Goal: Information Seeking & Learning: Learn about a topic

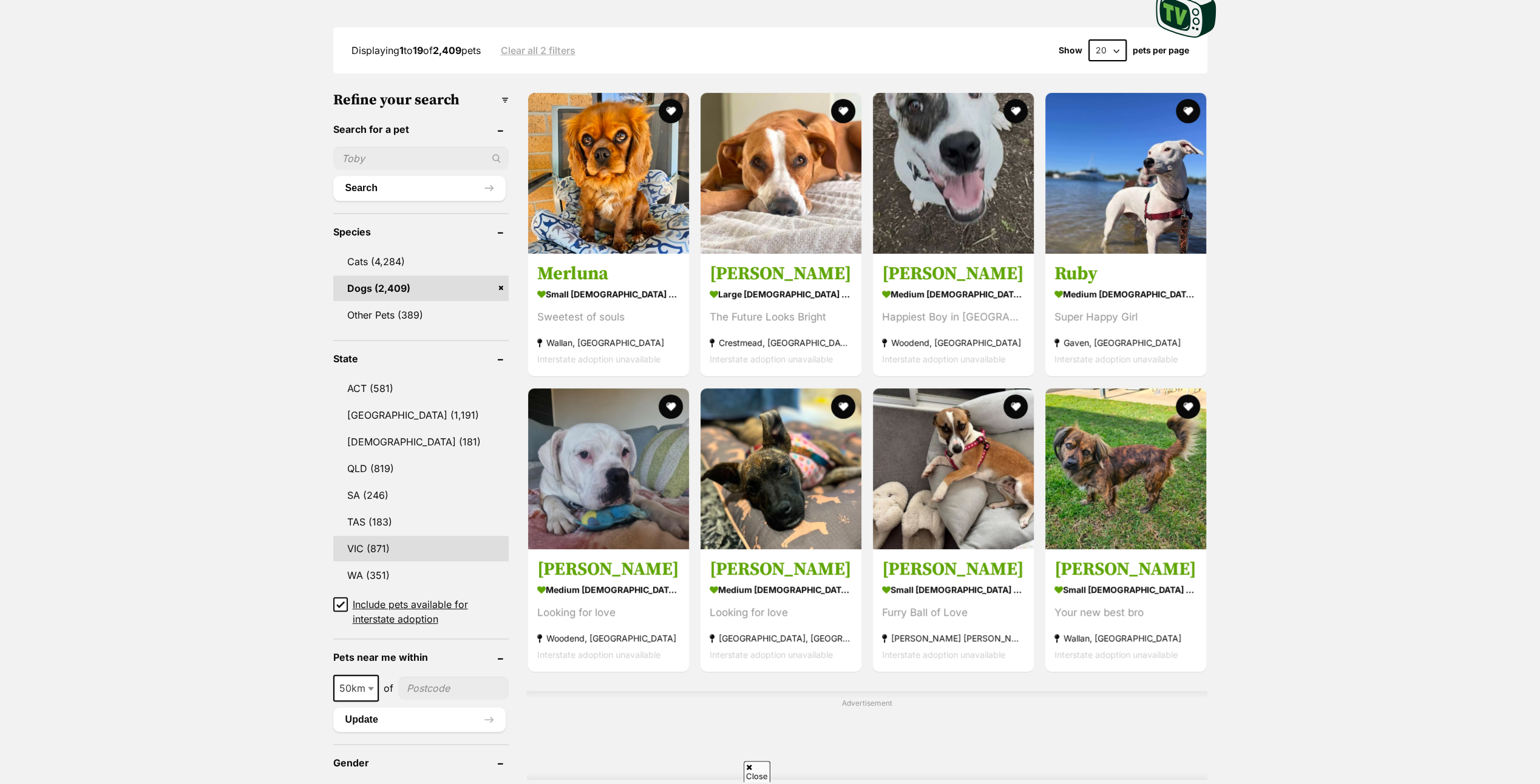
click at [371, 542] on link "VIC (871)" at bounding box center [421, 549] width 175 height 25
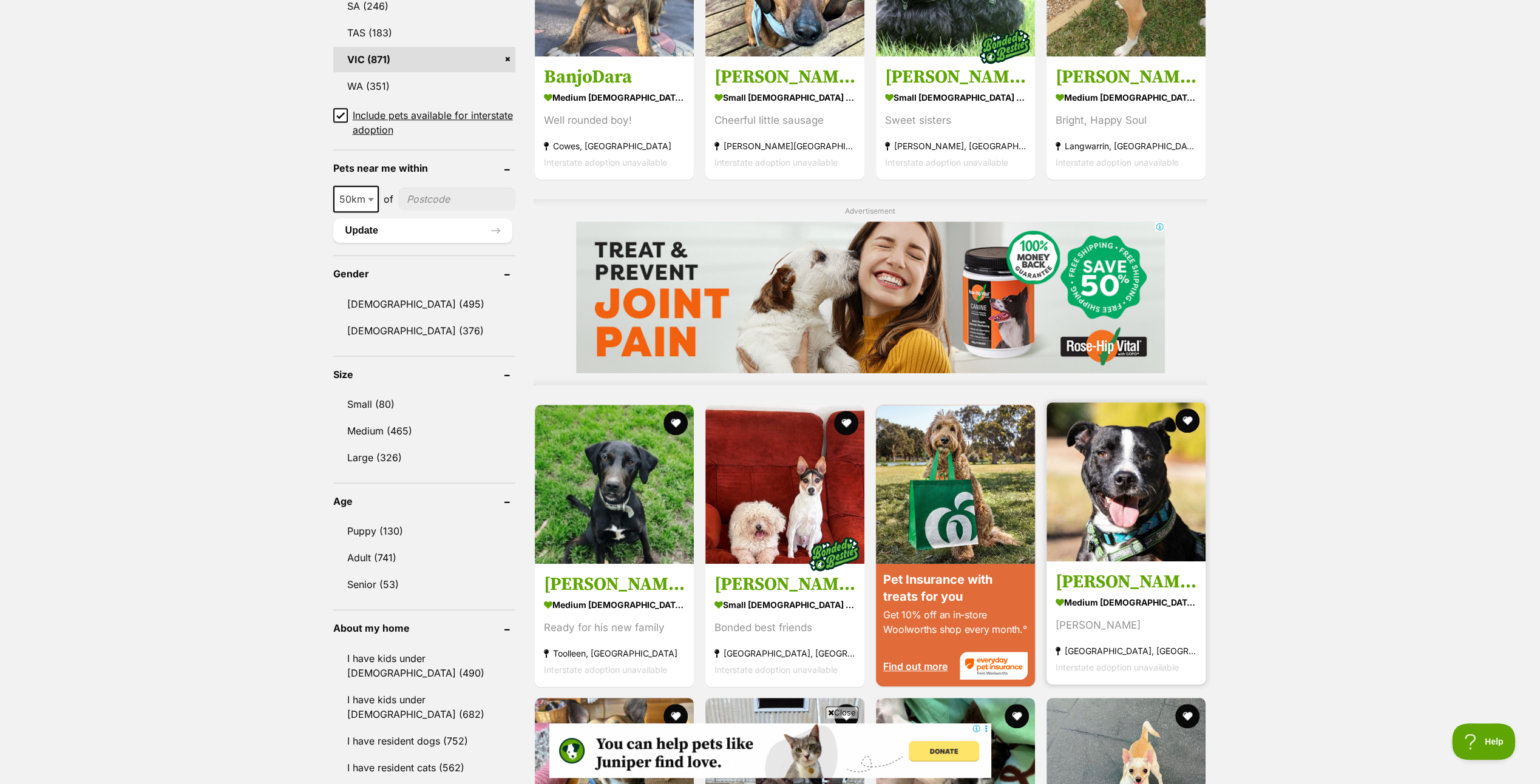
click at [1145, 474] on img at bounding box center [1127, 482] width 159 height 159
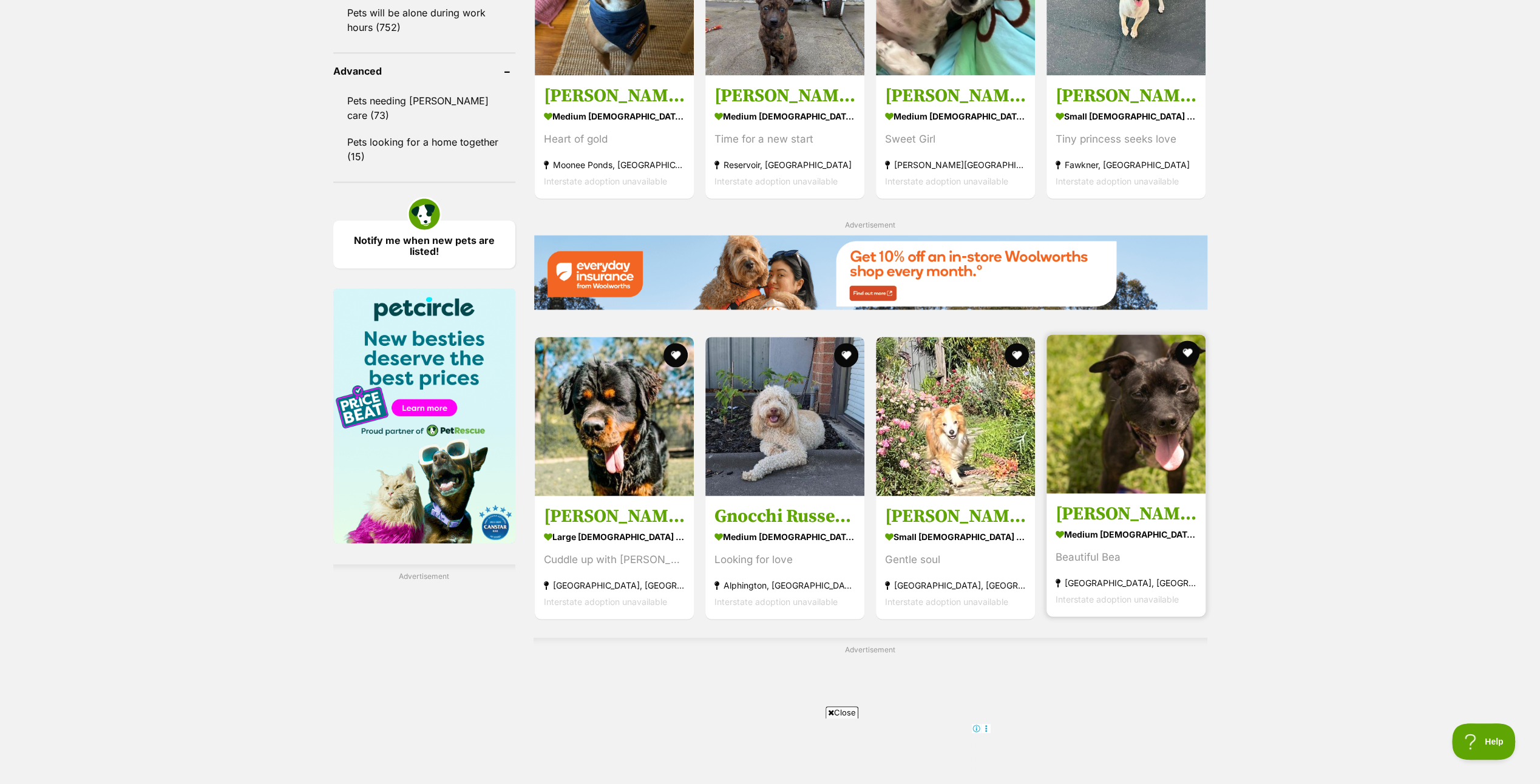
click at [1126, 423] on img at bounding box center [1127, 414] width 159 height 159
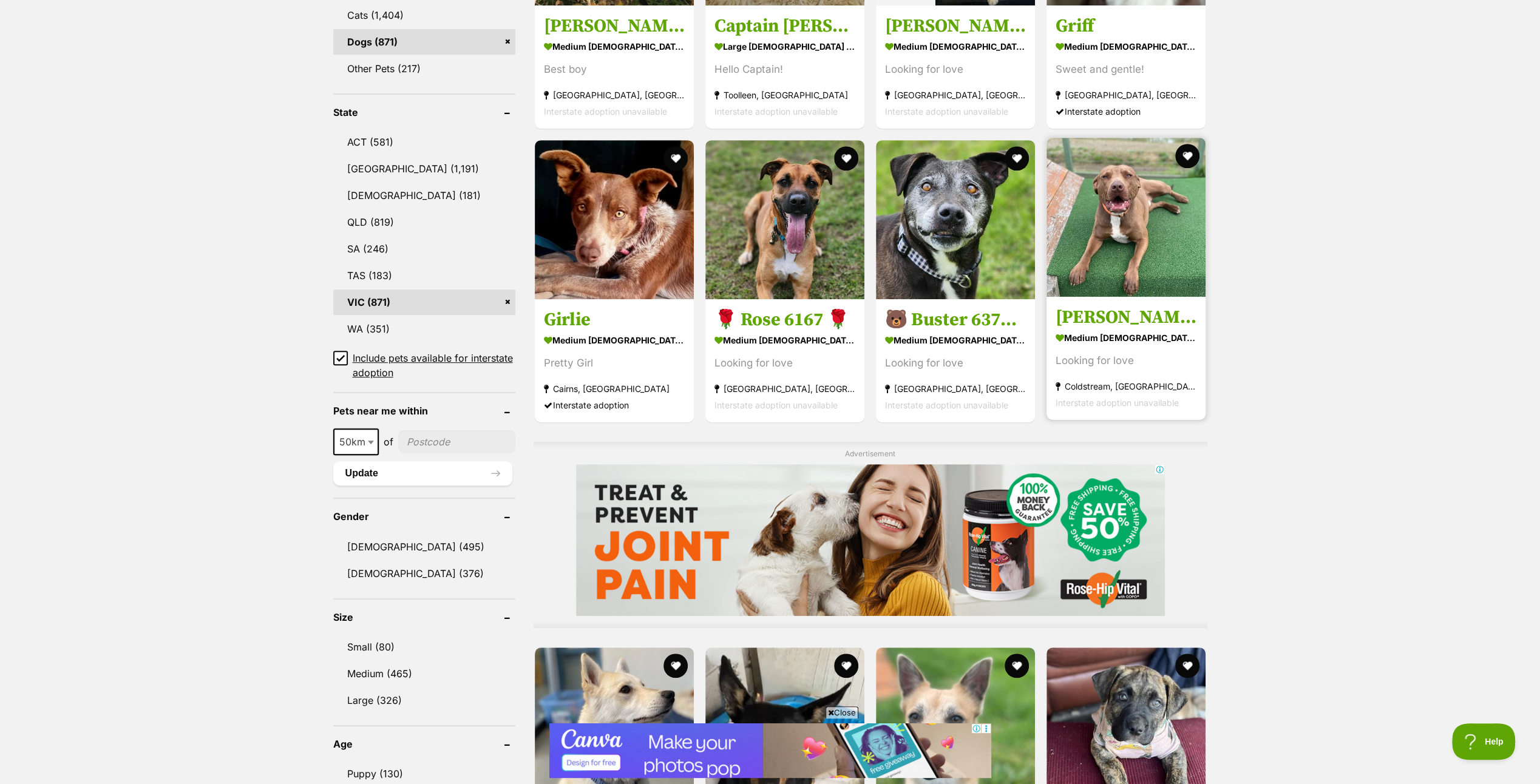
click at [1127, 217] on img at bounding box center [1127, 217] width 159 height 159
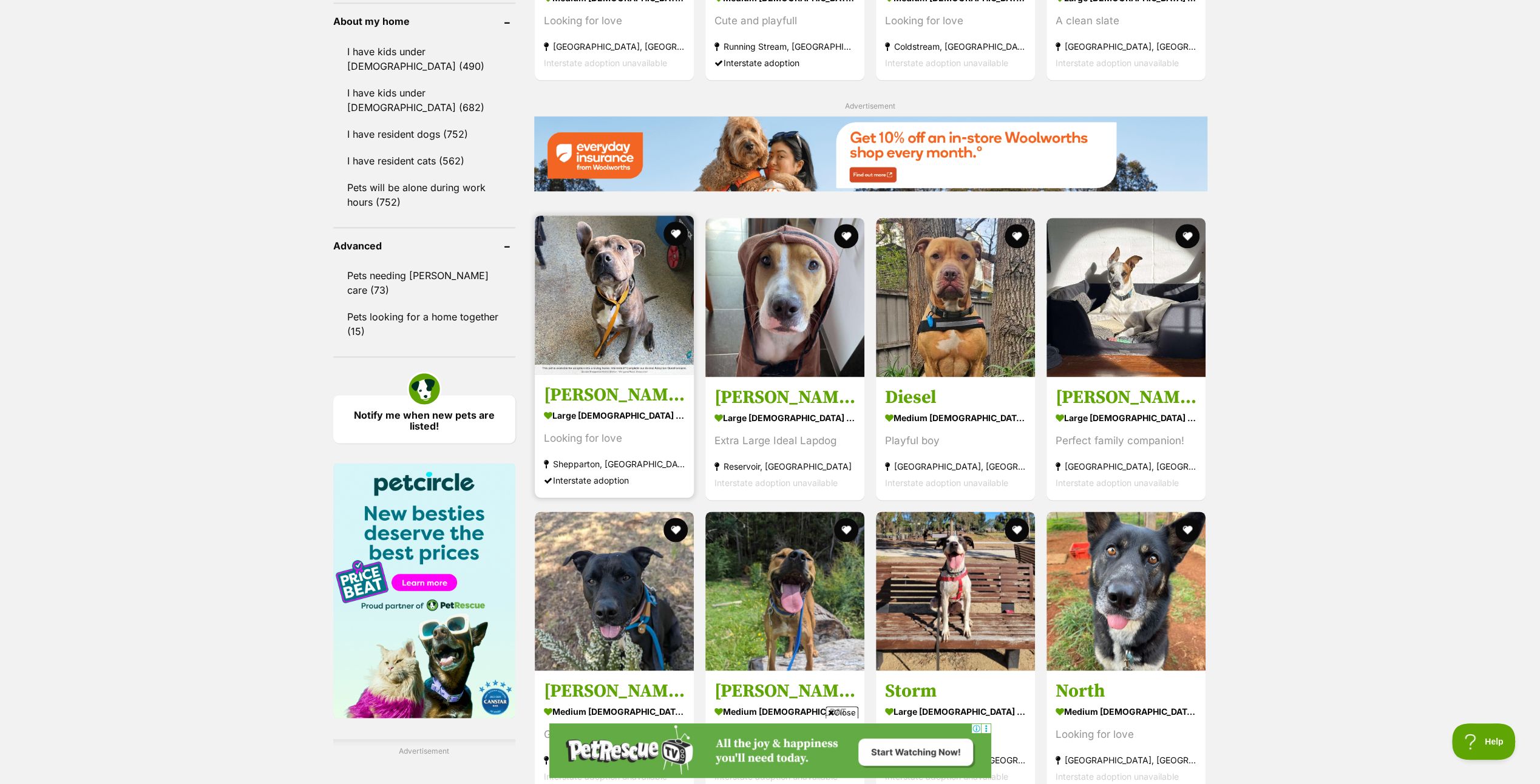
click at [598, 300] on img at bounding box center [615, 295] width 159 height 159
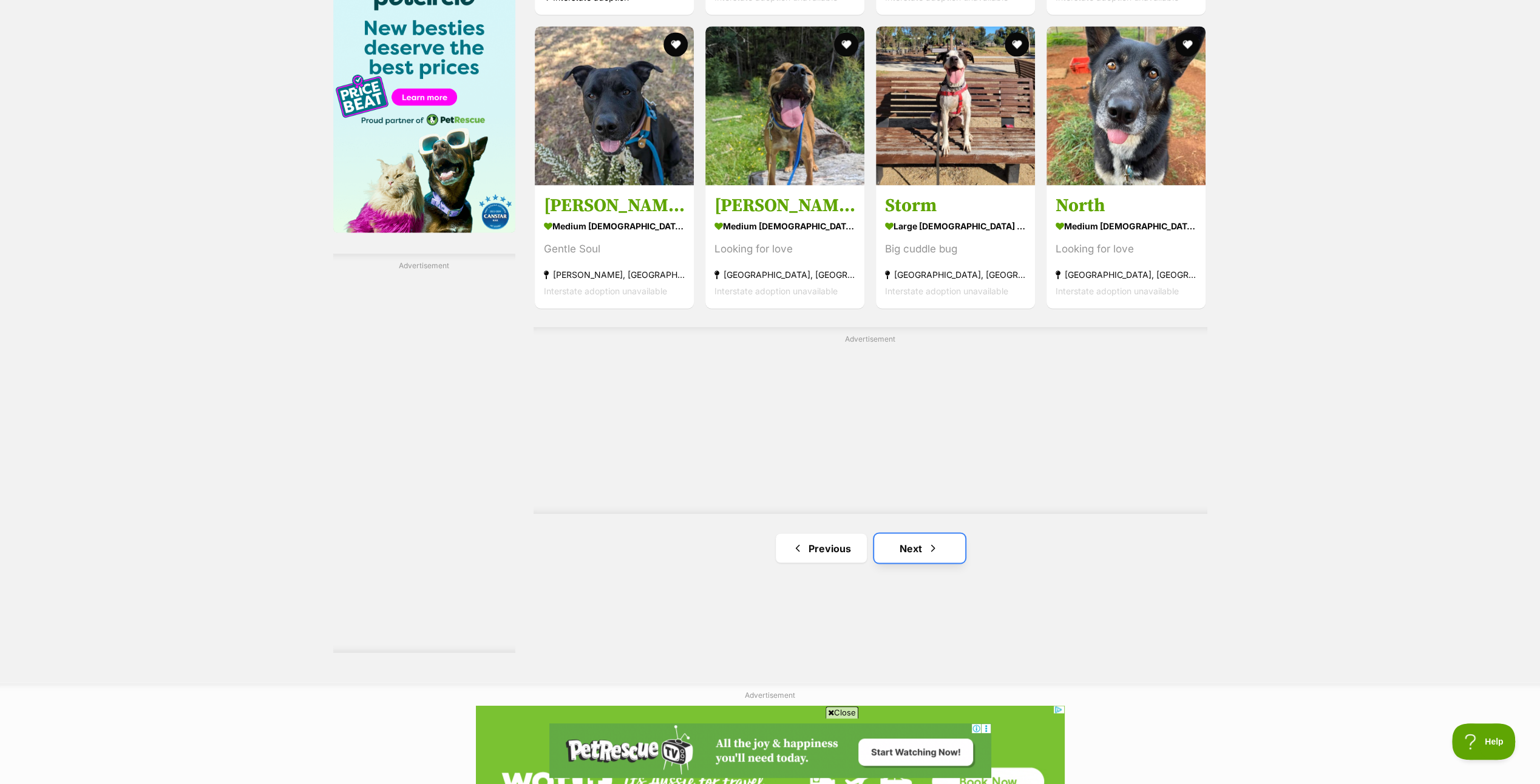
click at [923, 547] on link "Next" at bounding box center [920, 549] width 91 height 29
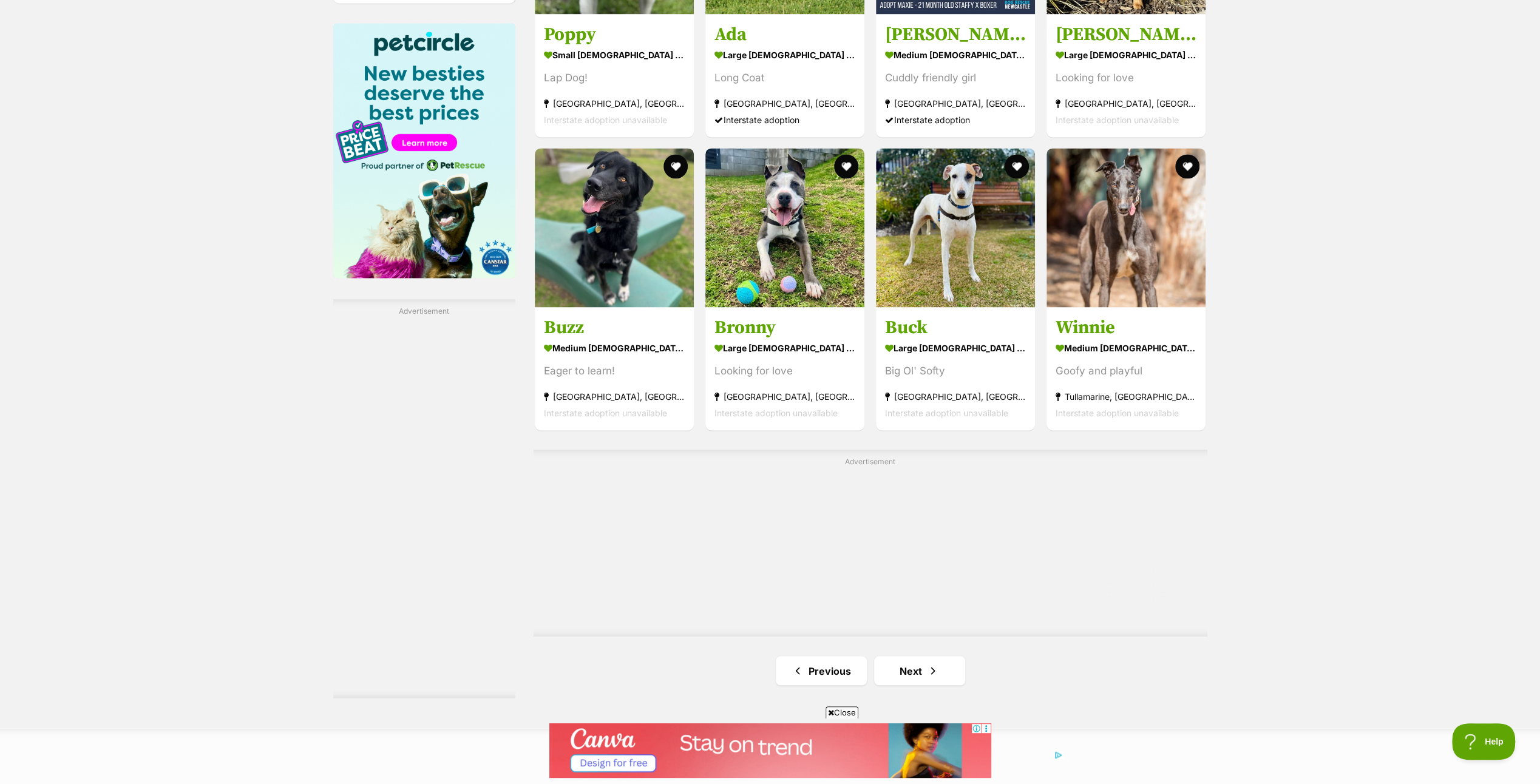
scroll to position [1882, 0]
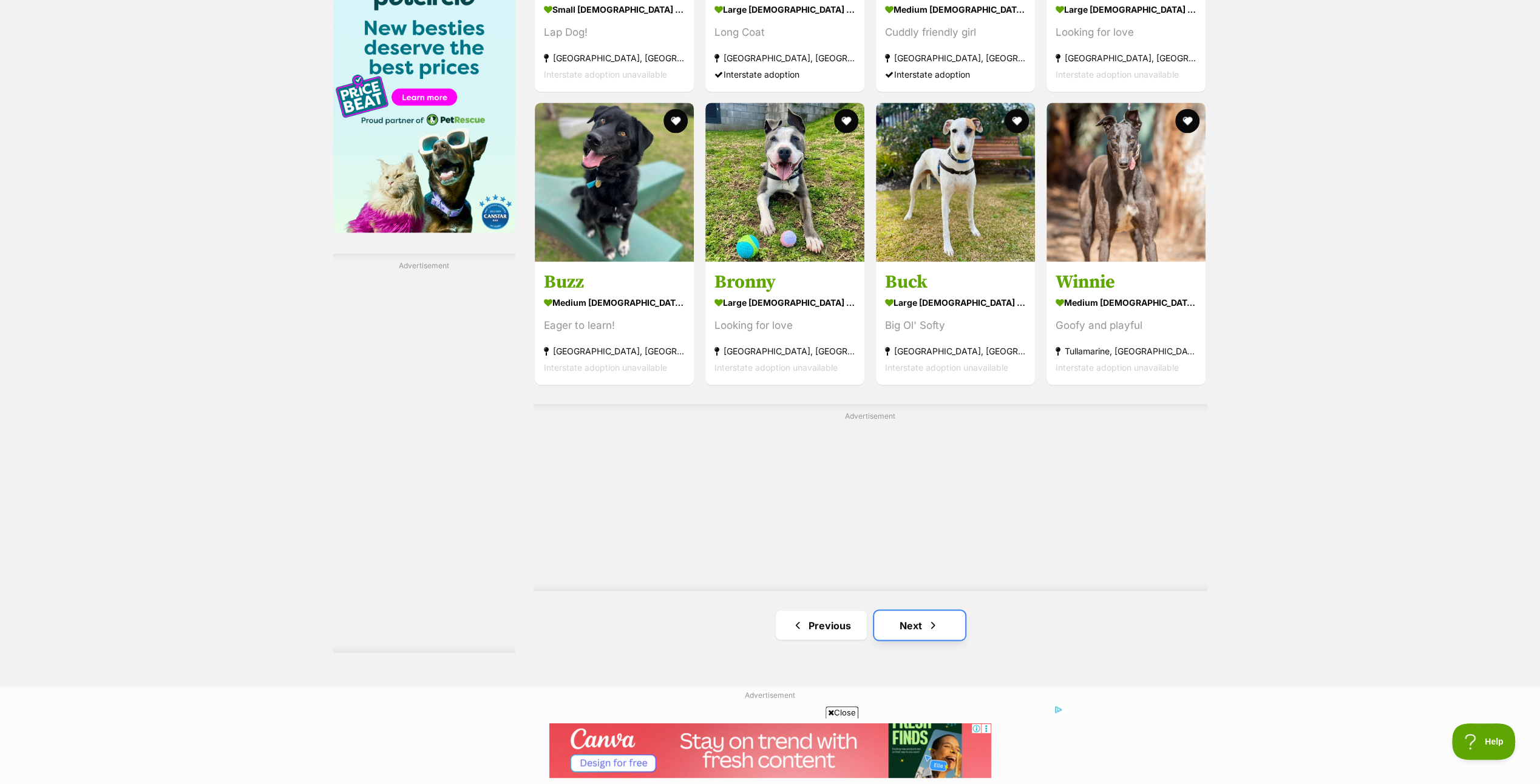
click at [934, 620] on span "Next page" at bounding box center [933, 625] width 12 height 15
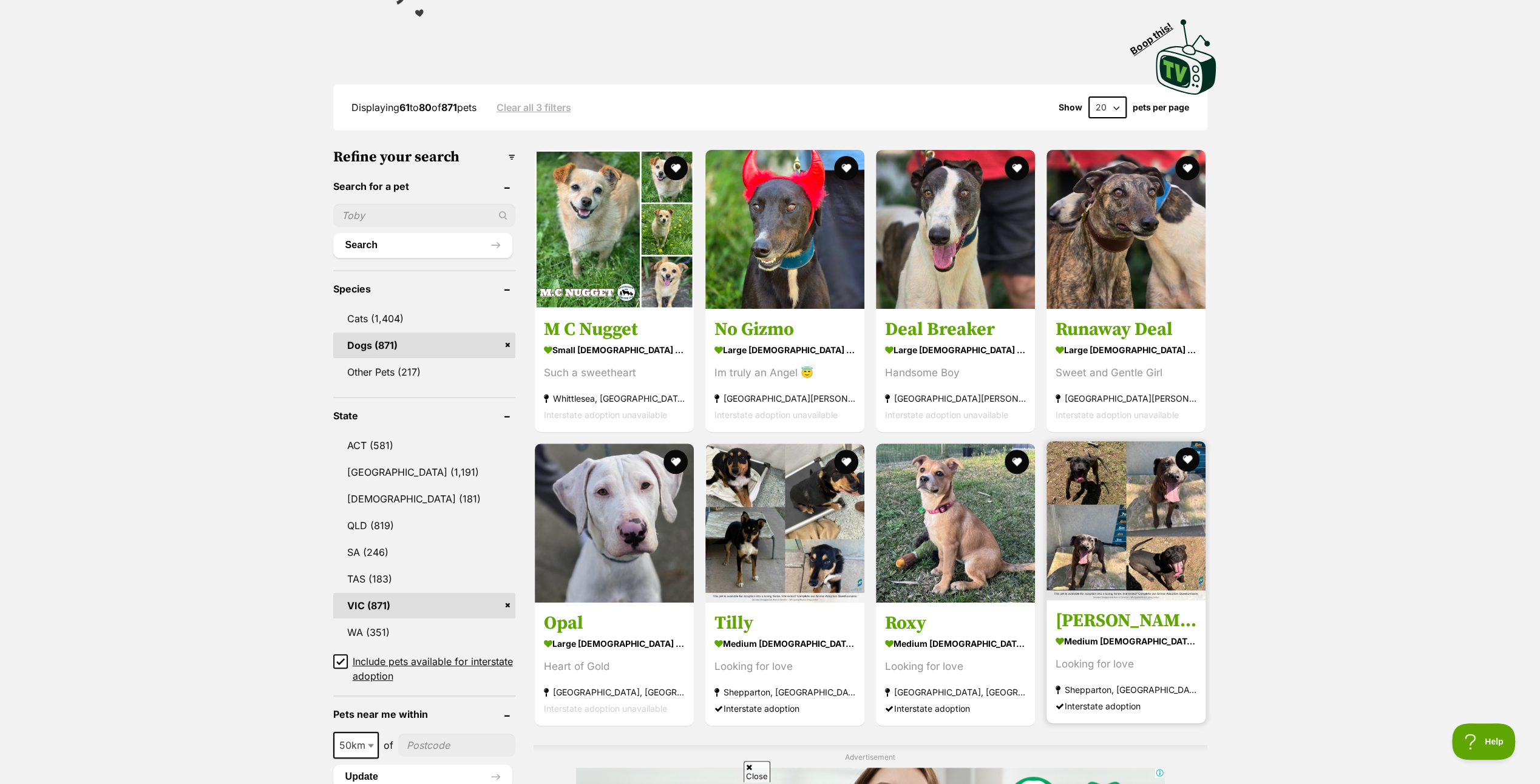
click at [1146, 516] on img at bounding box center [1127, 521] width 159 height 159
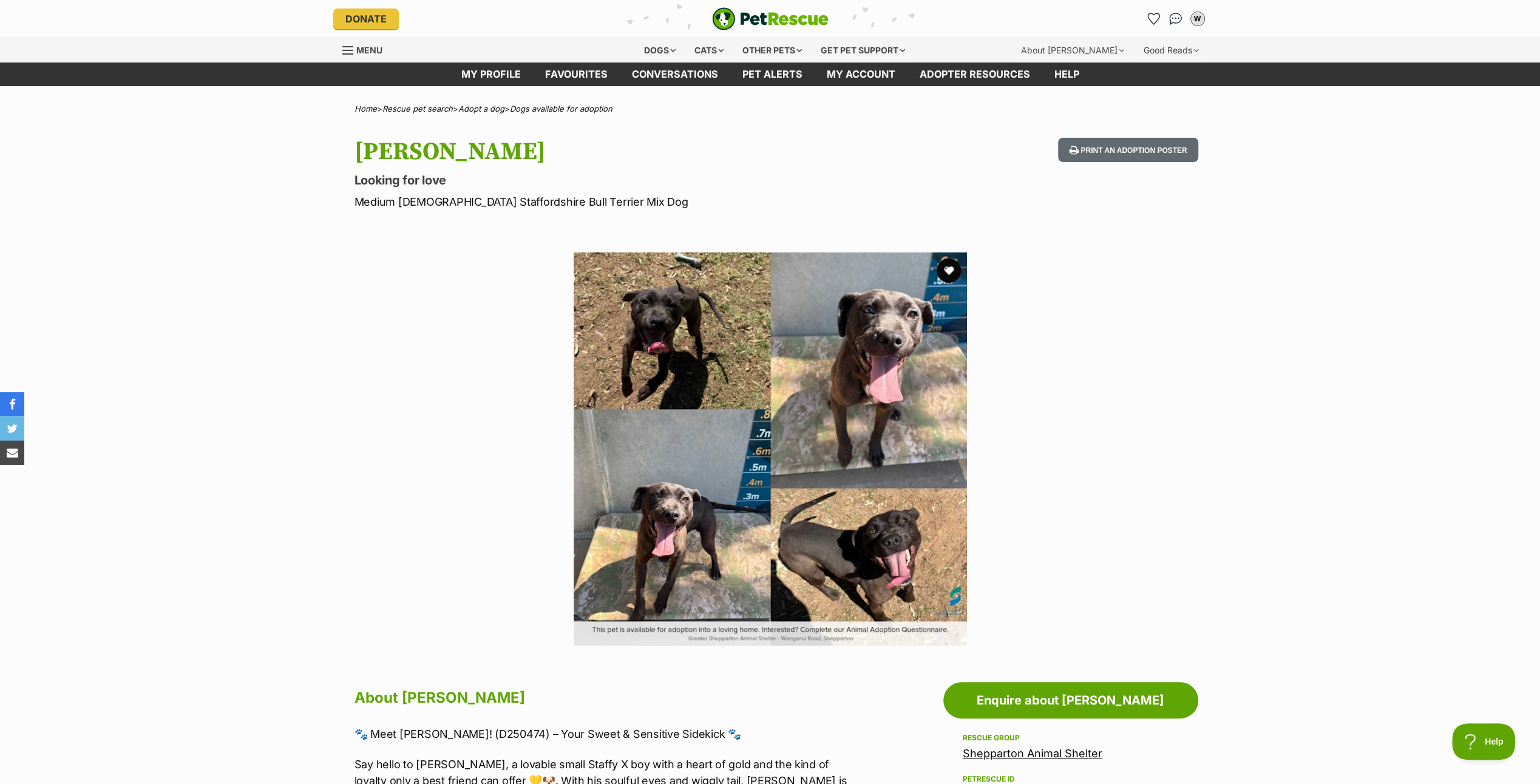
click at [658, 331] on img at bounding box center [771, 450] width 393 height 393
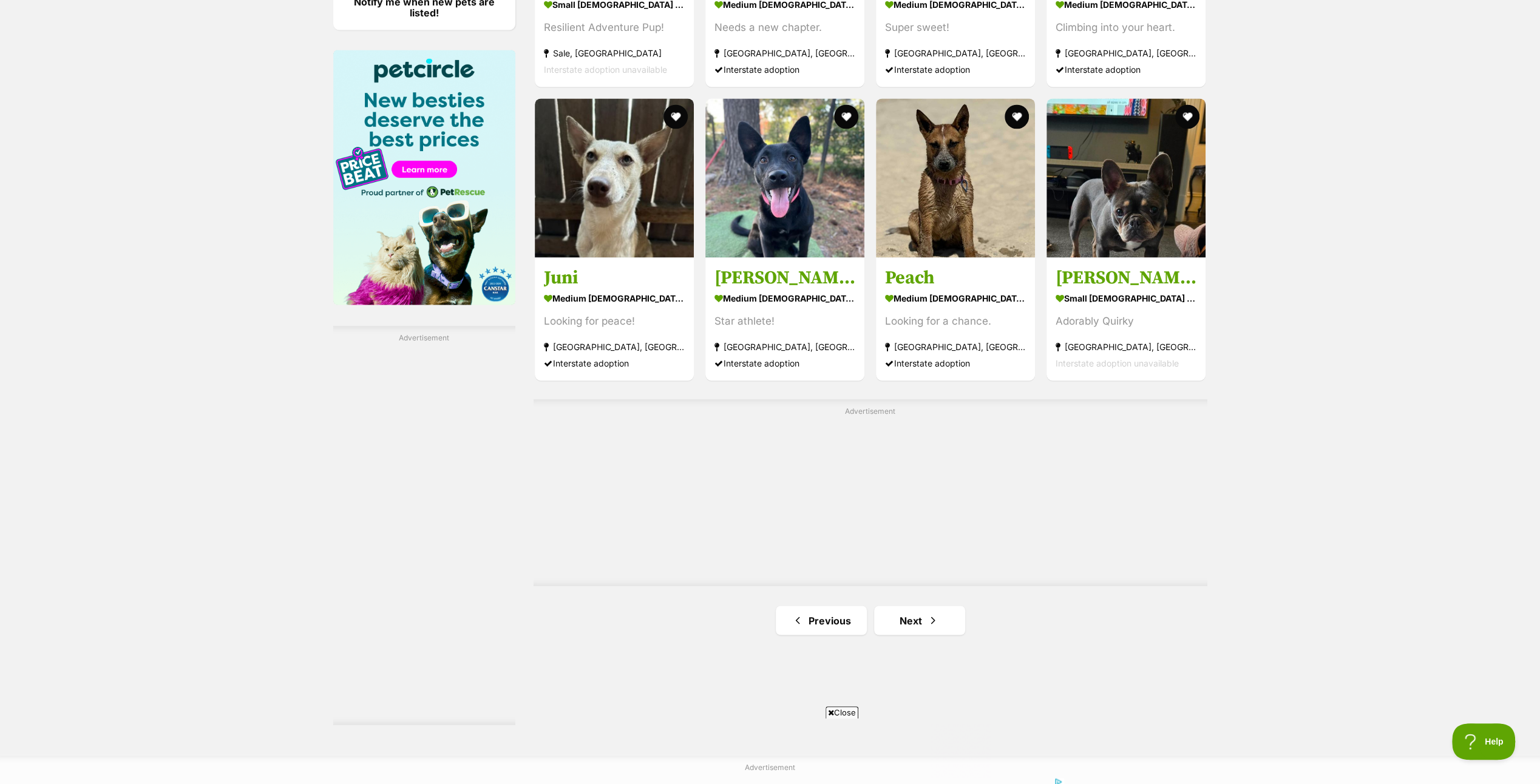
scroll to position [1943, 0]
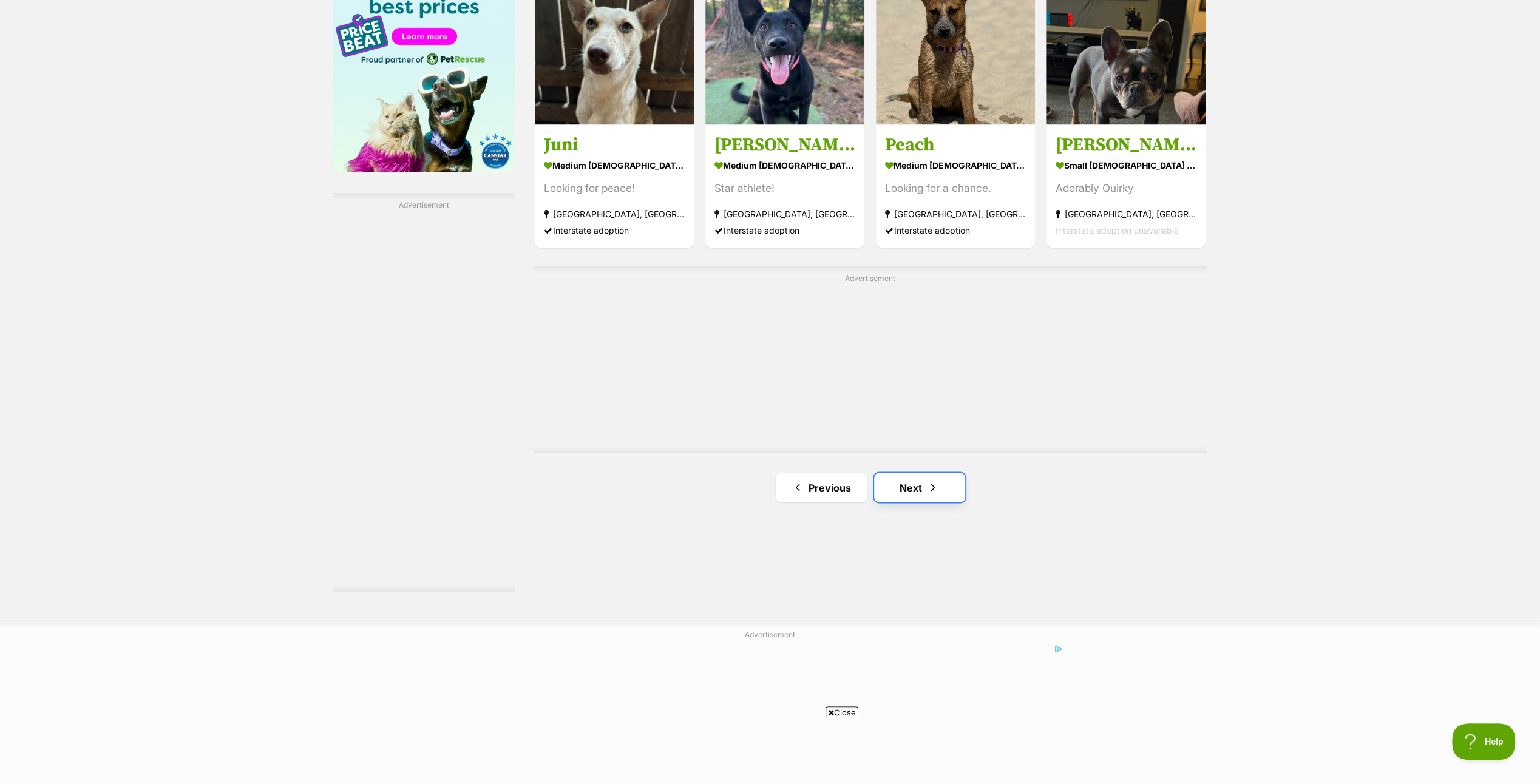
click at [904, 482] on link "Next" at bounding box center [920, 488] width 91 height 29
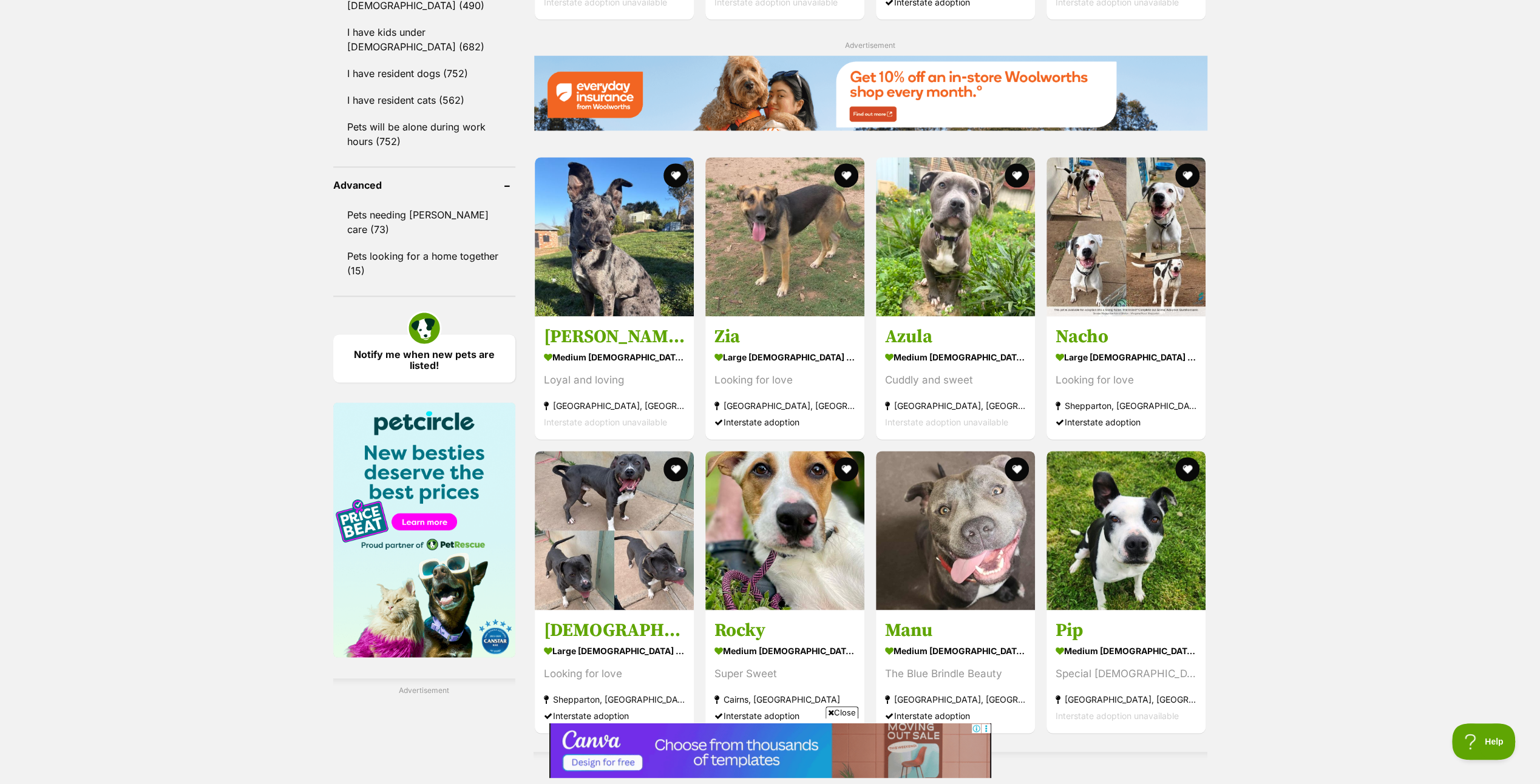
scroll to position [1578, 0]
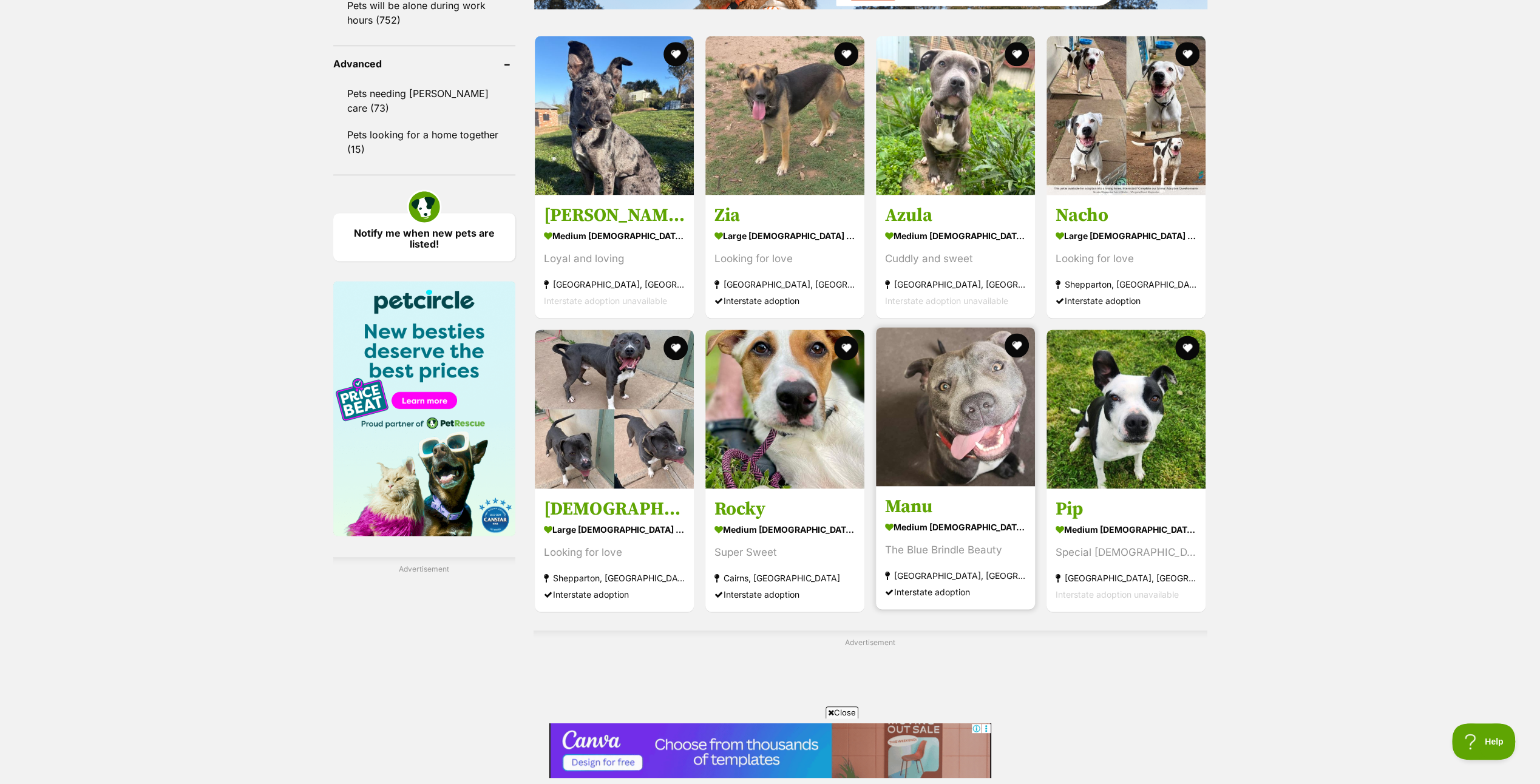
click at [969, 410] on img at bounding box center [956, 407] width 159 height 159
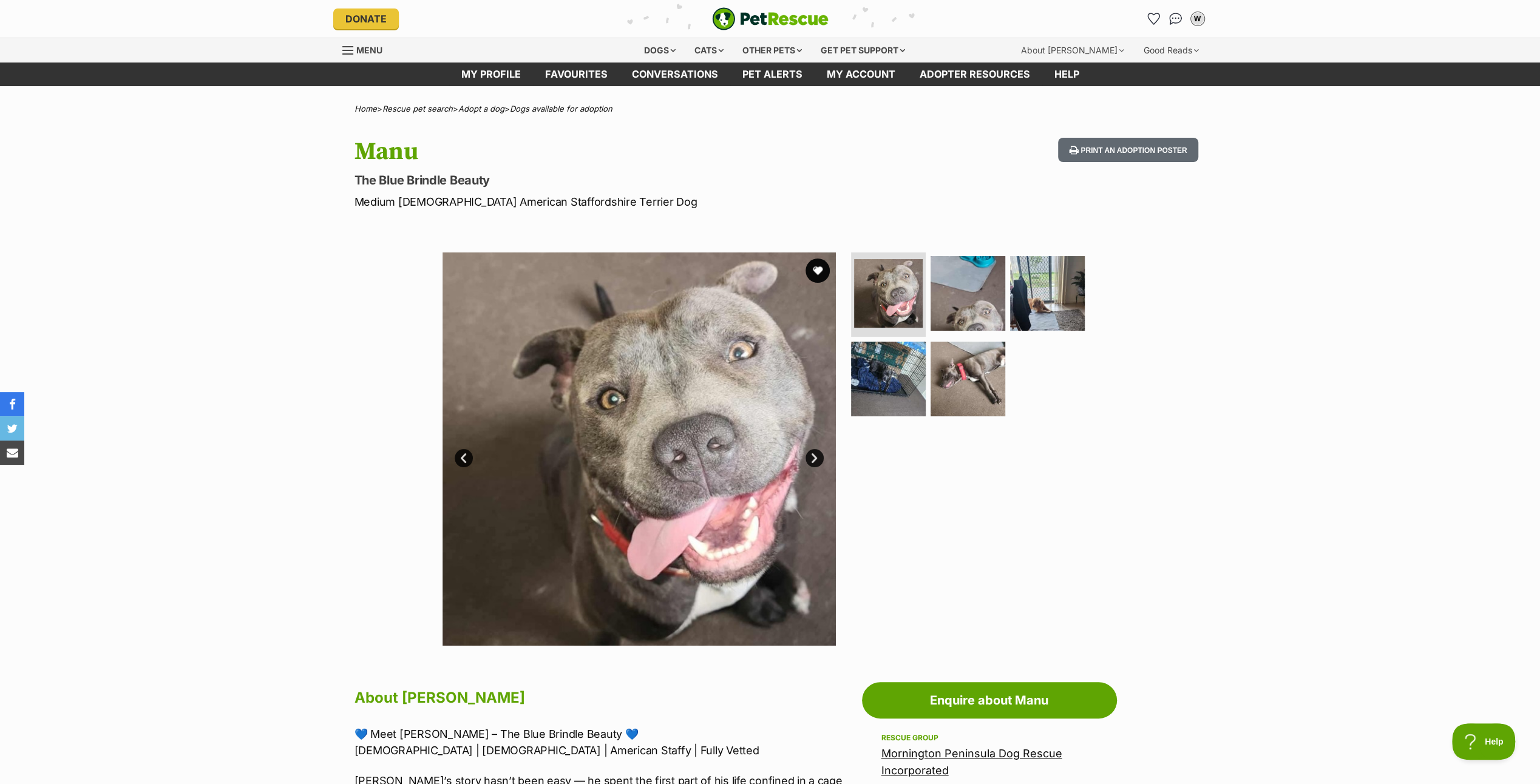
click at [813, 452] on link "Next" at bounding box center [814, 458] width 18 height 18
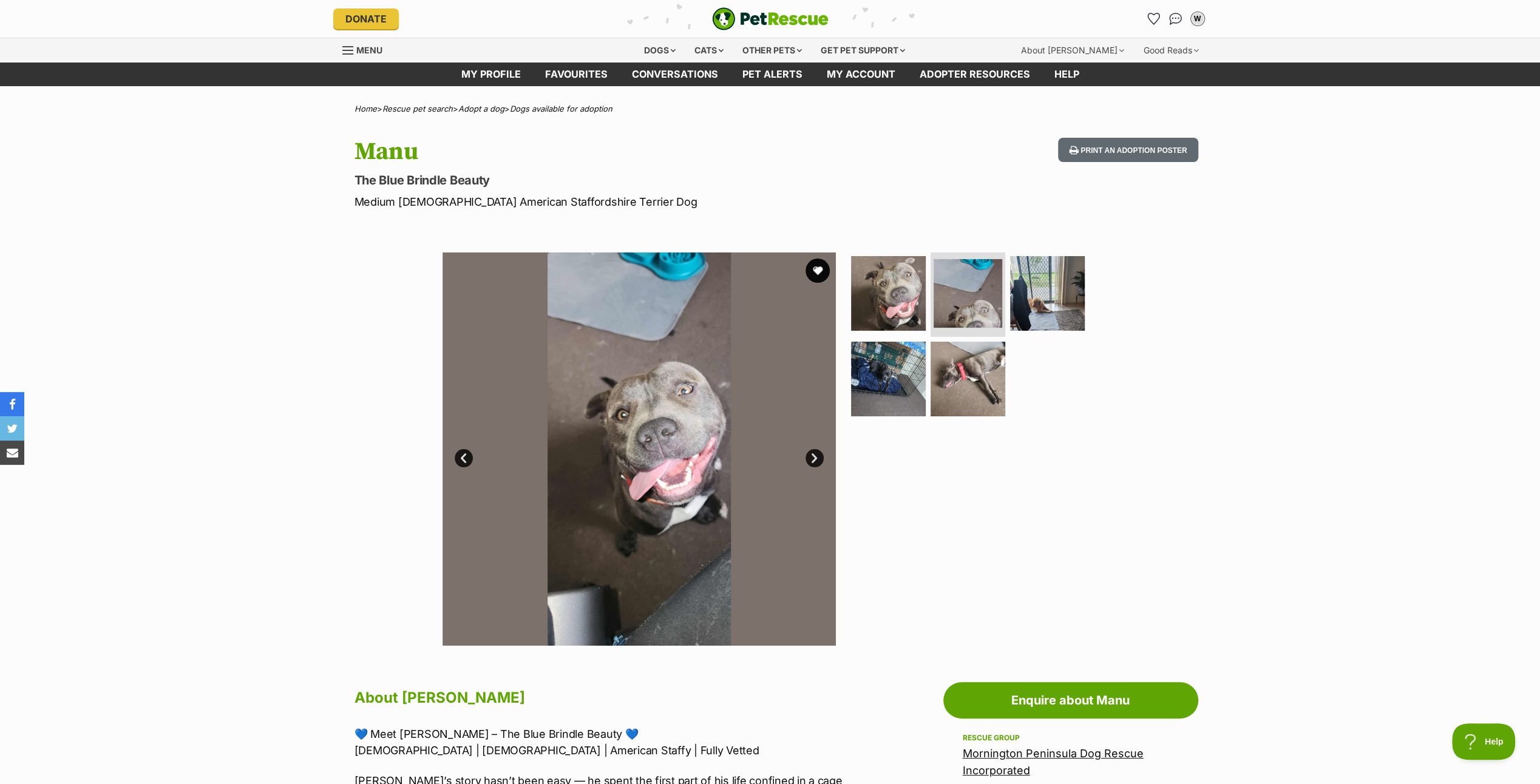
click at [813, 452] on link "Next" at bounding box center [814, 458] width 18 height 18
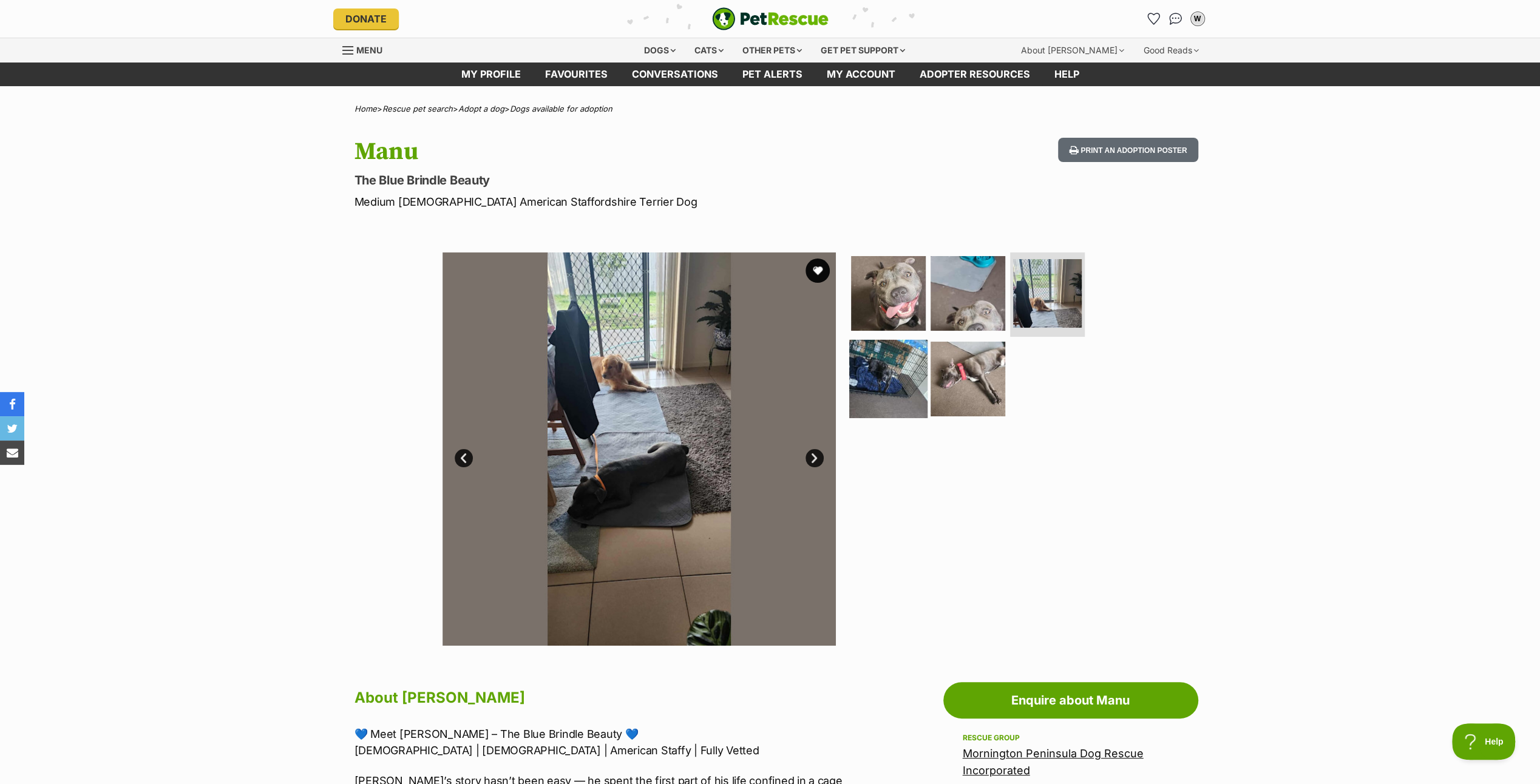
click at [874, 369] on img at bounding box center [888, 379] width 78 height 78
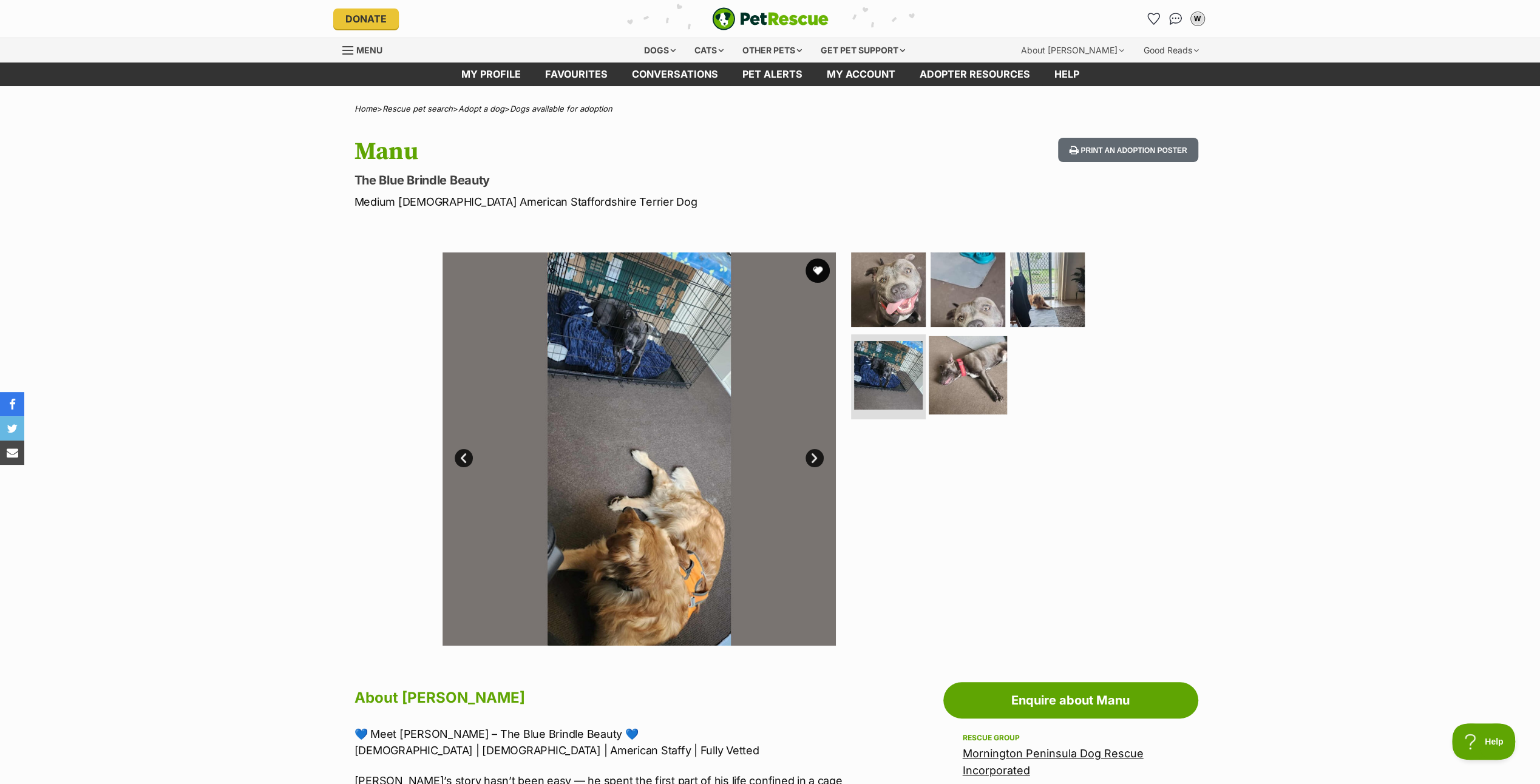
click at [964, 363] on img at bounding box center [967, 375] width 78 height 78
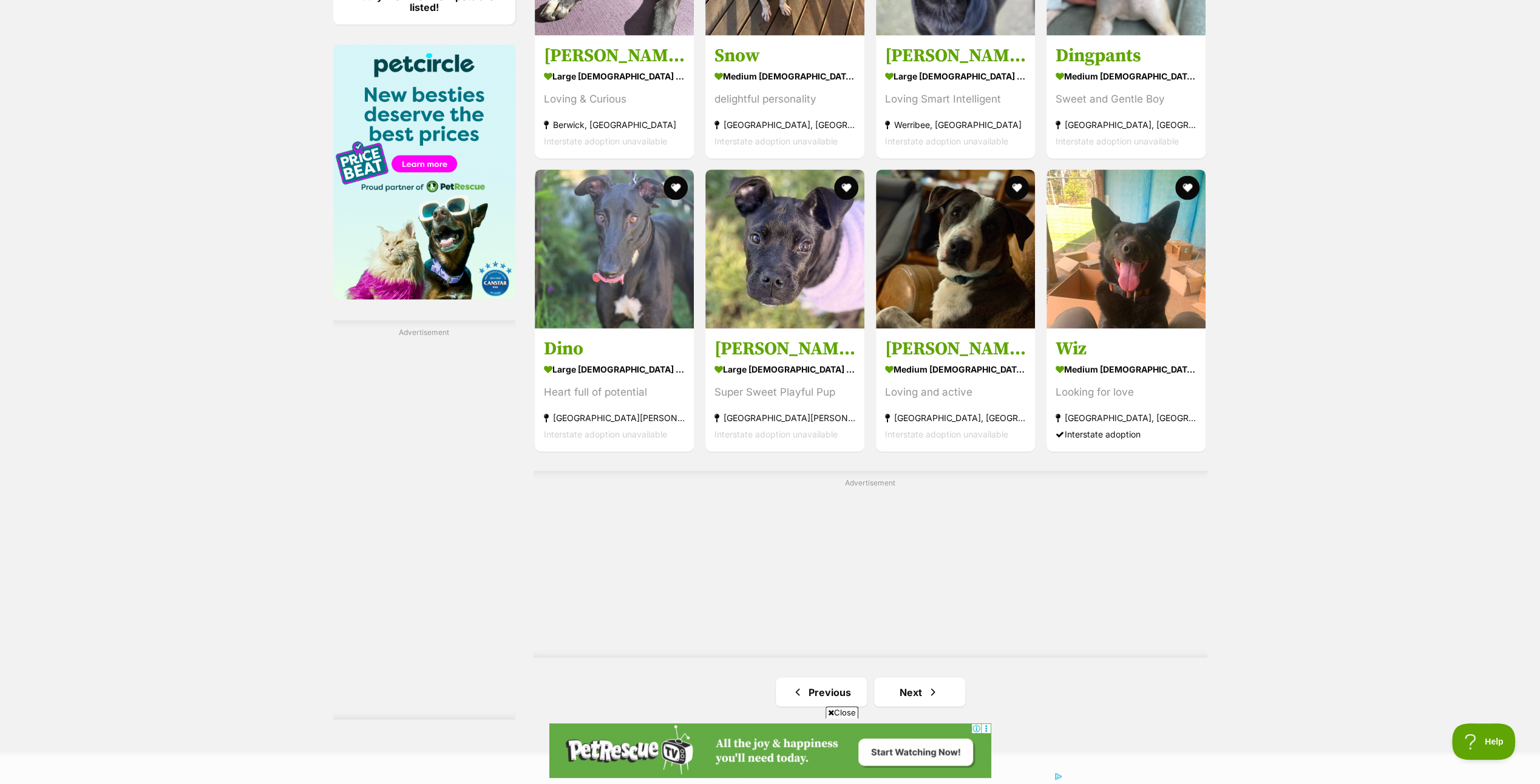
scroll to position [2003, 0]
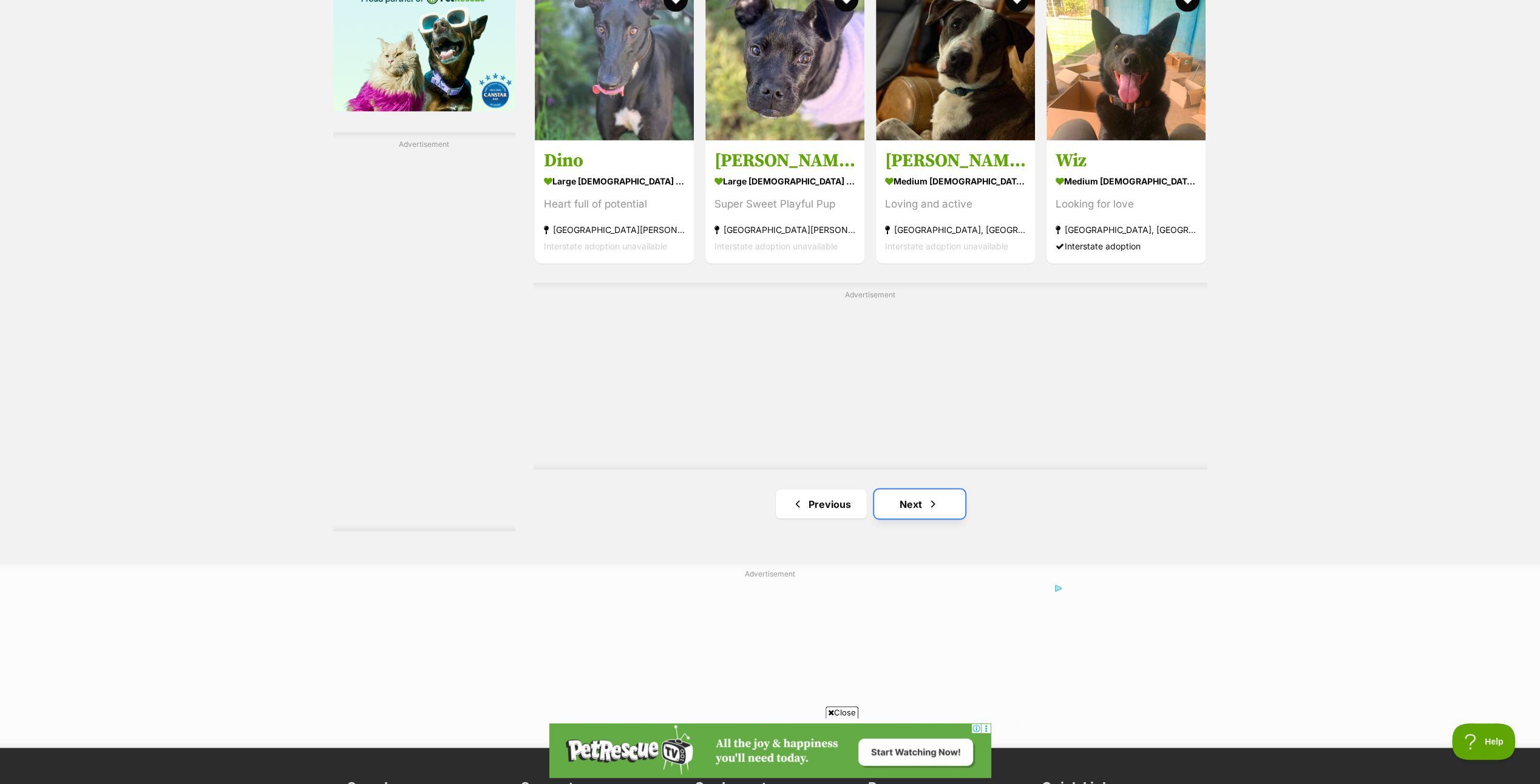
click at [910, 498] on link "Next" at bounding box center [920, 504] width 91 height 29
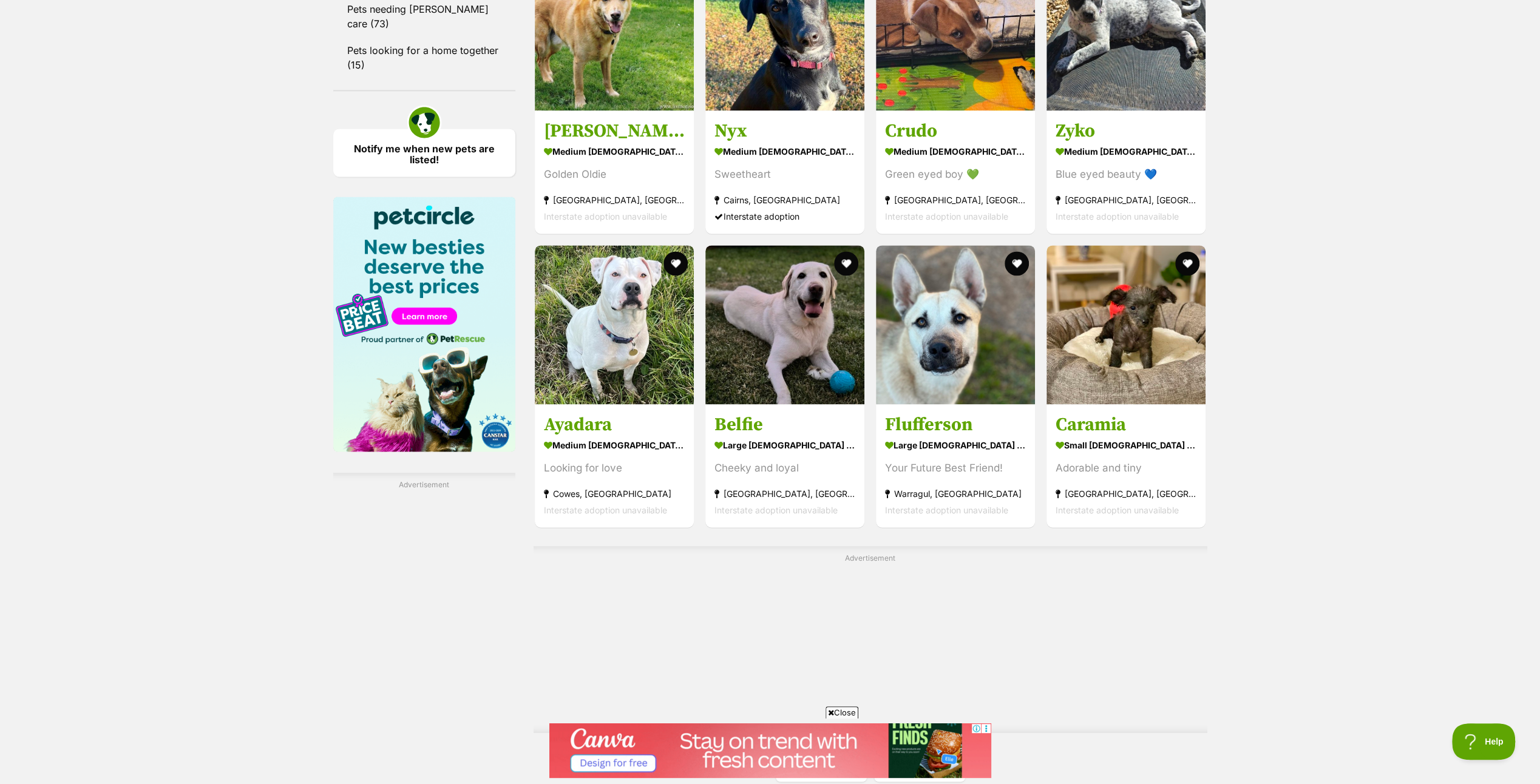
scroll to position [1821, 0]
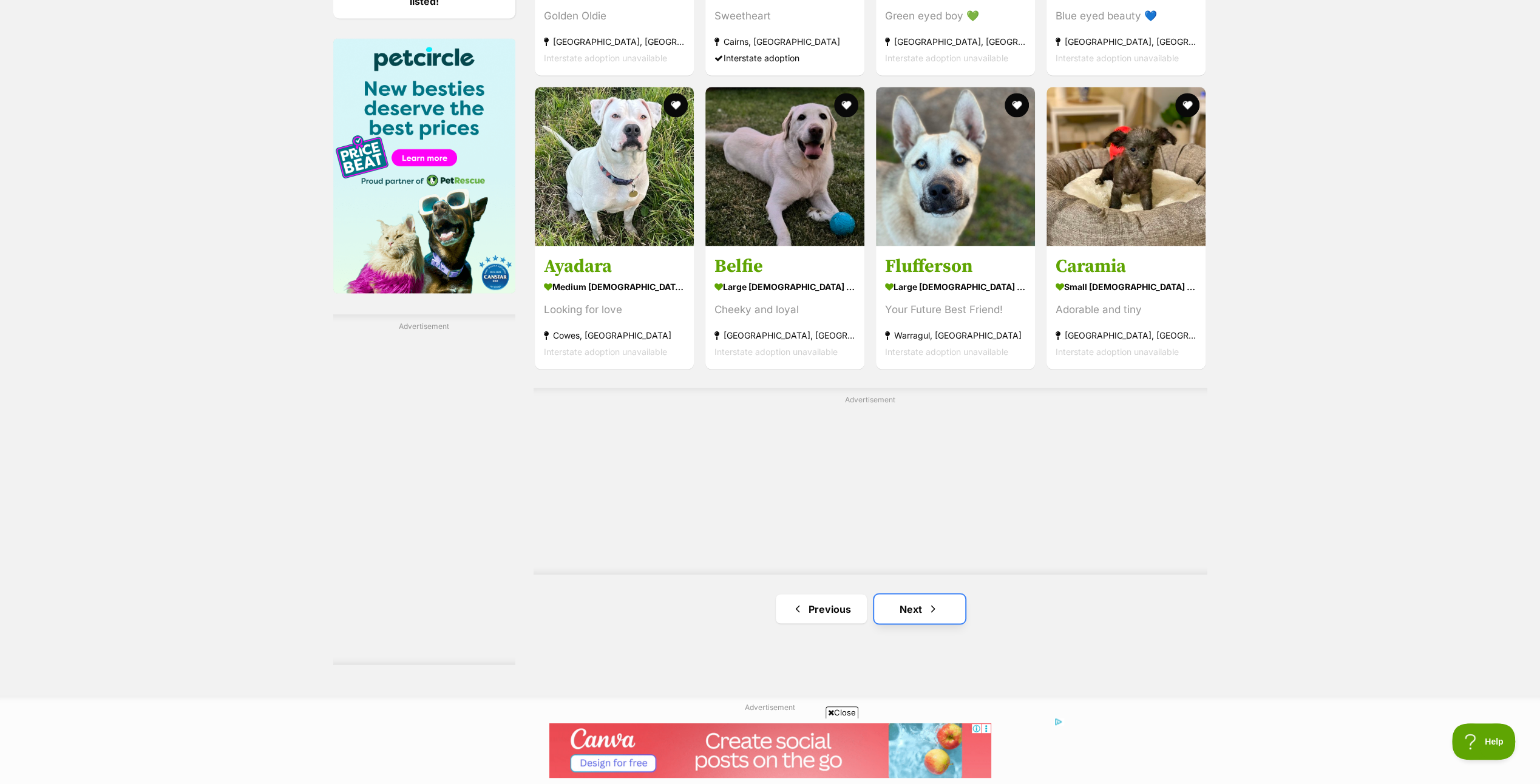
click at [926, 602] on link "Next" at bounding box center [920, 609] width 91 height 29
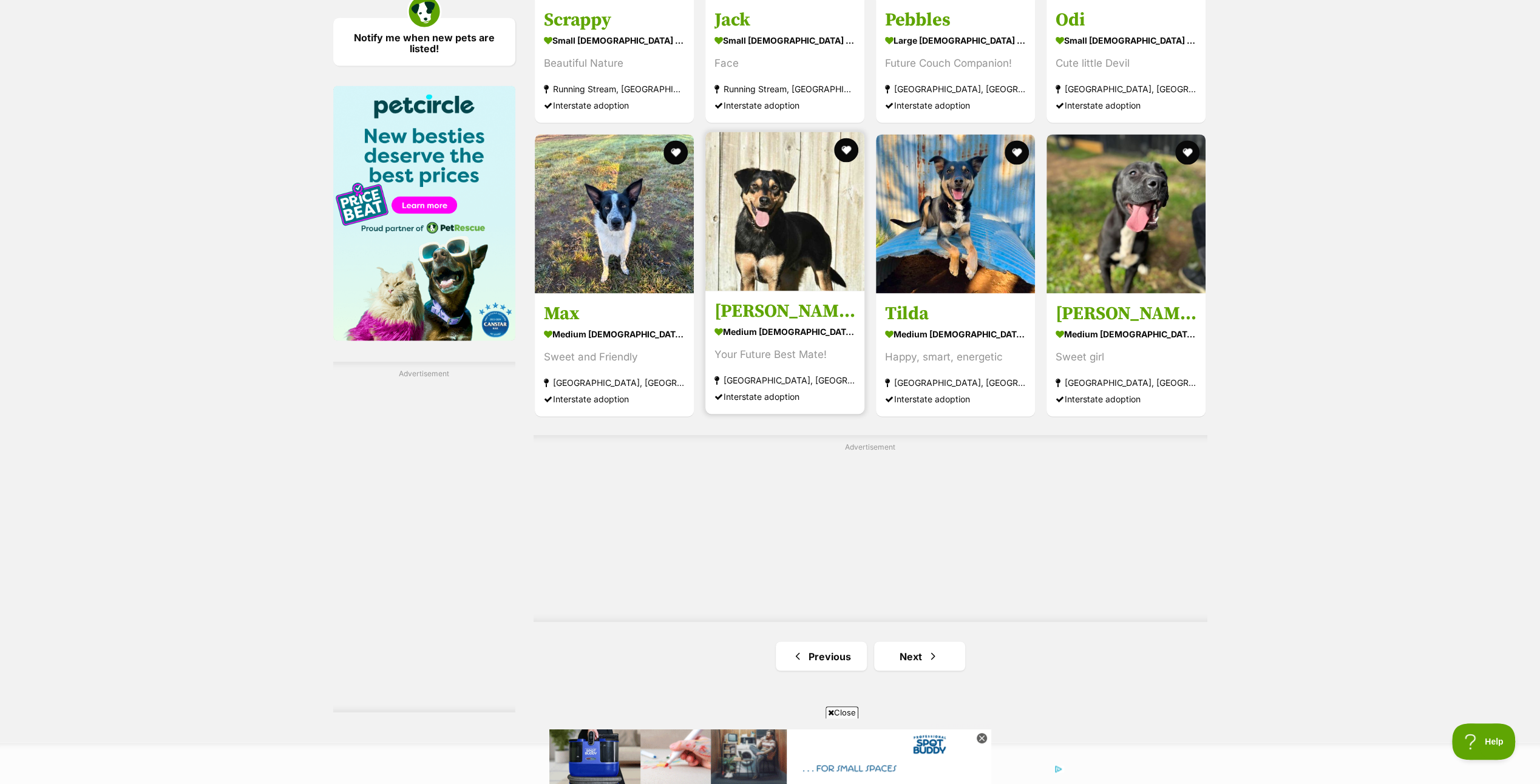
scroll to position [1821, 0]
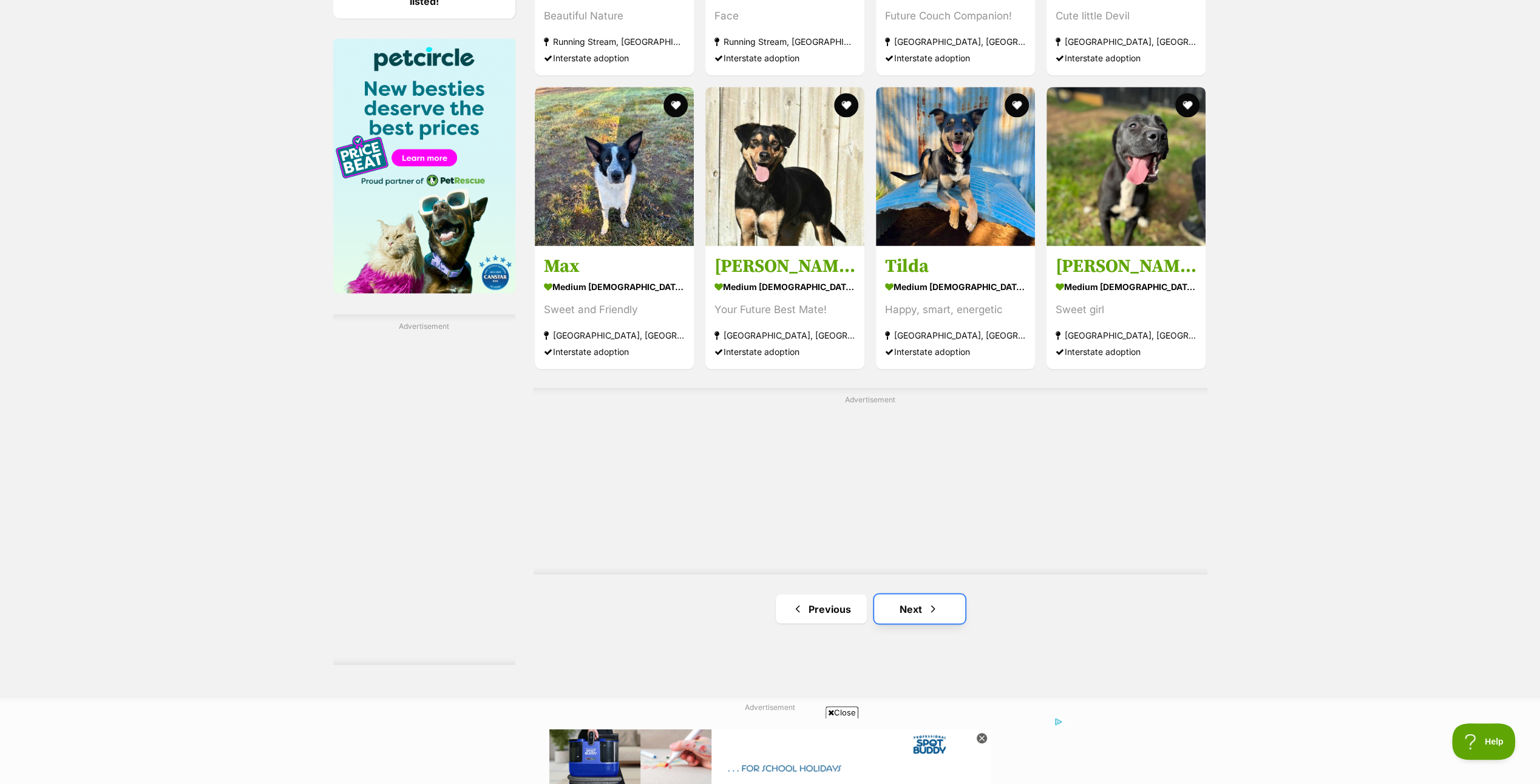
click at [921, 607] on link "Next" at bounding box center [920, 609] width 91 height 29
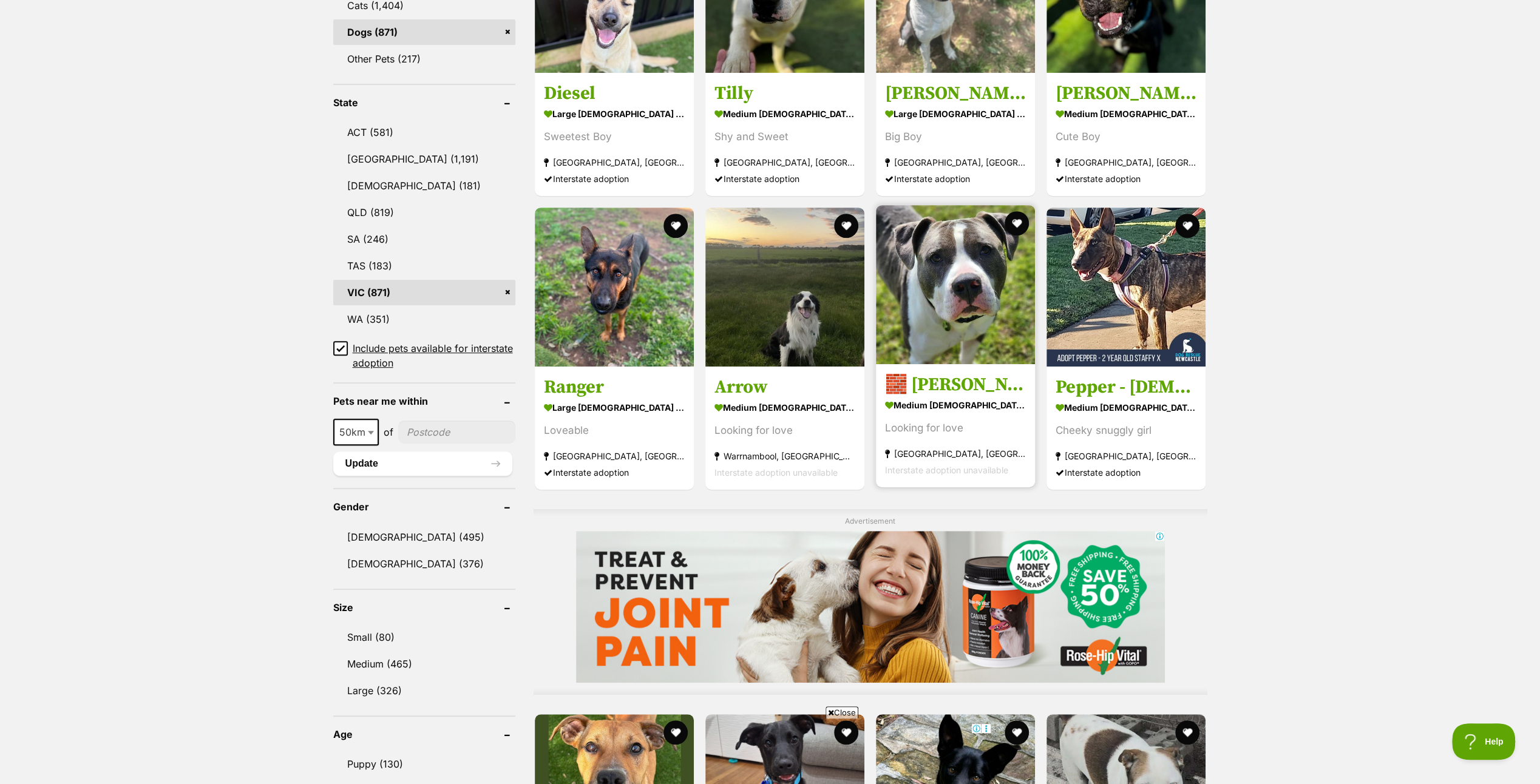
scroll to position [547, 0]
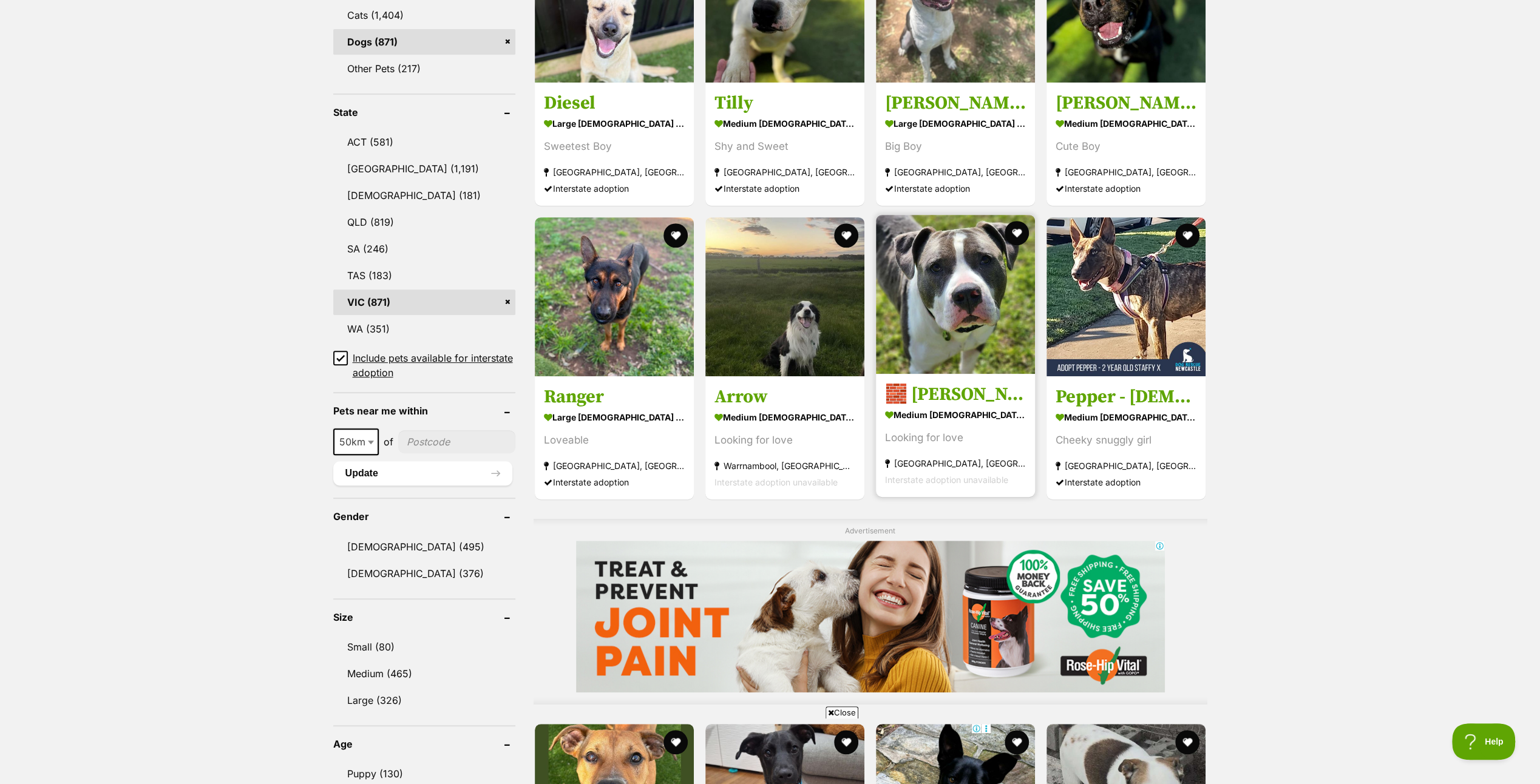
click at [975, 282] on img at bounding box center [956, 294] width 159 height 159
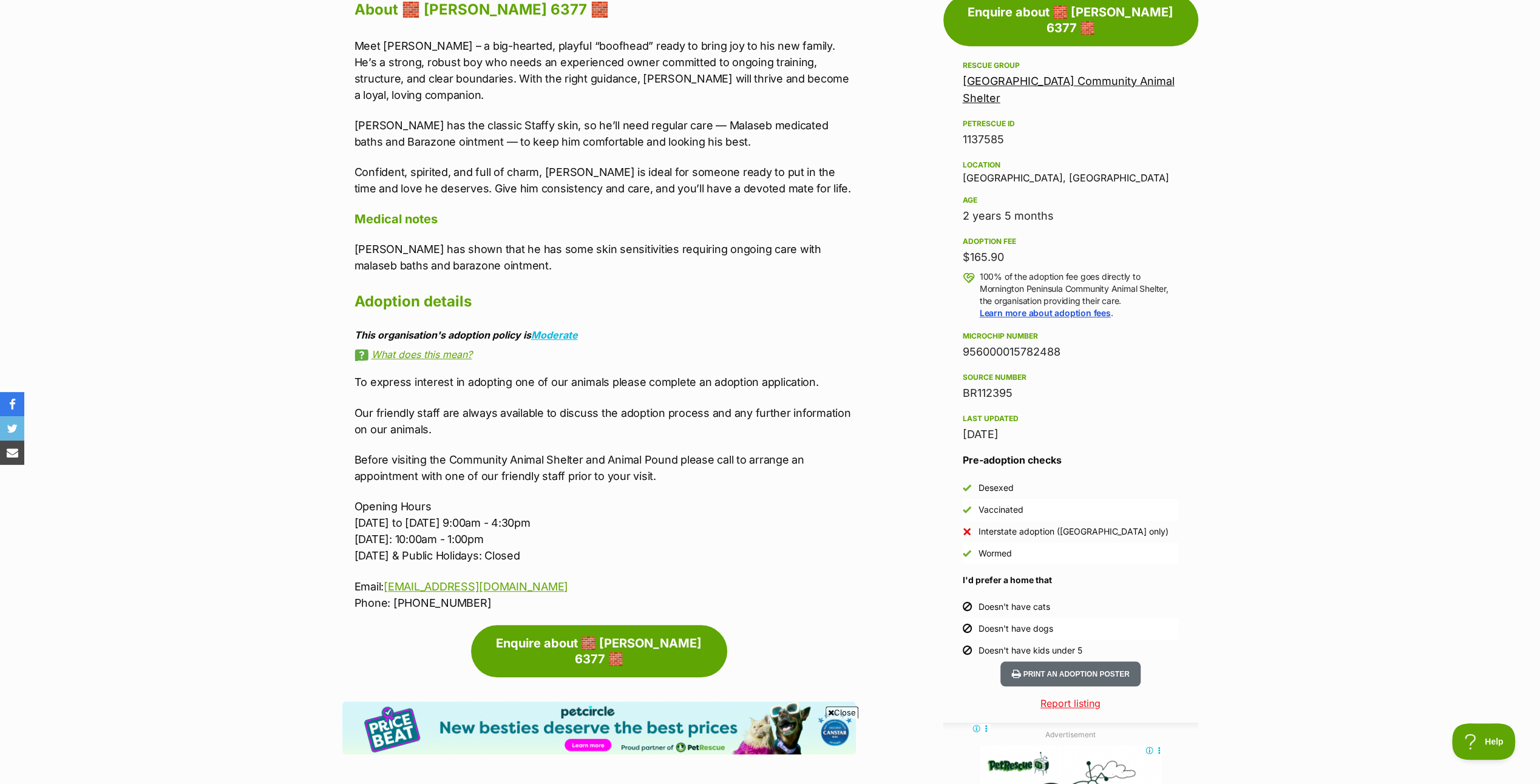
scroll to position [728, 0]
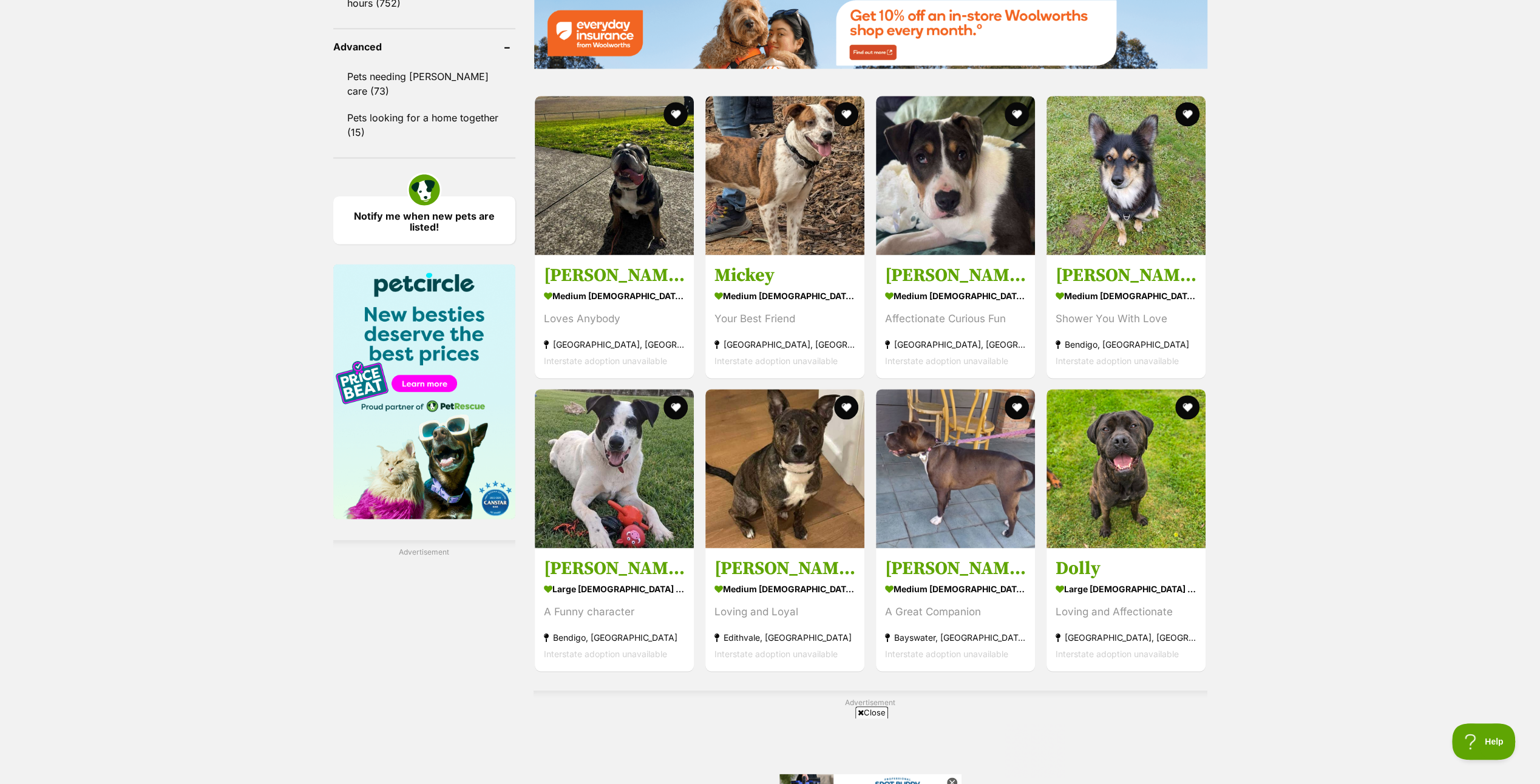
scroll to position [1639, 0]
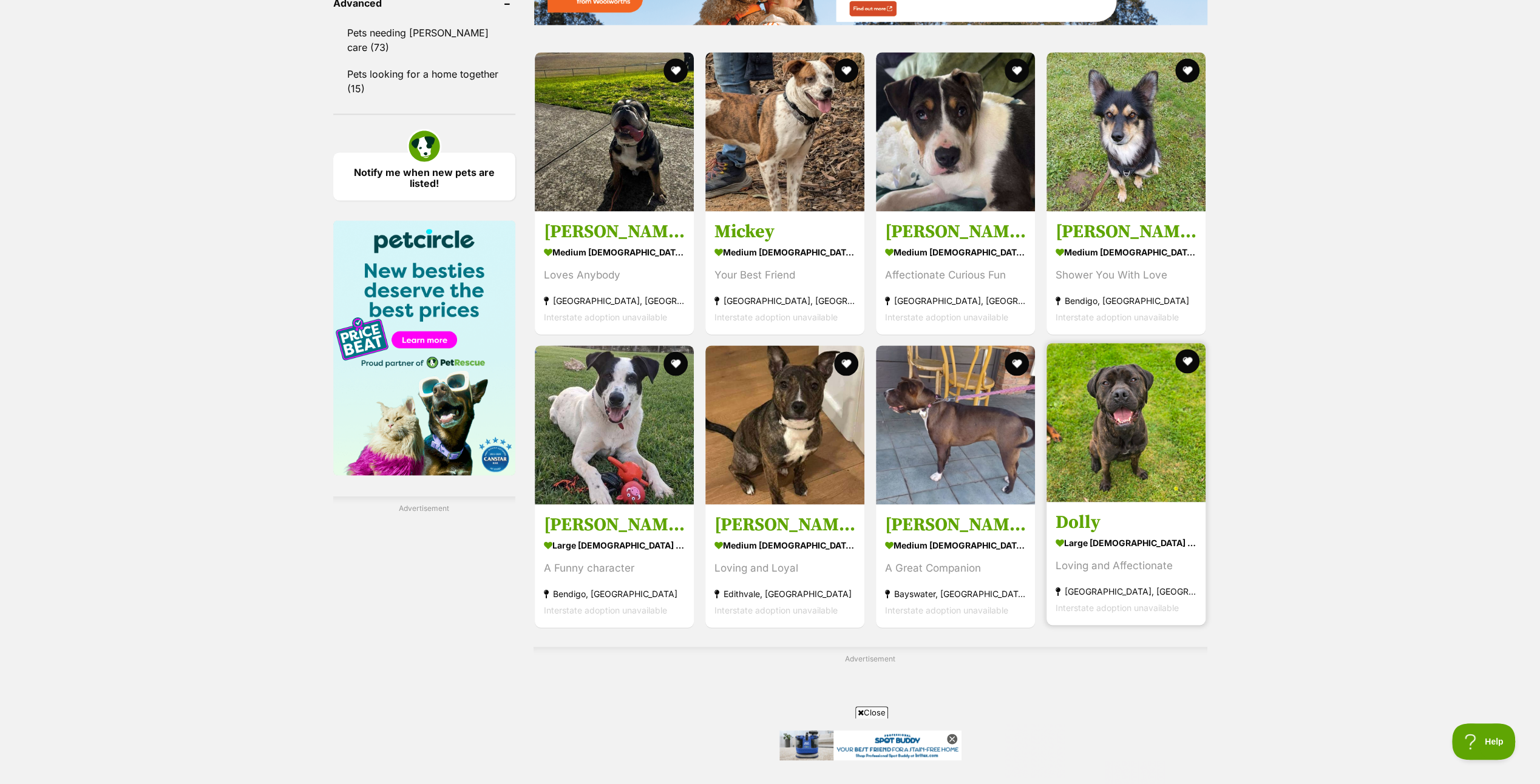
click at [1145, 415] on img at bounding box center [1127, 423] width 159 height 159
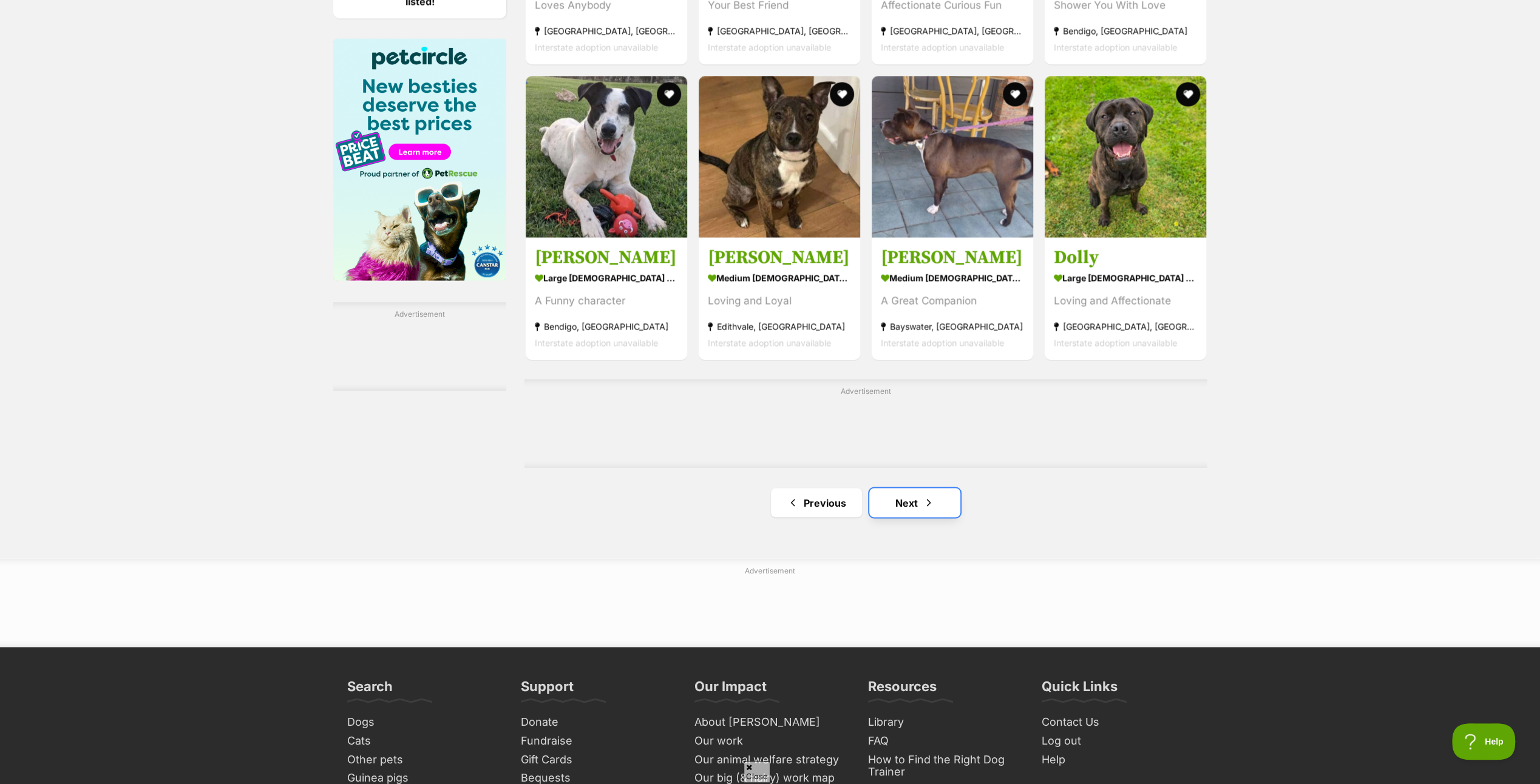
click at [915, 505] on link "Next" at bounding box center [915, 503] width 91 height 29
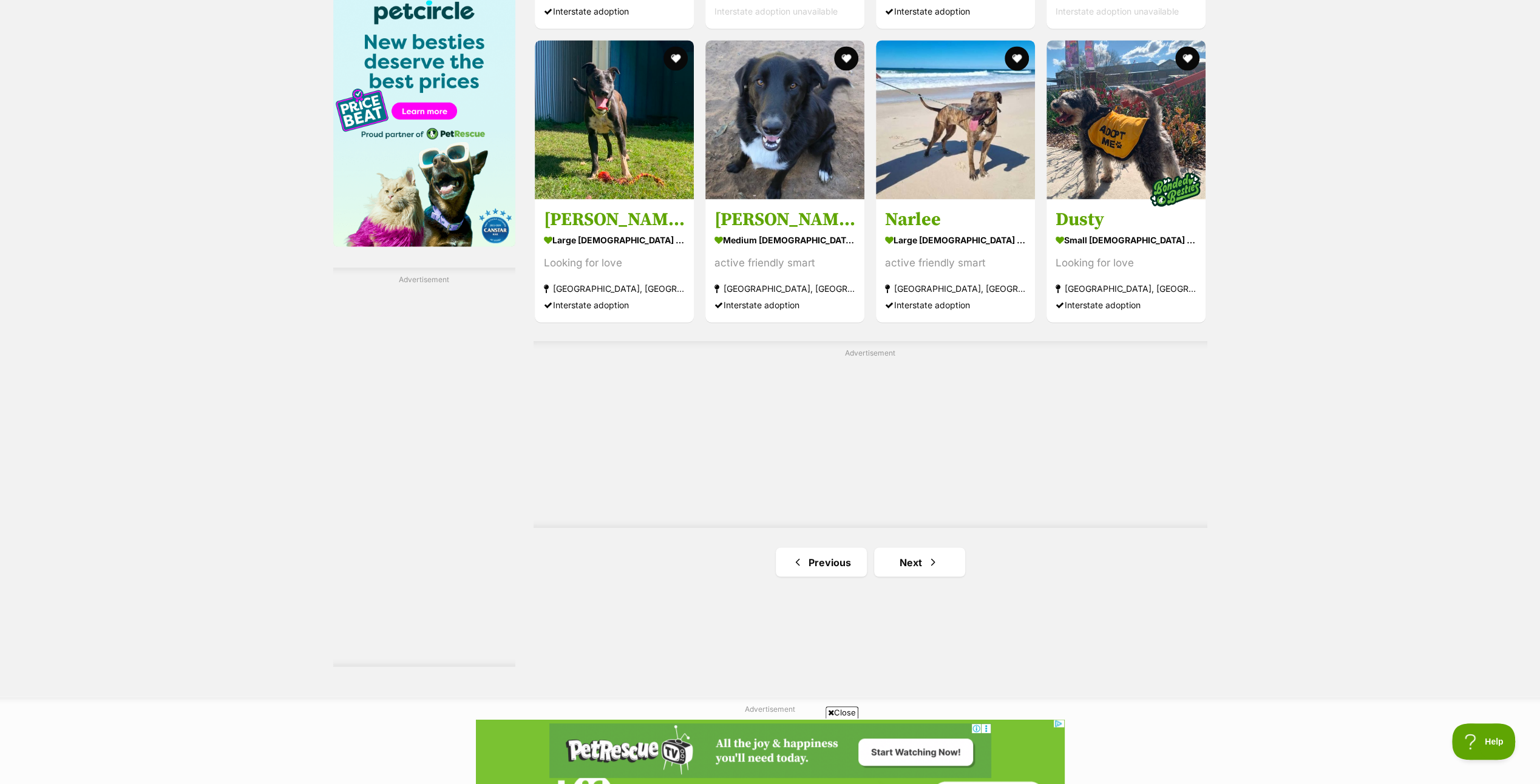
scroll to position [1882, 0]
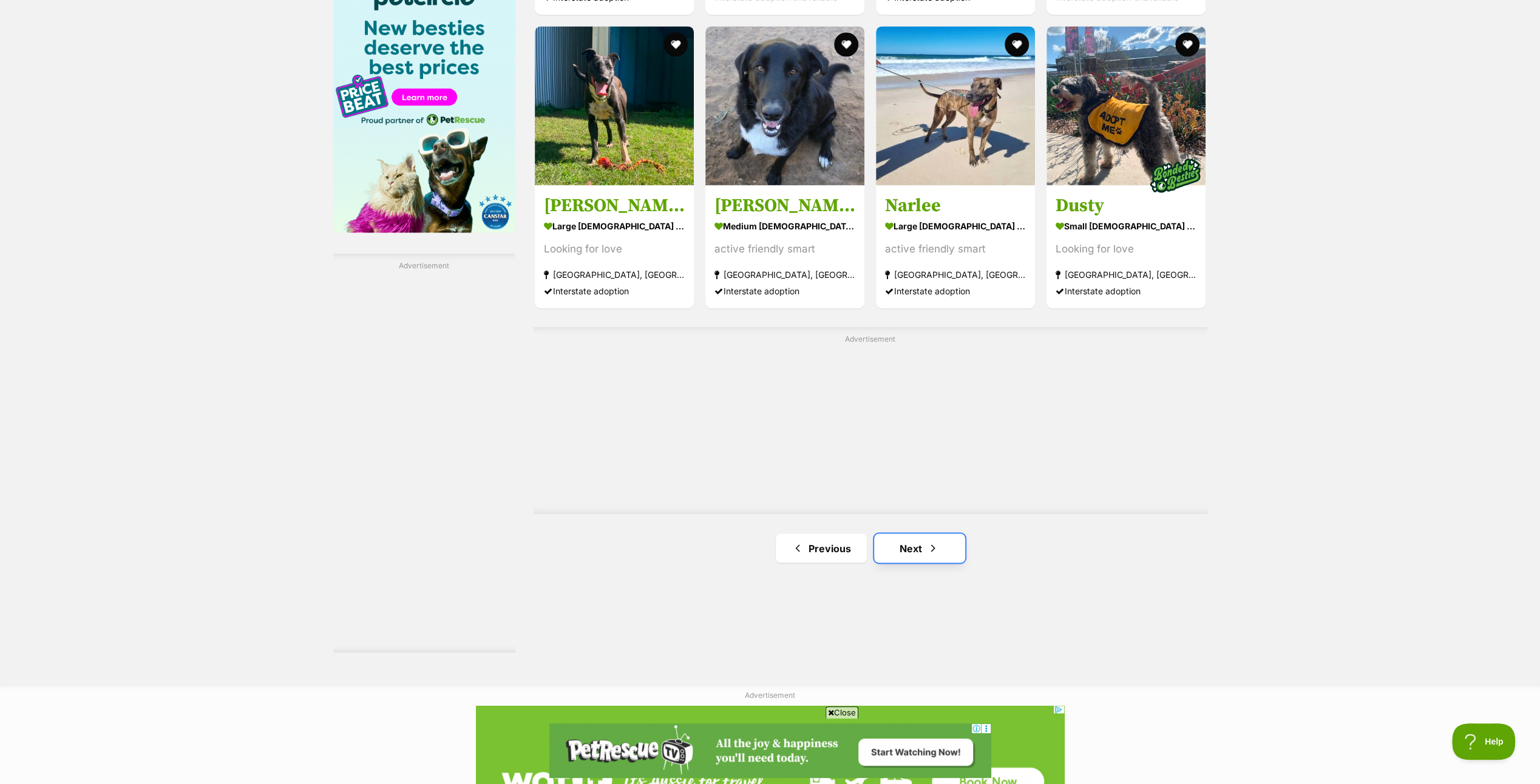
click at [928, 545] on span "Next page" at bounding box center [933, 549] width 12 height 15
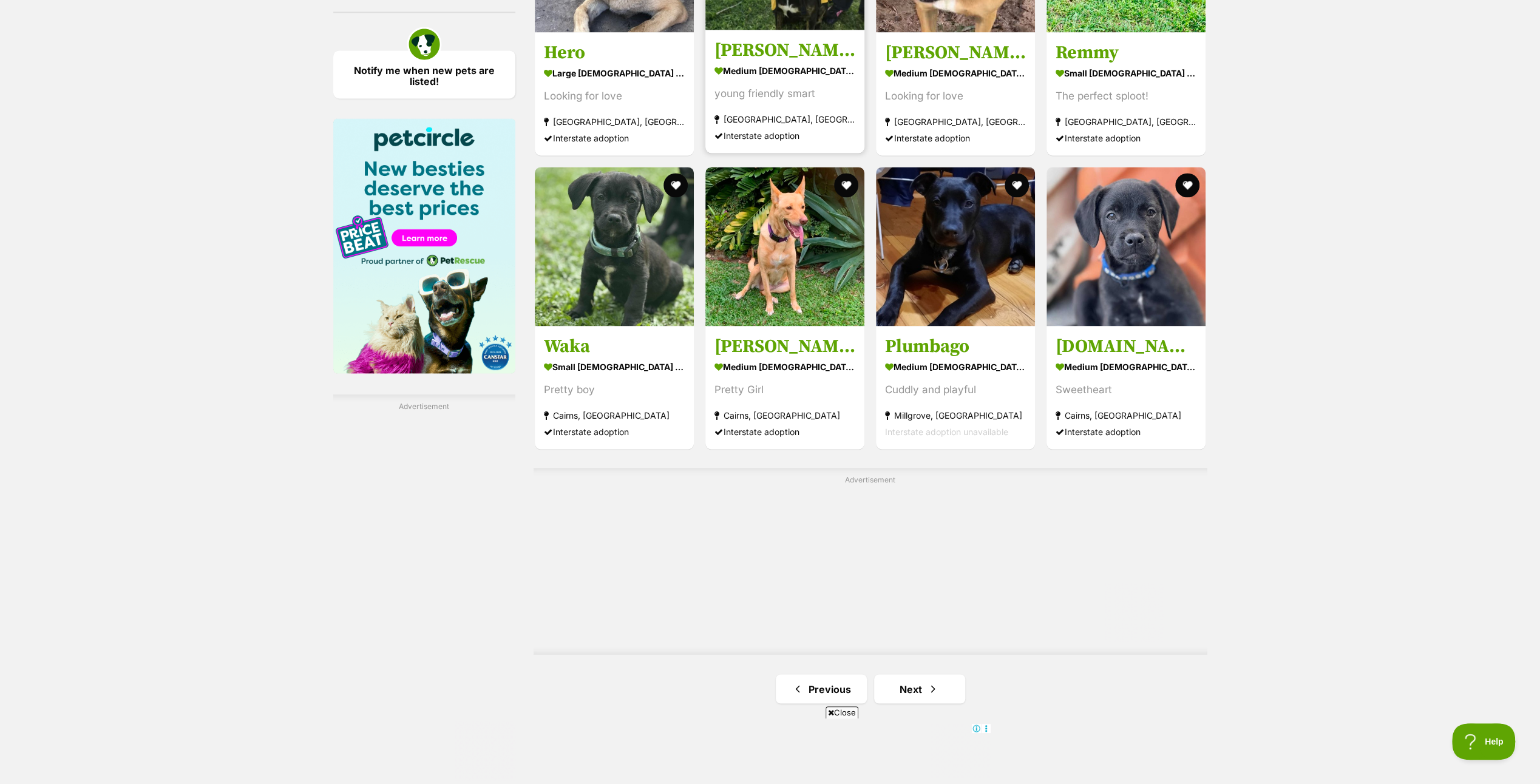
scroll to position [1882, 0]
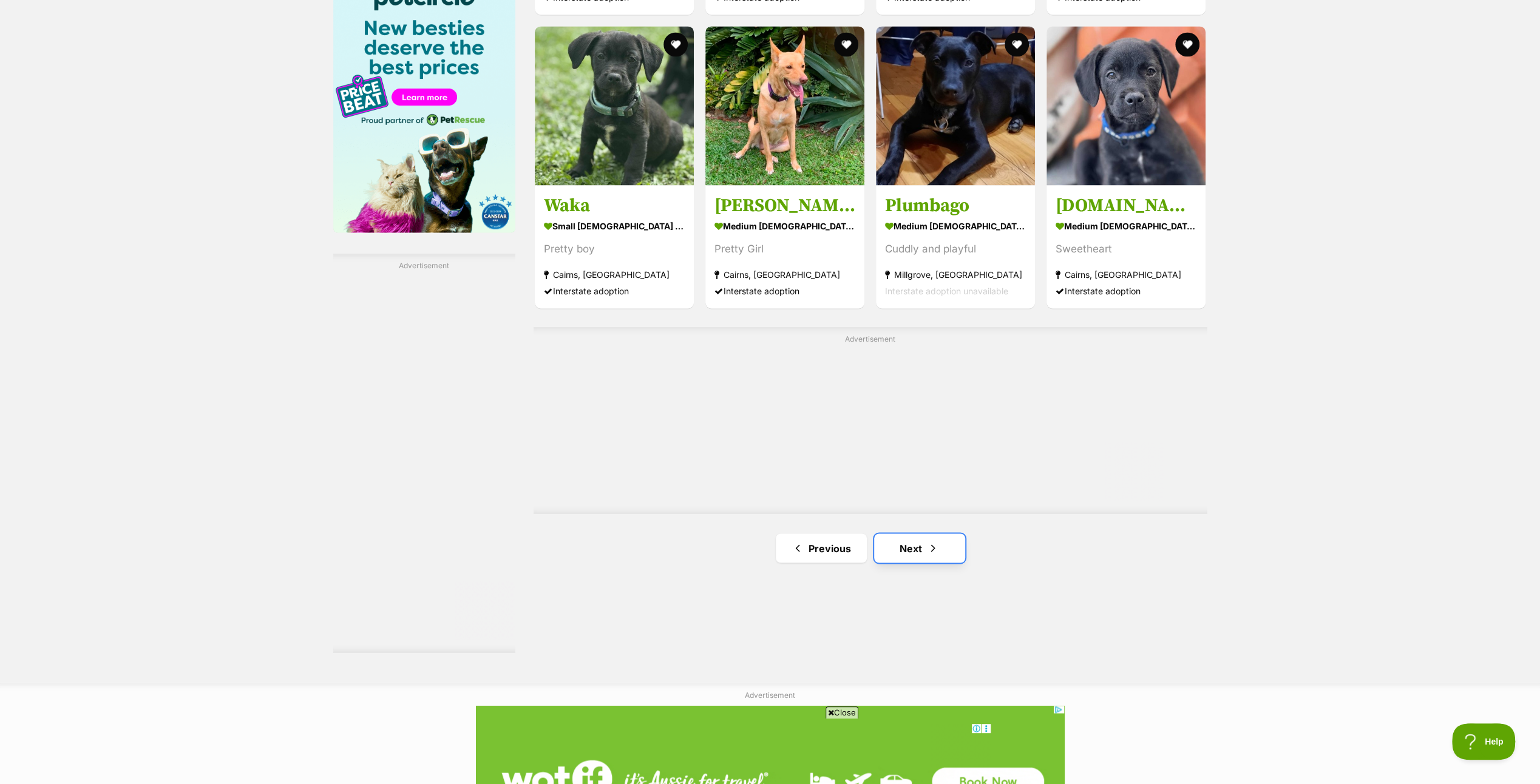
click at [916, 545] on link "Next" at bounding box center [920, 549] width 91 height 29
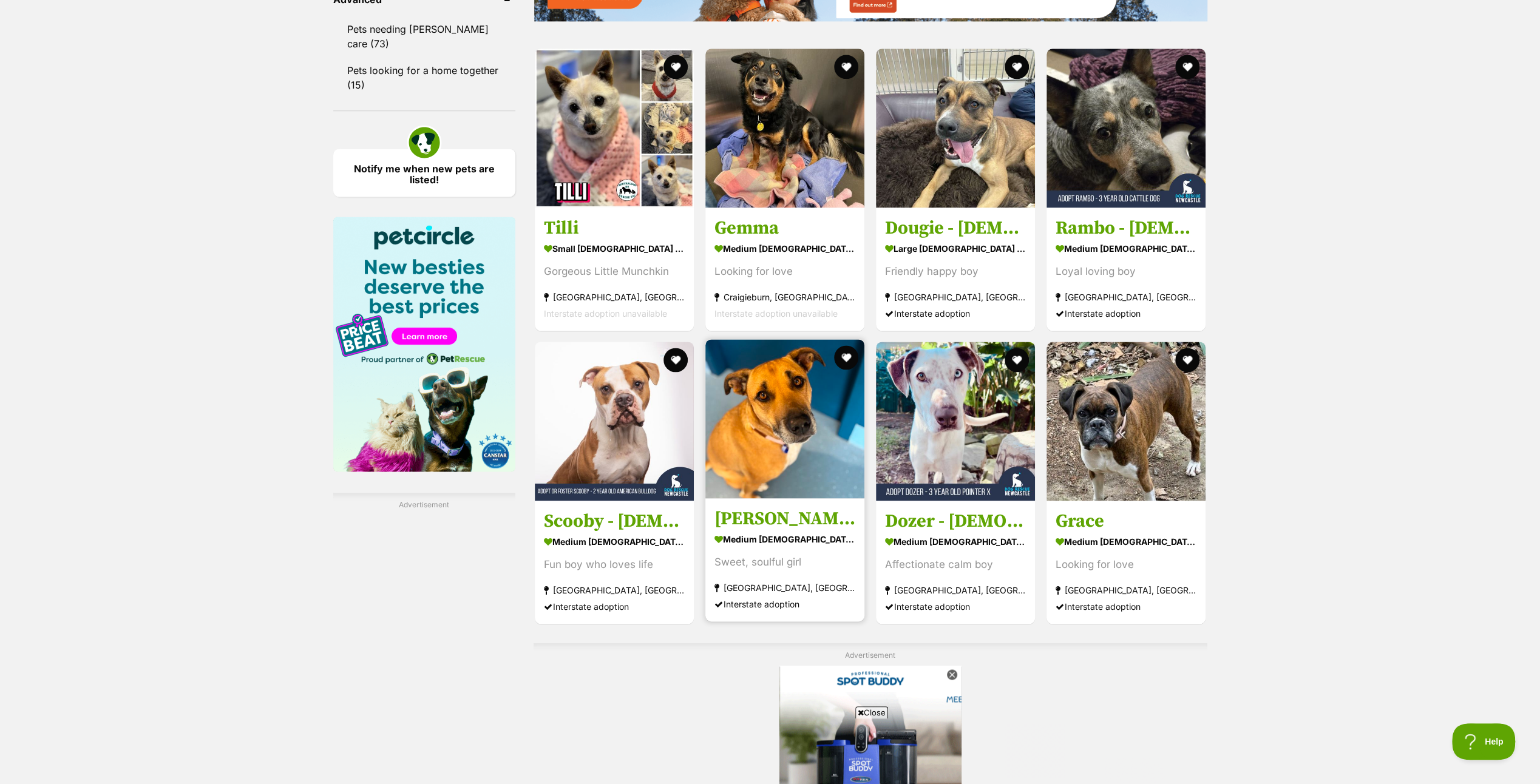
scroll to position [1821, 0]
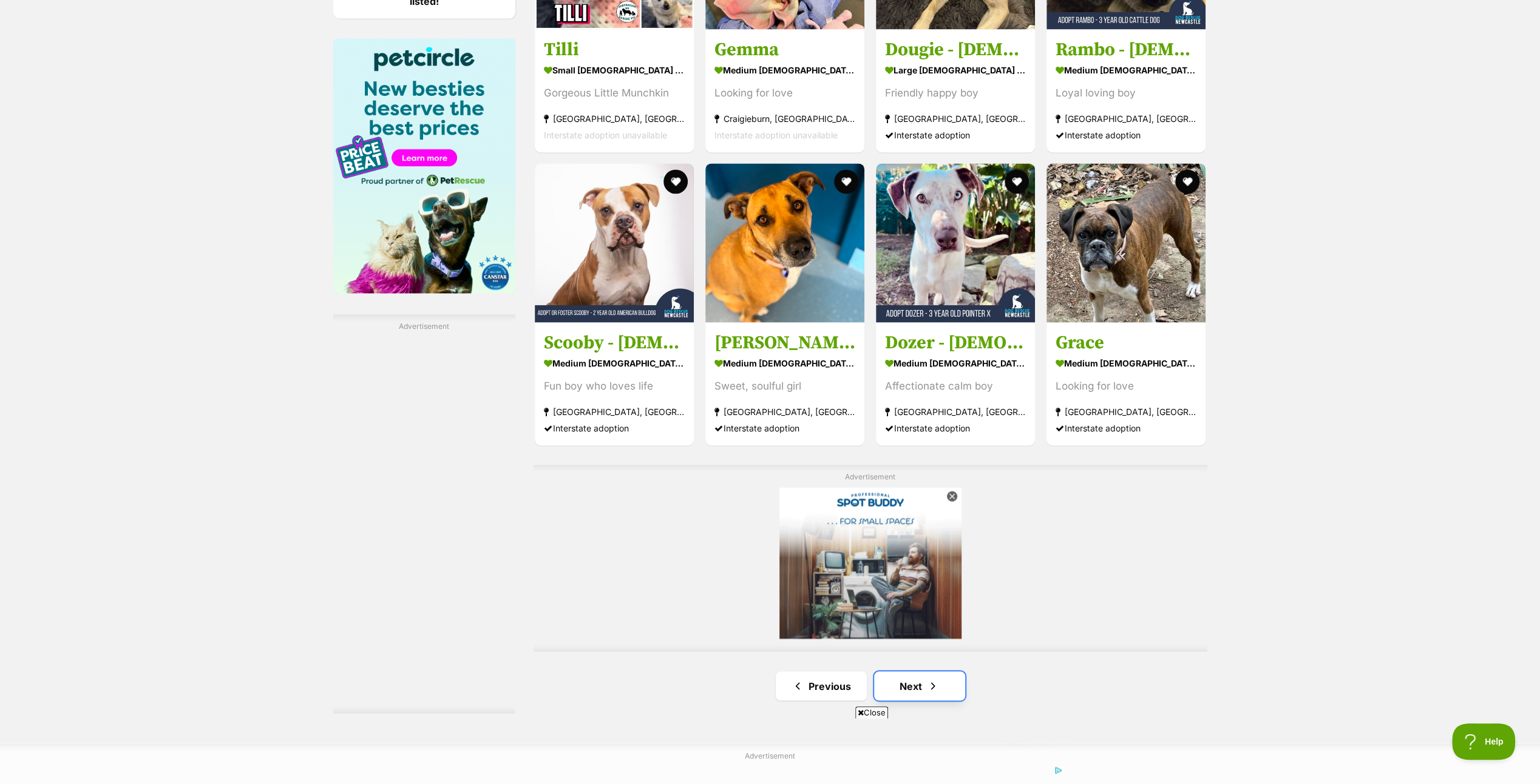
click at [919, 677] on link "Next" at bounding box center [920, 686] width 91 height 29
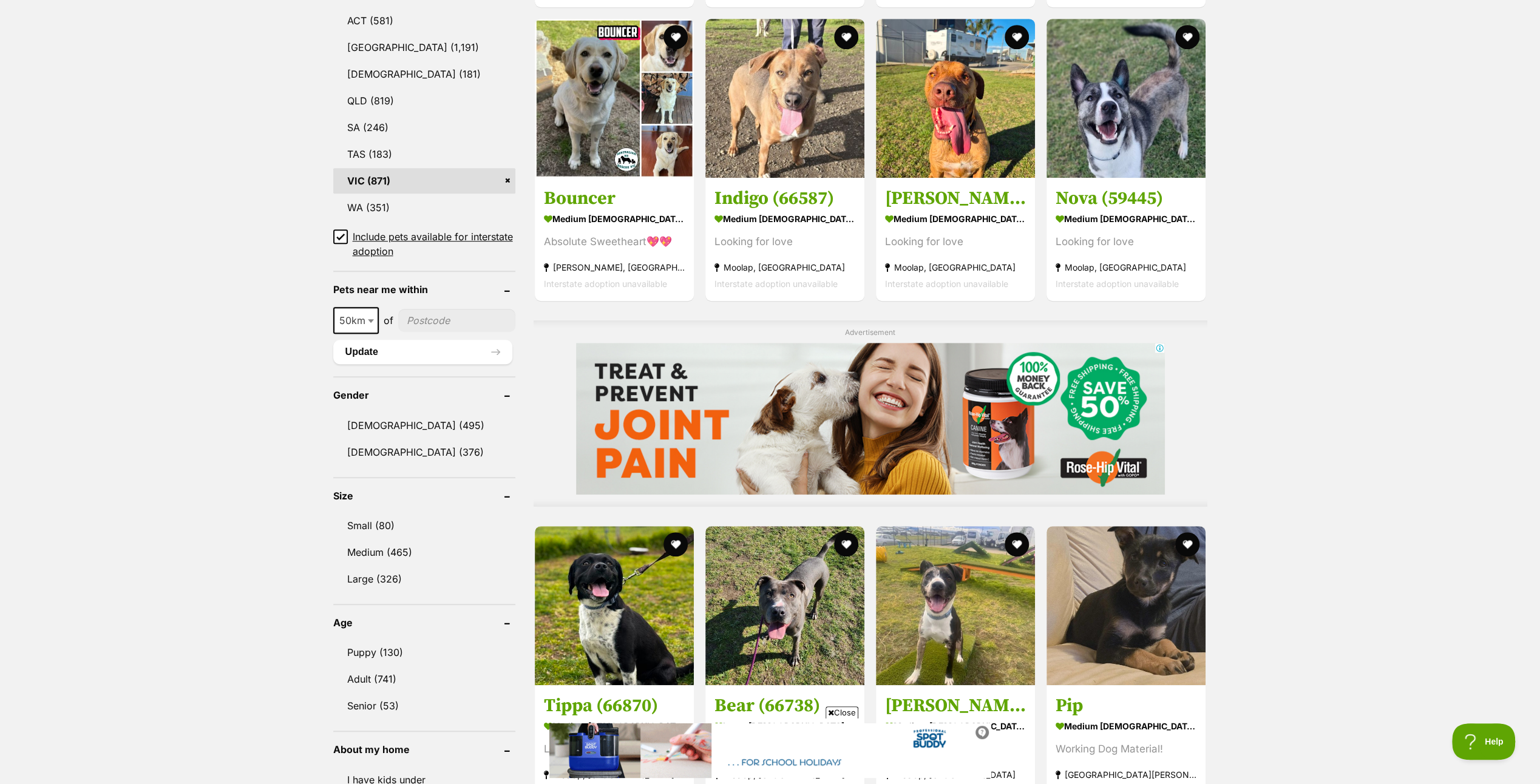
scroll to position [789, 0]
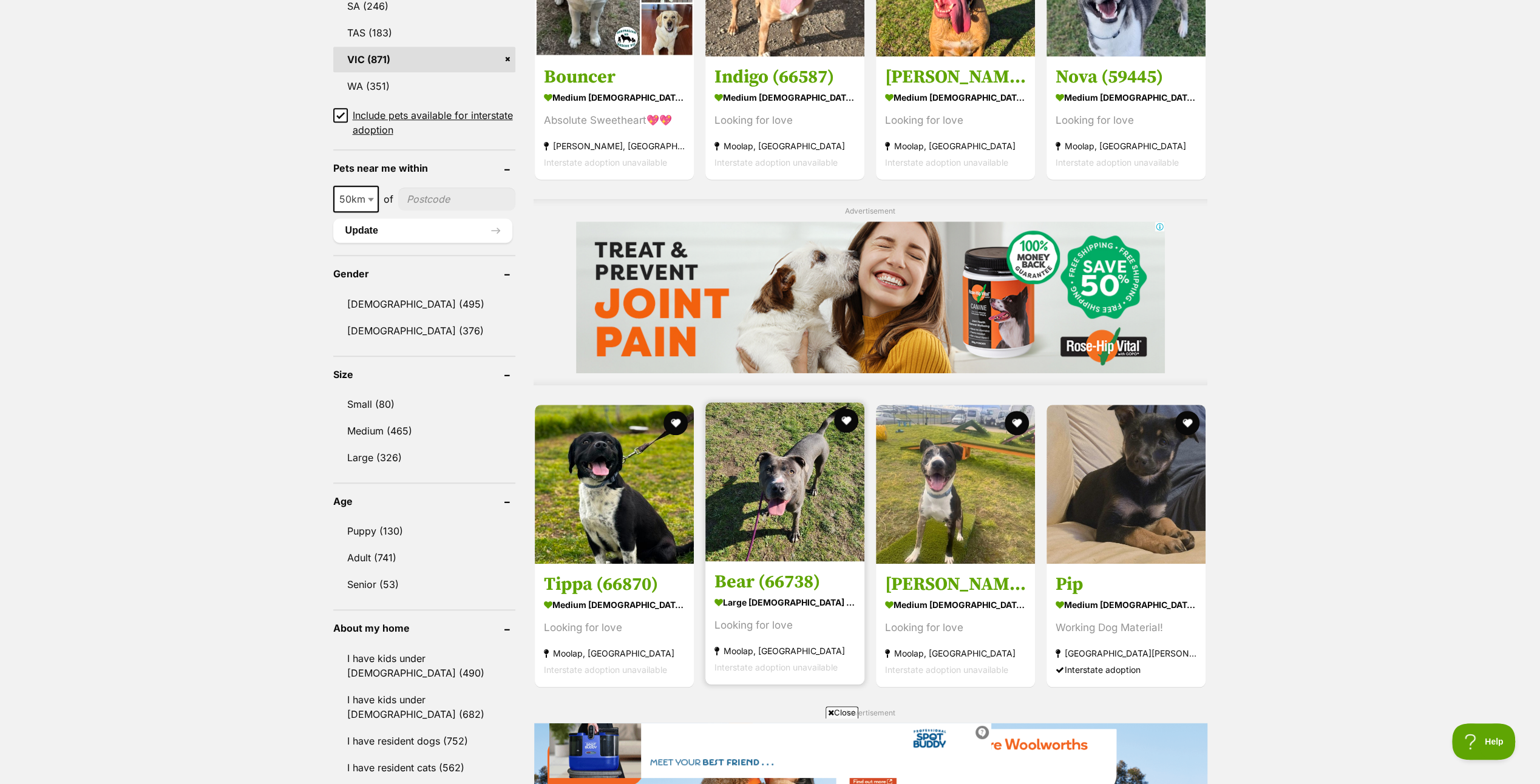
click at [777, 482] on img at bounding box center [785, 482] width 159 height 159
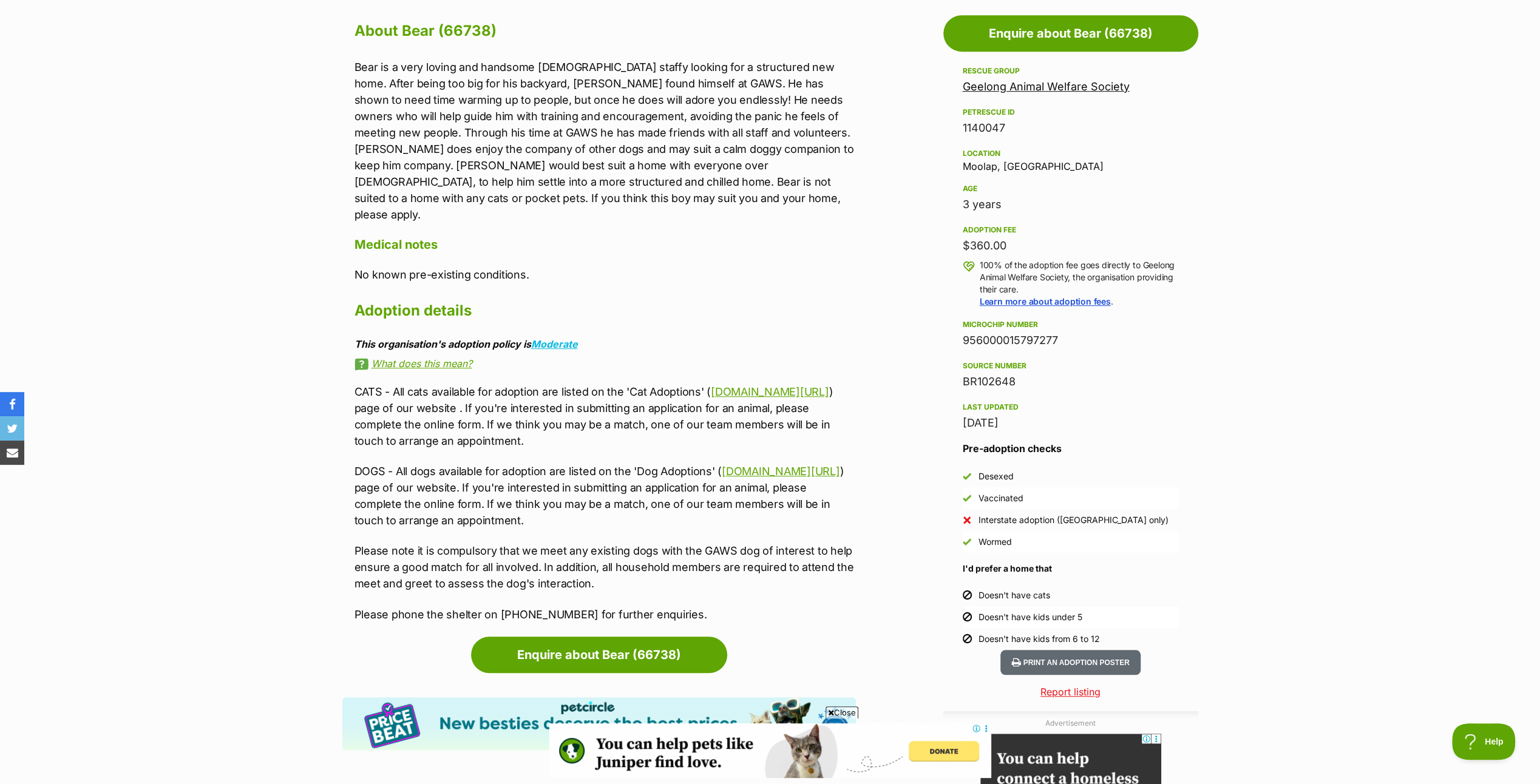
scroll to position [668, 0]
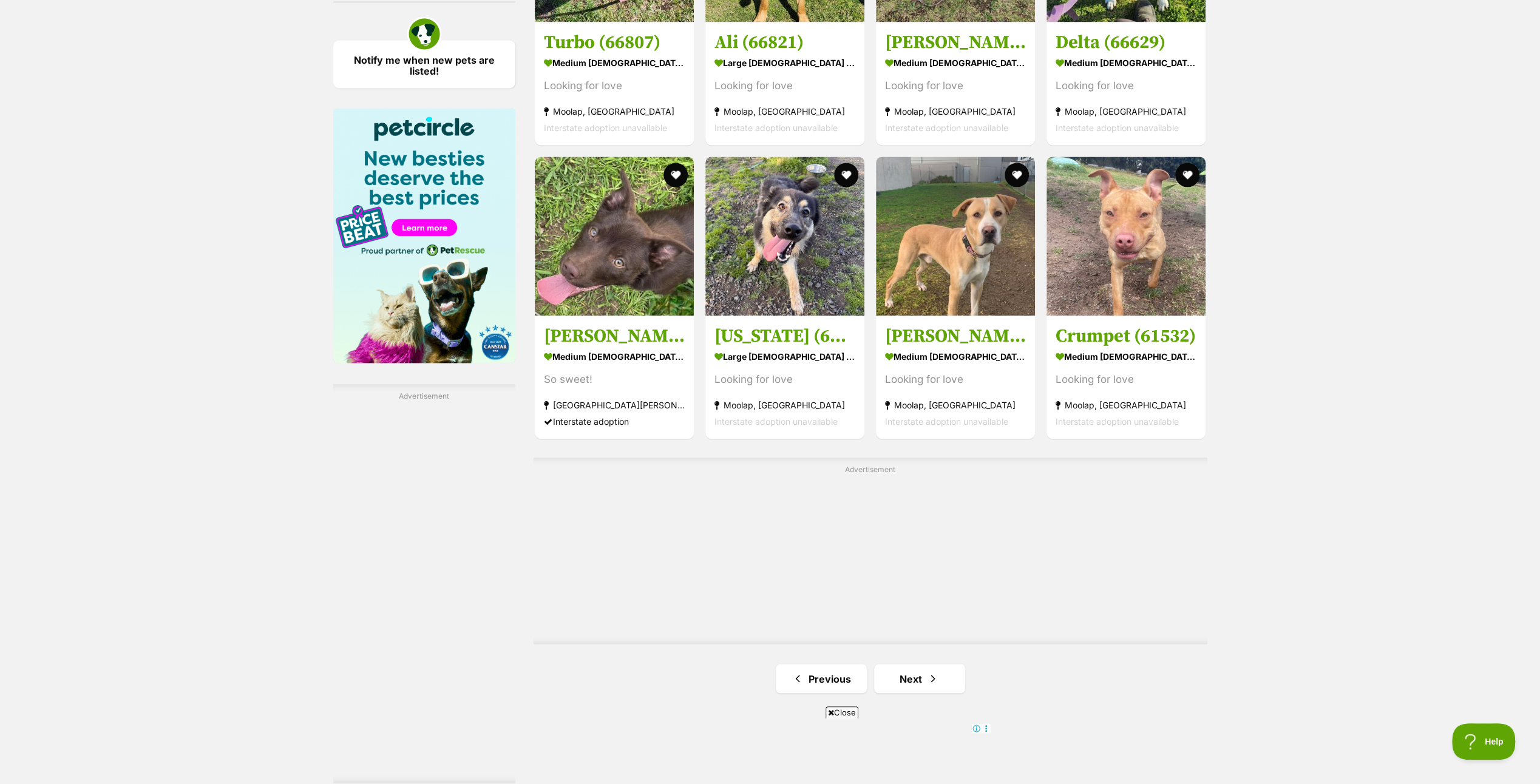
scroll to position [1874, 0]
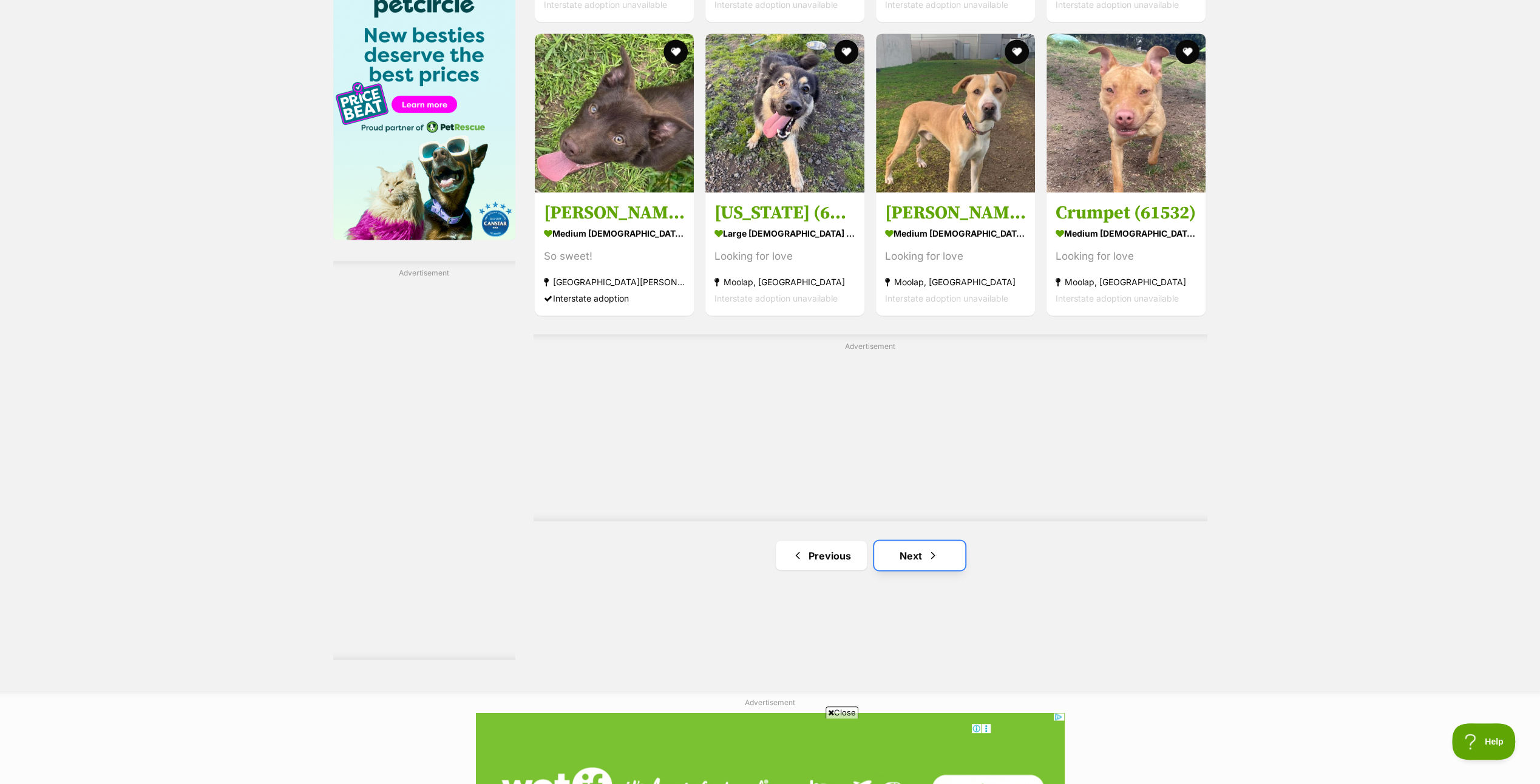
click at [908, 550] on link "Next" at bounding box center [920, 556] width 91 height 29
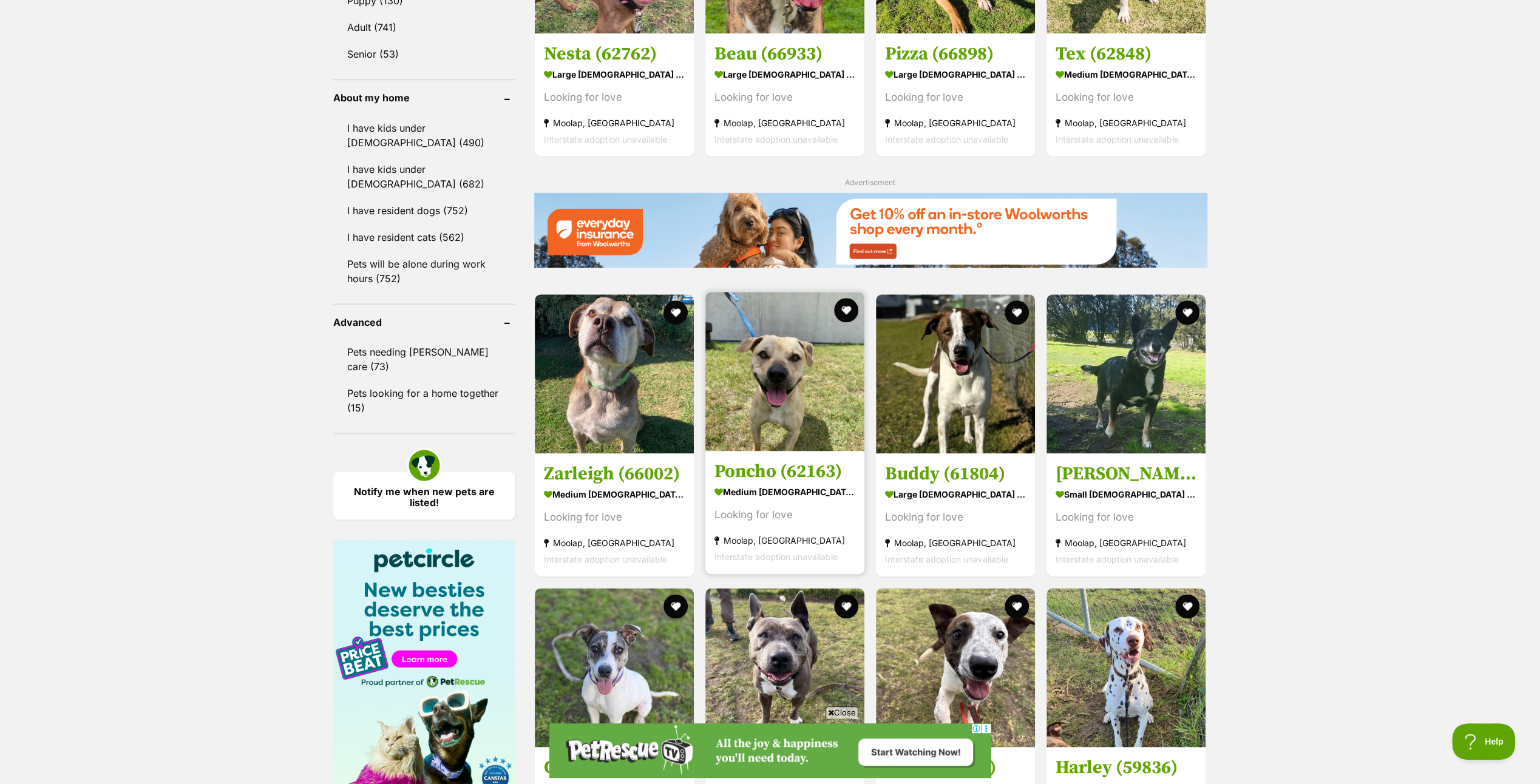
scroll to position [1518, 0]
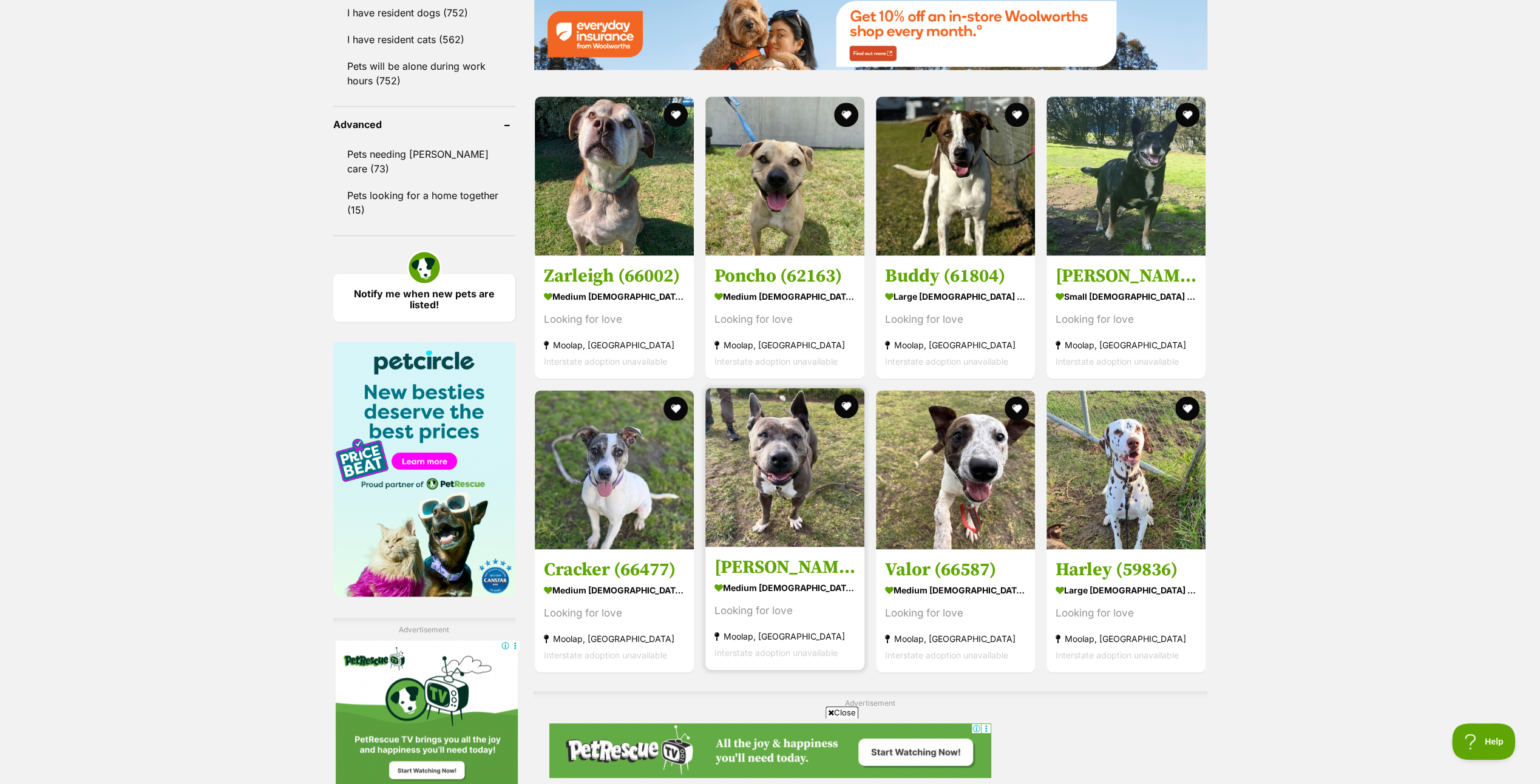
click at [793, 470] on img at bounding box center [785, 468] width 159 height 159
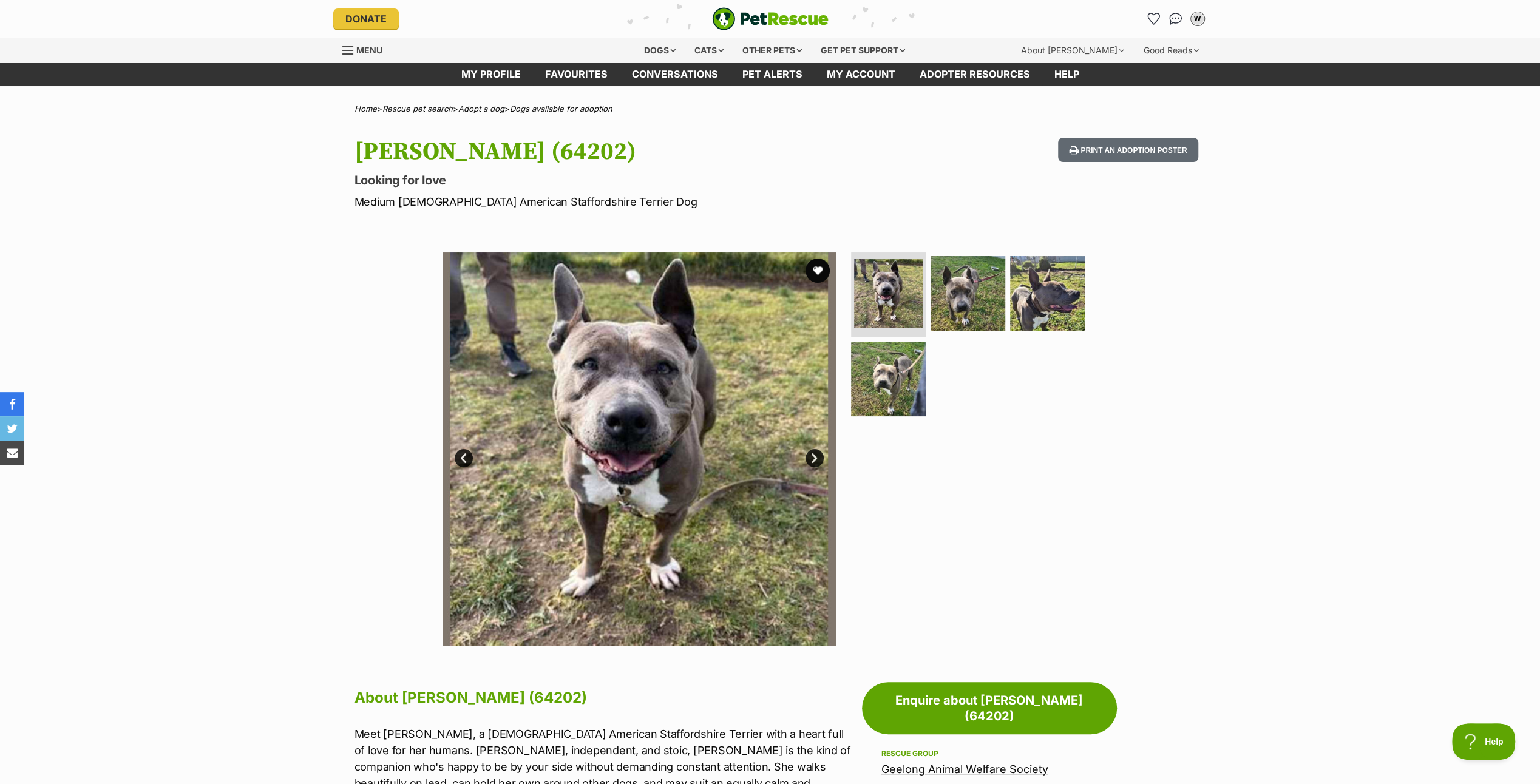
click at [812, 457] on link "Next" at bounding box center [814, 458] width 18 height 18
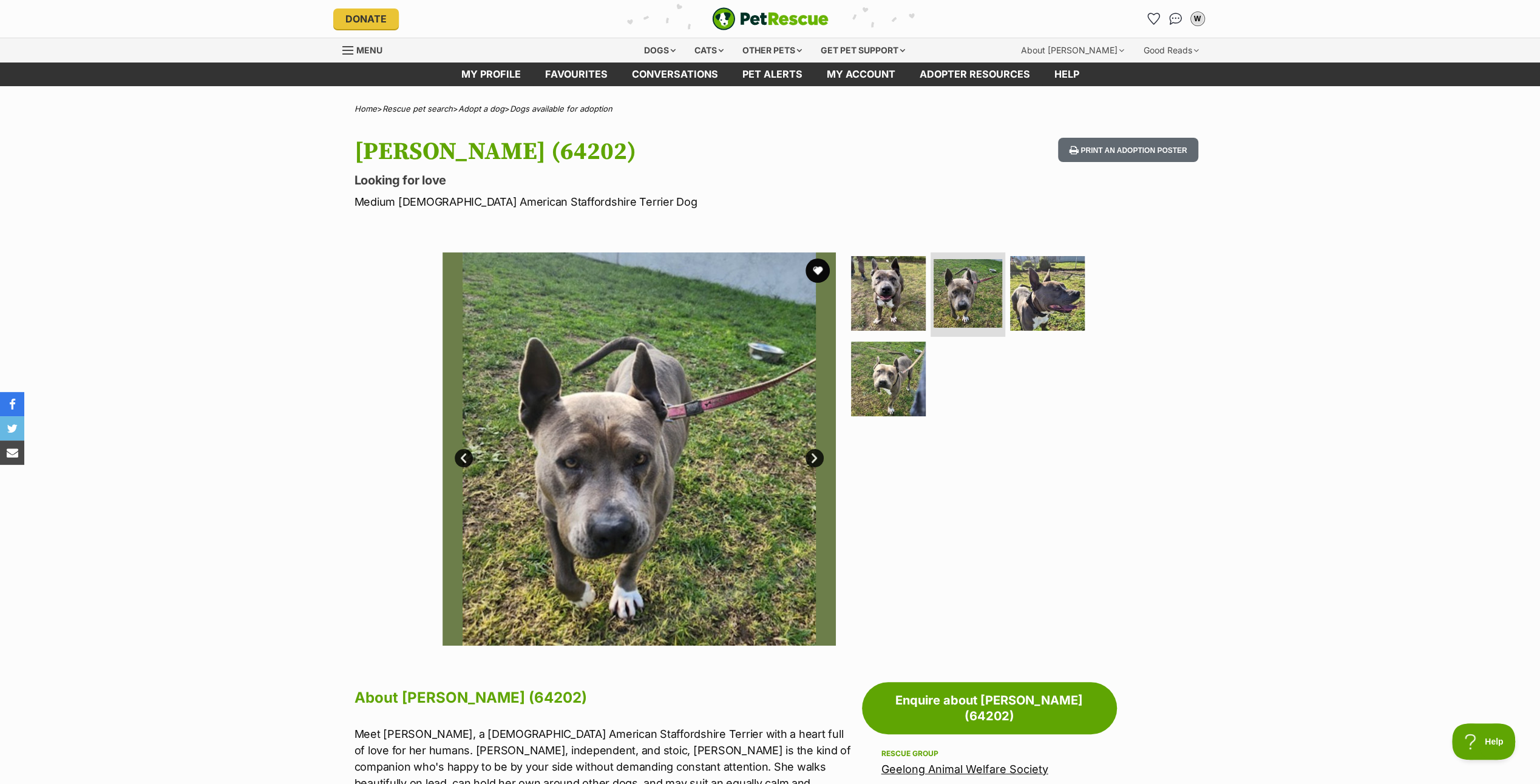
click at [812, 457] on link "Next" at bounding box center [814, 458] width 18 height 18
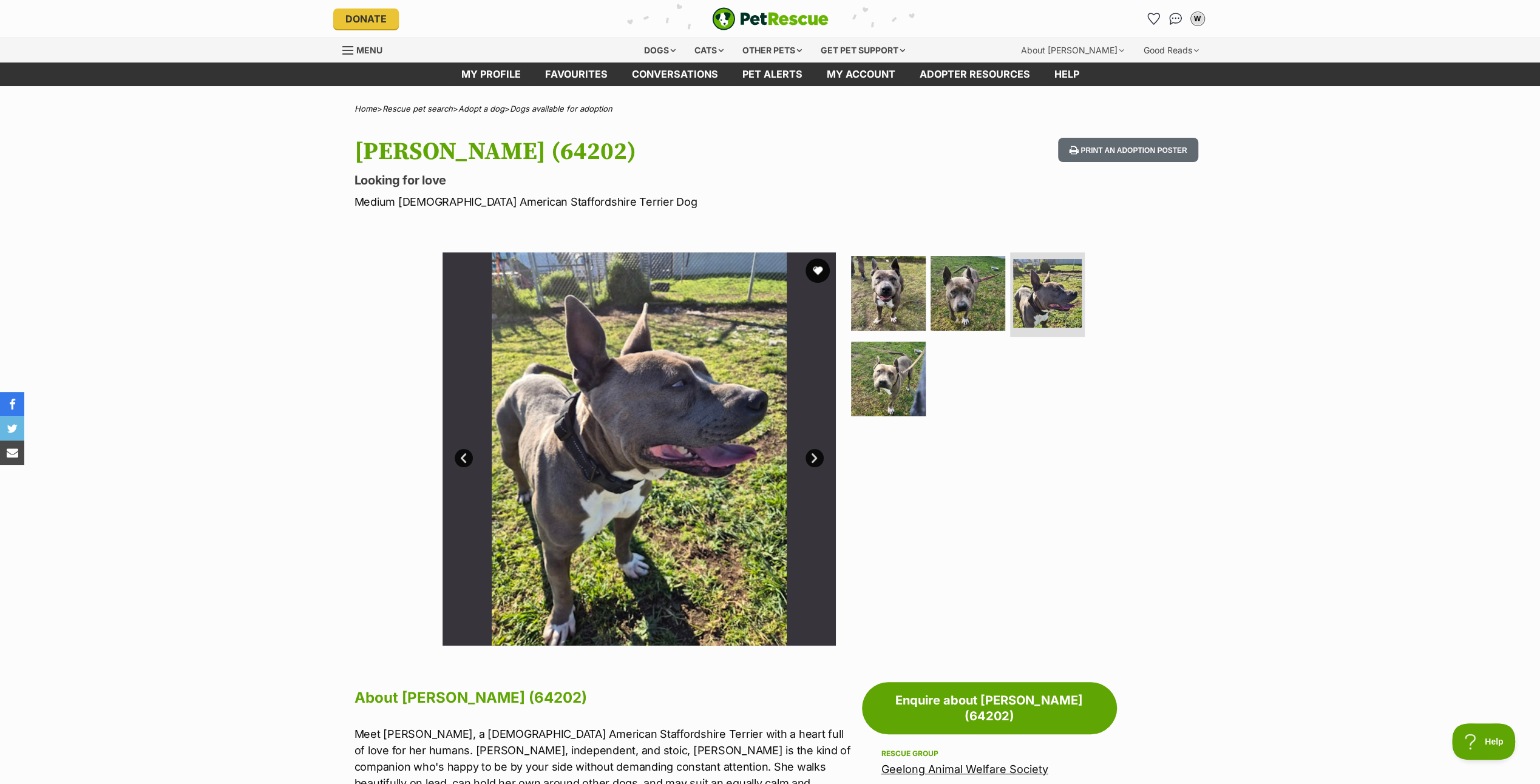
click at [812, 457] on link "Next" at bounding box center [814, 458] width 18 height 18
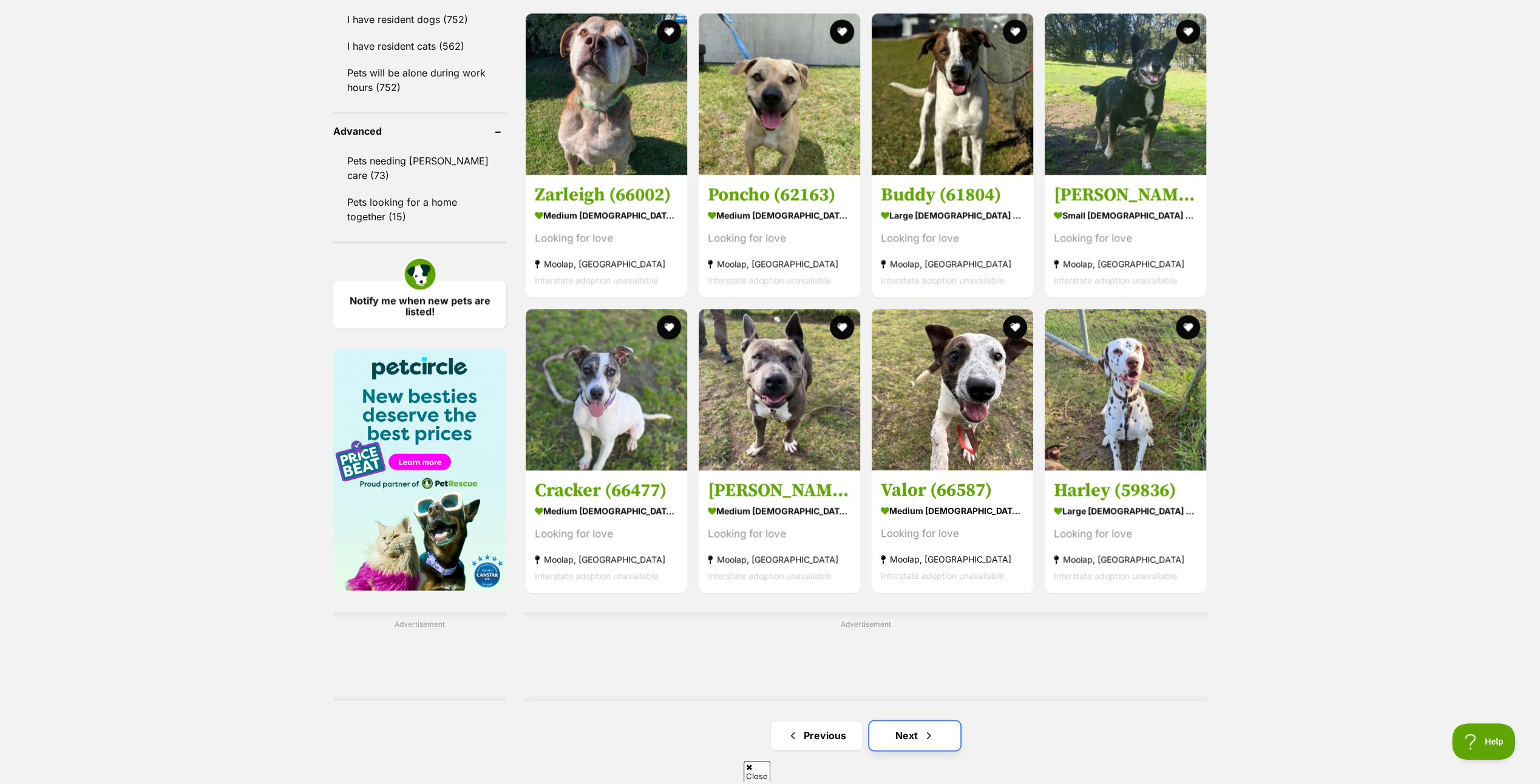
click at [910, 721] on link "Next" at bounding box center [915, 736] width 91 height 29
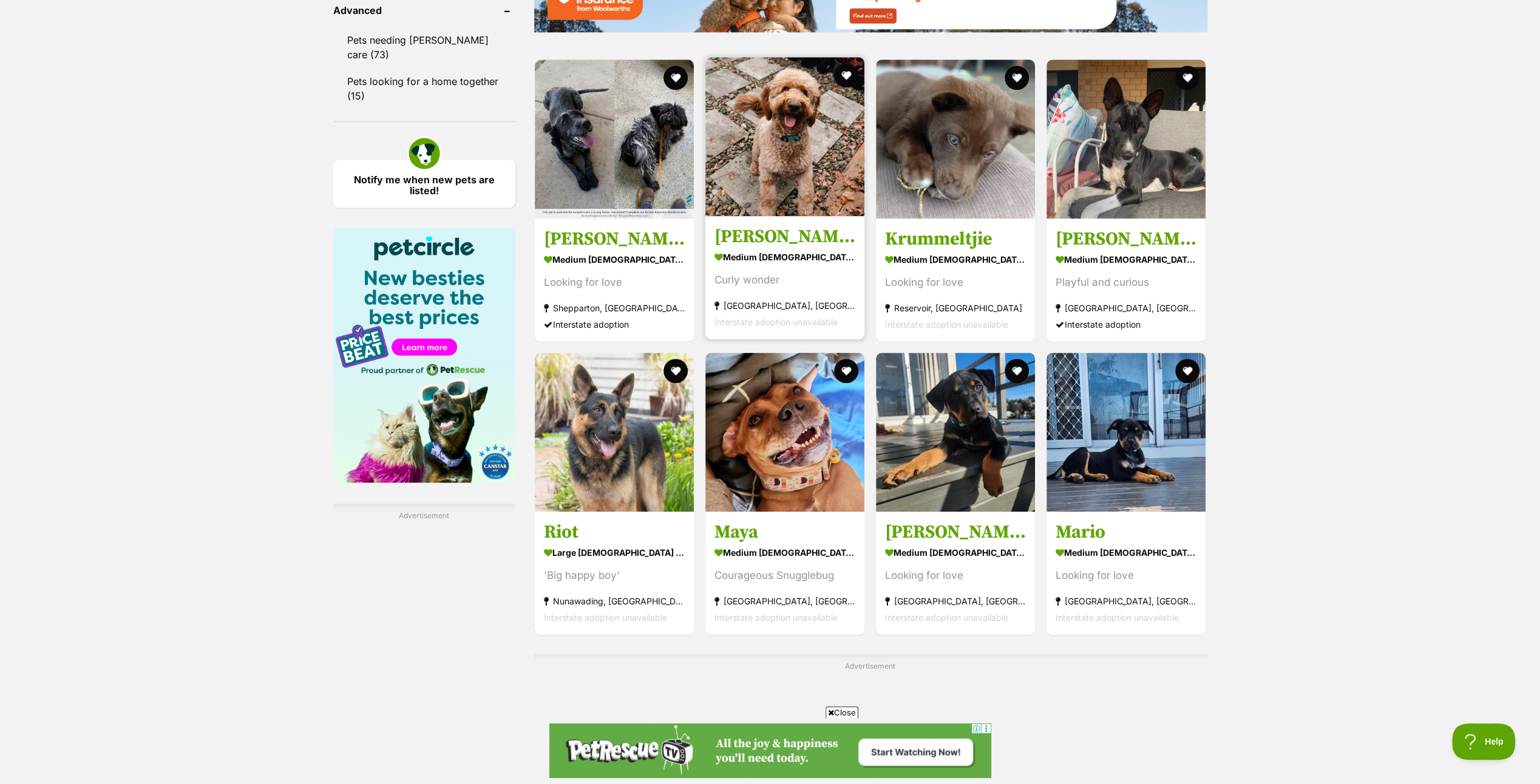
scroll to position [1639, 0]
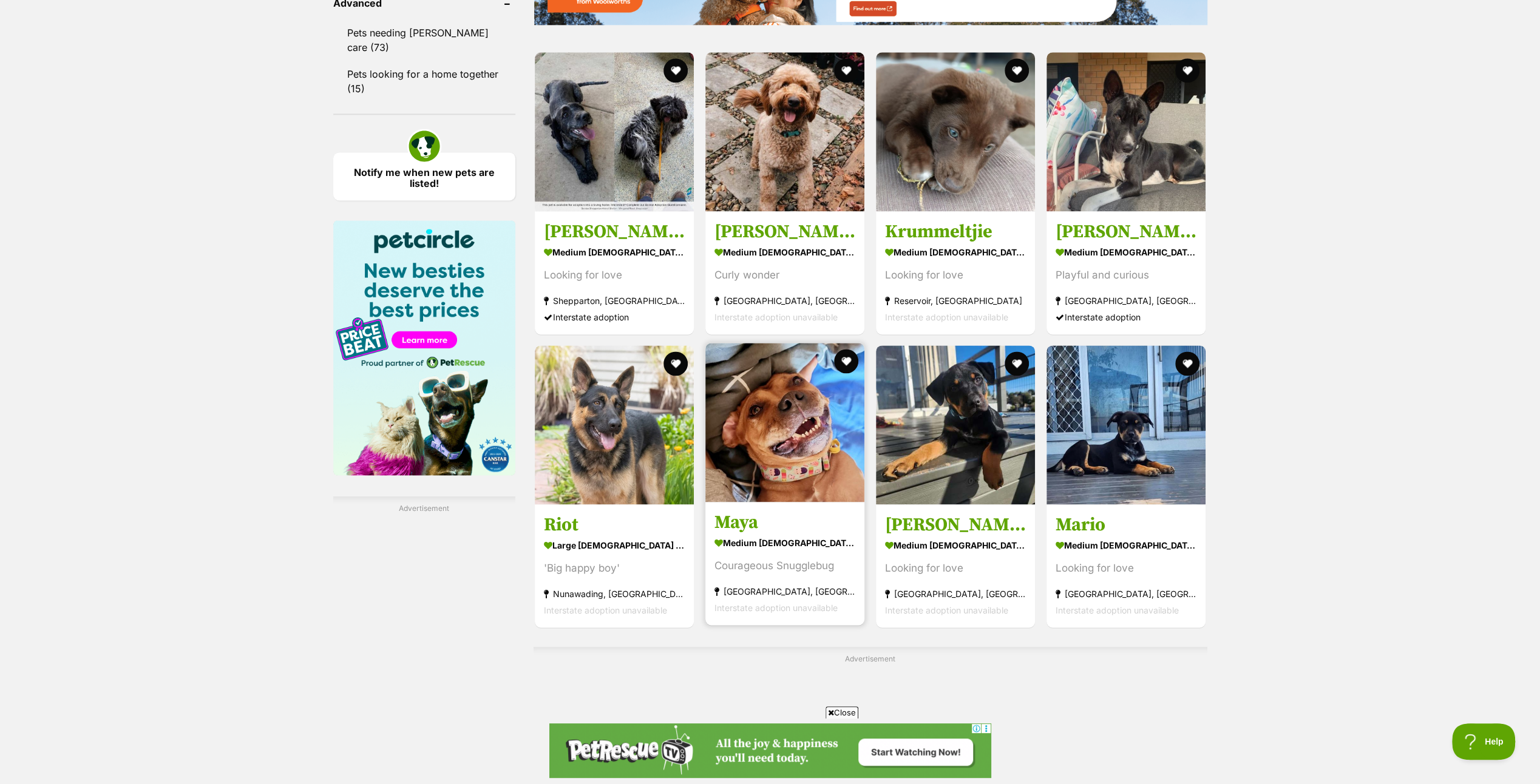
click at [797, 439] on img at bounding box center [785, 423] width 159 height 159
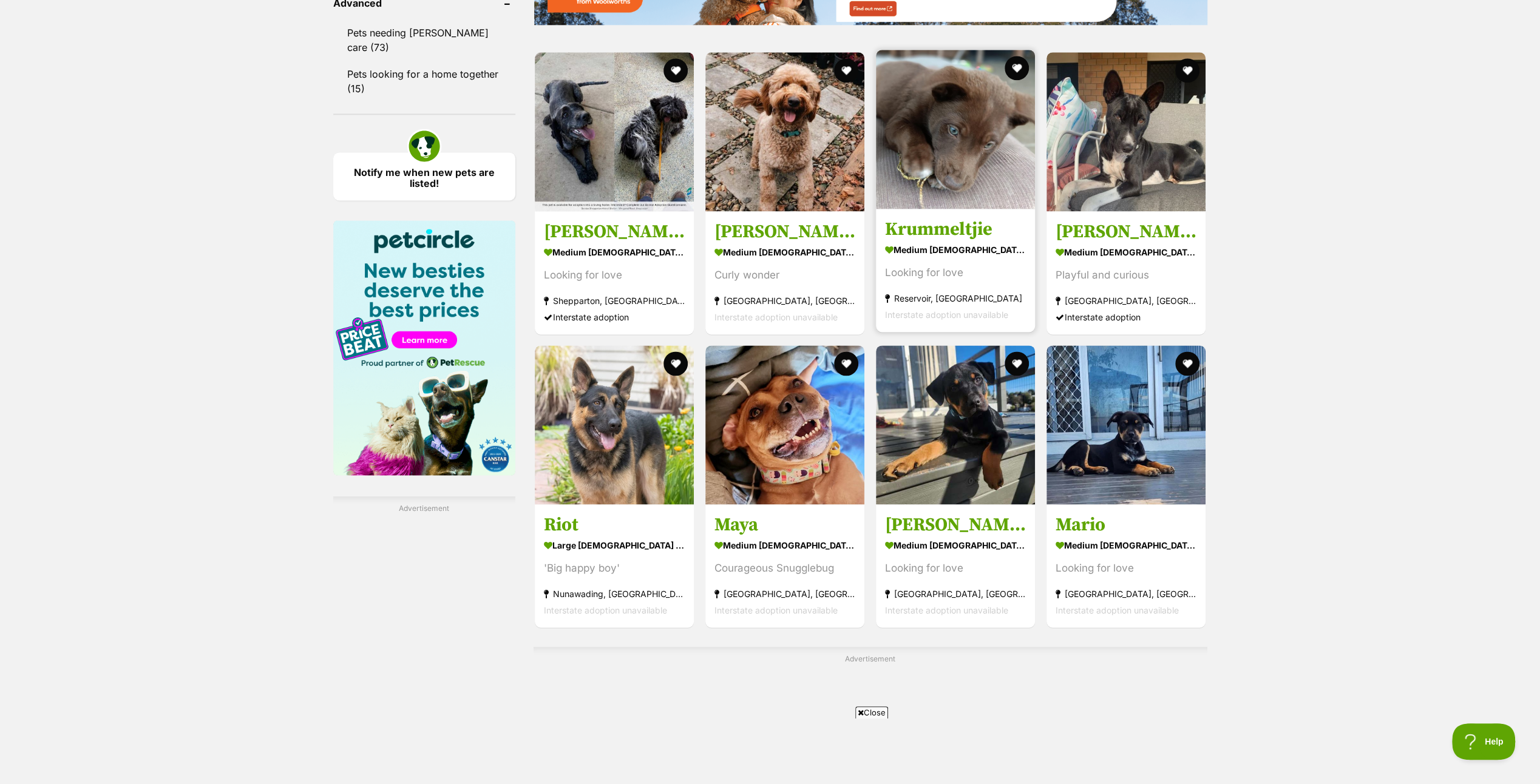
scroll to position [1882, 0]
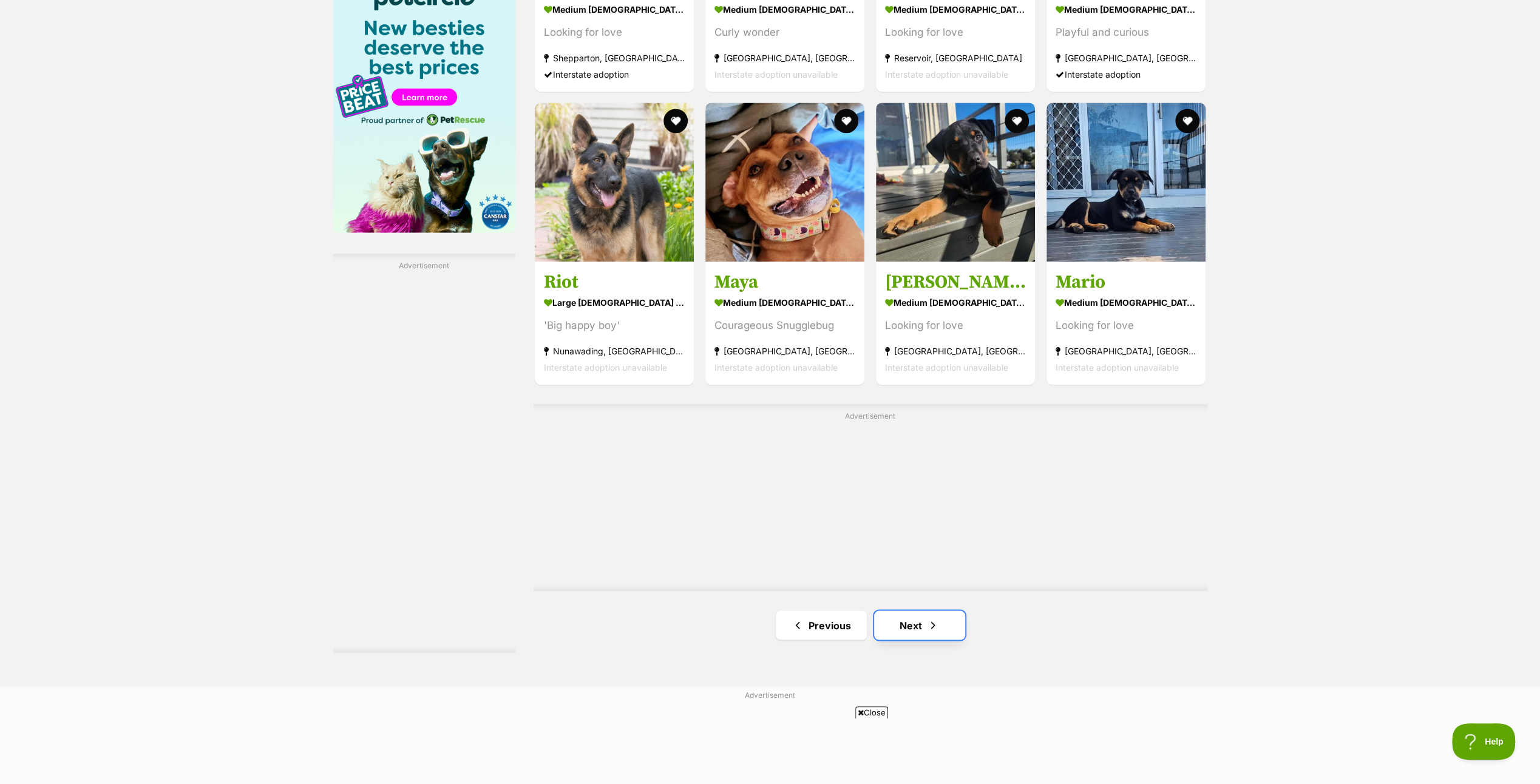
click at [910, 621] on link "Next" at bounding box center [920, 625] width 91 height 29
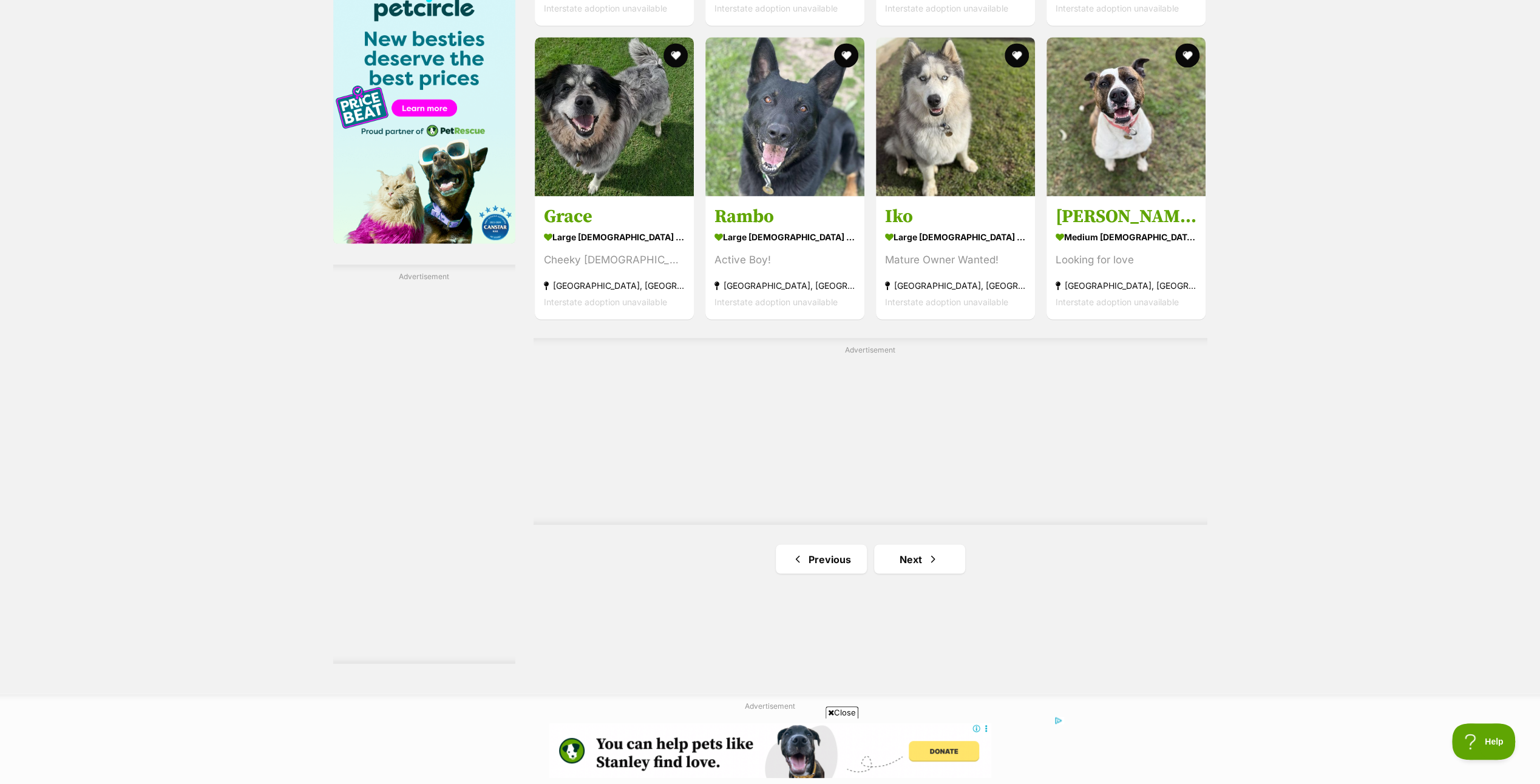
scroll to position [1882, 0]
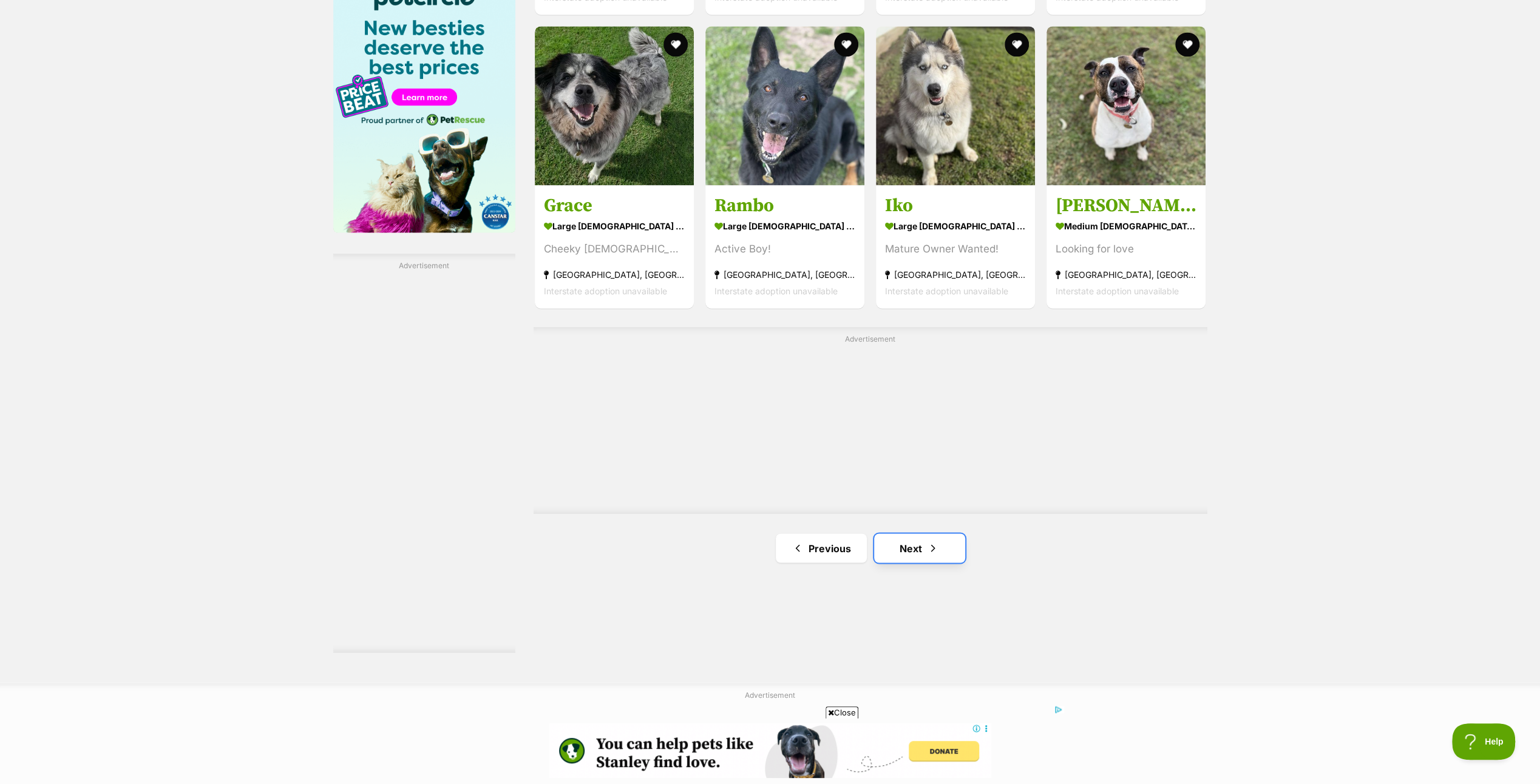
click at [927, 541] on link "Next" at bounding box center [920, 549] width 91 height 29
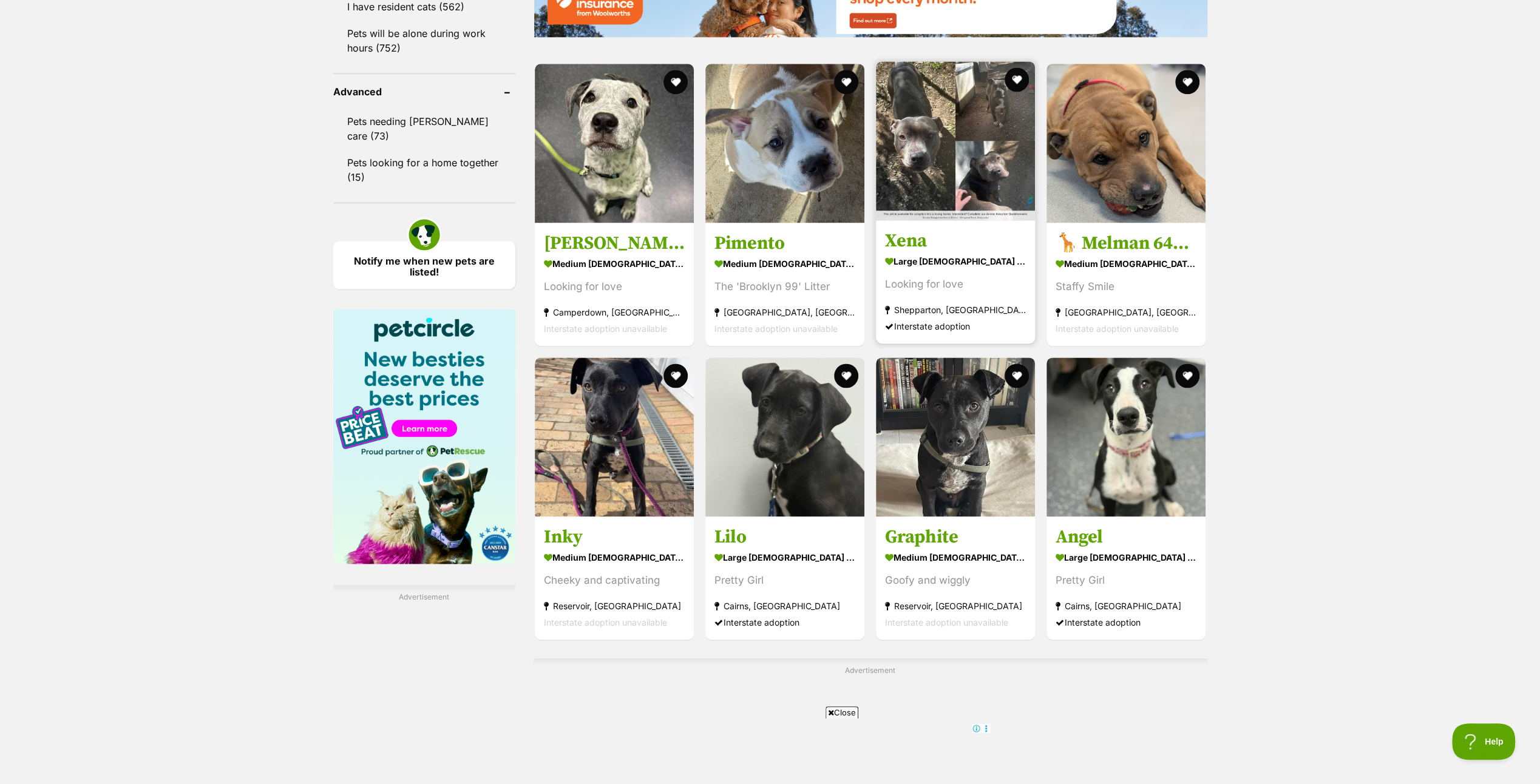
scroll to position [1761, 0]
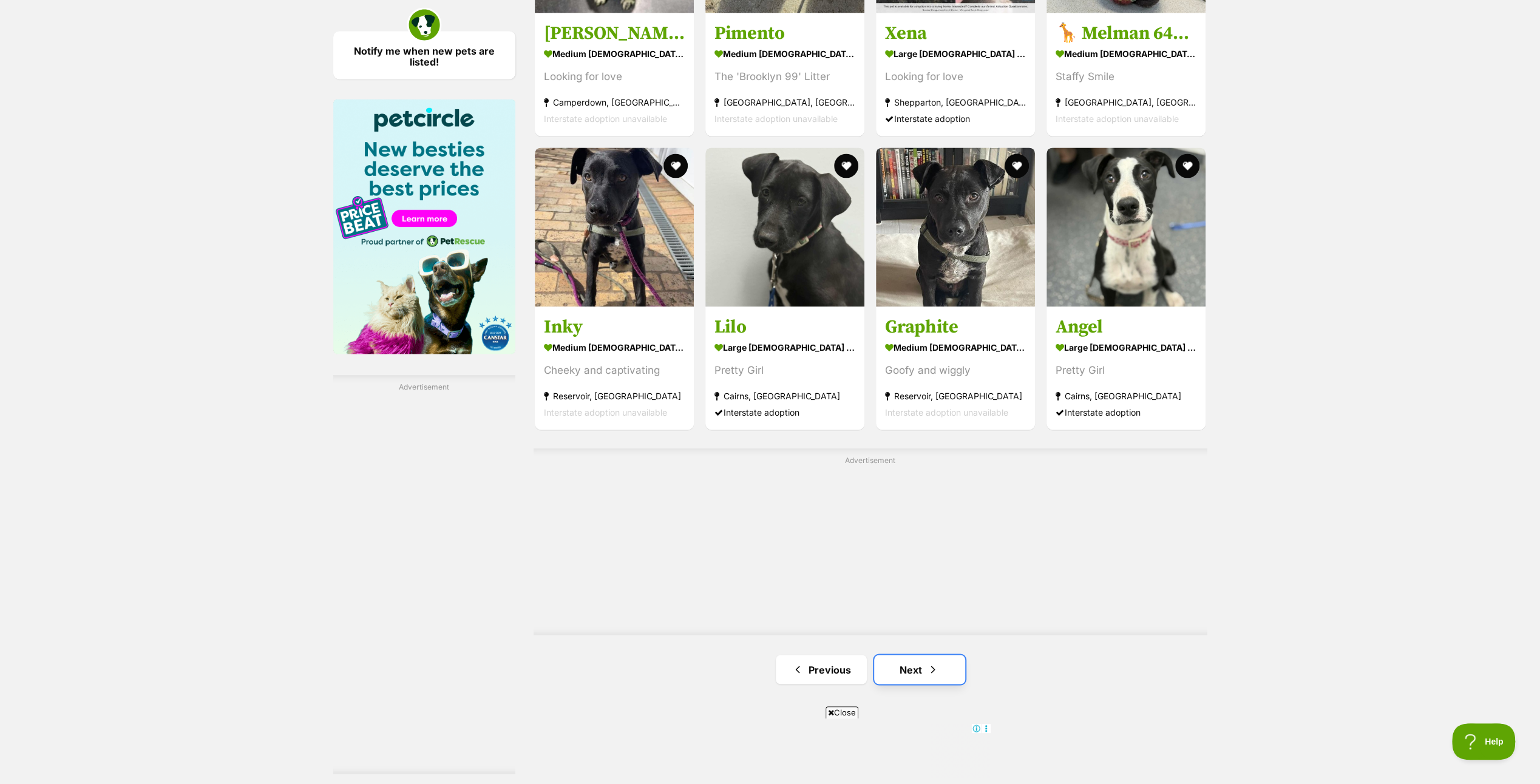
click at [913, 670] on link "Next" at bounding box center [920, 670] width 91 height 29
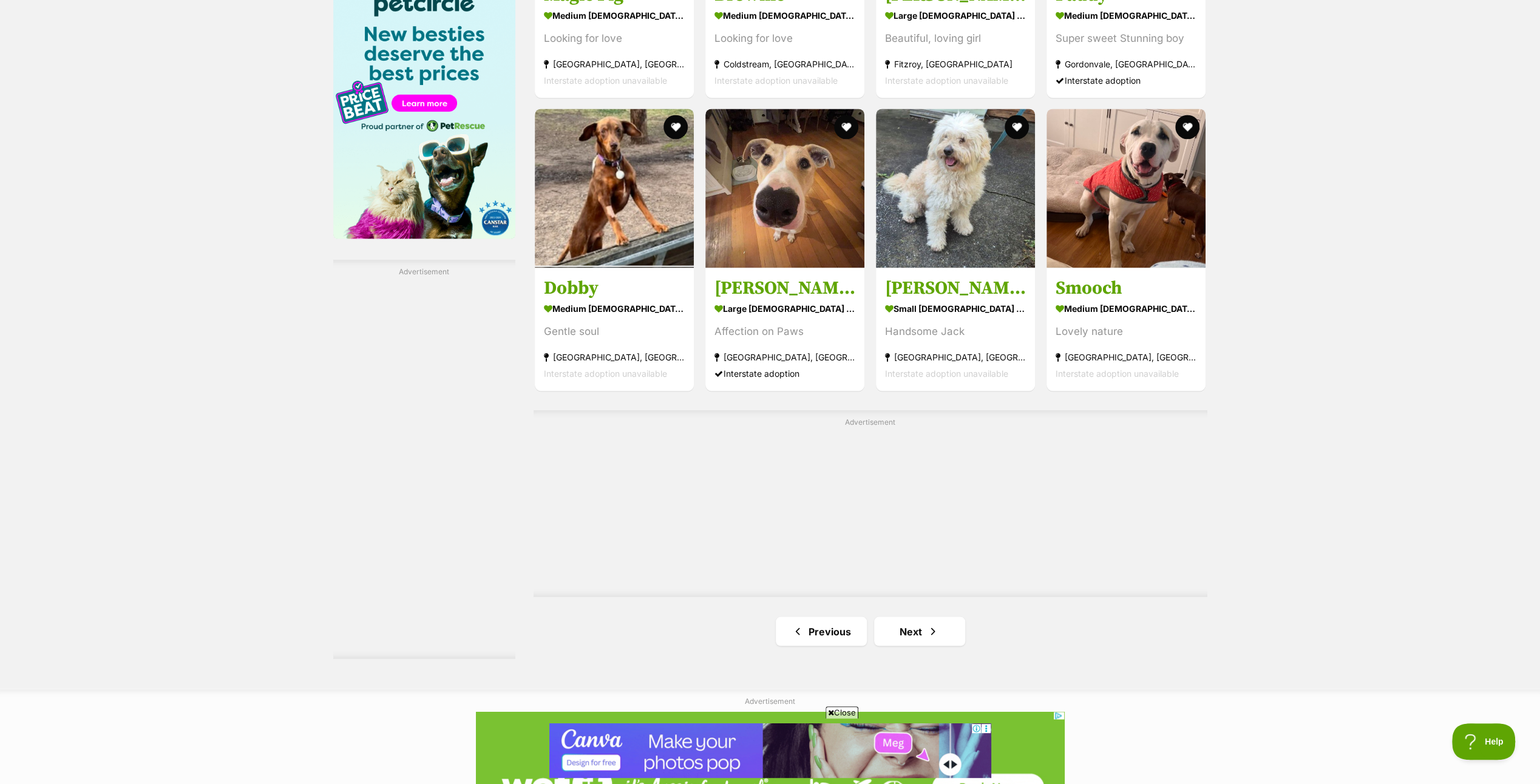
scroll to position [1882, 0]
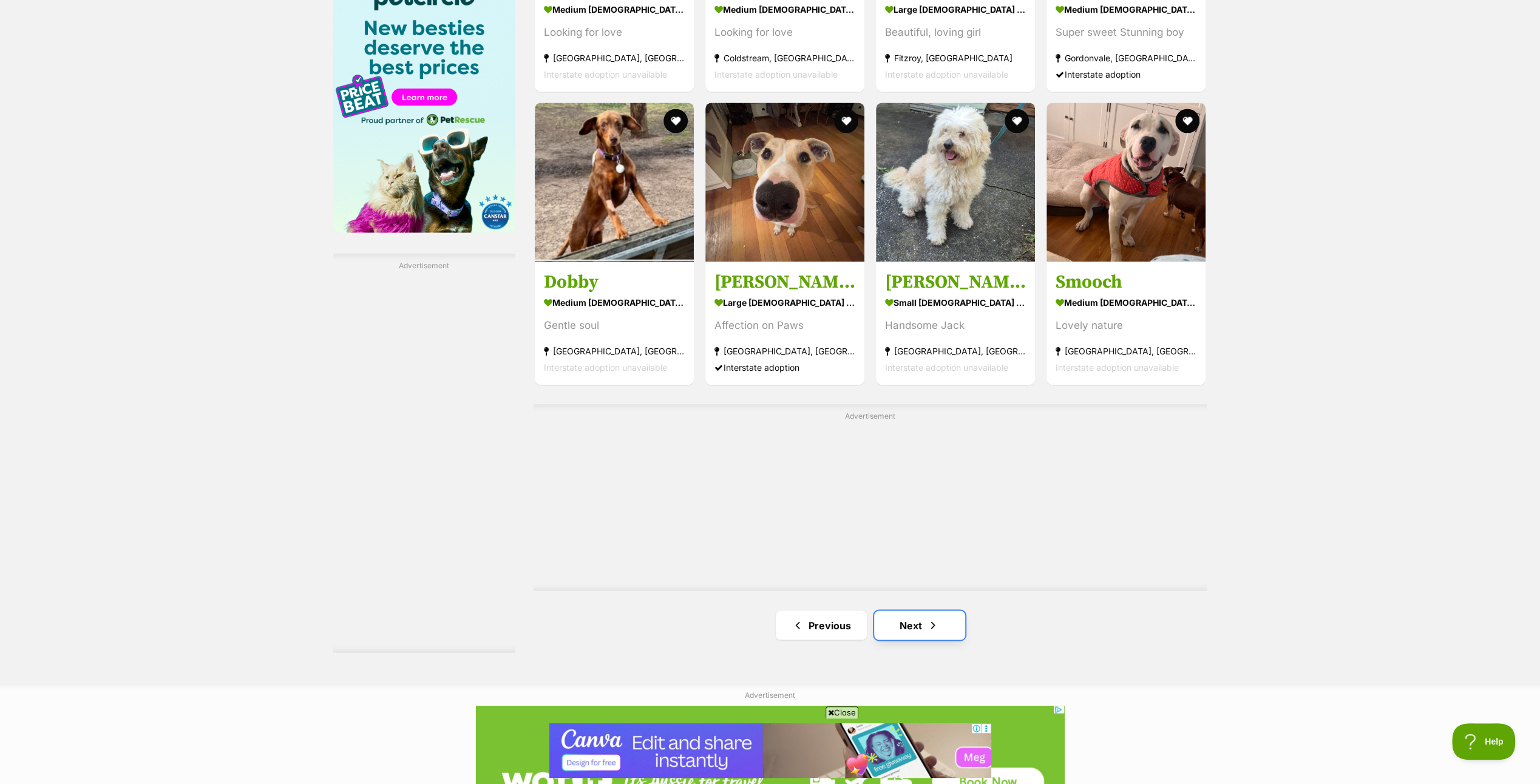
click at [927, 615] on link "Next" at bounding box center [920, 625] width 91 height 29
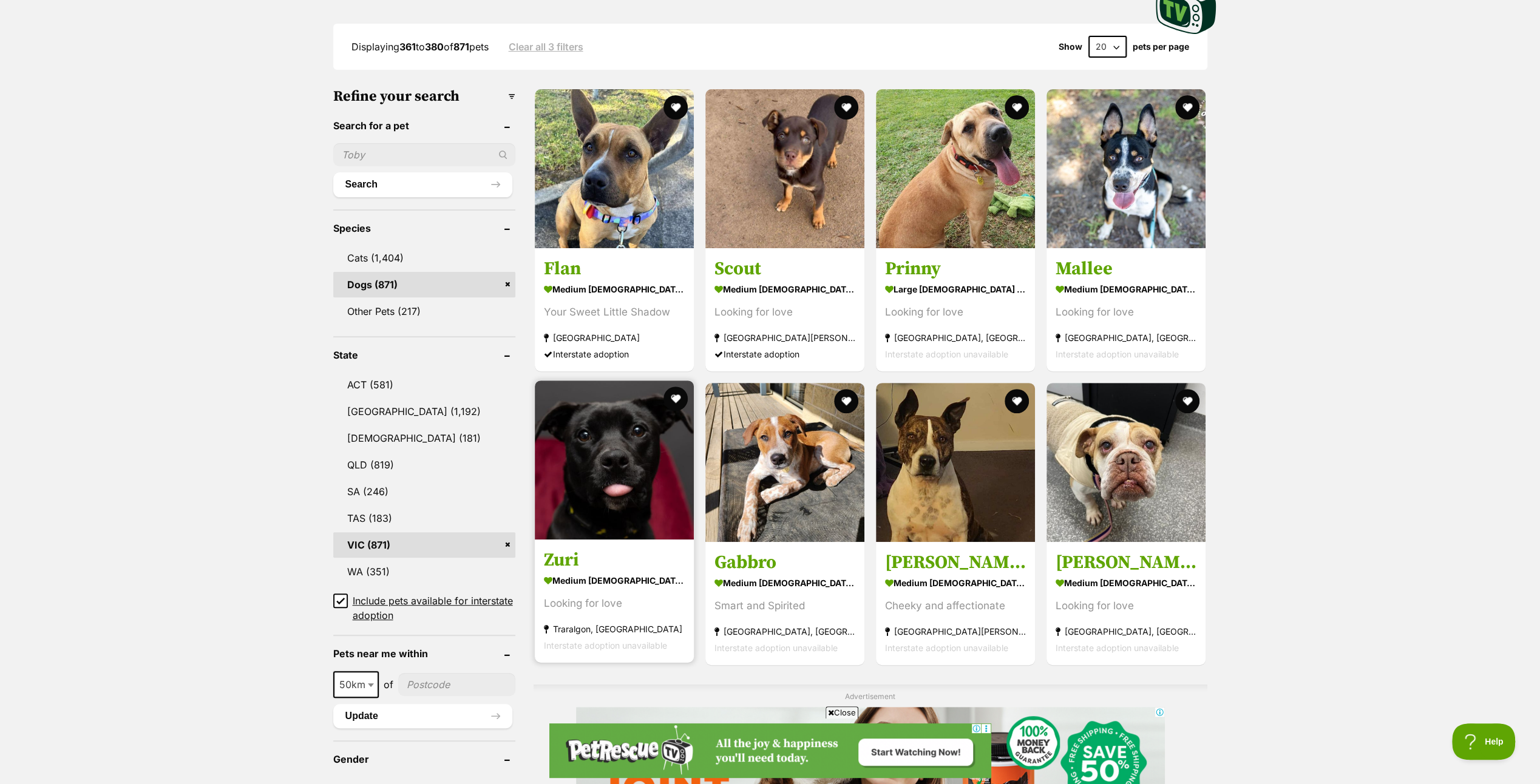
click at [597, 452] on img at bounding box center [615, 460] width 159 height 159
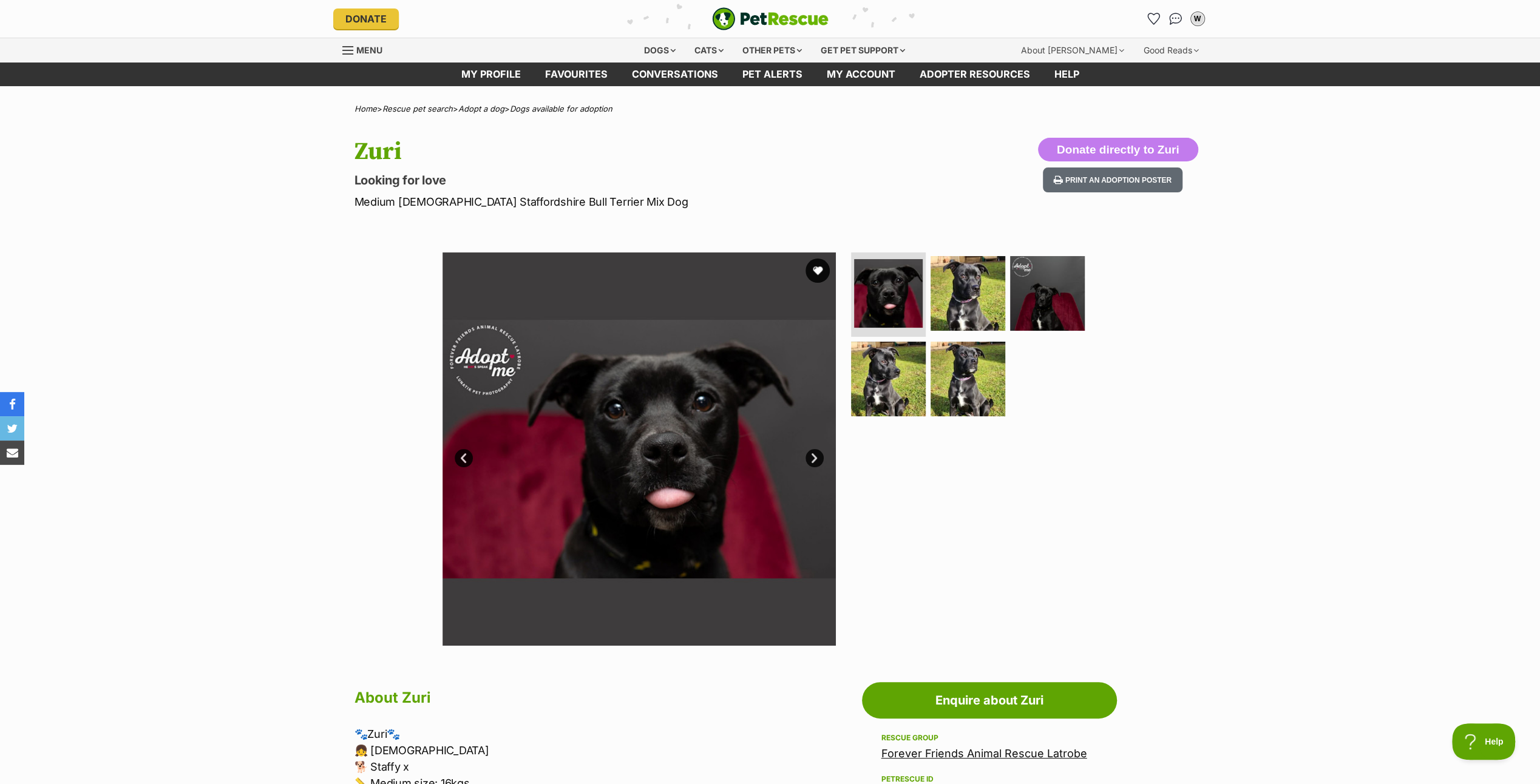
click at [820, 456] on link "Next" at bounding box center [814, 458] width 18 height 18
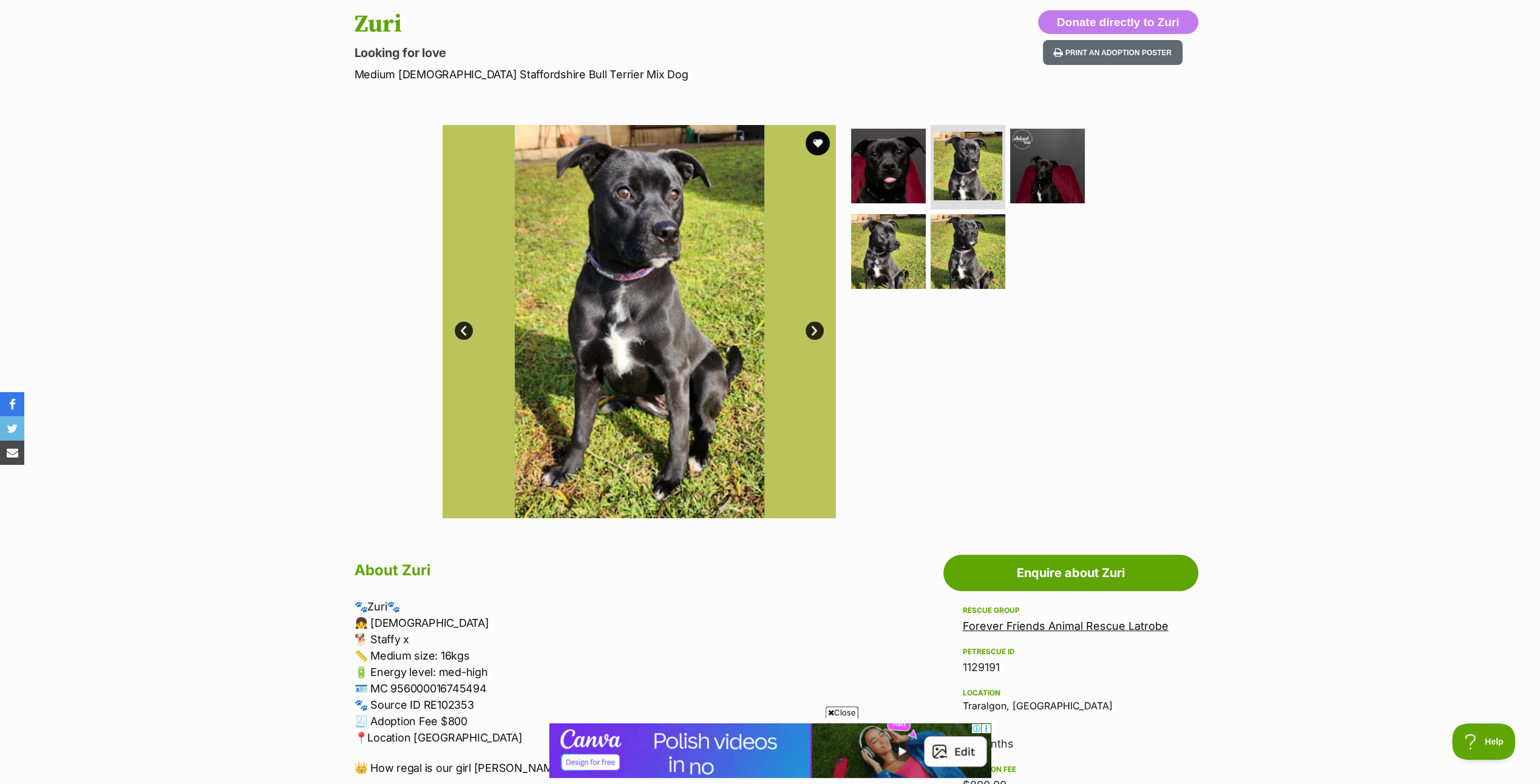
scroll to position [243, 0]
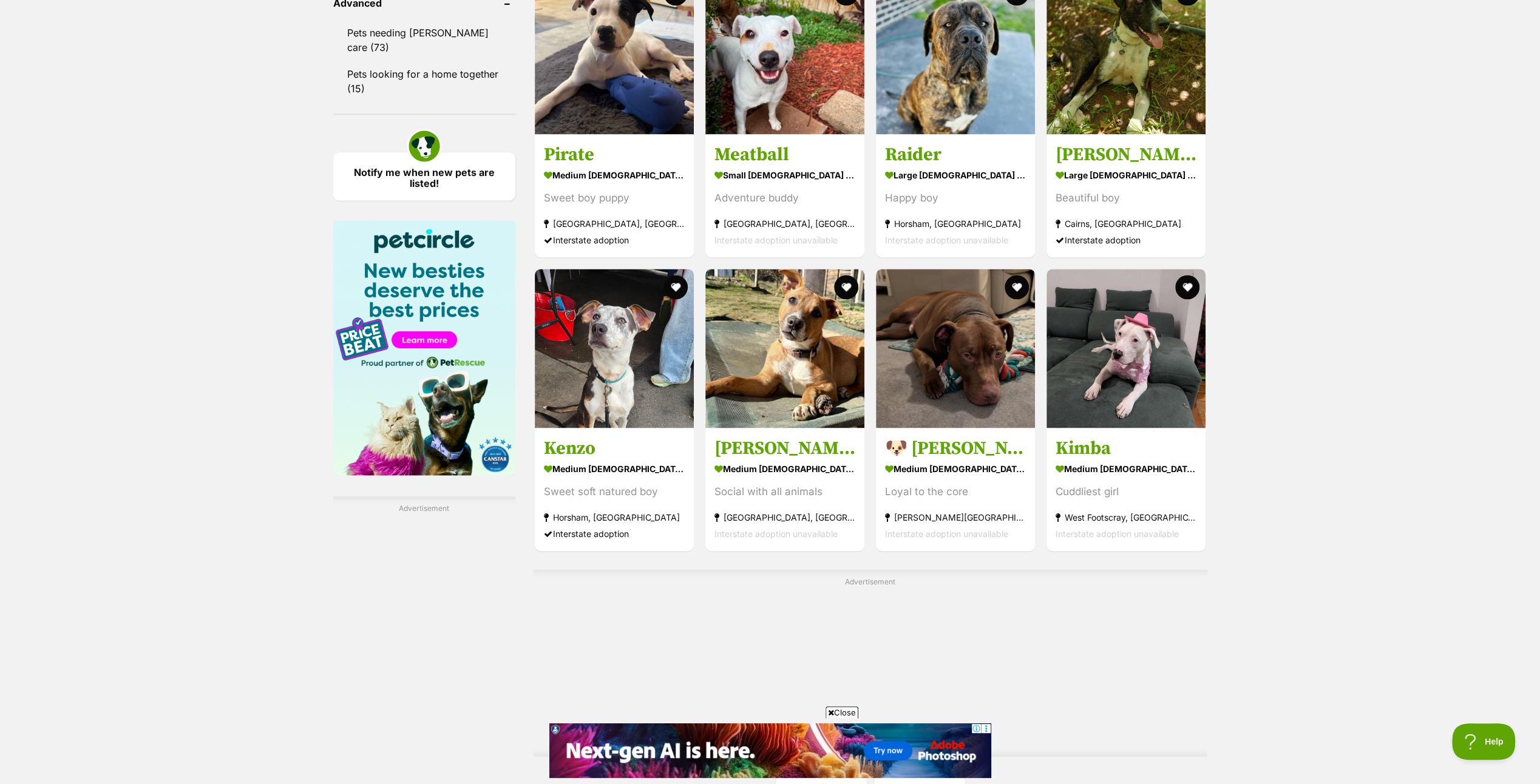
scroll to position [1821, 0]
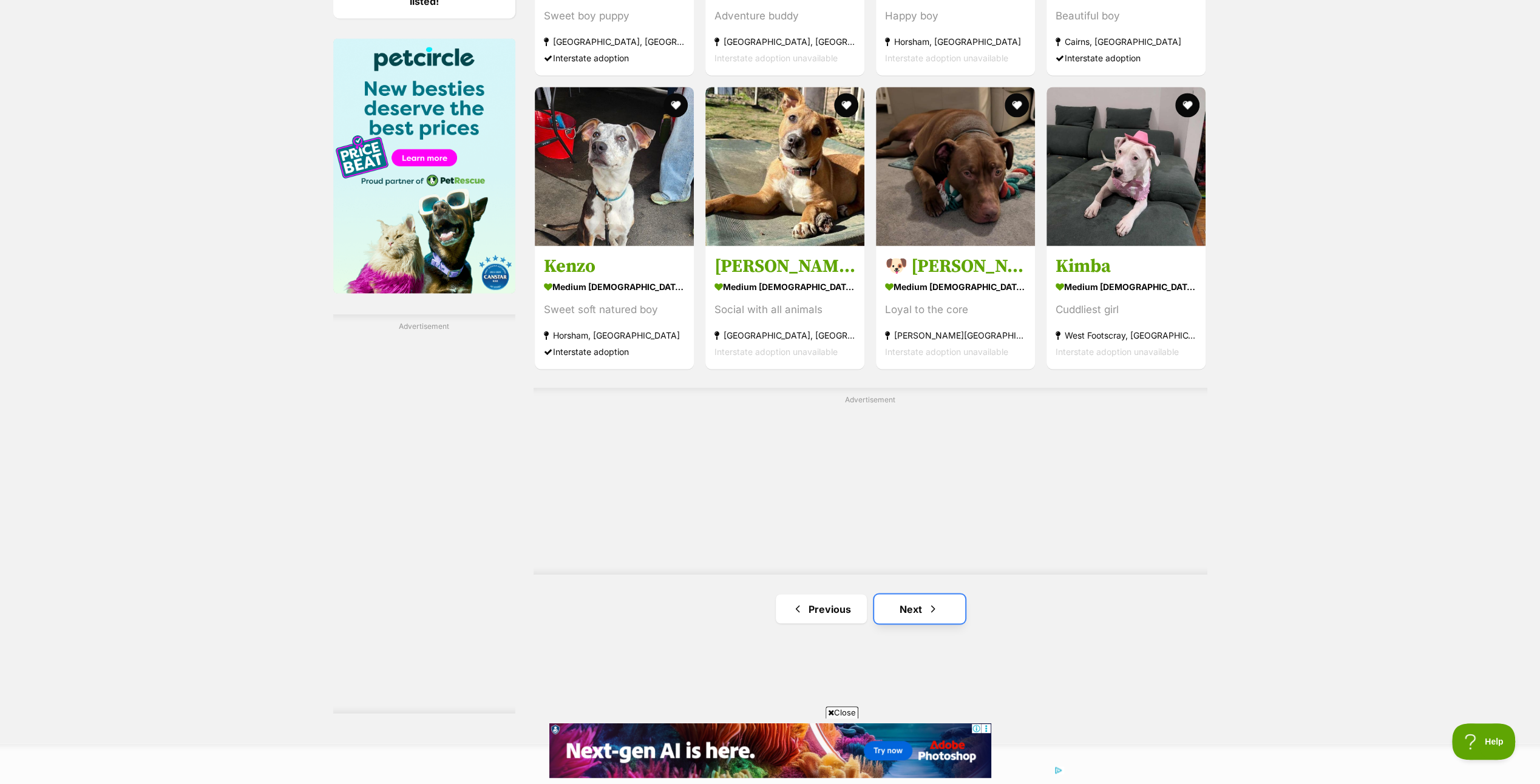
click at [912, 609] on link "Next" at bounding box center [920, 609] width 91 height 29
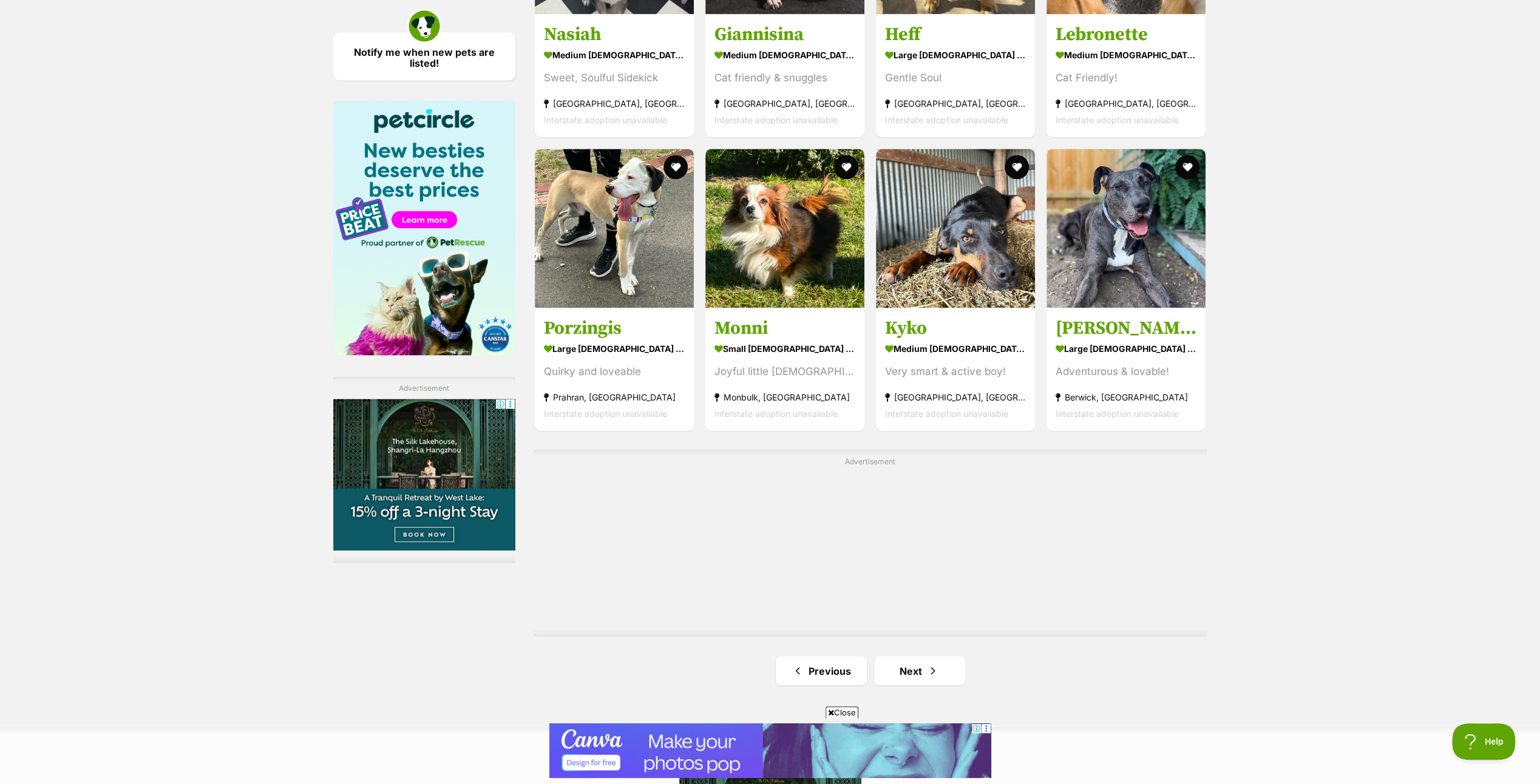
scroll to position [1761, 0]
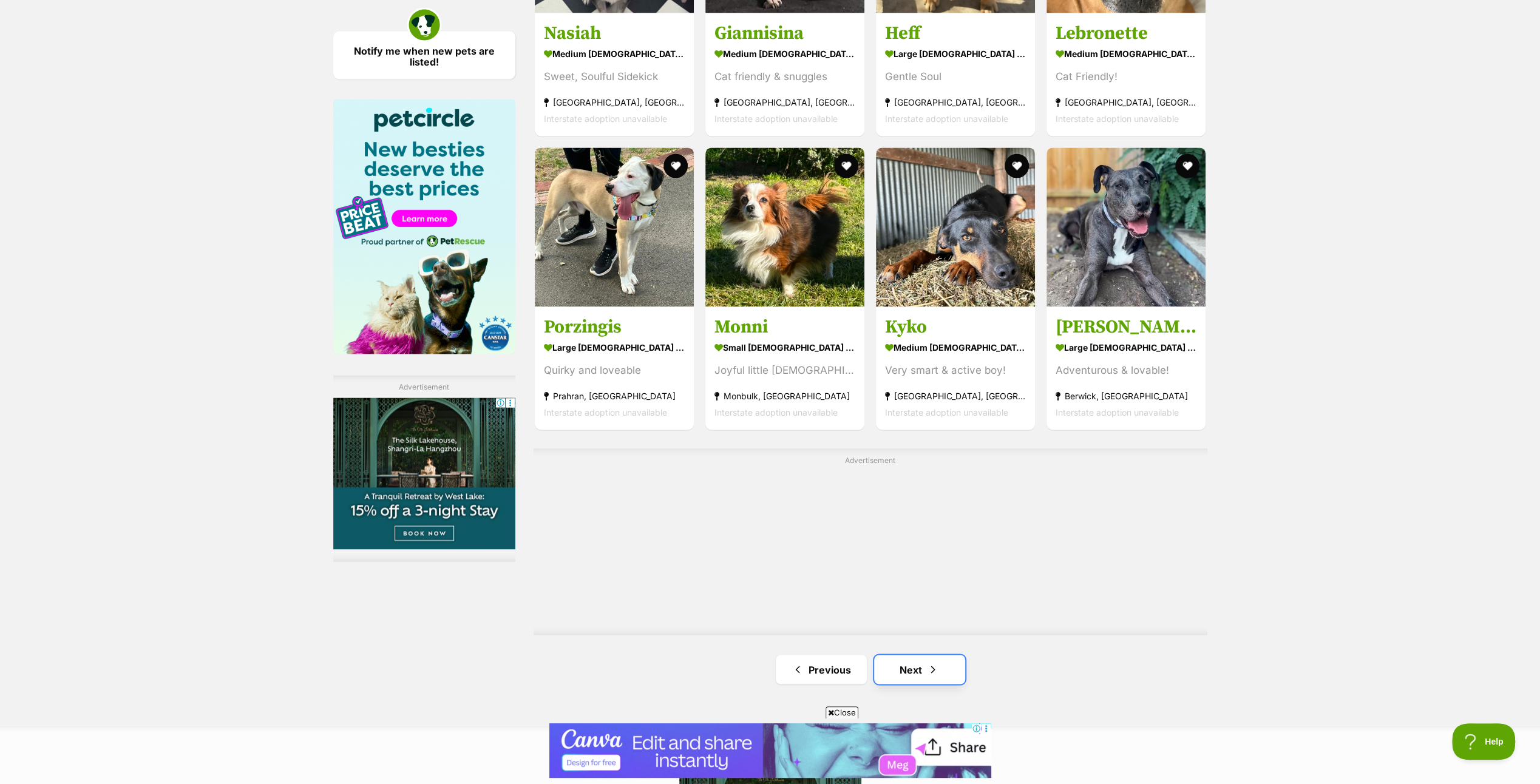
click at [916, 660] on link "Next" at bounding box center [920, 670] width 91 height 29
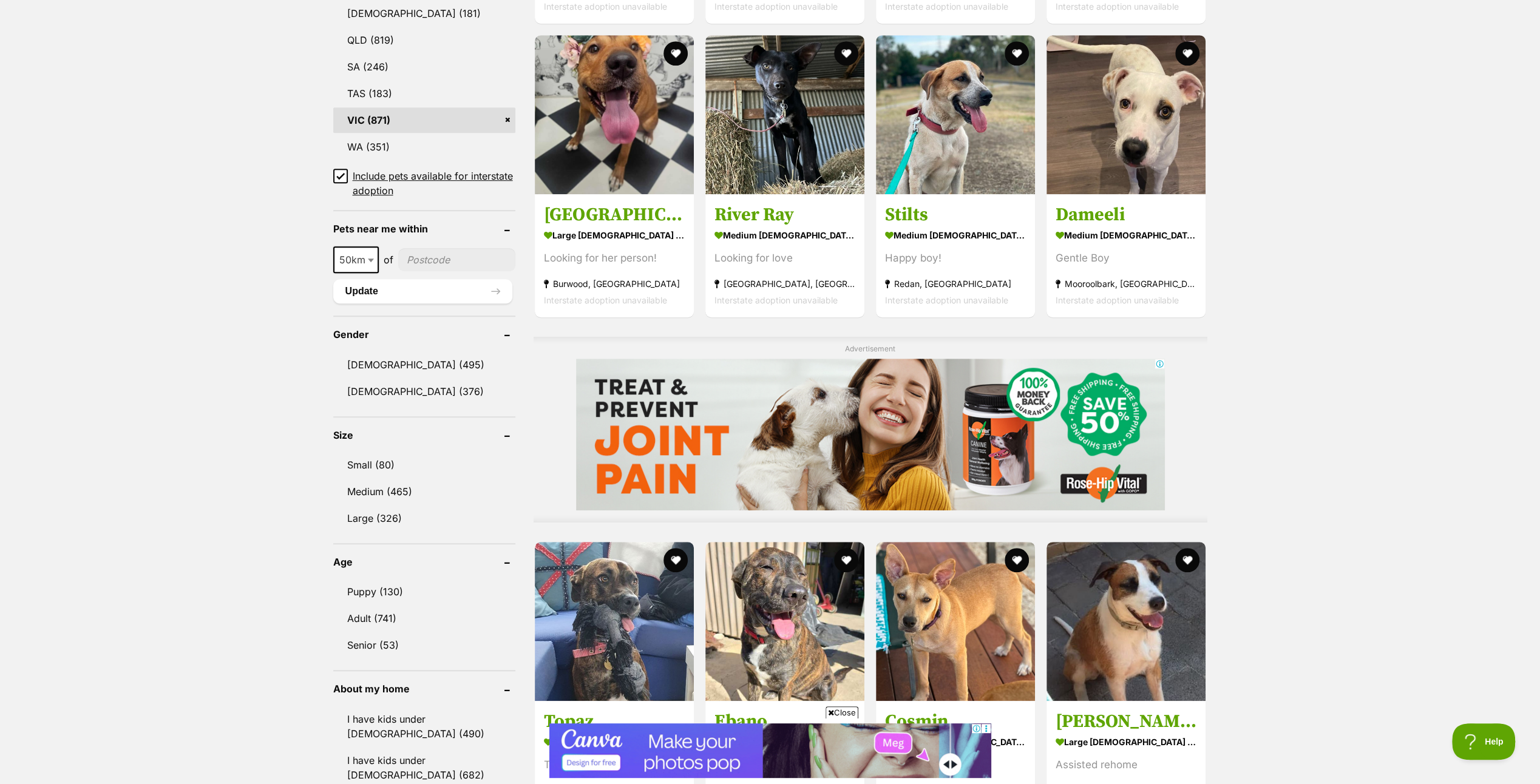
scroll to position [910, 0]
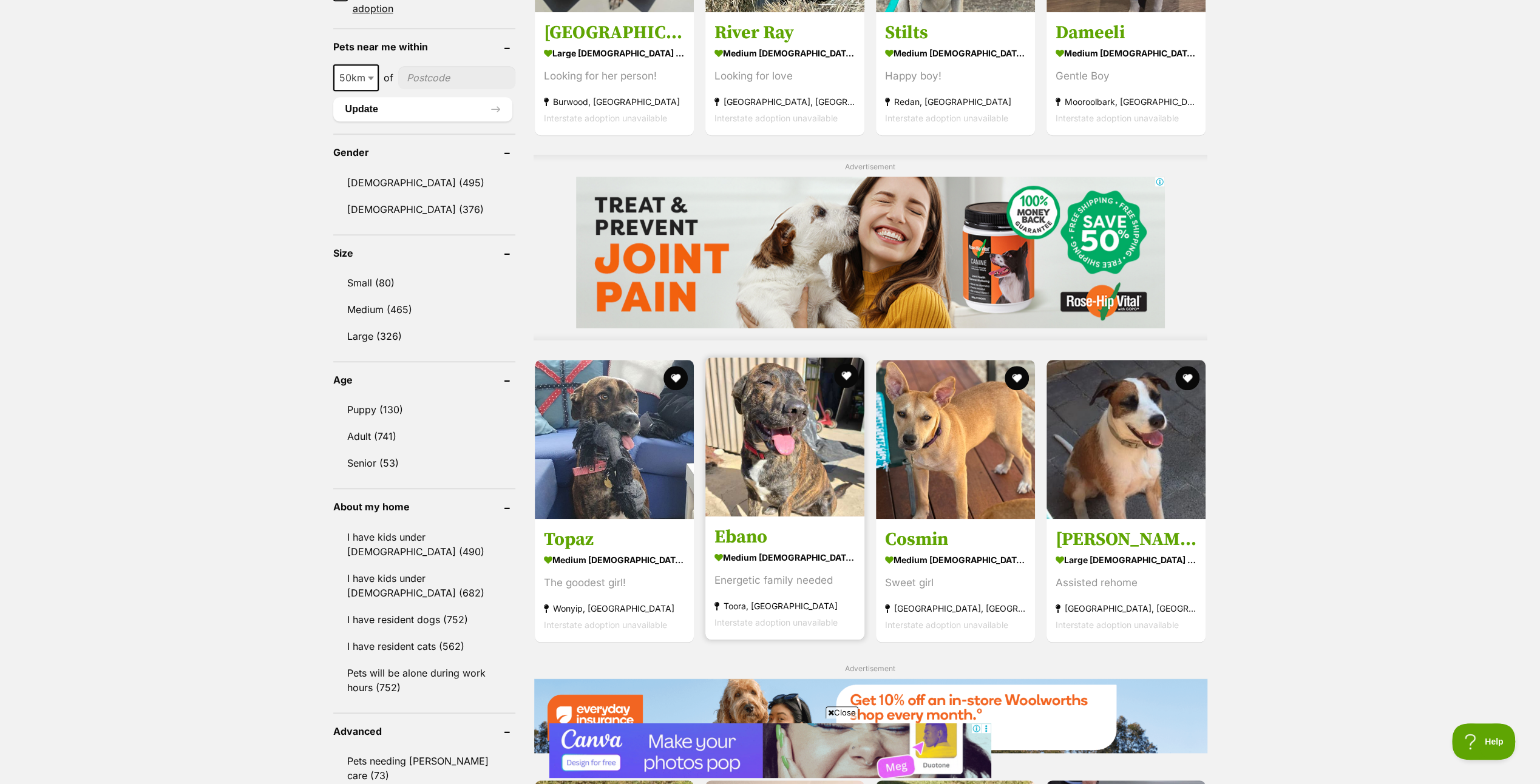
click at [791, 437] on img at bounding box center [785, 437] width 159 height 159
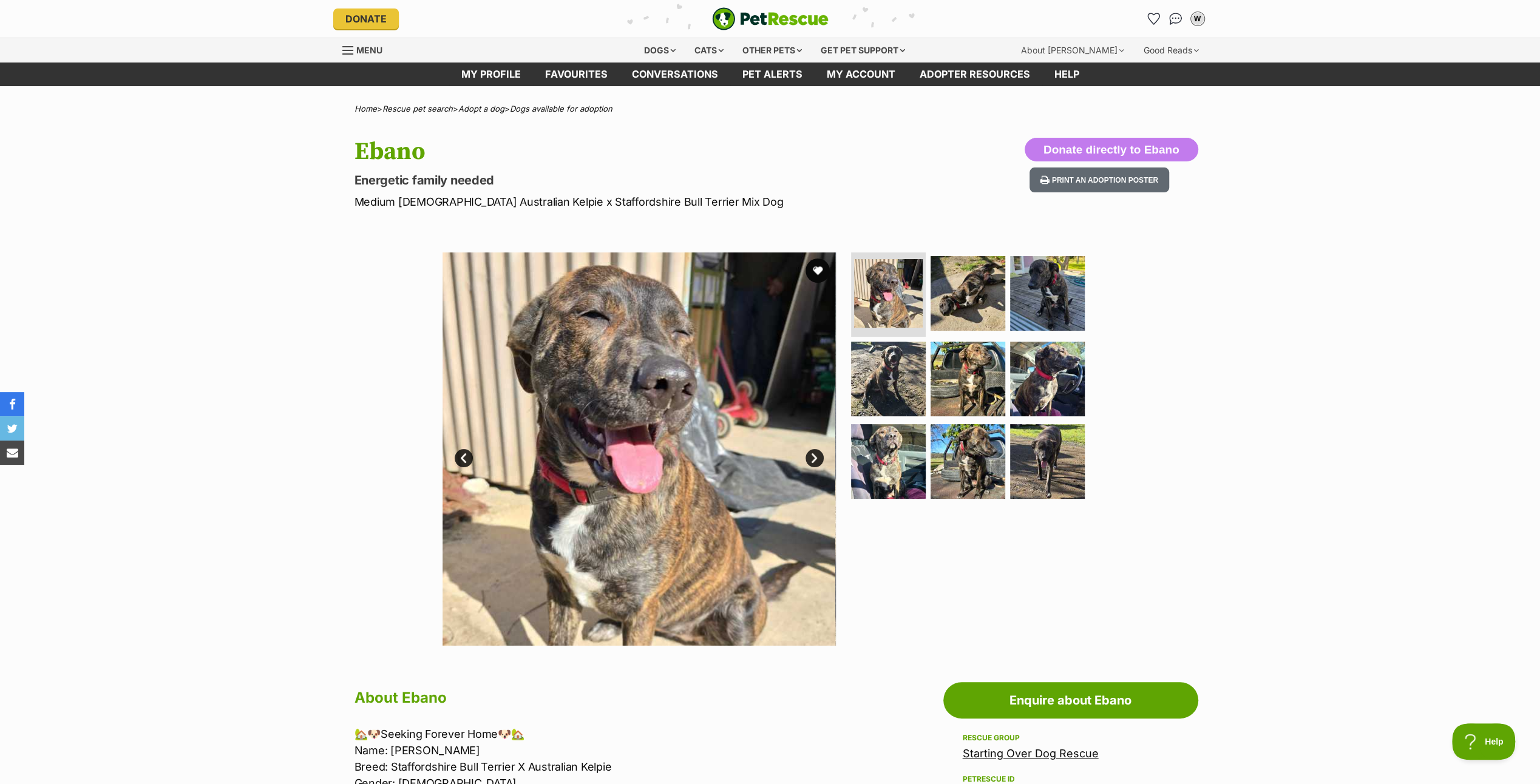
click at [813, 450] on link "Next" at bounding box center [814, 458] width 18 height 18
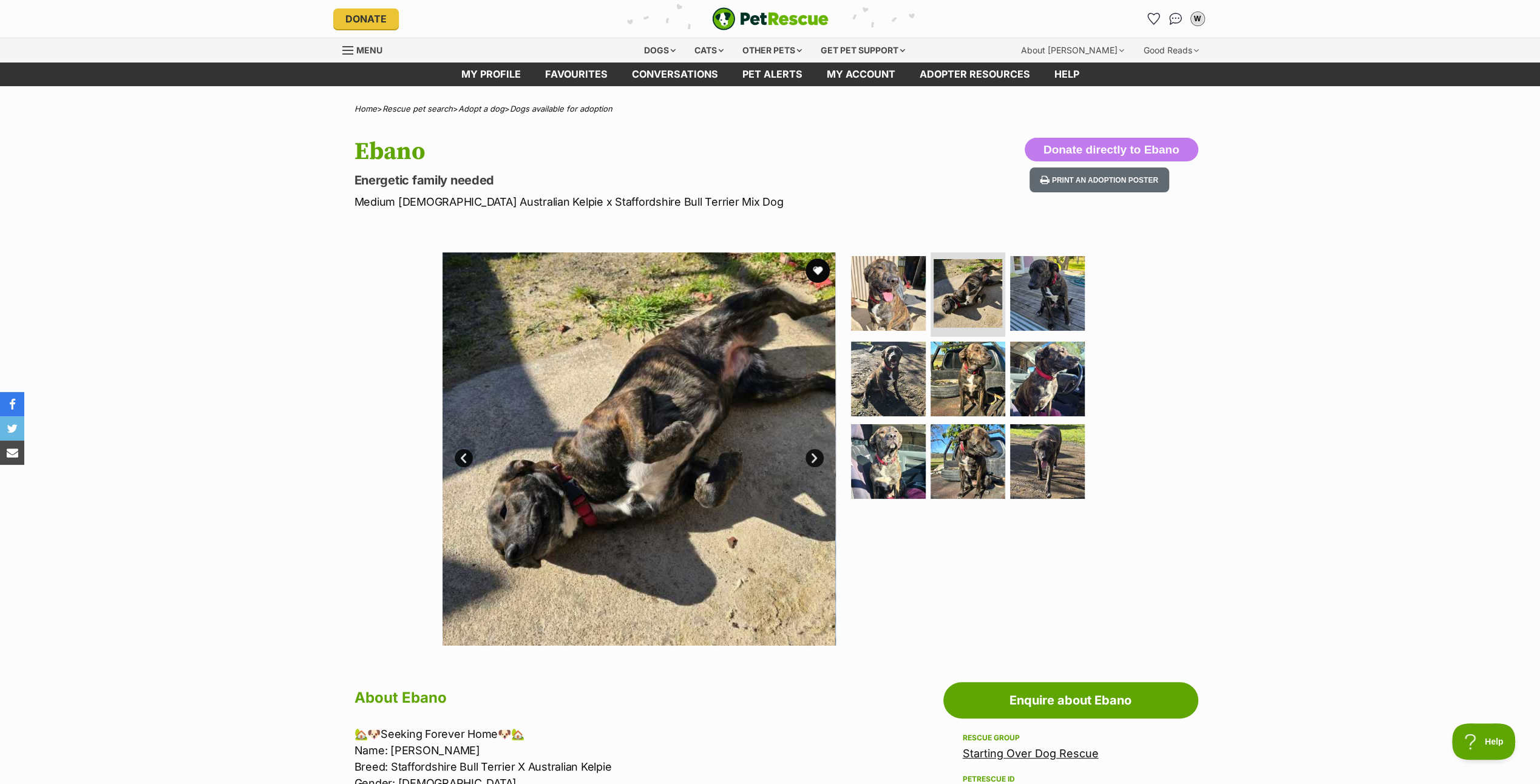
click at [813, 450] on link "Next" at bounding box center [814, 458] width 18 height 18
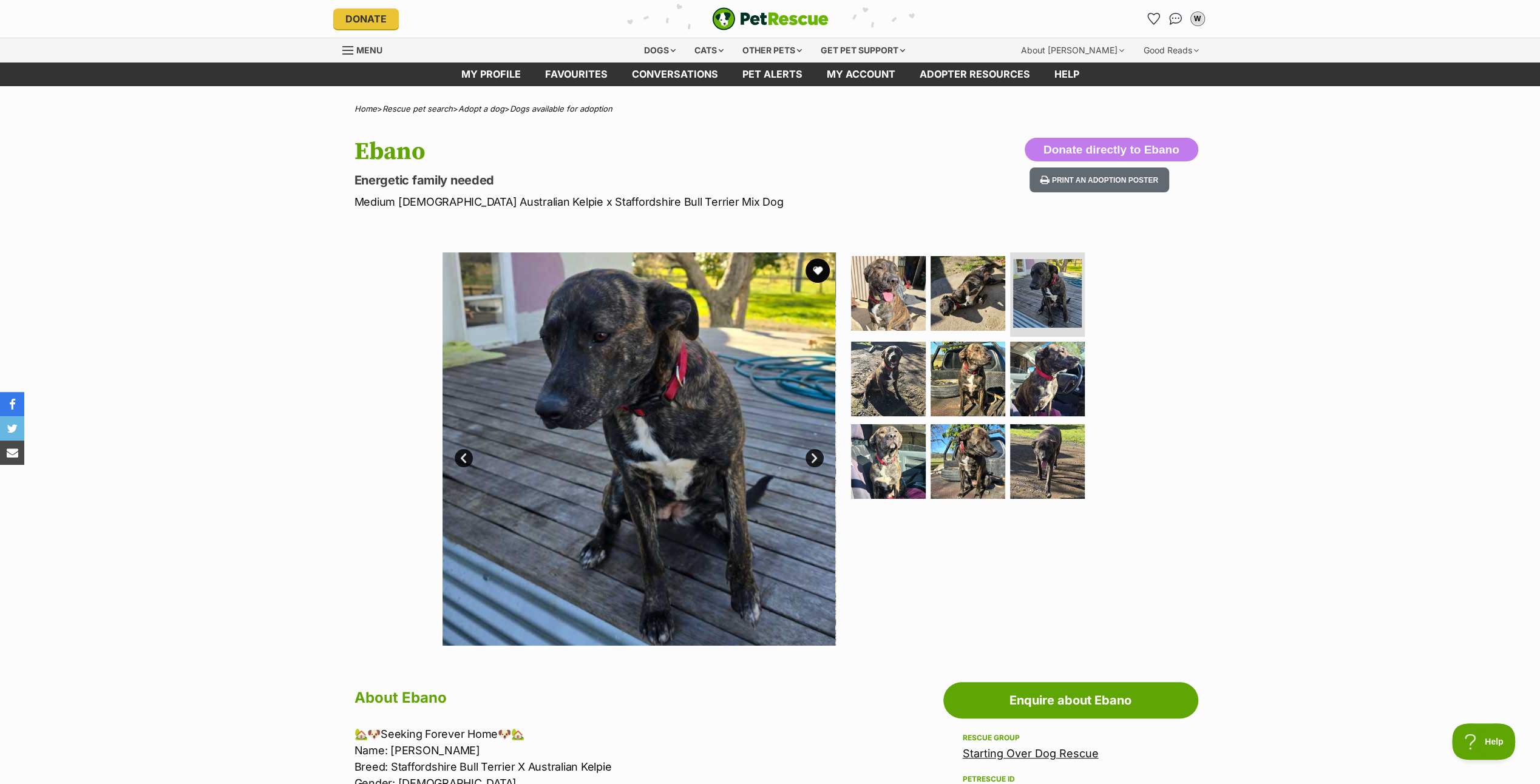
click at [816, 456] on link "Next" at bounding box center [814, 458] width 18 height 18
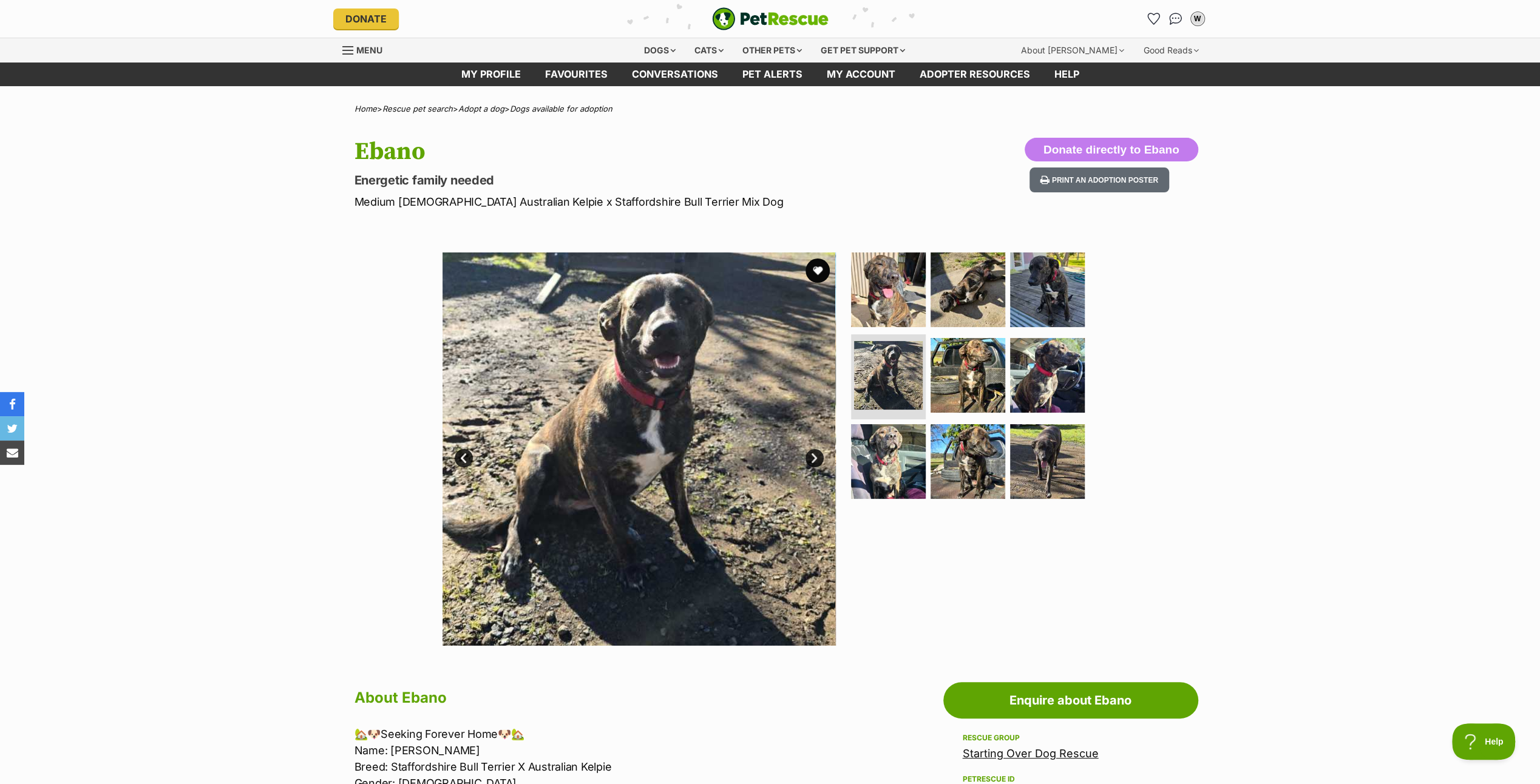
click at [816, 456] on link "Next" at bounding box center [814, 458] width 18 height 18
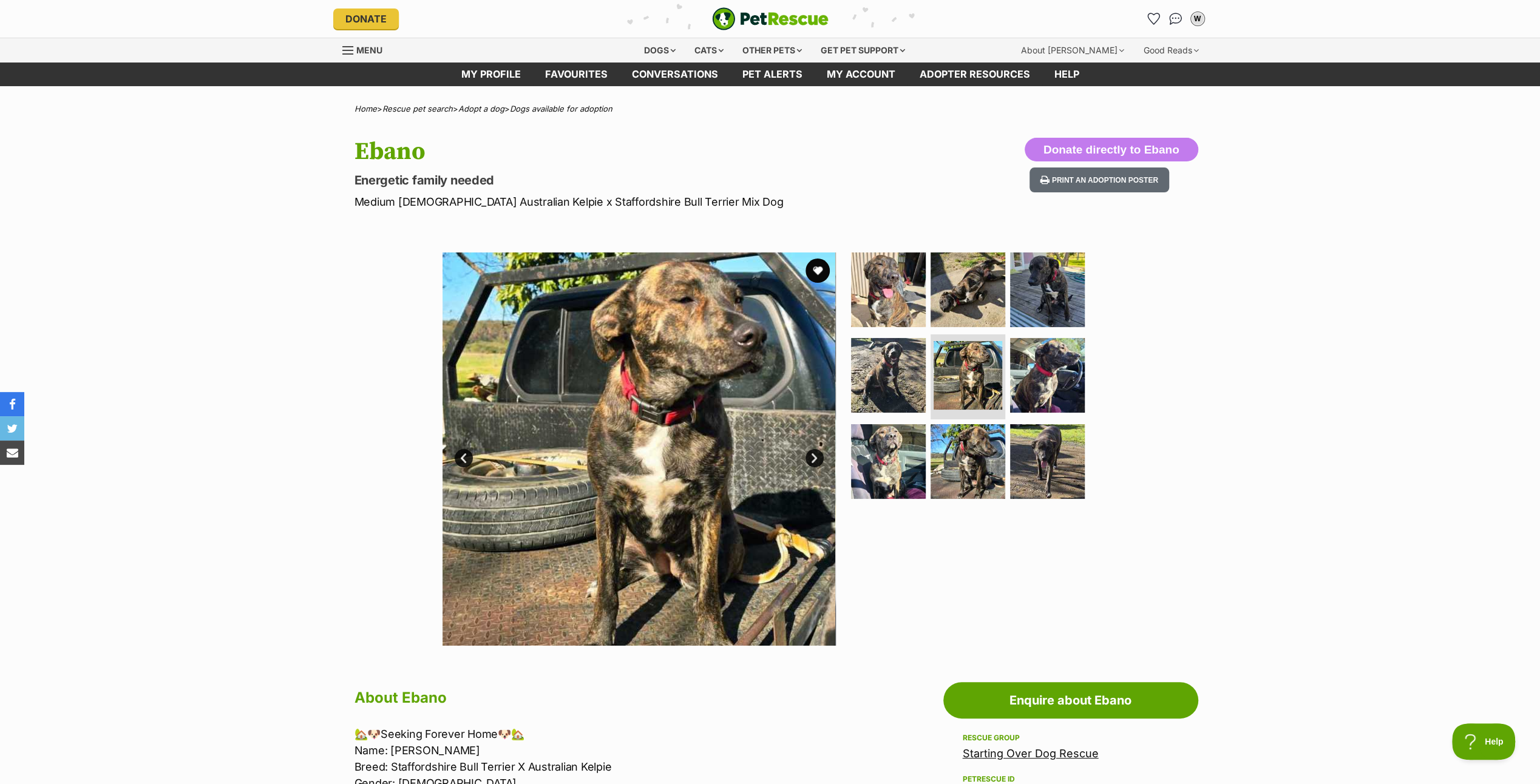
click at [816, 456] on link "Next" at bounding box center [814, 458] width 18 height 18
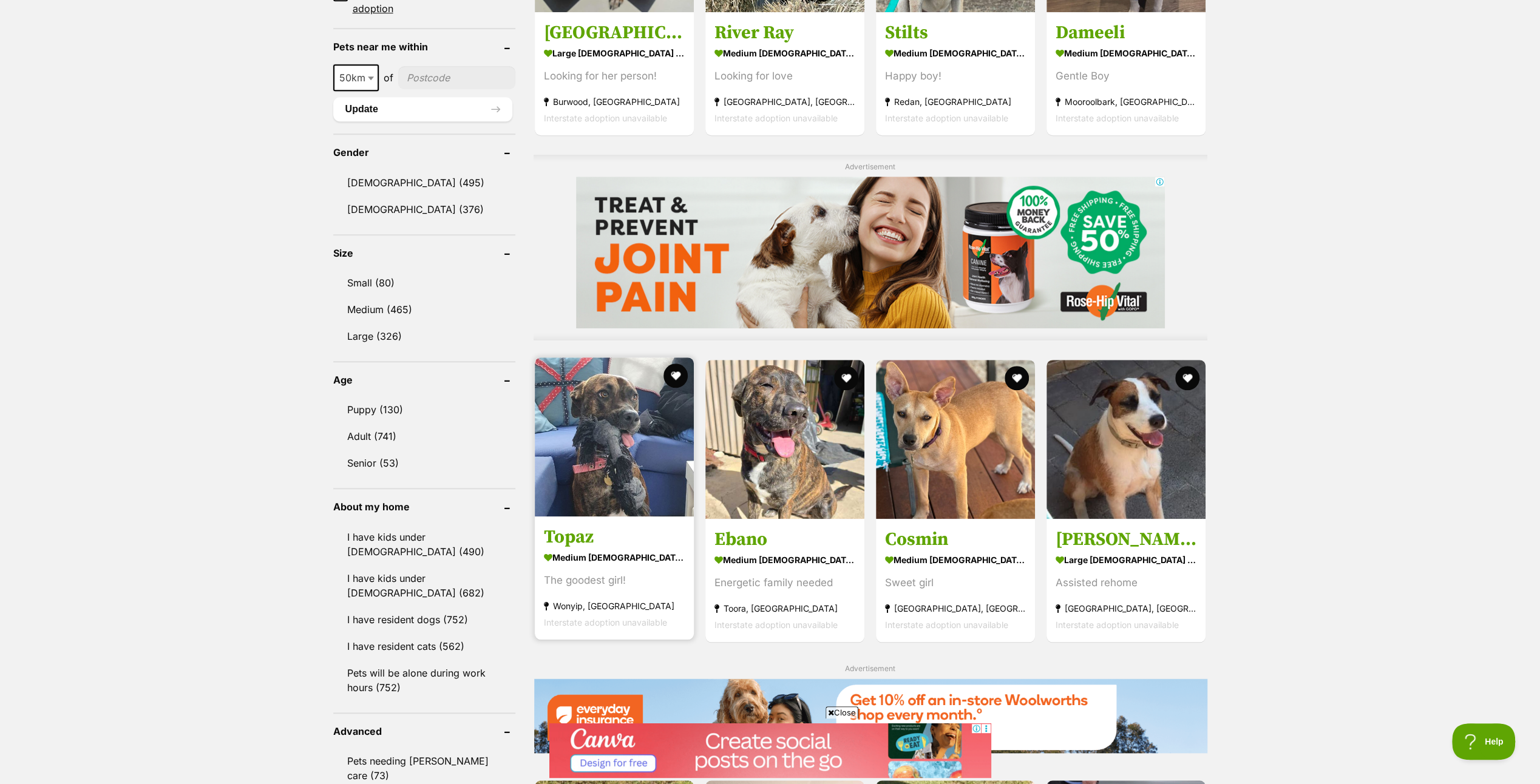
click at [625, 431] on img at bounding box center [615, 437] width 159 height 159
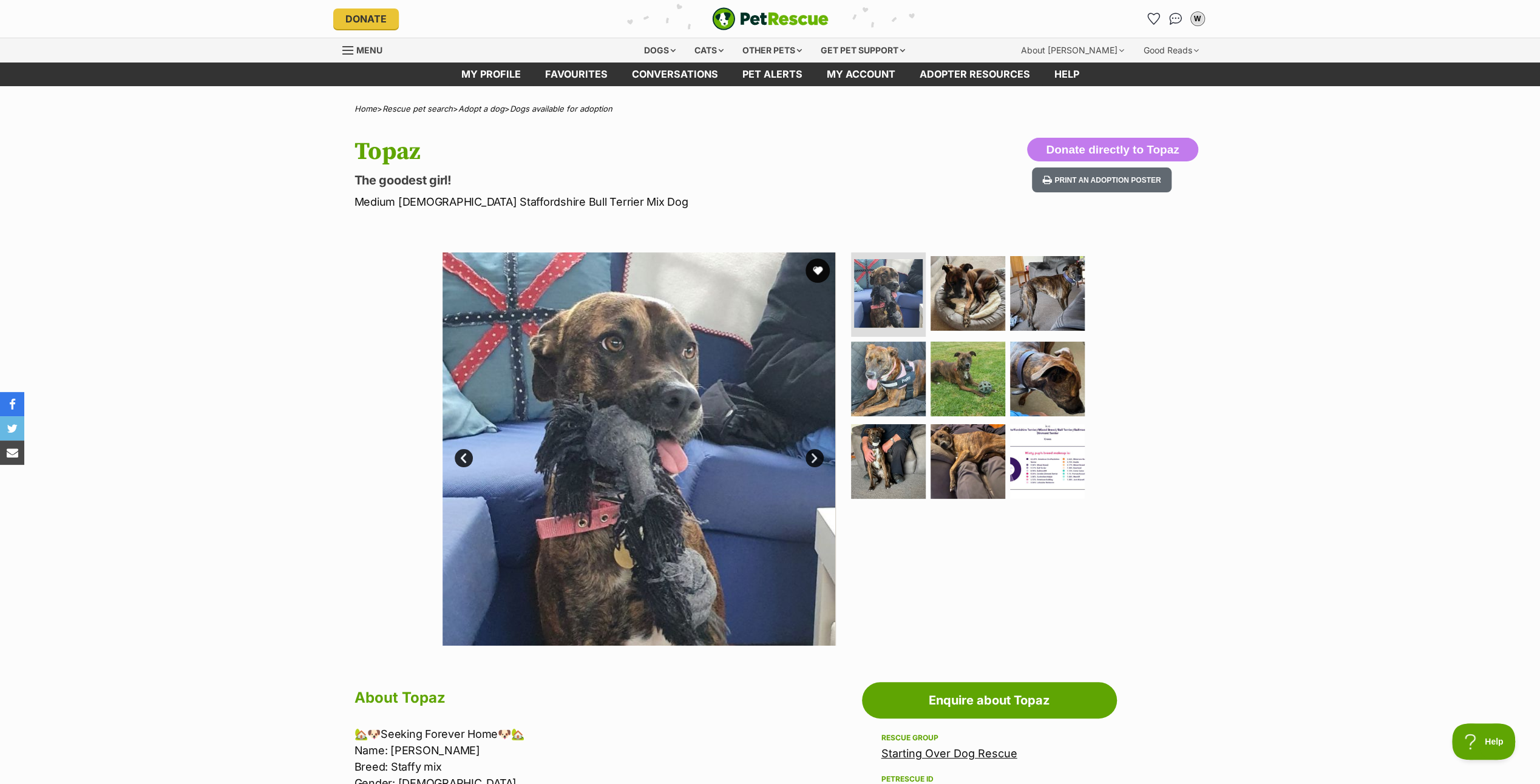
click at [813, 454] on link "Next" at bounding box center [814, 458] width 18 height 18
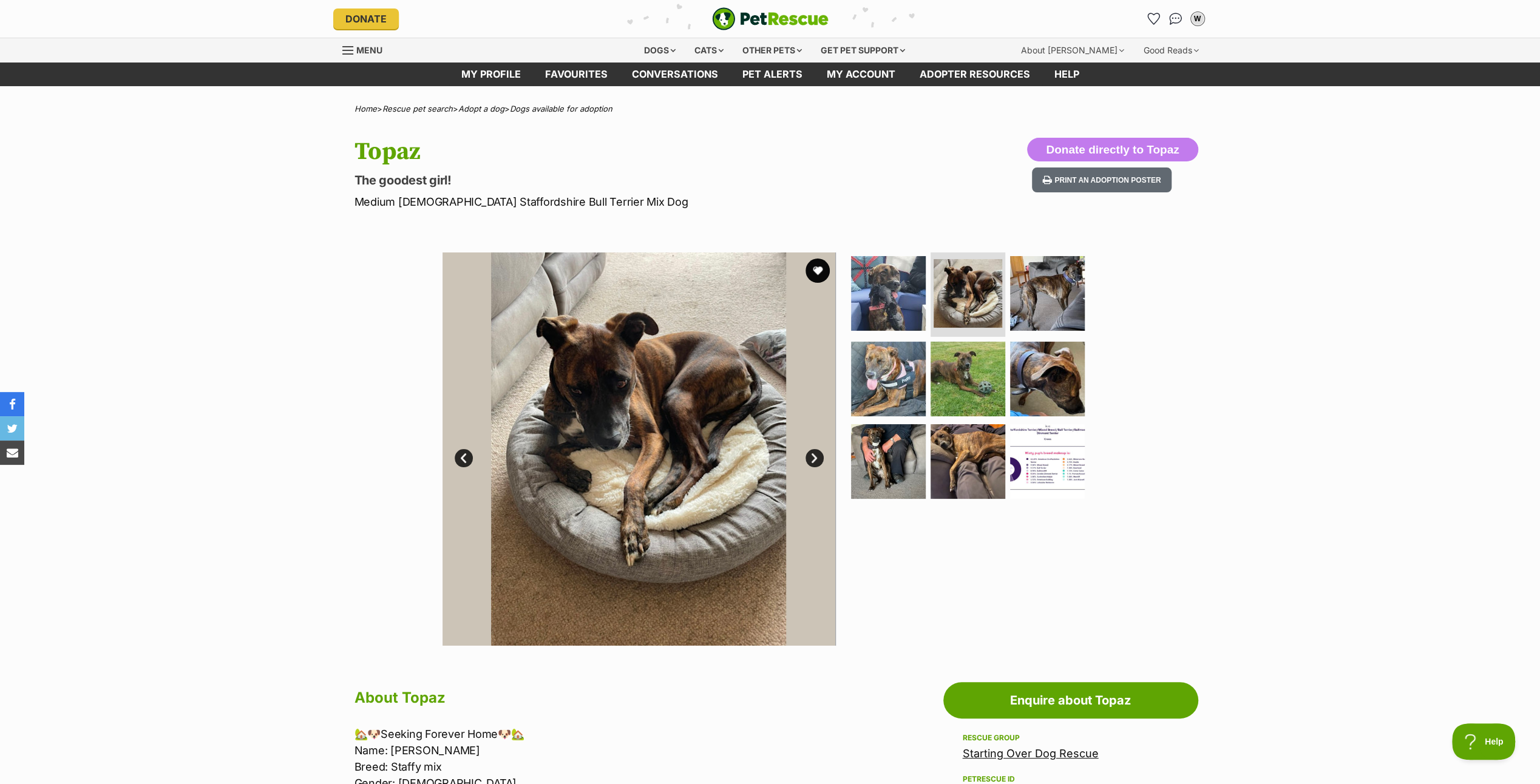
click at [813, 454] on link "Next" at bounding box center [814, 458] width 18 height 18
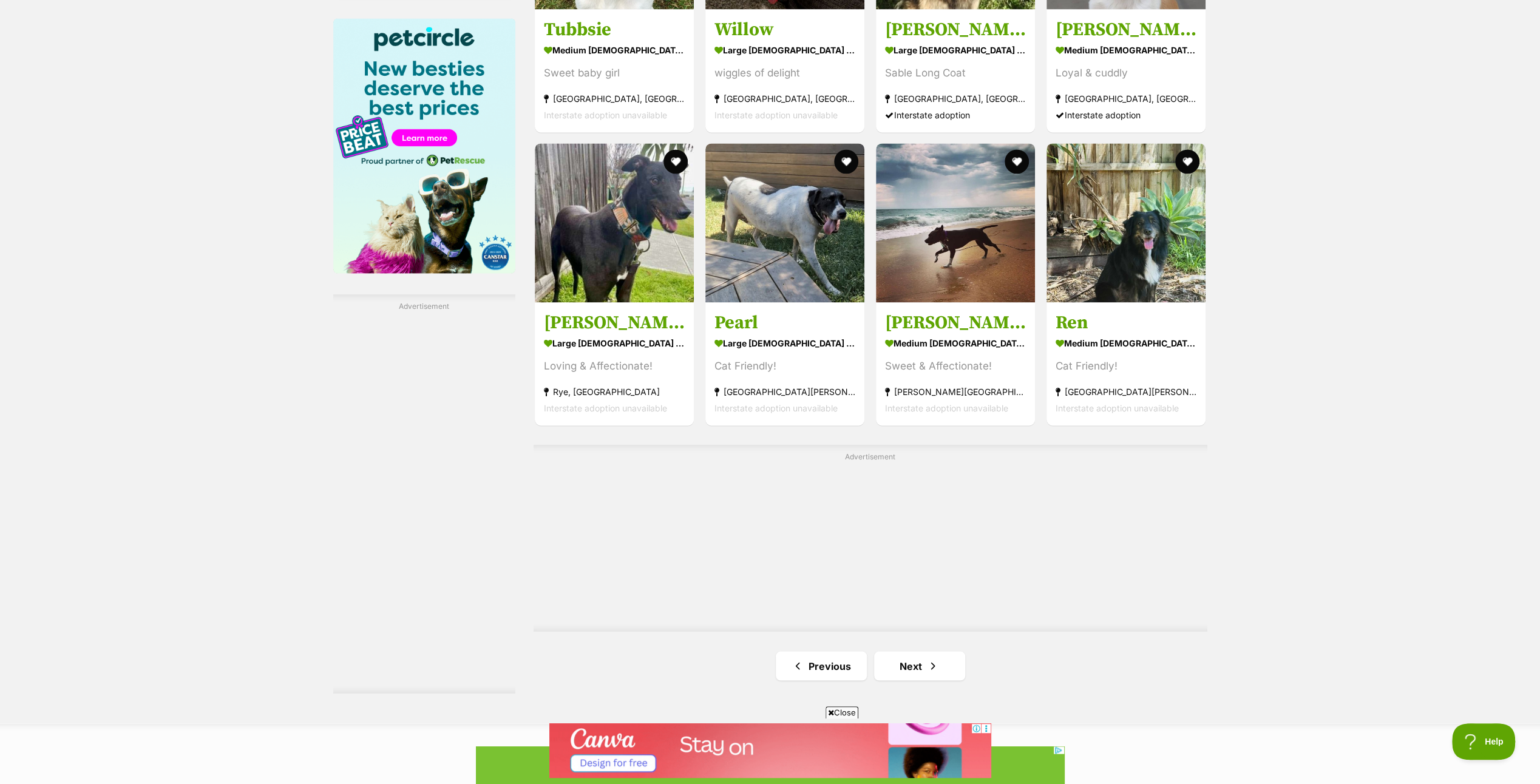
scroll to position [1882, 0]
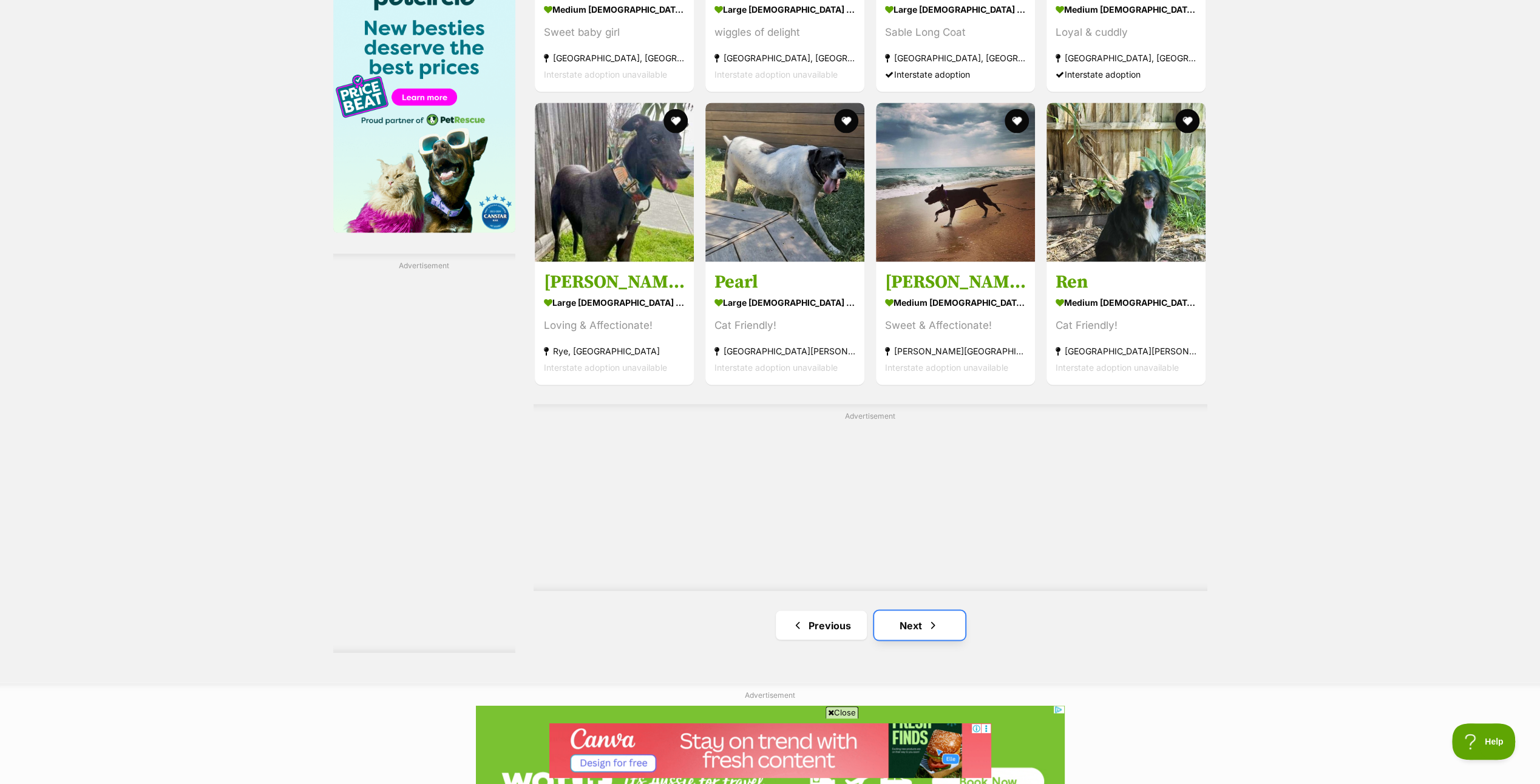
click at [929, 624] on span "Next page" at bounding box center [933, 625] width 12 height 15
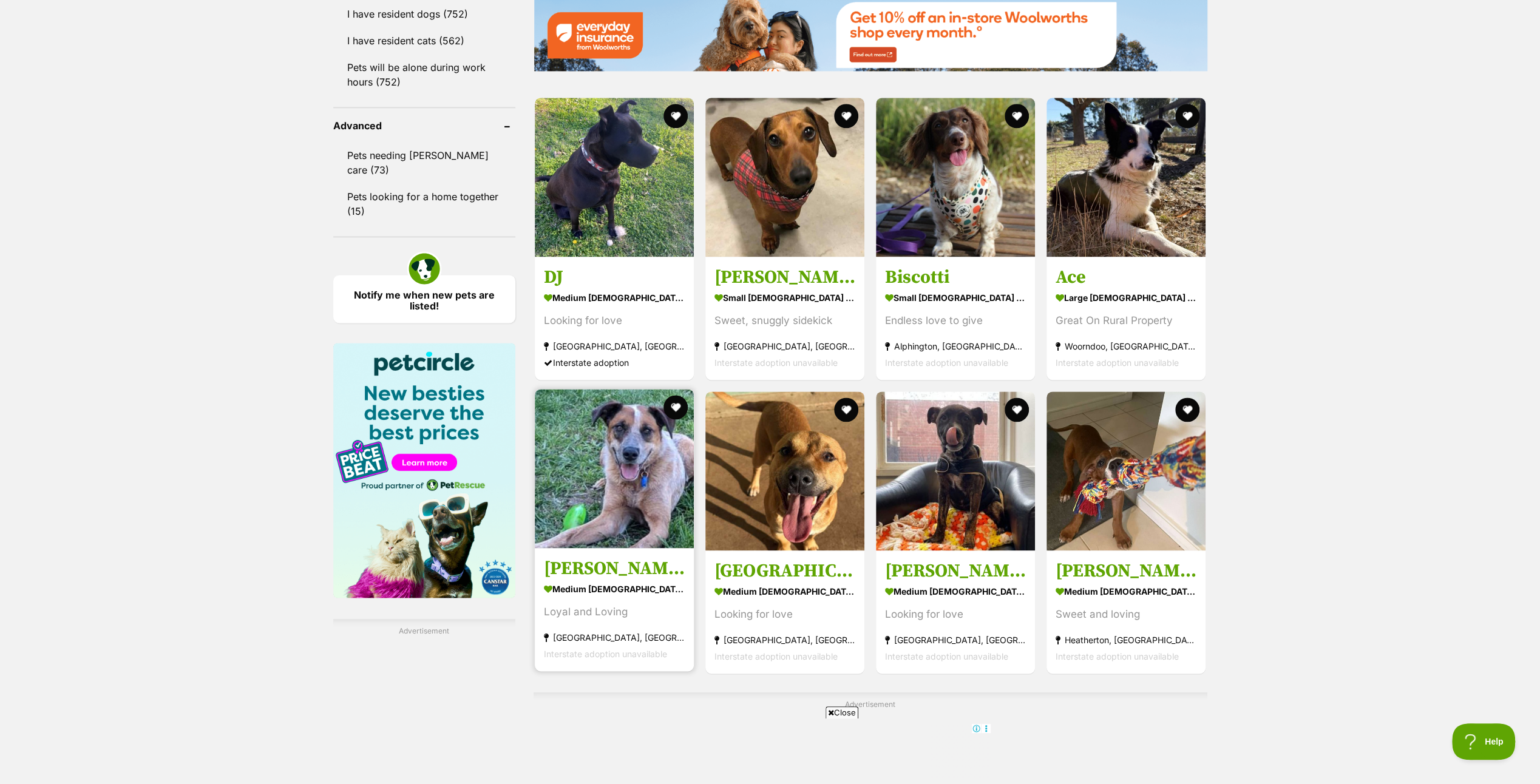
scroll to position [1518, 0]
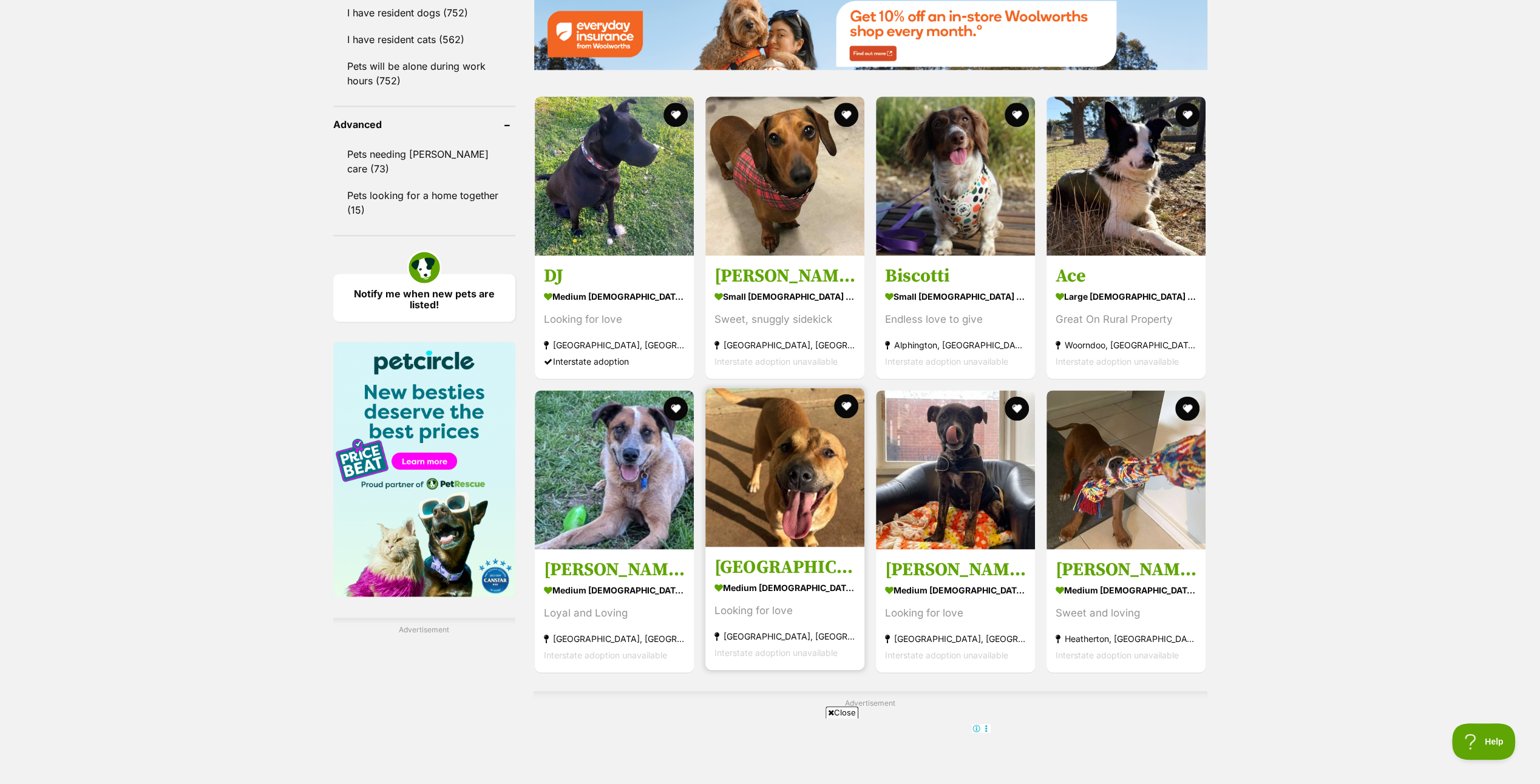
click at [787, 487] on img at bounding box center [785, 468] width 159 height 159
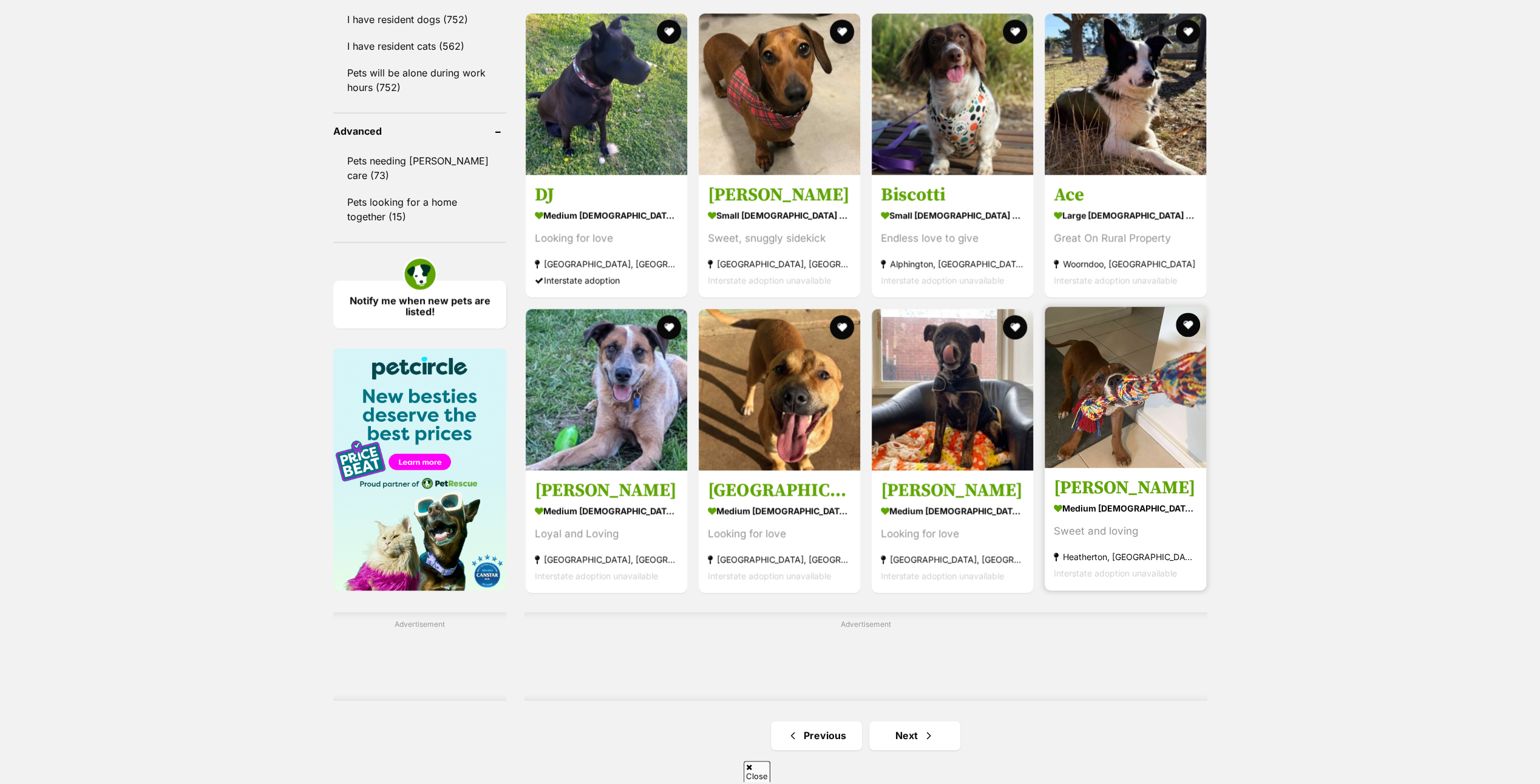
scroll to position [1511, 0]
click at [1113, 379] on img at bounding box center [1125, 387] width 161 height 161
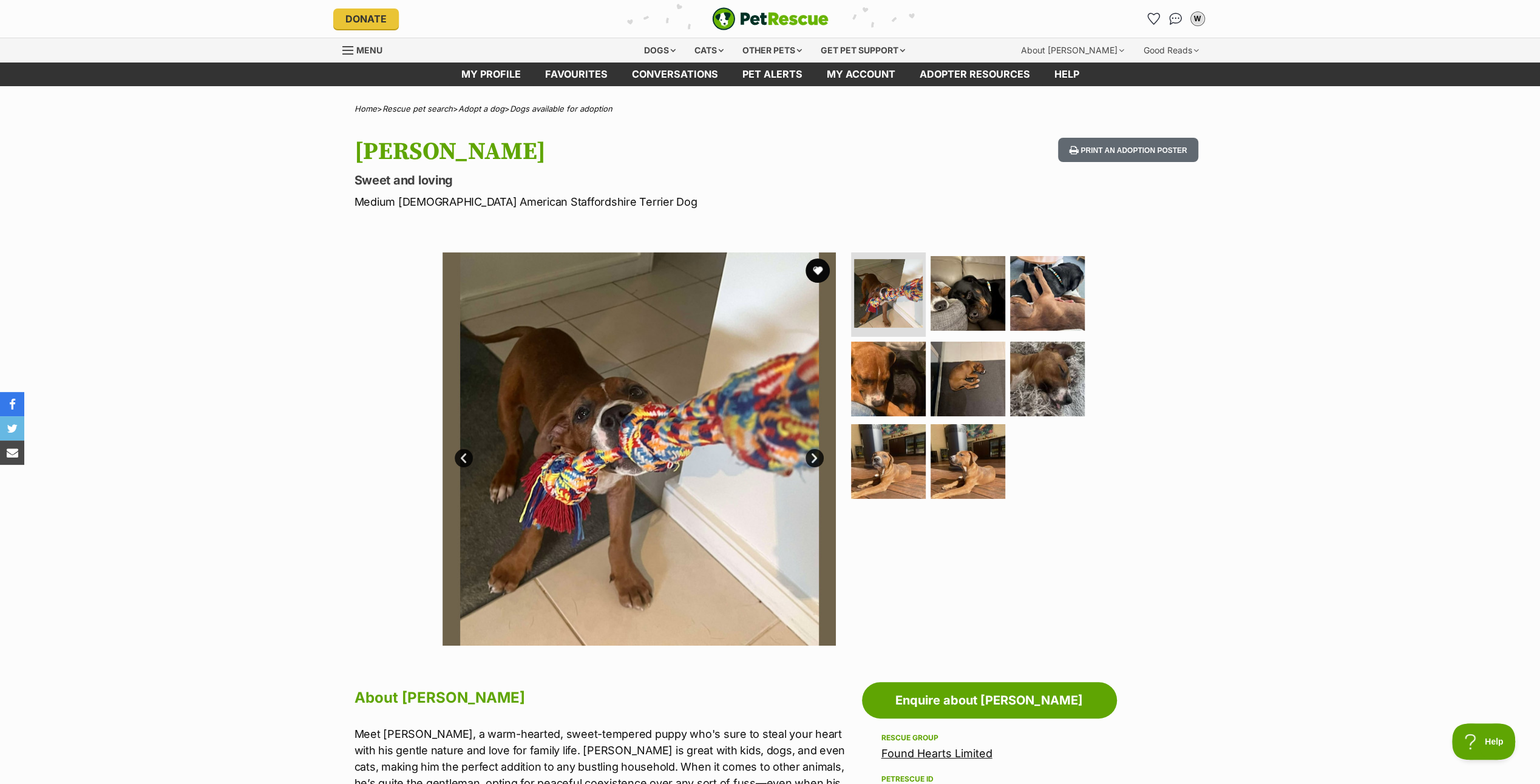
click at [820, 454] on link "Next" at bounding box center [814, 458] width 18 height 18
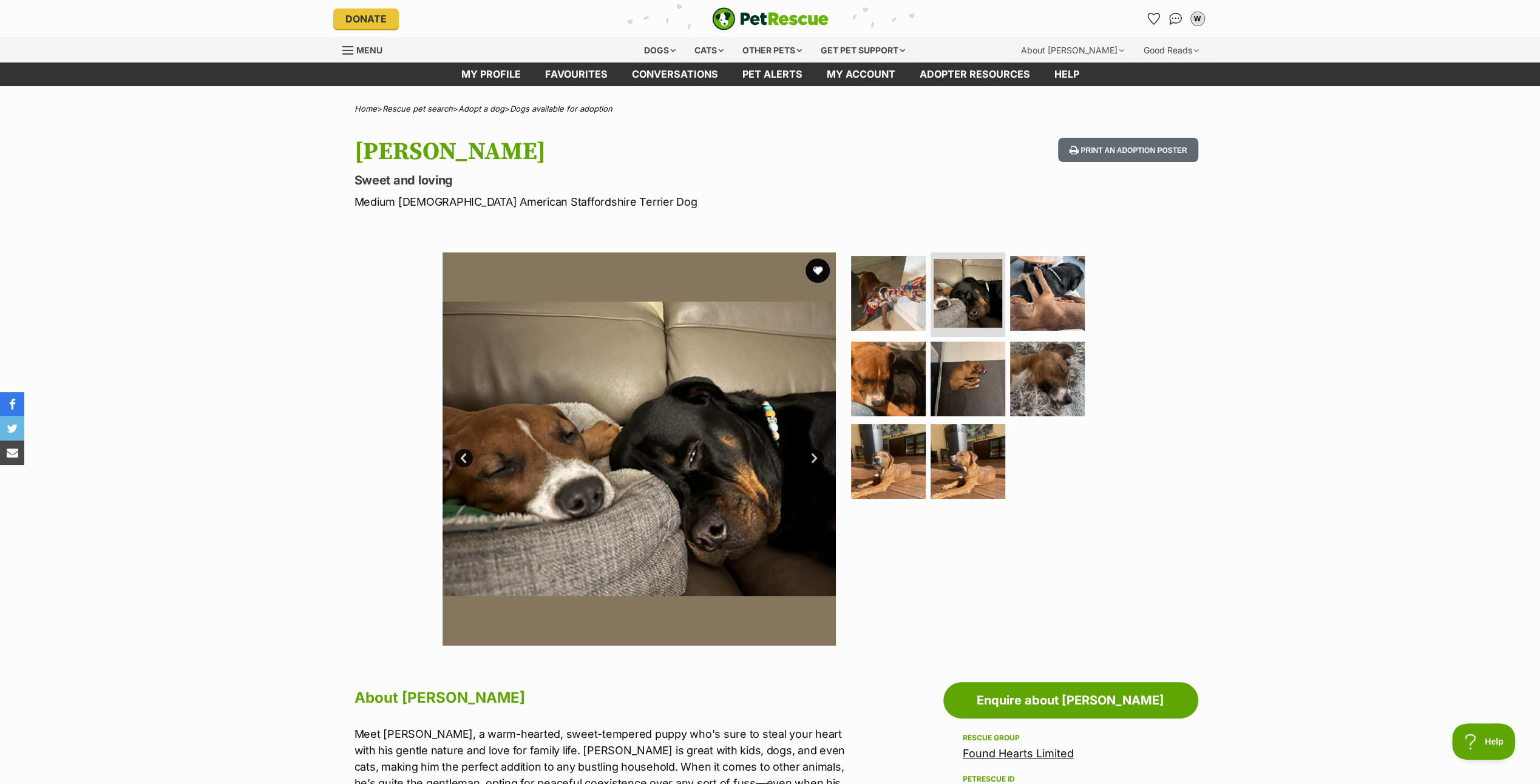
click at [820, 454] on link "Next" at bounding box center [814, 458] width 18 height 18
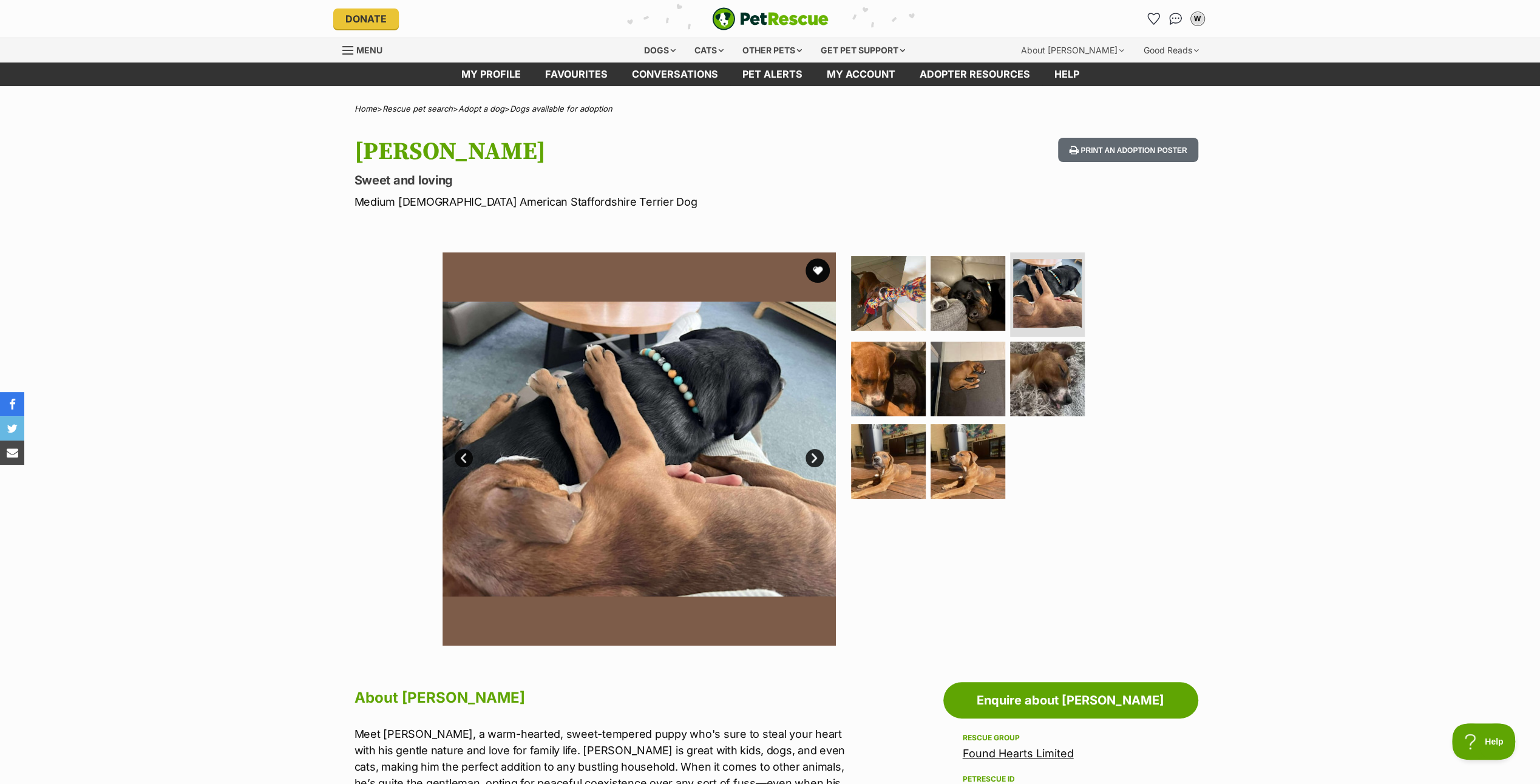
click at [812, 455] on link "Next" at bounding box center [814, 458] width 18 height 18
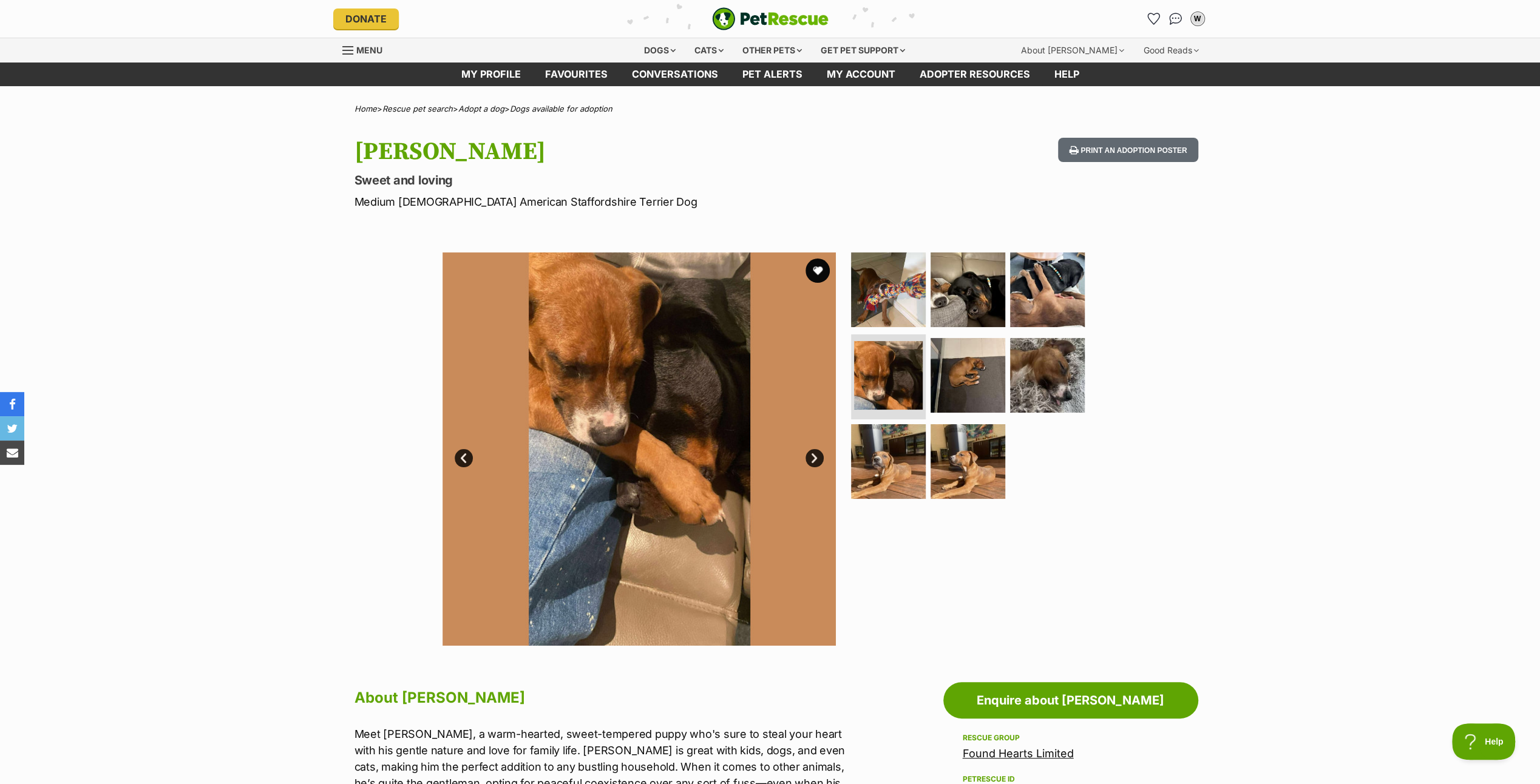
click at [813, 455] on link "Next" at bounding box center [814, 458] width 18 height 18
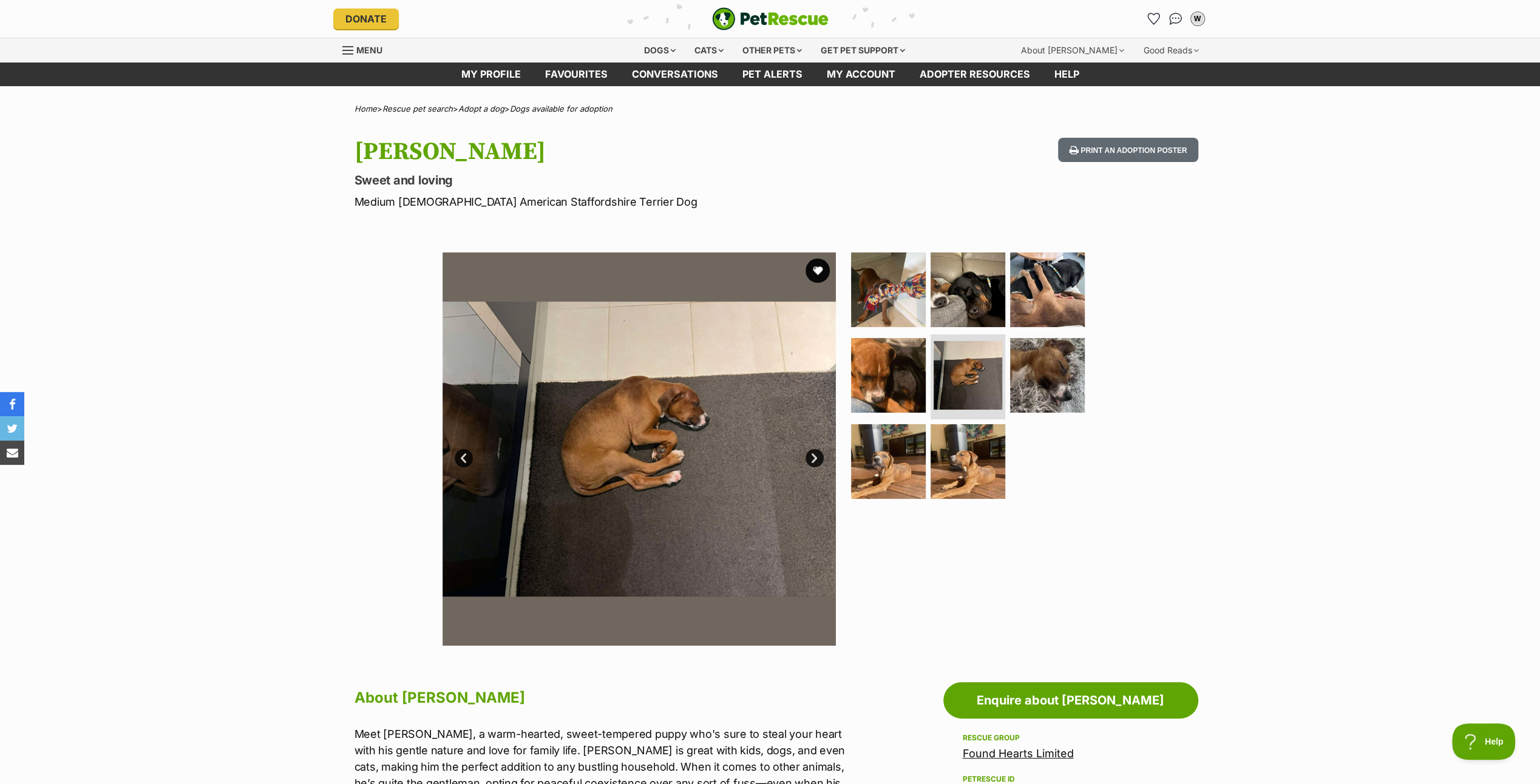
click at [813, 455] on link "Next" at bounding box center [814, 458] width 18 height 18
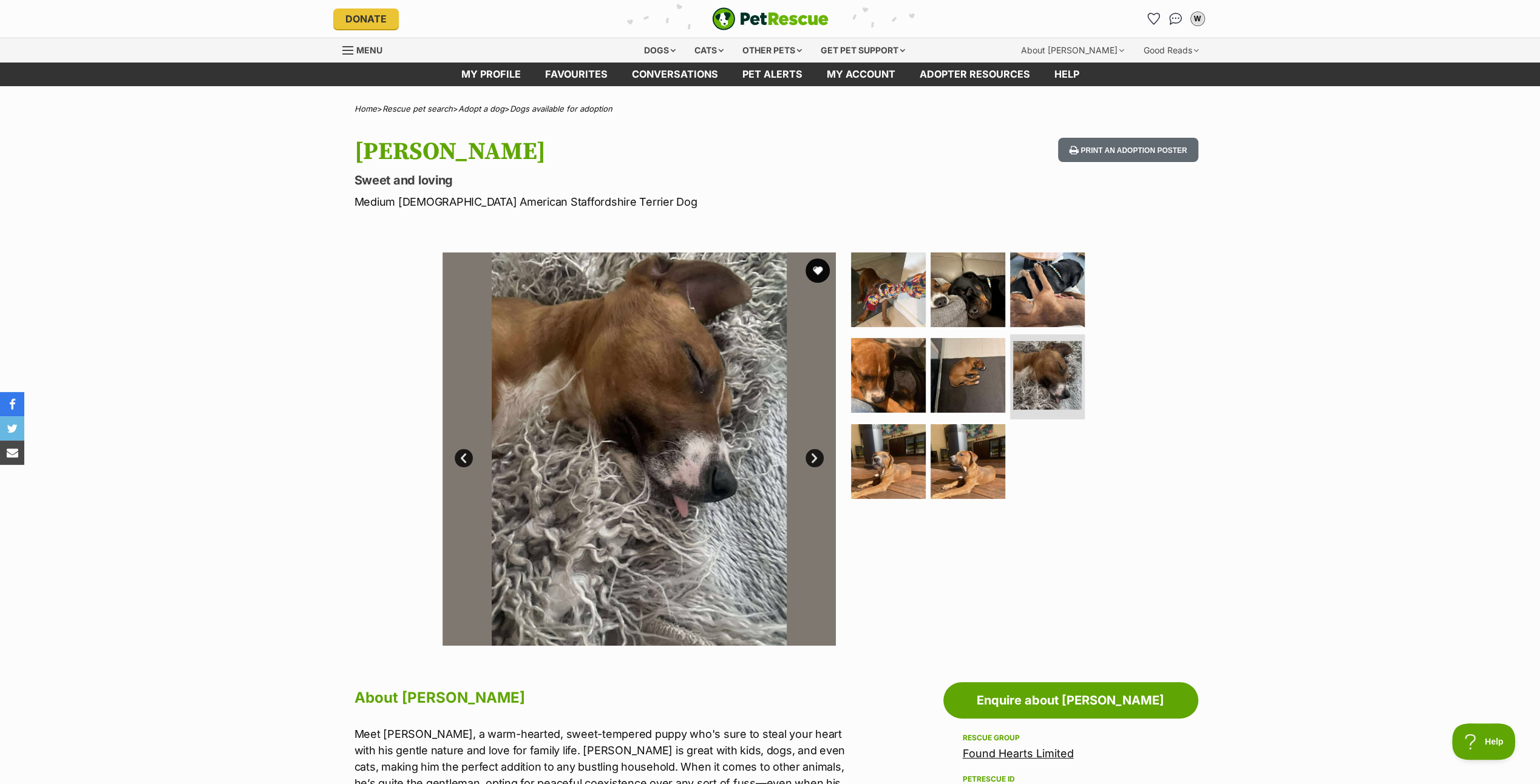
click at [813, 455] on link "Next" at bounding box center [814, 458] width 18 height 18
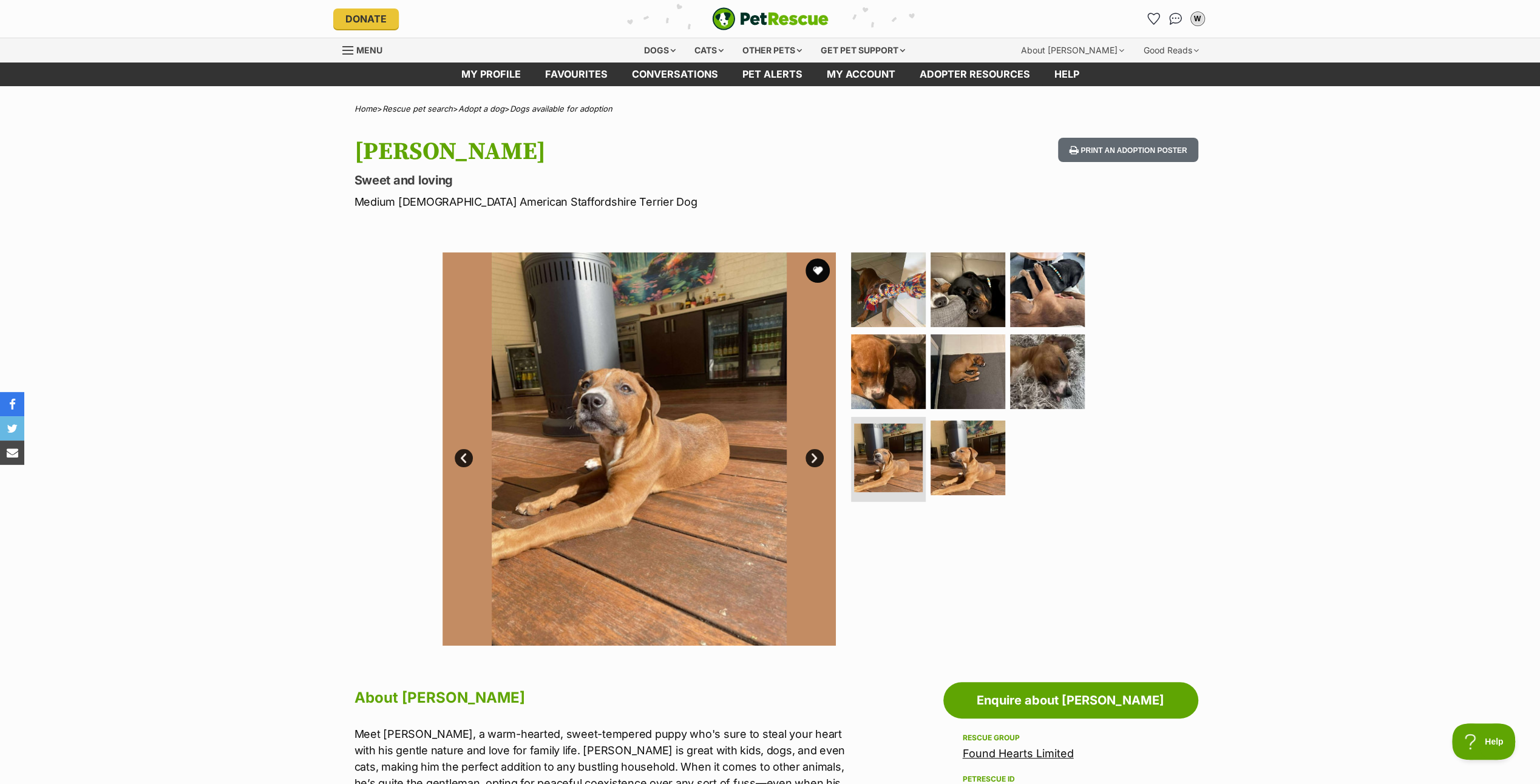
click at [813, 455] on link "Next" at bounding box center [814, 458] width 18 height 18
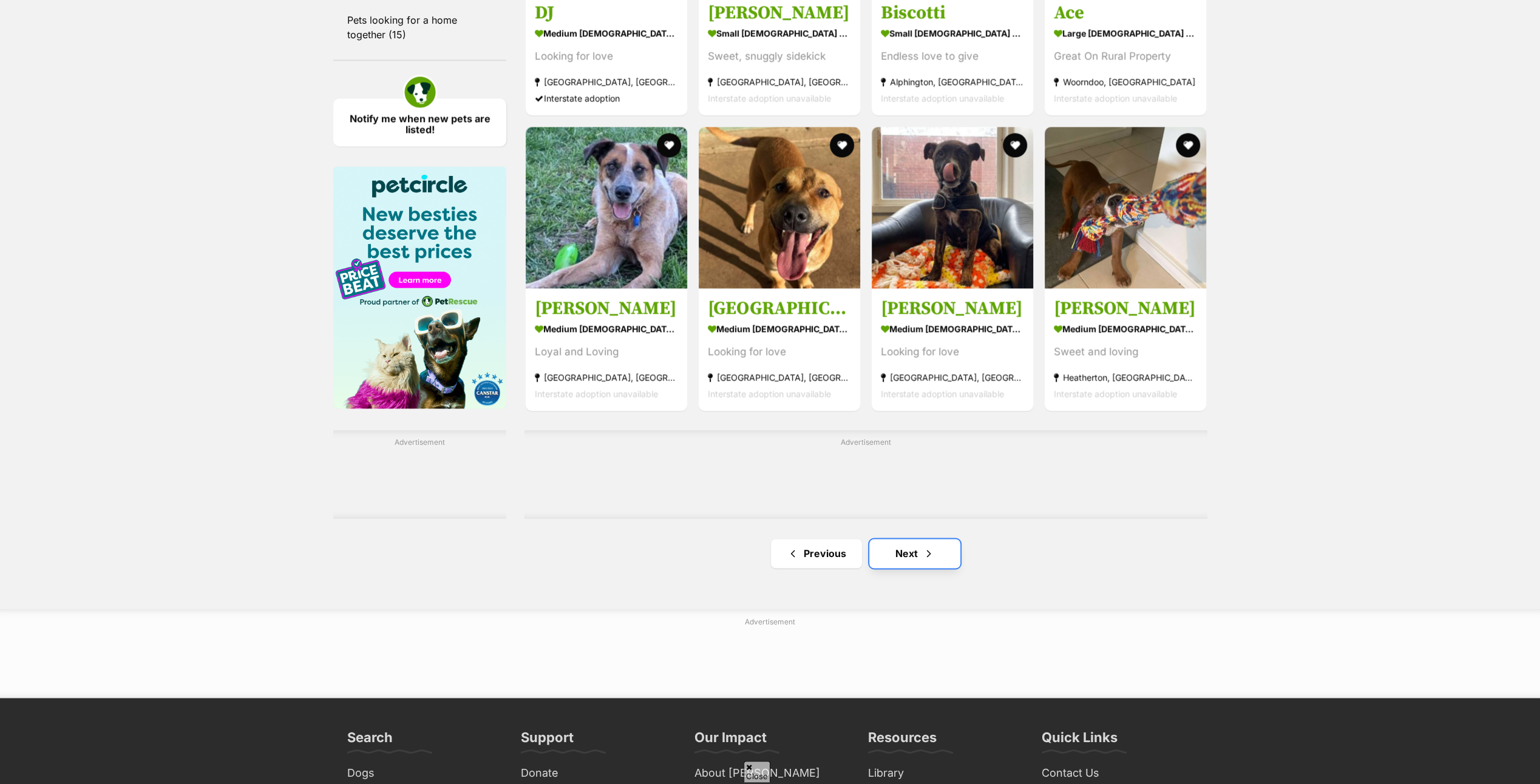
click at [906, 549] on link "Next" at bounding box center [915, 554] width 91 height 29
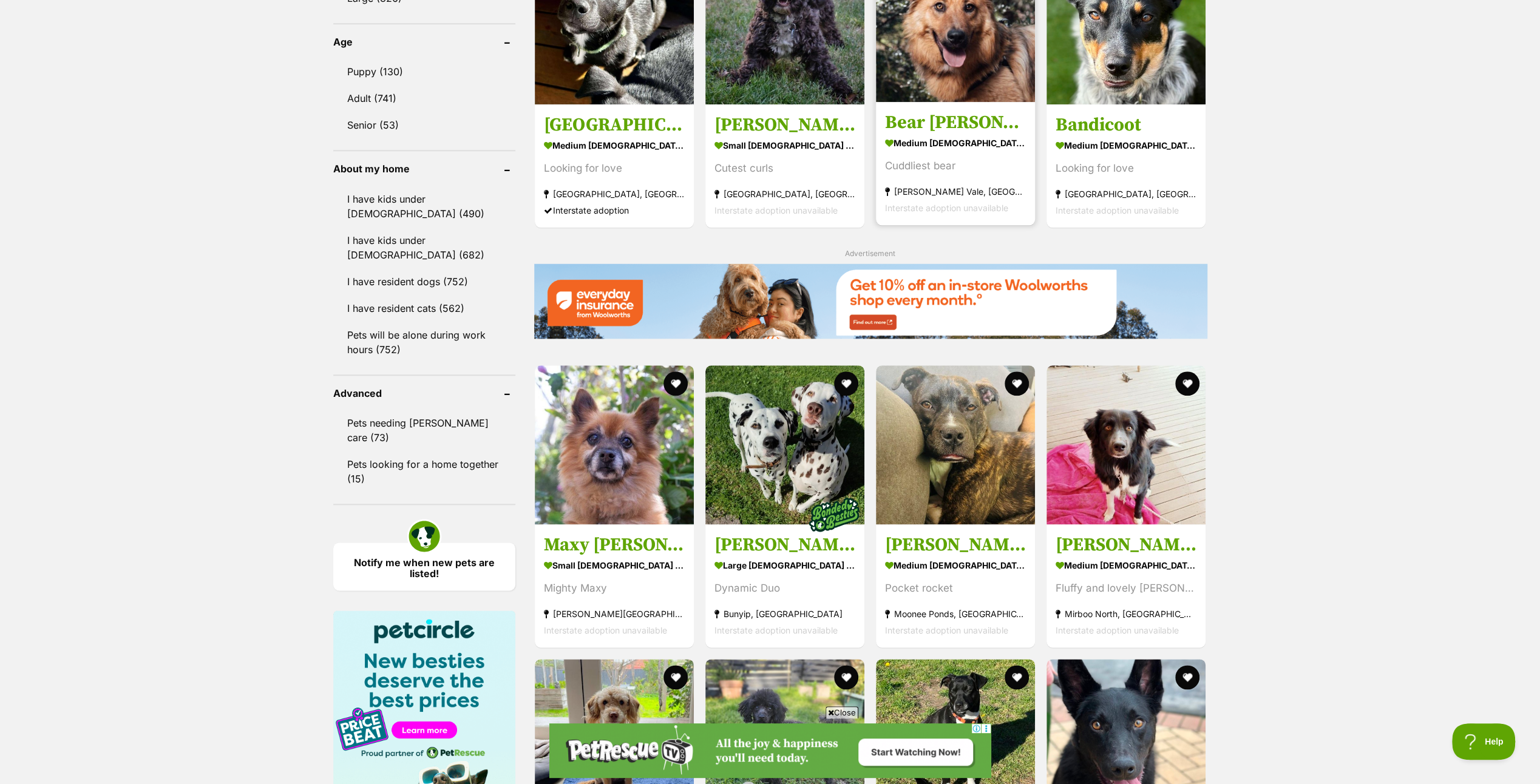
scroll to position [1275, 0]
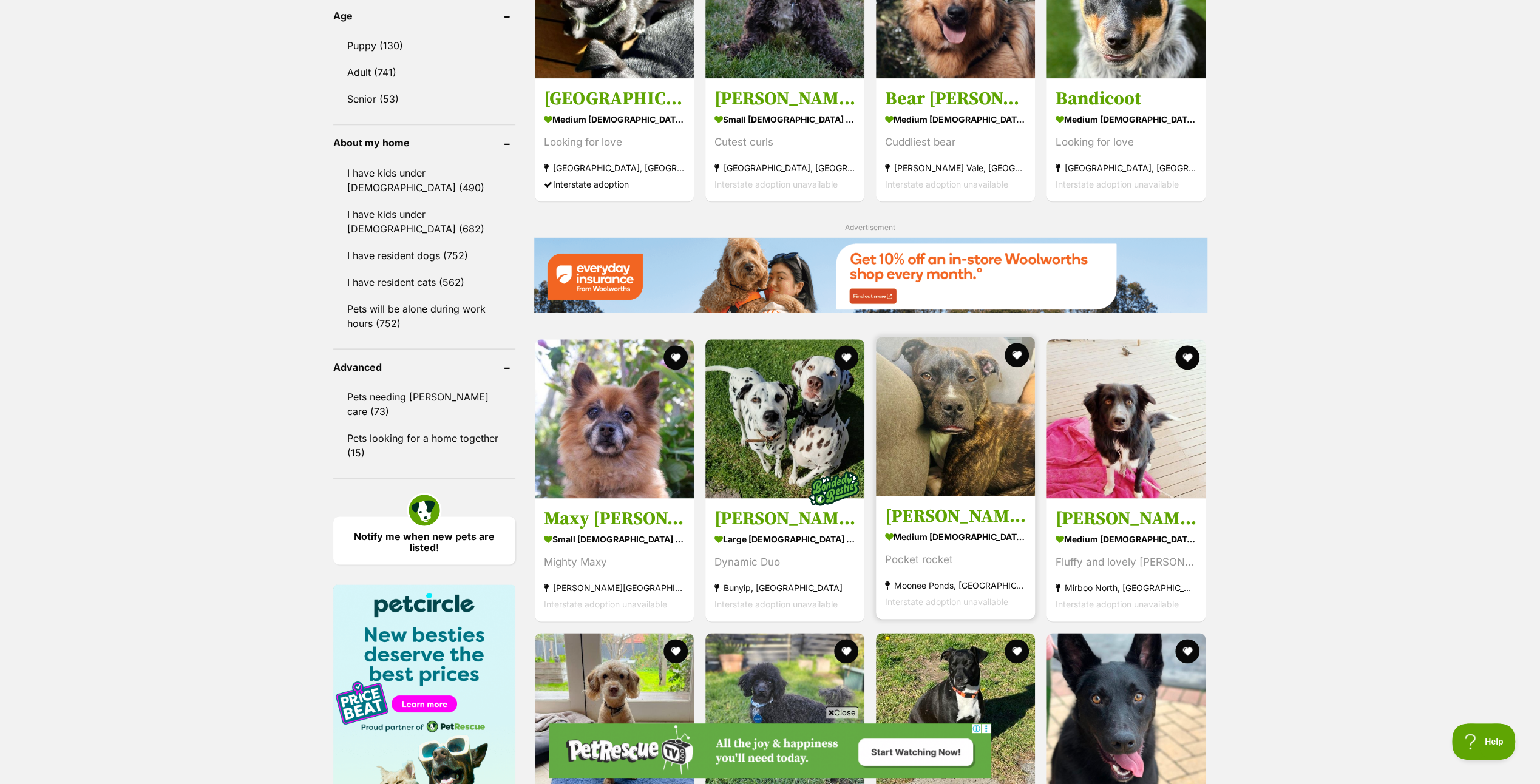
click at [961, 423] on img at bounding box center [956, 417] width 159 height 159
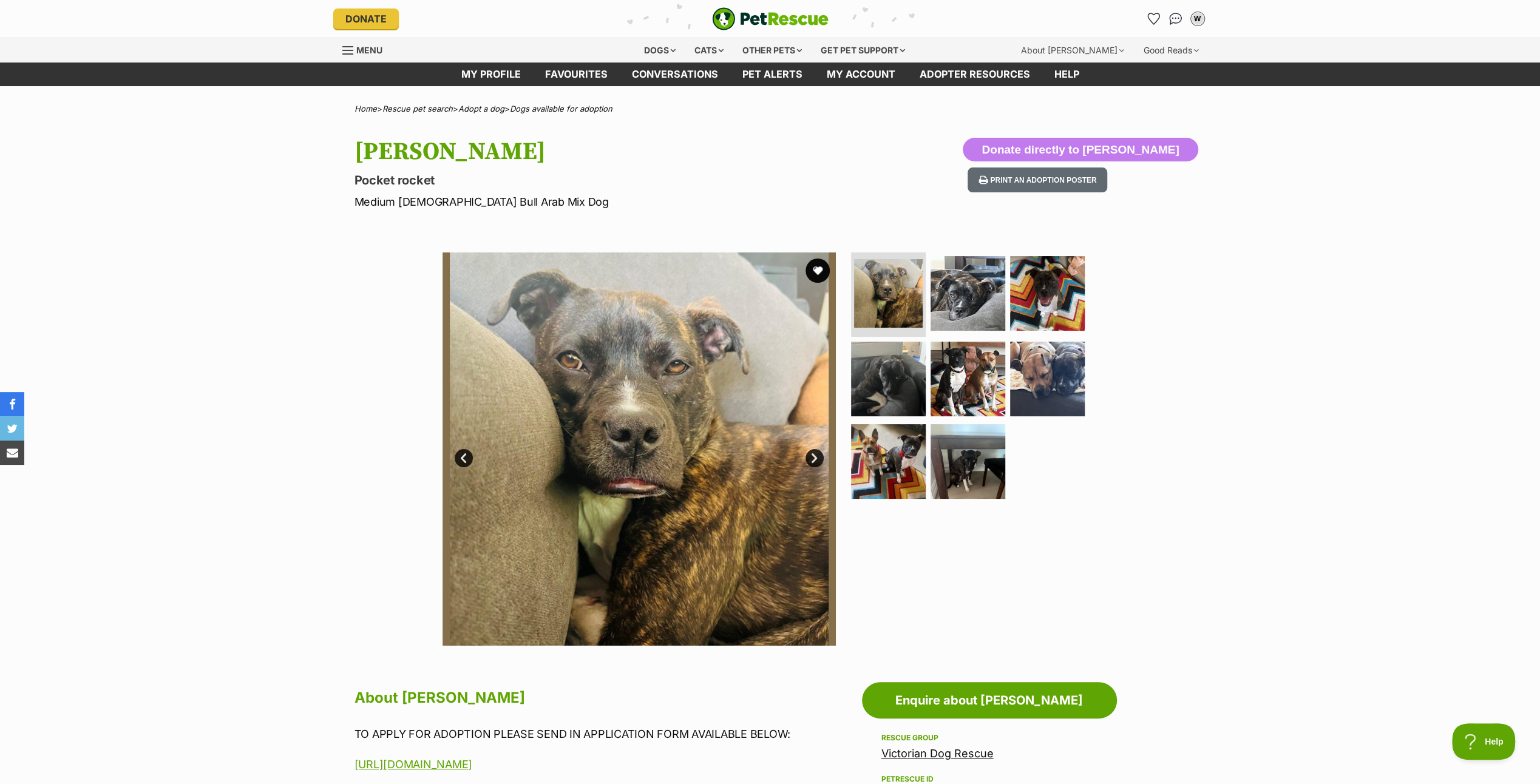
click at [818, 454] on link "Next" at bounding box center [814, 458] width 18 height 18
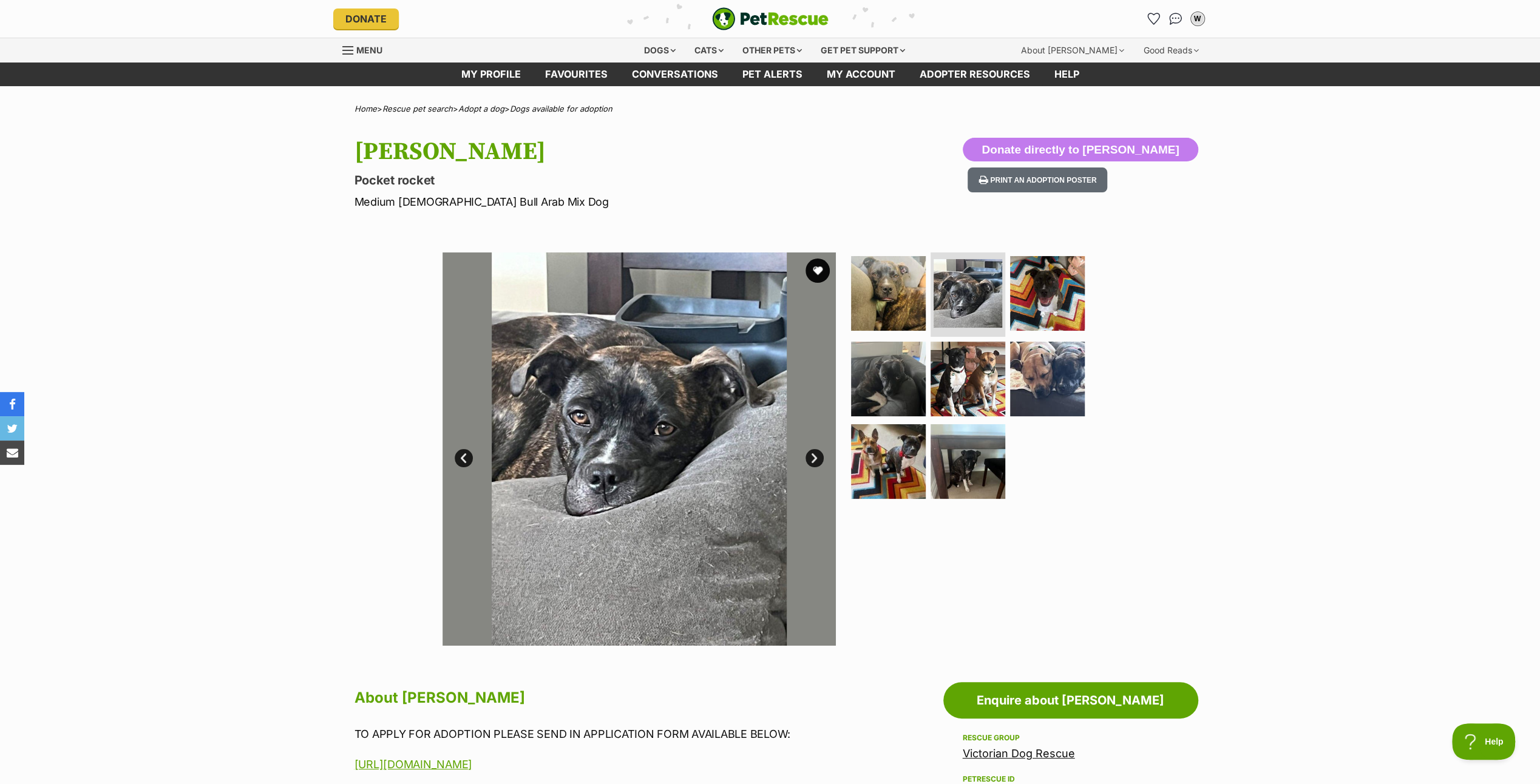
click at [818, 454] on link "Next" at bounding box center [814, 458] width 18 height 18
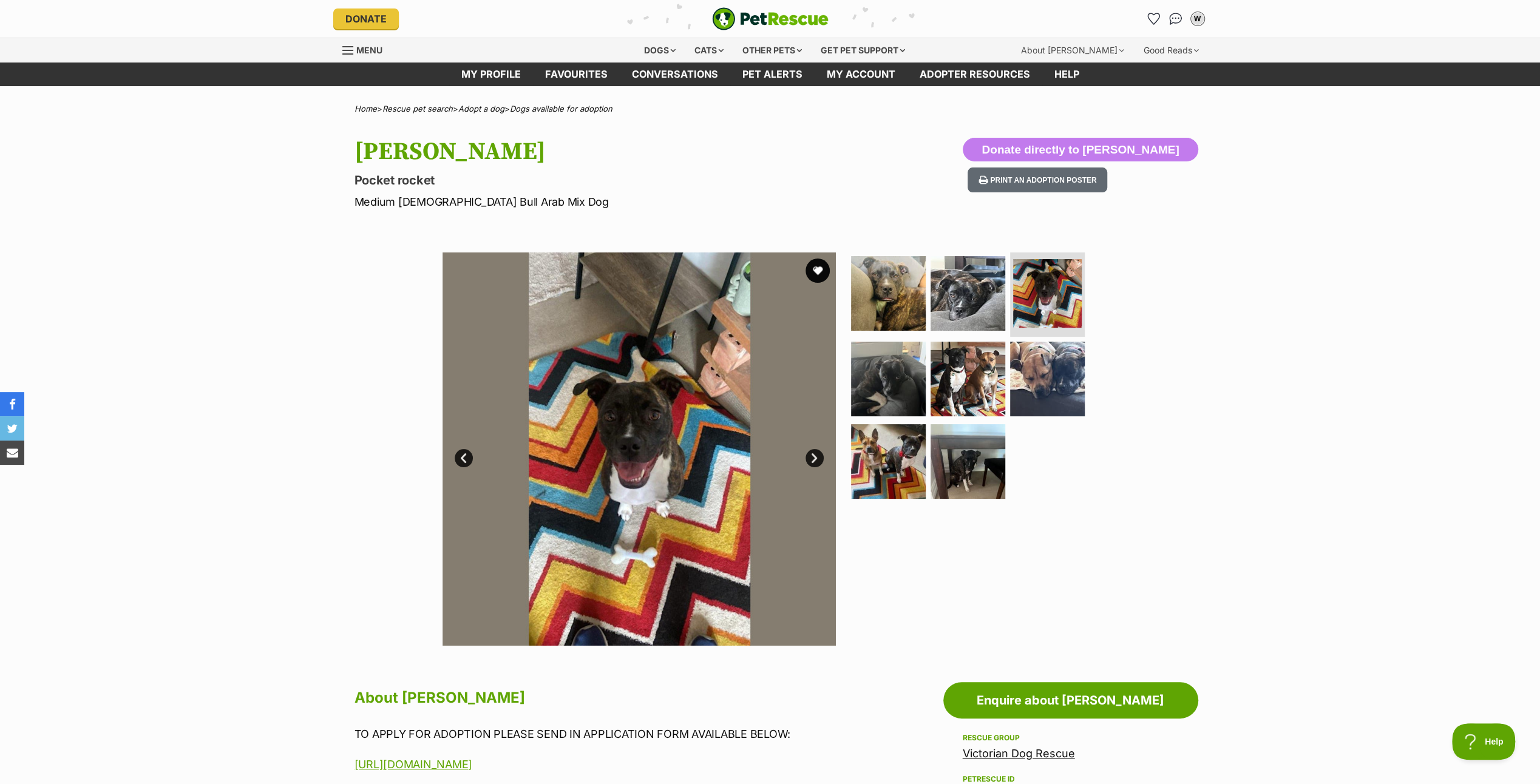
click at [818, 454] on link "Next" at bounding box center [814, 458] width 18 height 18
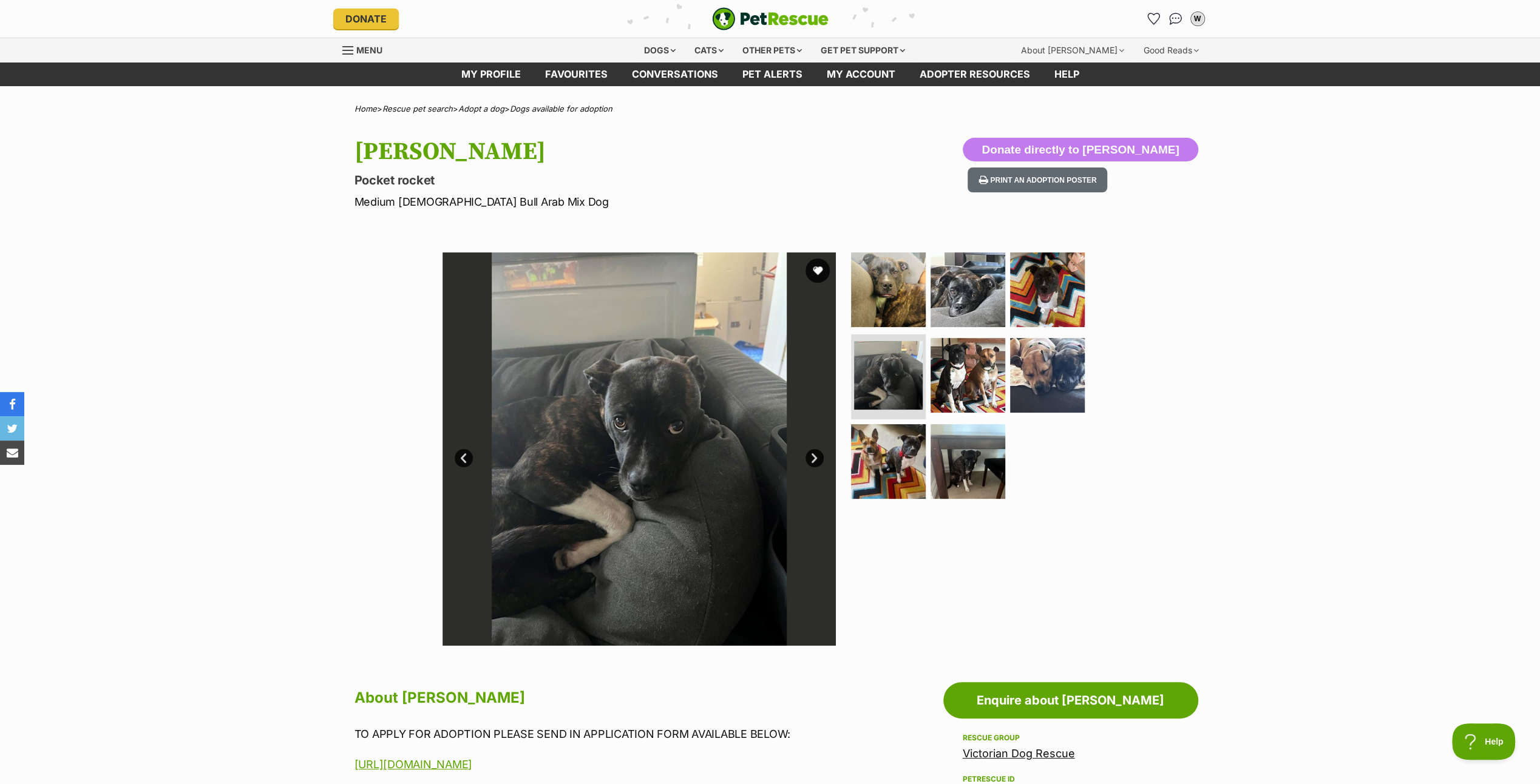
click at [818, 454] on link "Next" at bounding box center [814, 458] width 18 height 18
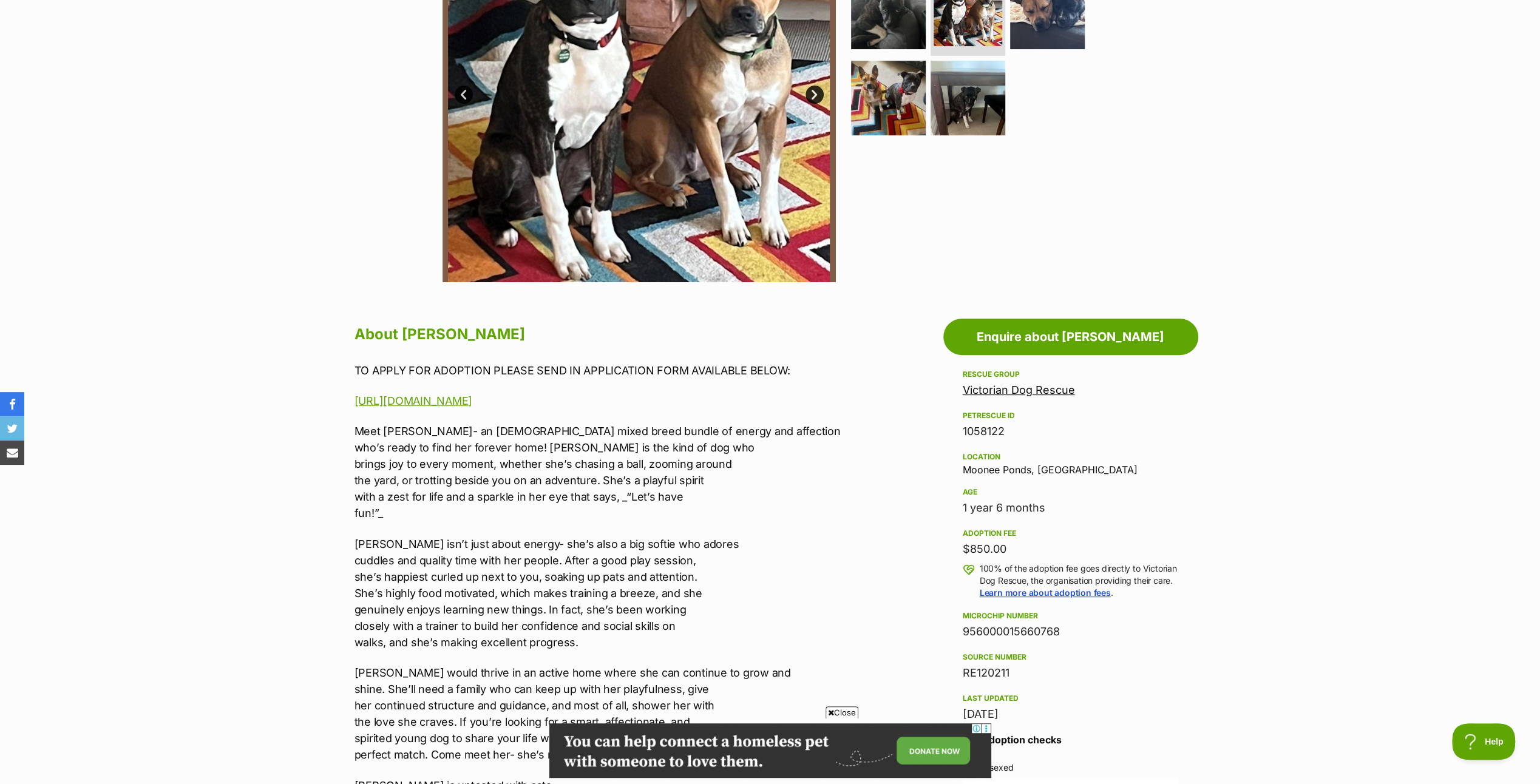
scroll to position [364, 0]
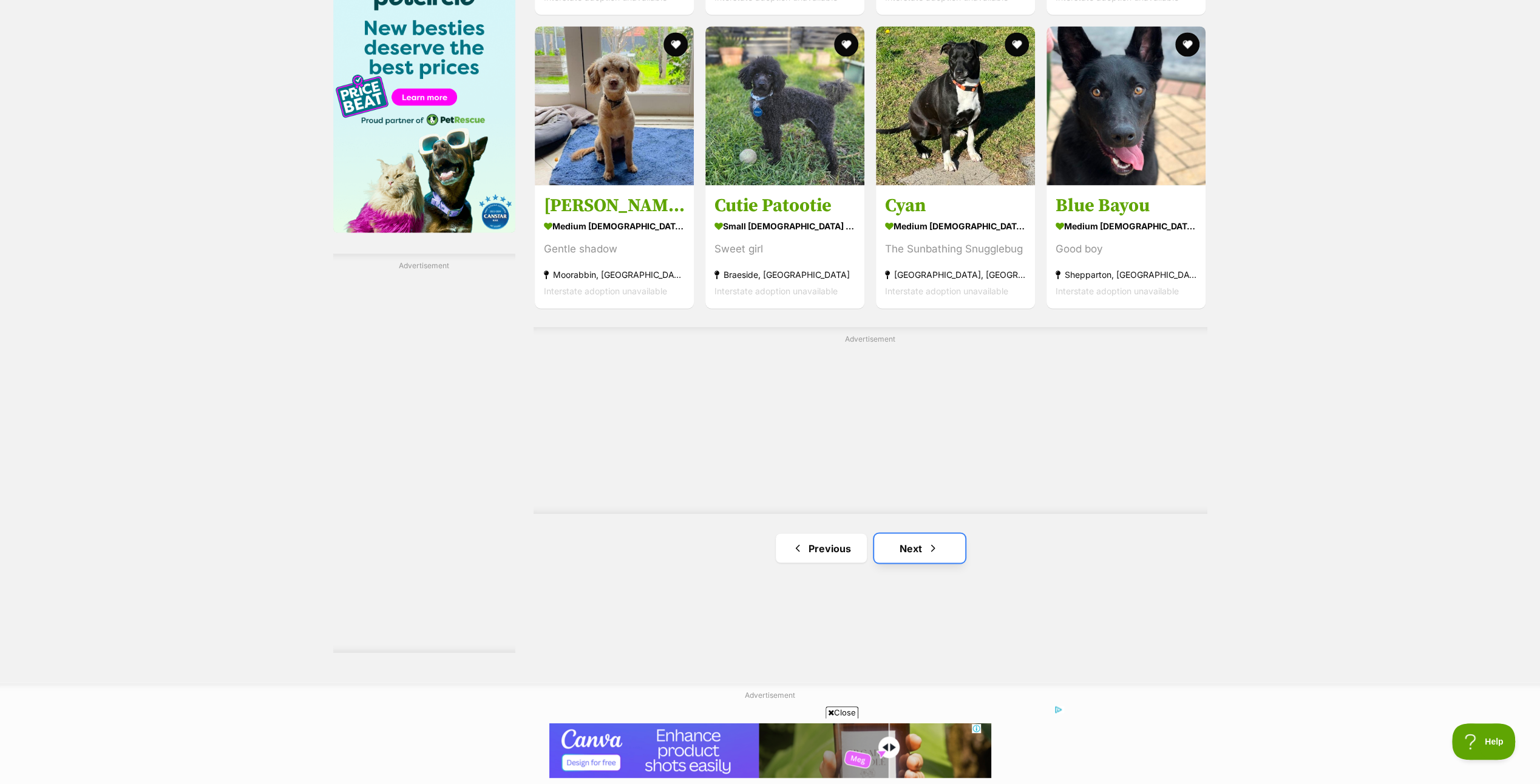
click at [927, 546] on span "Next page" at bounding box center [933, 549] width 12 height 15
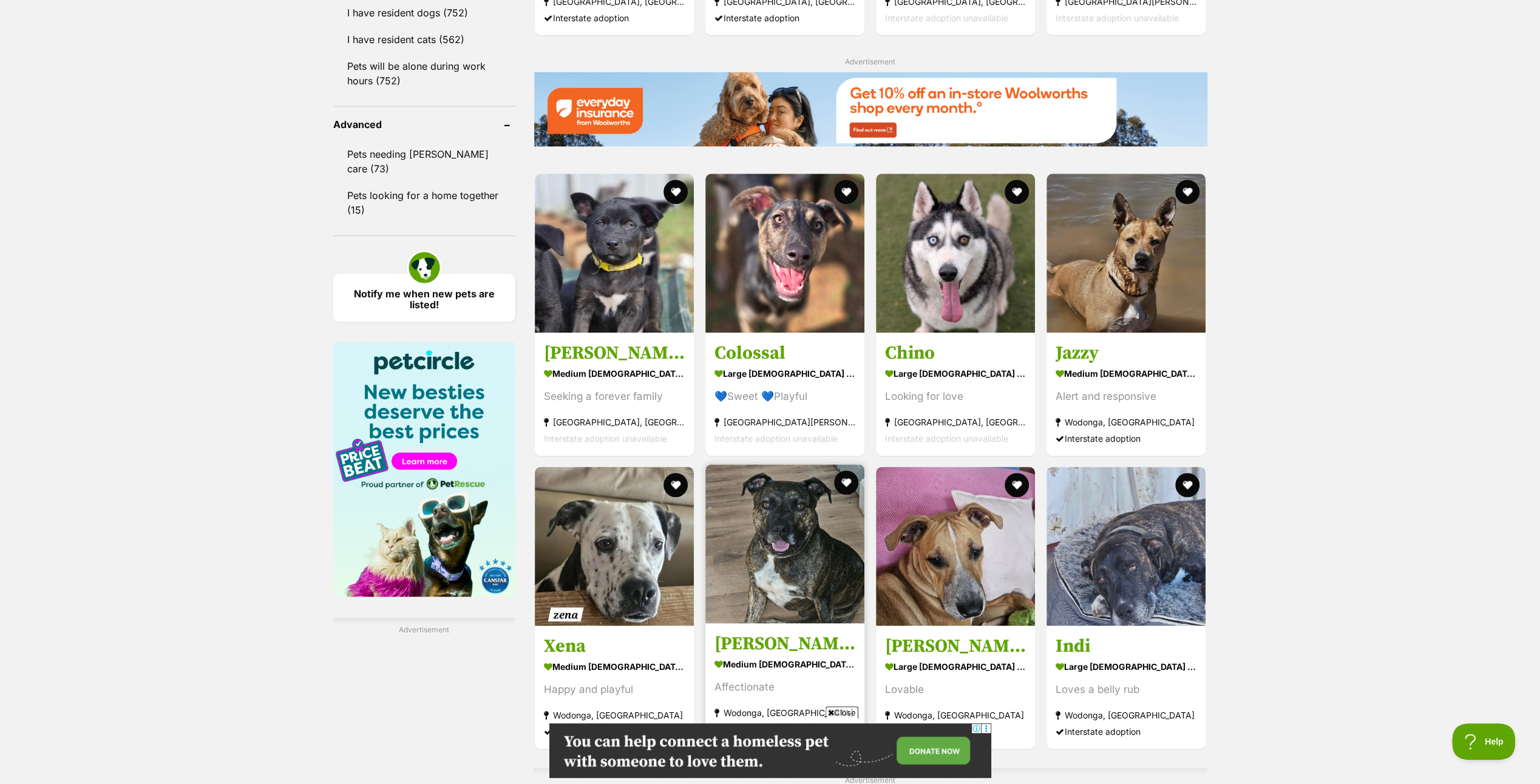
scroll to position [1639, 0]
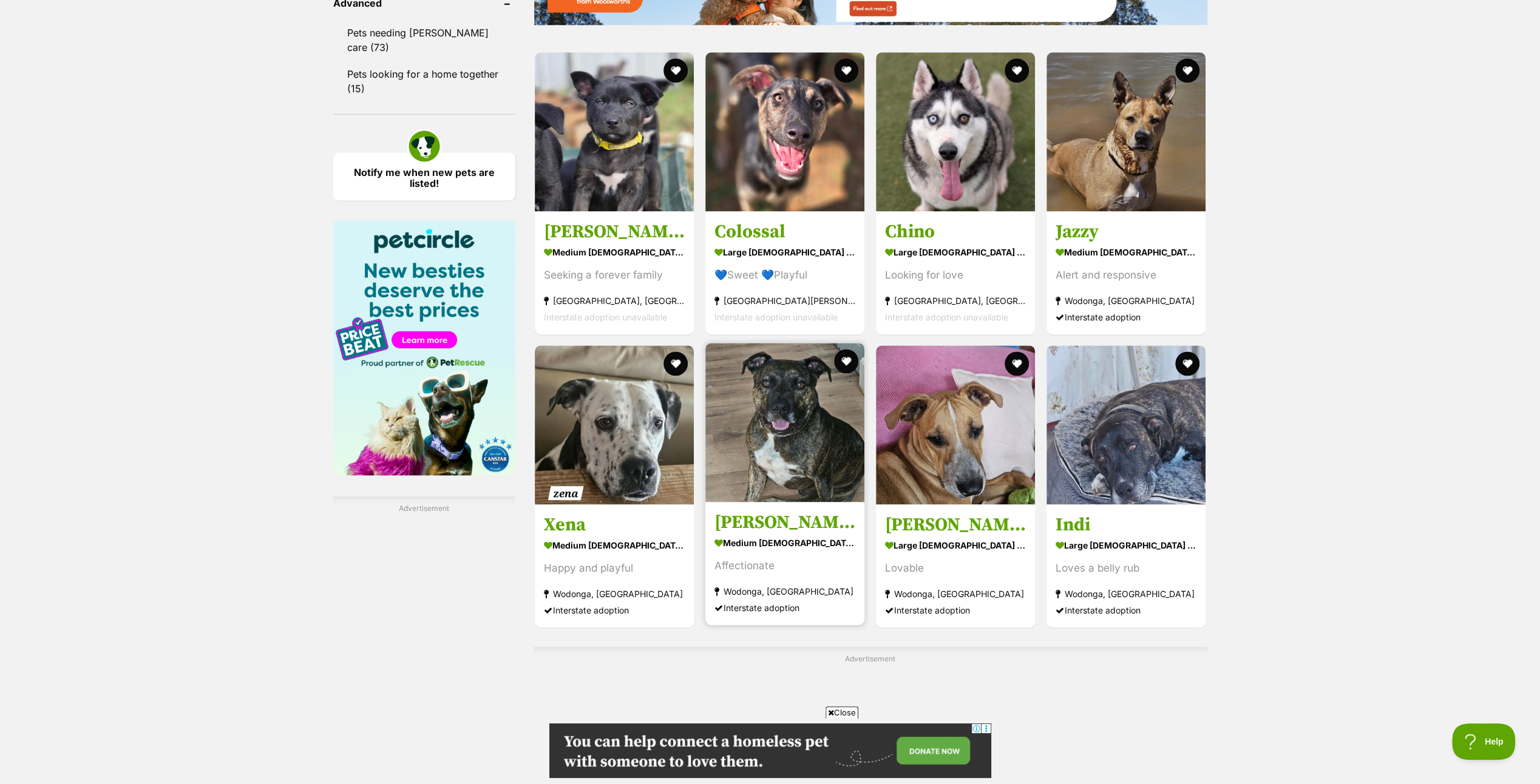
click at [778, 413] on img at bounding box center [785, 423] width 159 height 159
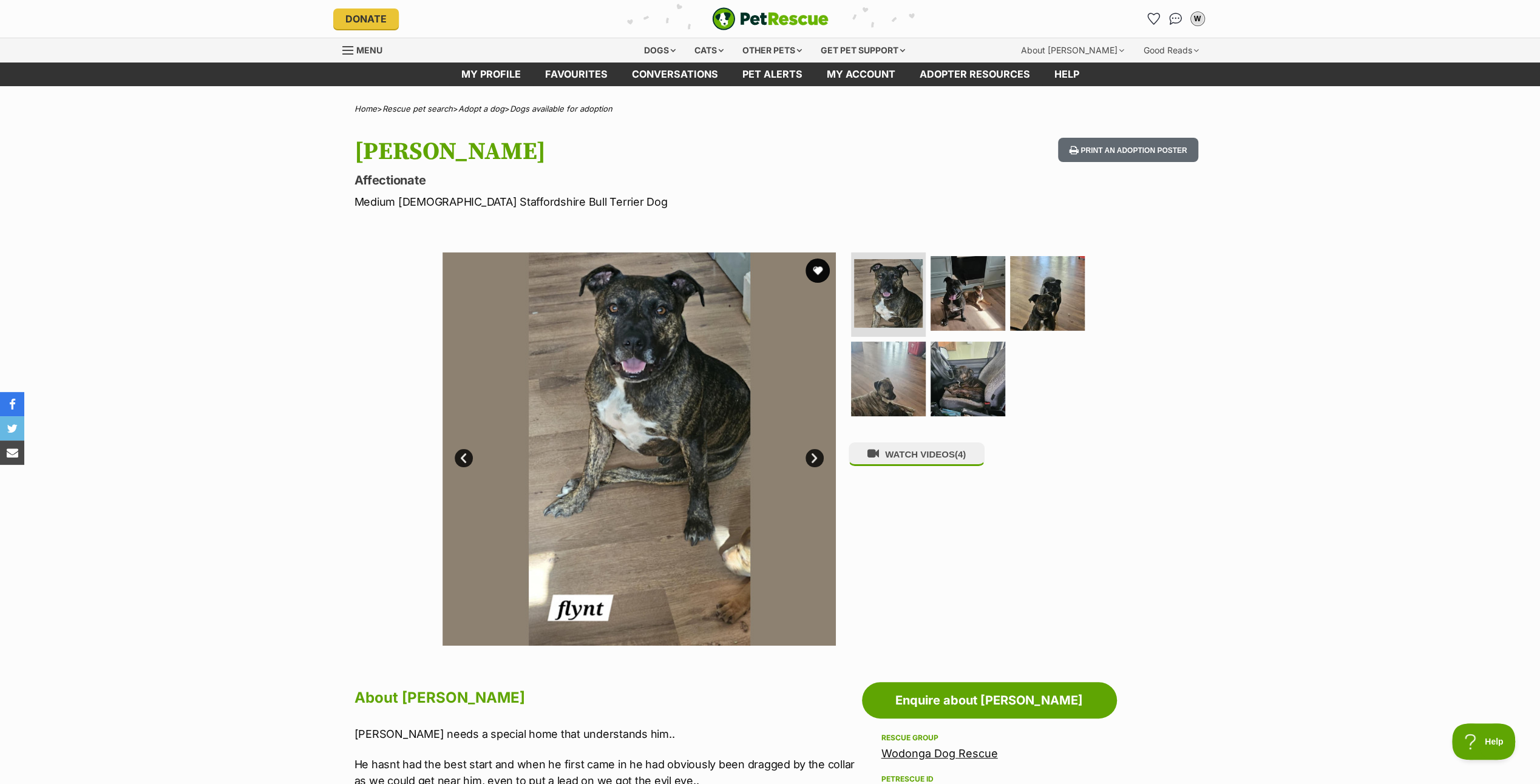
click at [817, 452] on link "Next" at bounding box center [814, 458] width 18 height 18
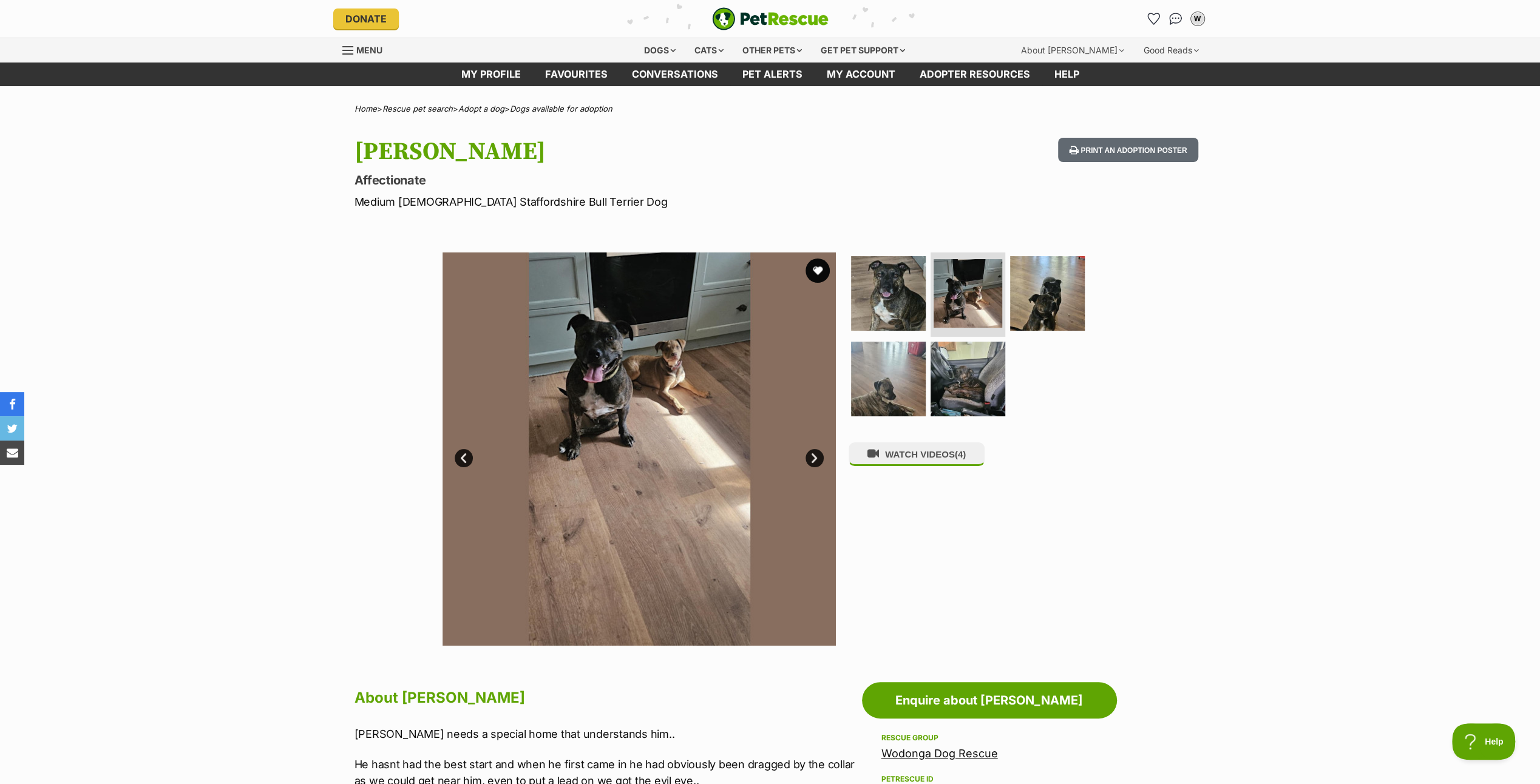
click at [817, 452] on link "Next" at bounding box center [814, 458] width 18 height 18
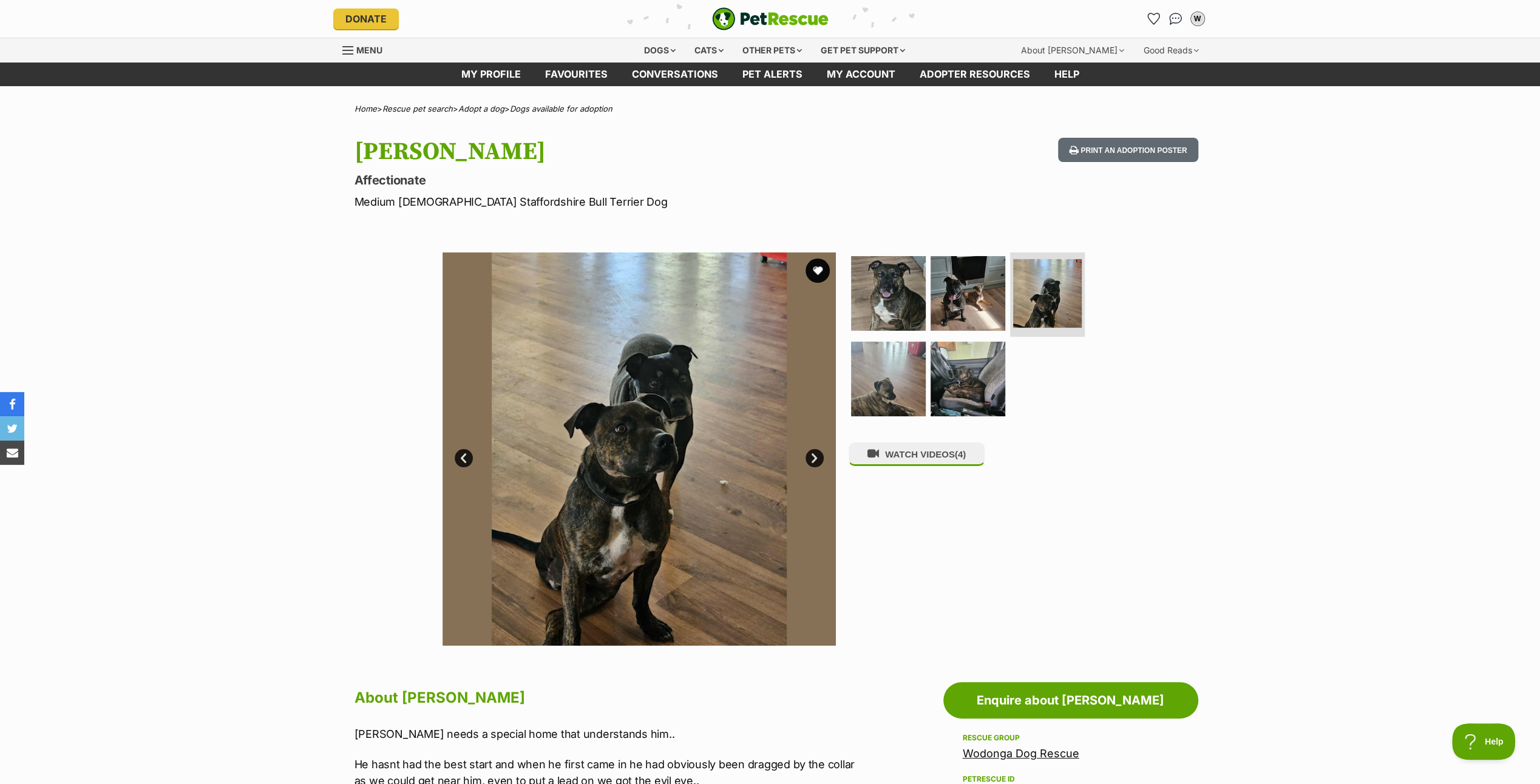
click at [817, 452] on link "Next" at bounding box center [814, 458] width 18 height 18
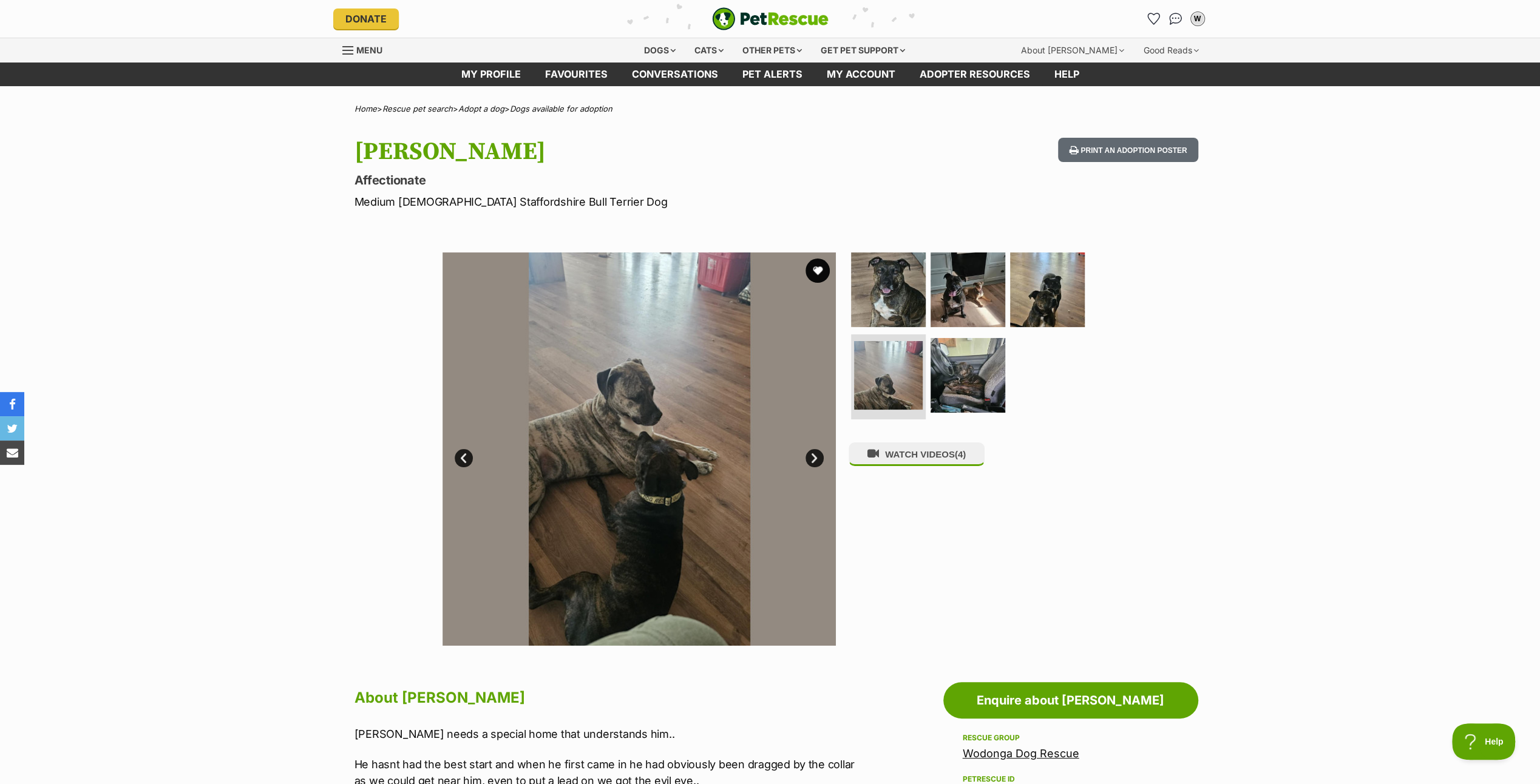
click at [817, 452] on link "Next" at bounding box center [814, 458] width 18 height 18
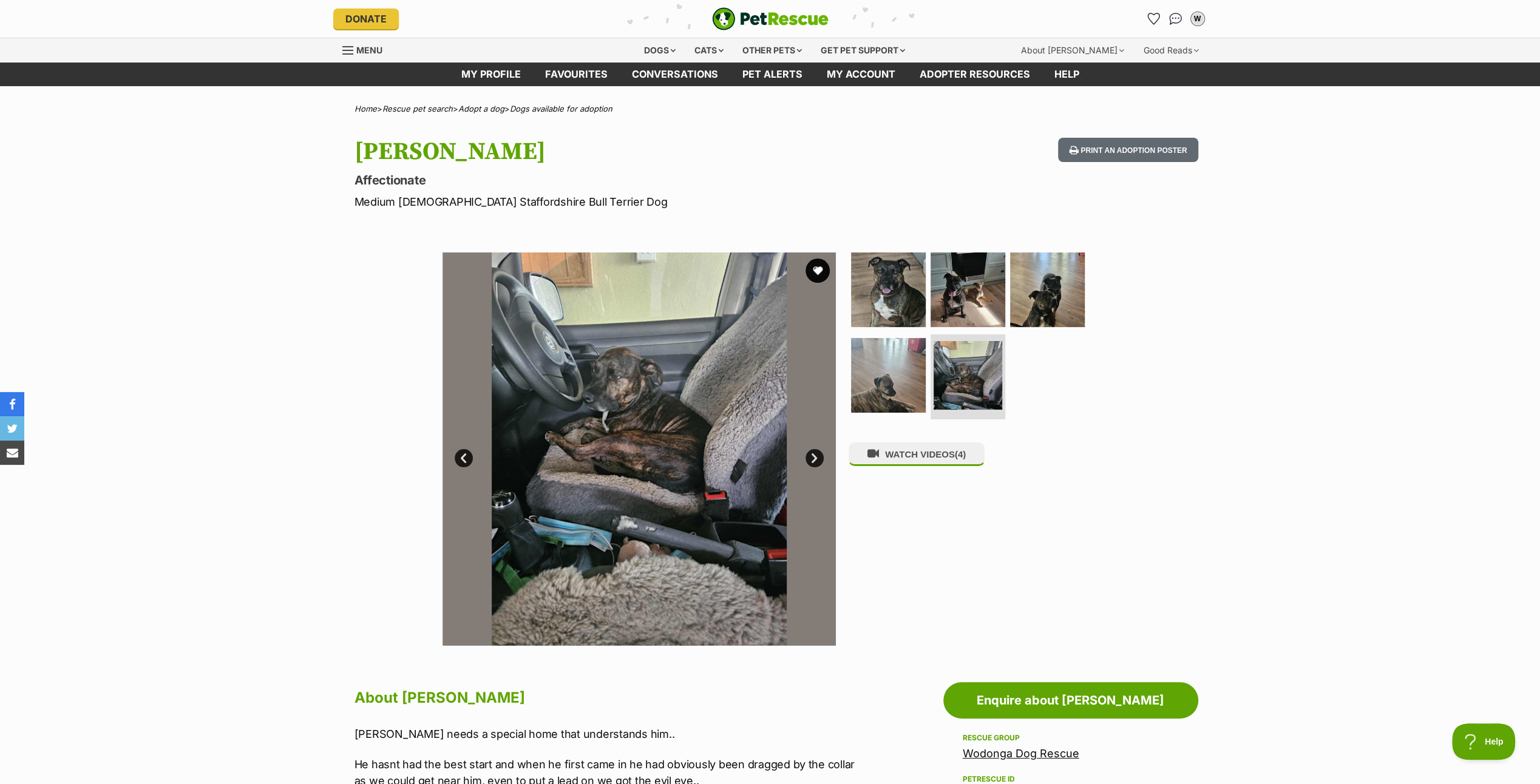
click at [817, 452] on link "Next" at bounding box center [814, 458] width 18 height 18
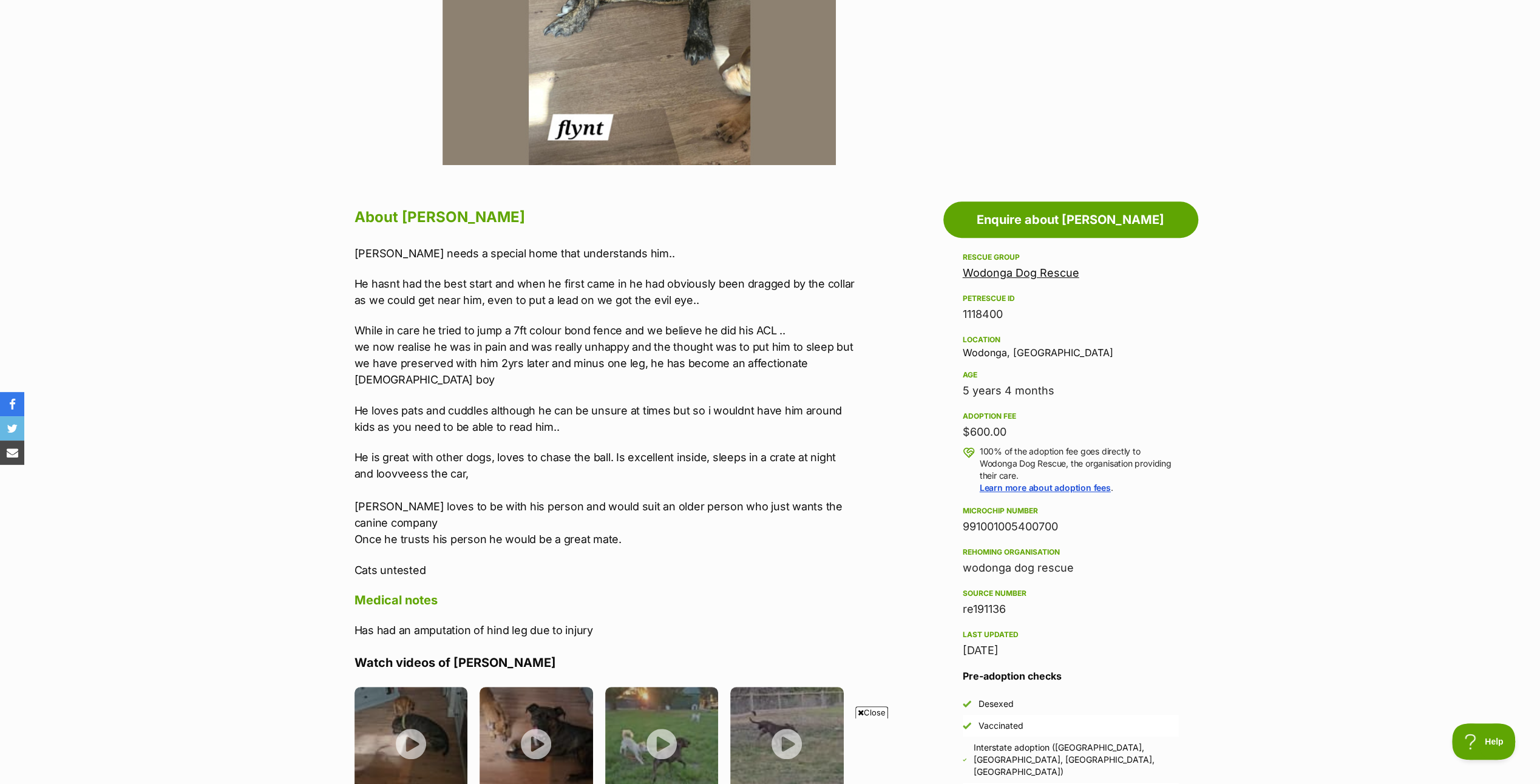
scroll to position [668, 0]
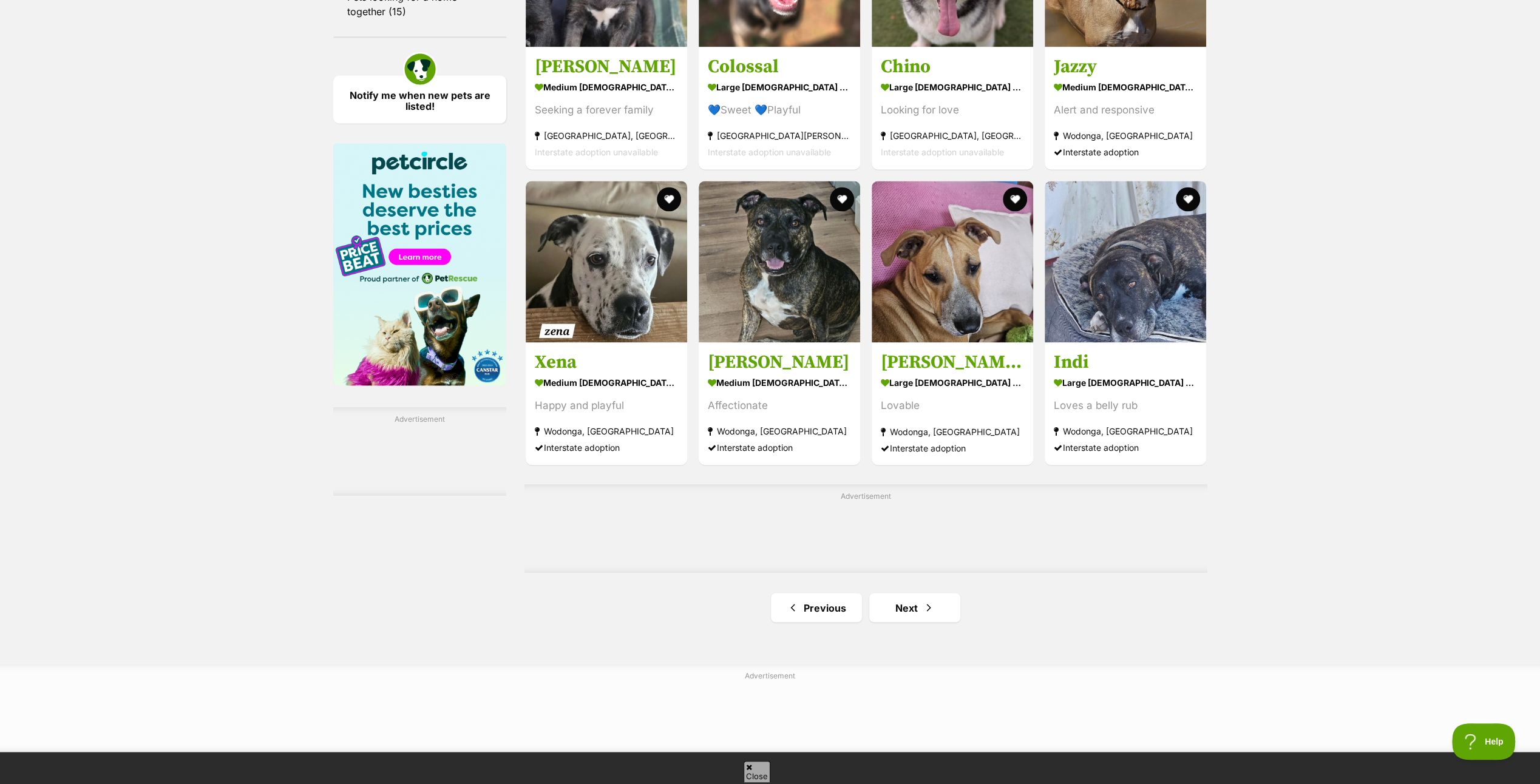
scroll to position [1943, 0]
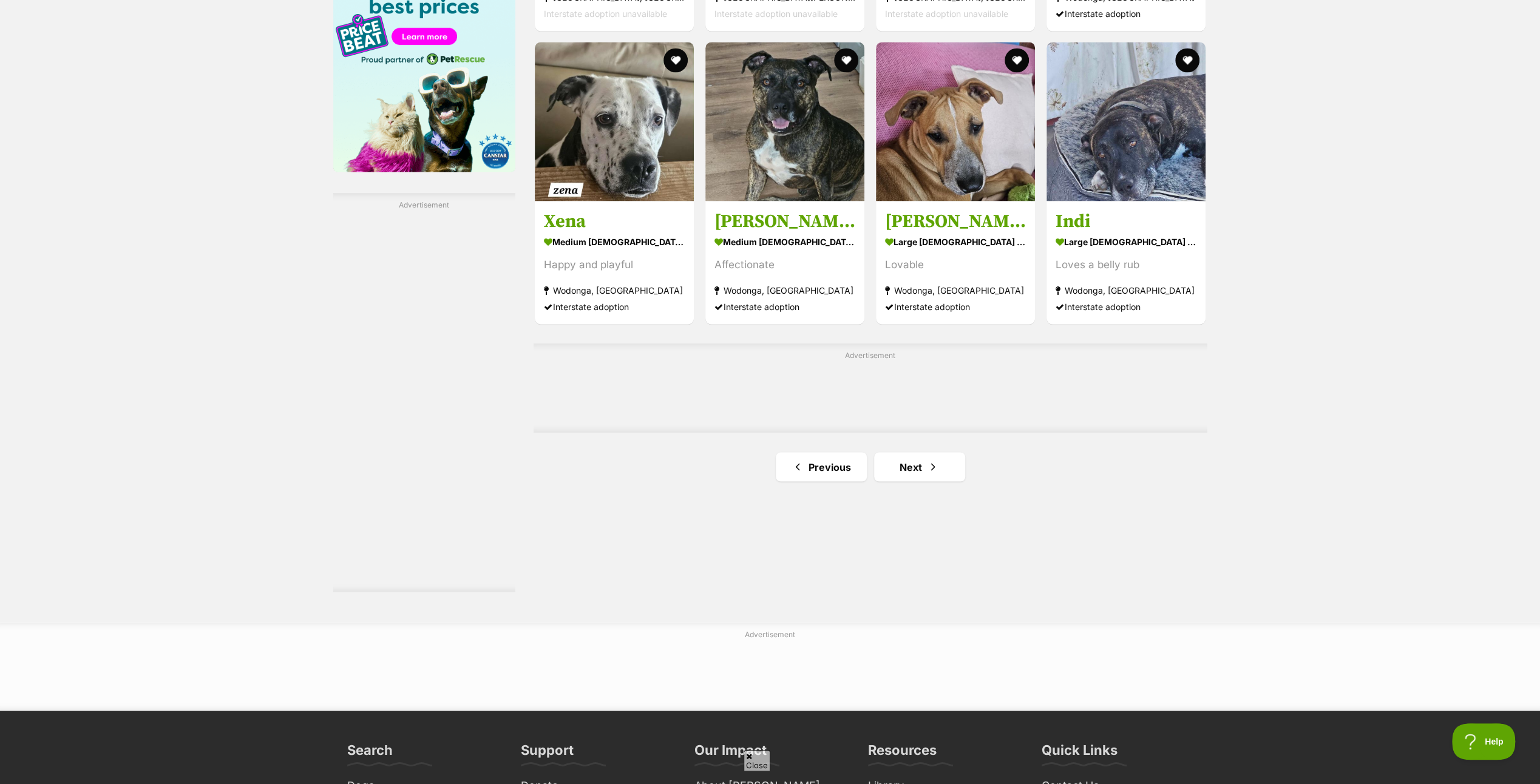
click at [896, 344] on div "Advertisement" at bounding box center [870, 388] width 674 height 88
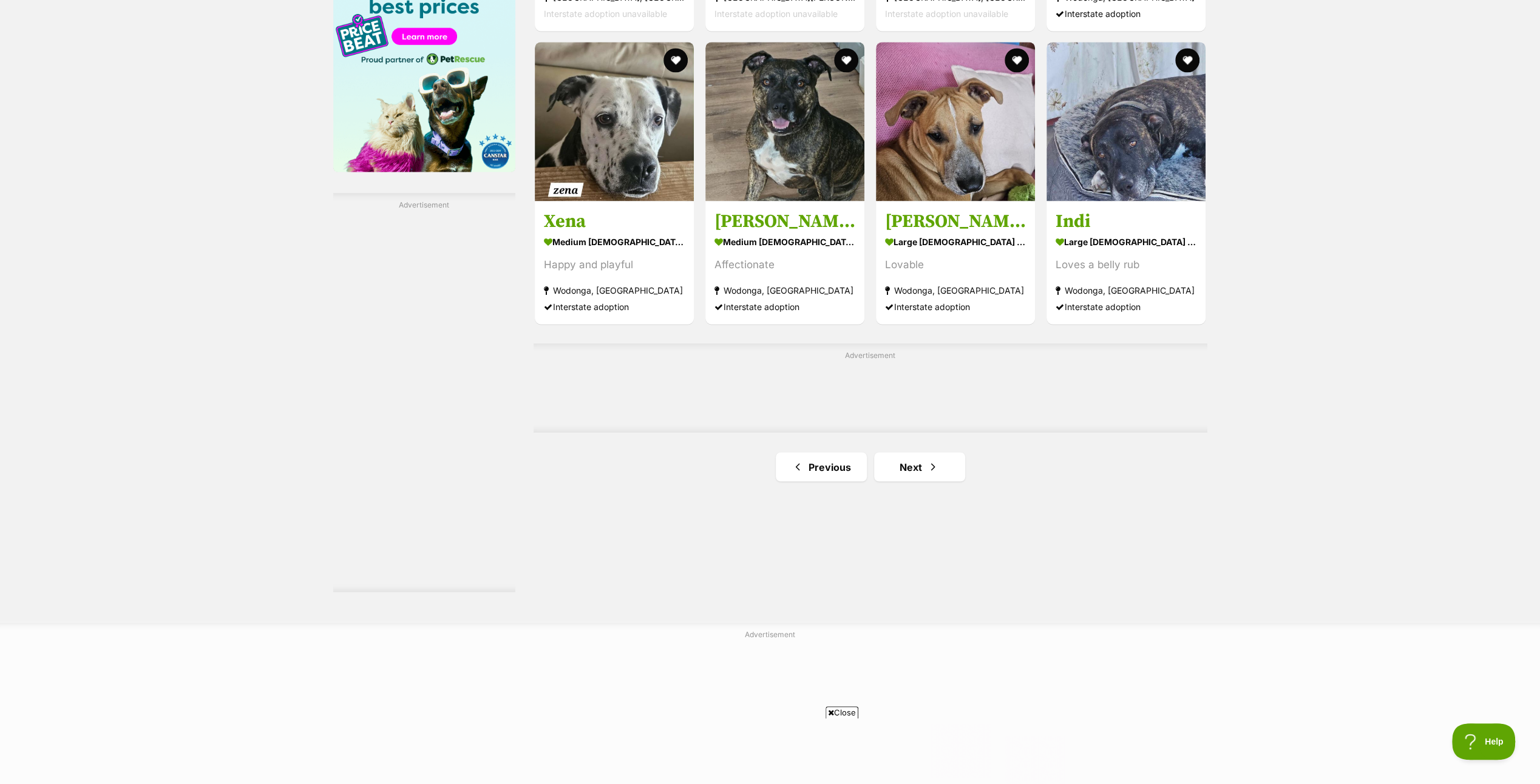
scroll to position [0, 0]
click at [929, 557] on span "Next page" at bounding box center [933, 565] width 12 height 15
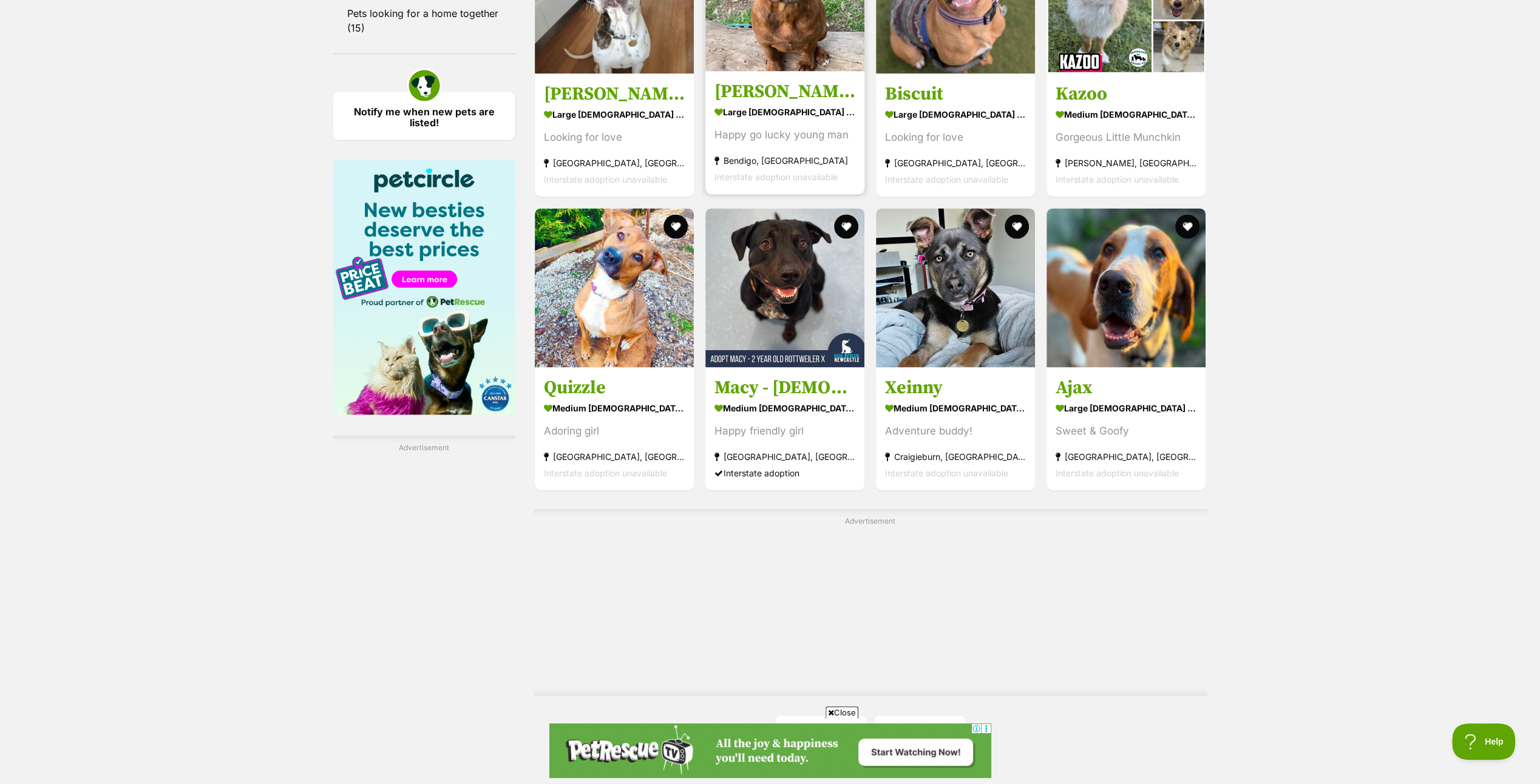
scroll to position [1882, 0]
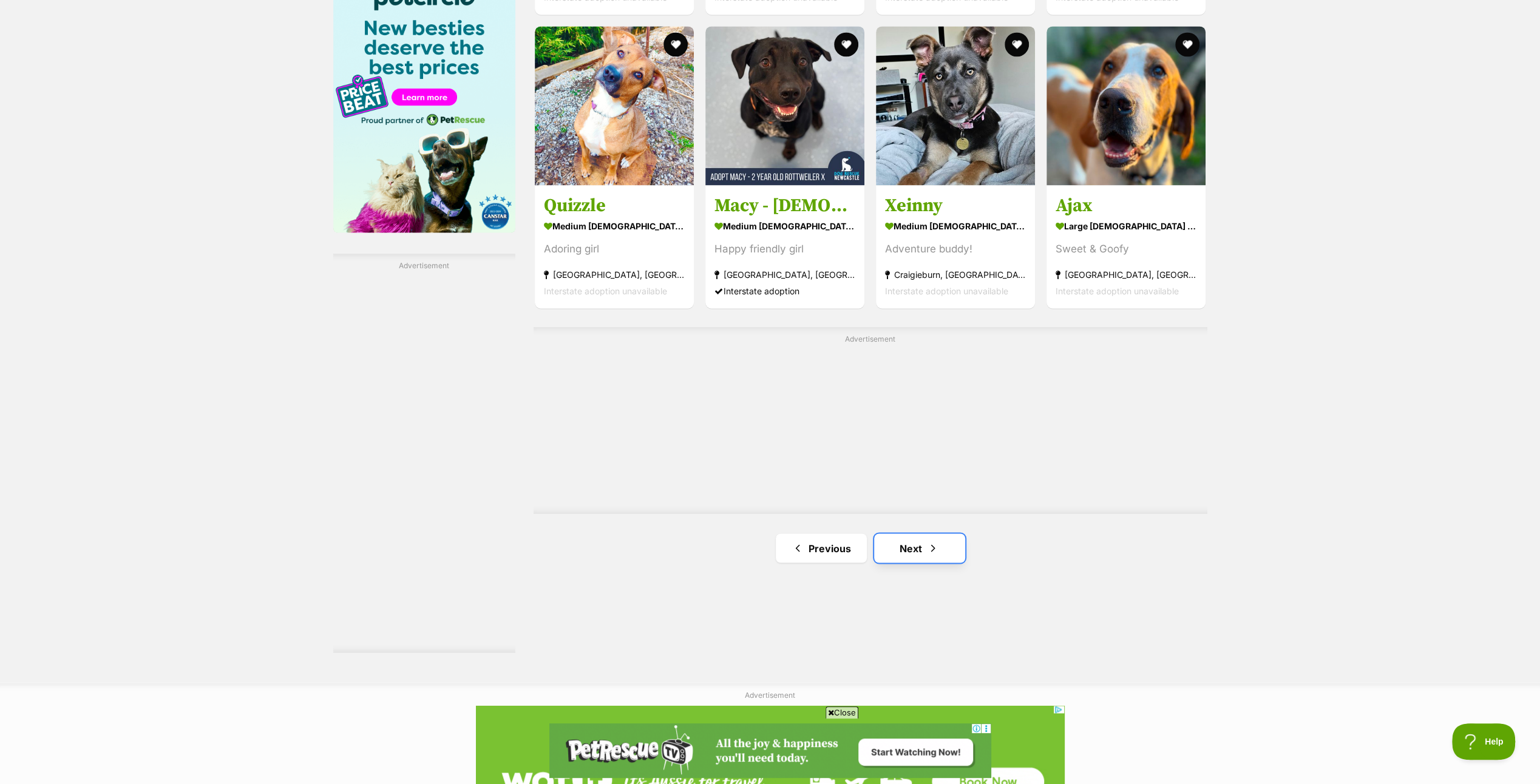
click at [927, 545] on span "Next page" at bounding box center [933, 549] width 12 height 15
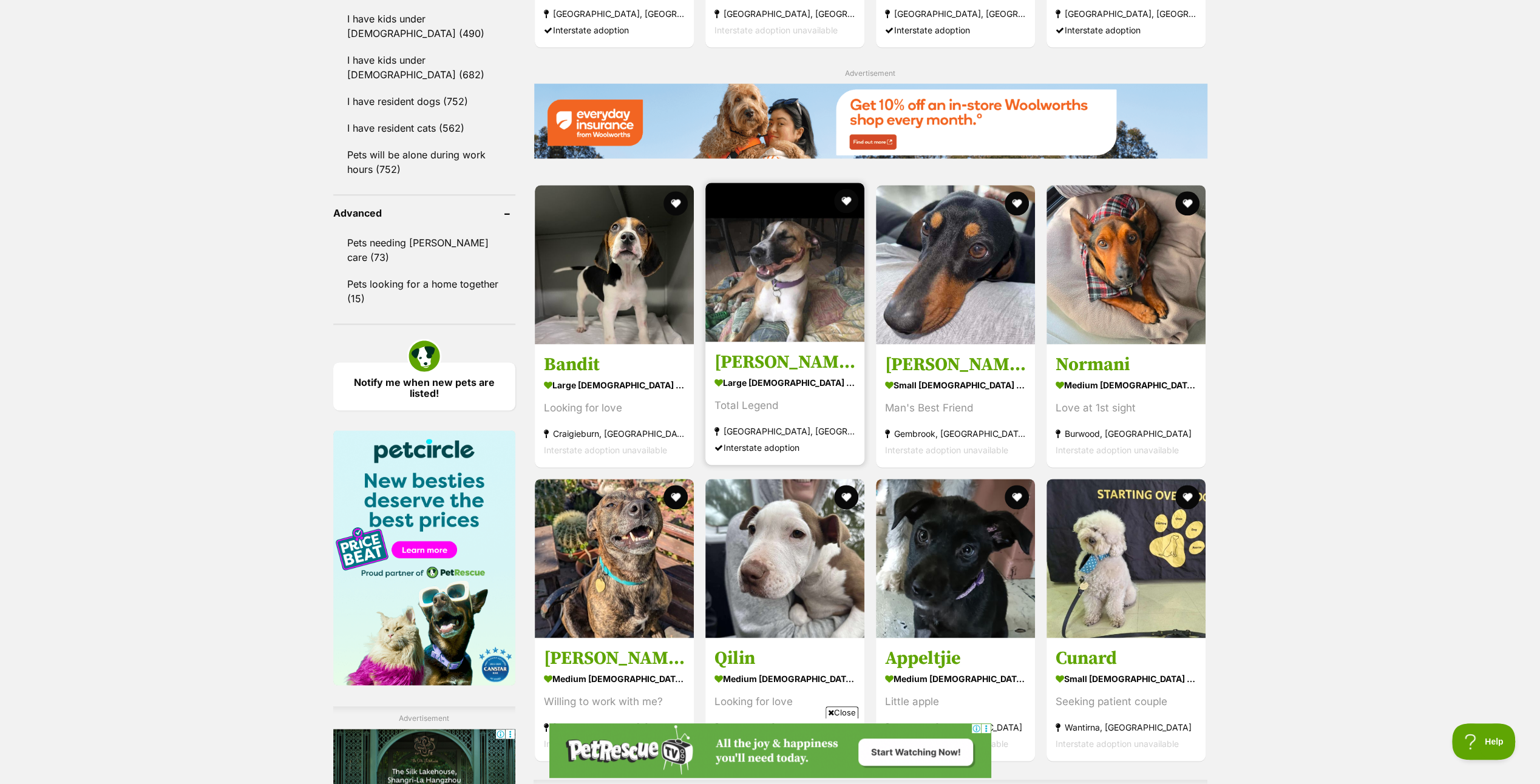
scroll to position [1578, 0]
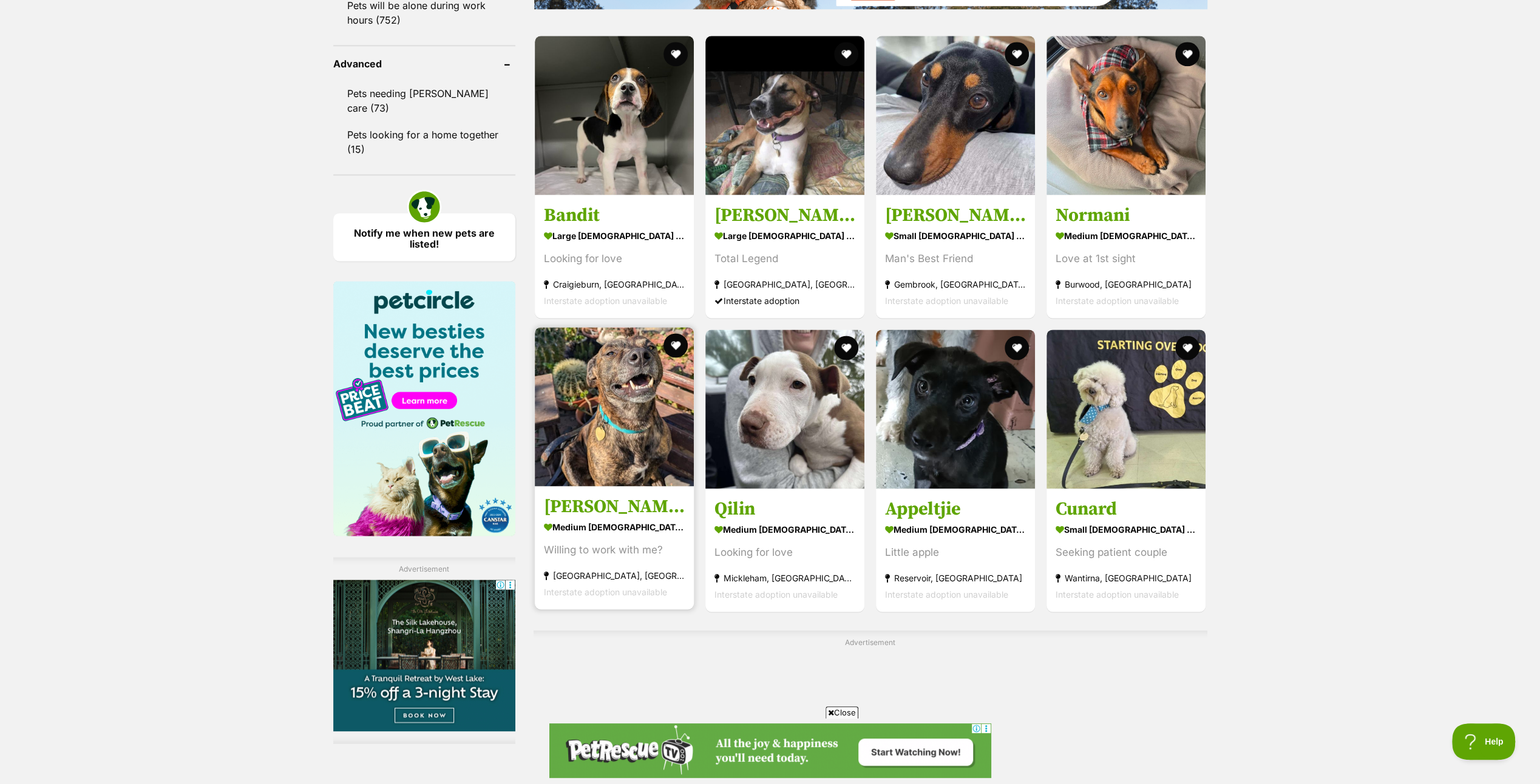
click at [622, 403] on img at bounding box center [615, 407] width 159 height 159
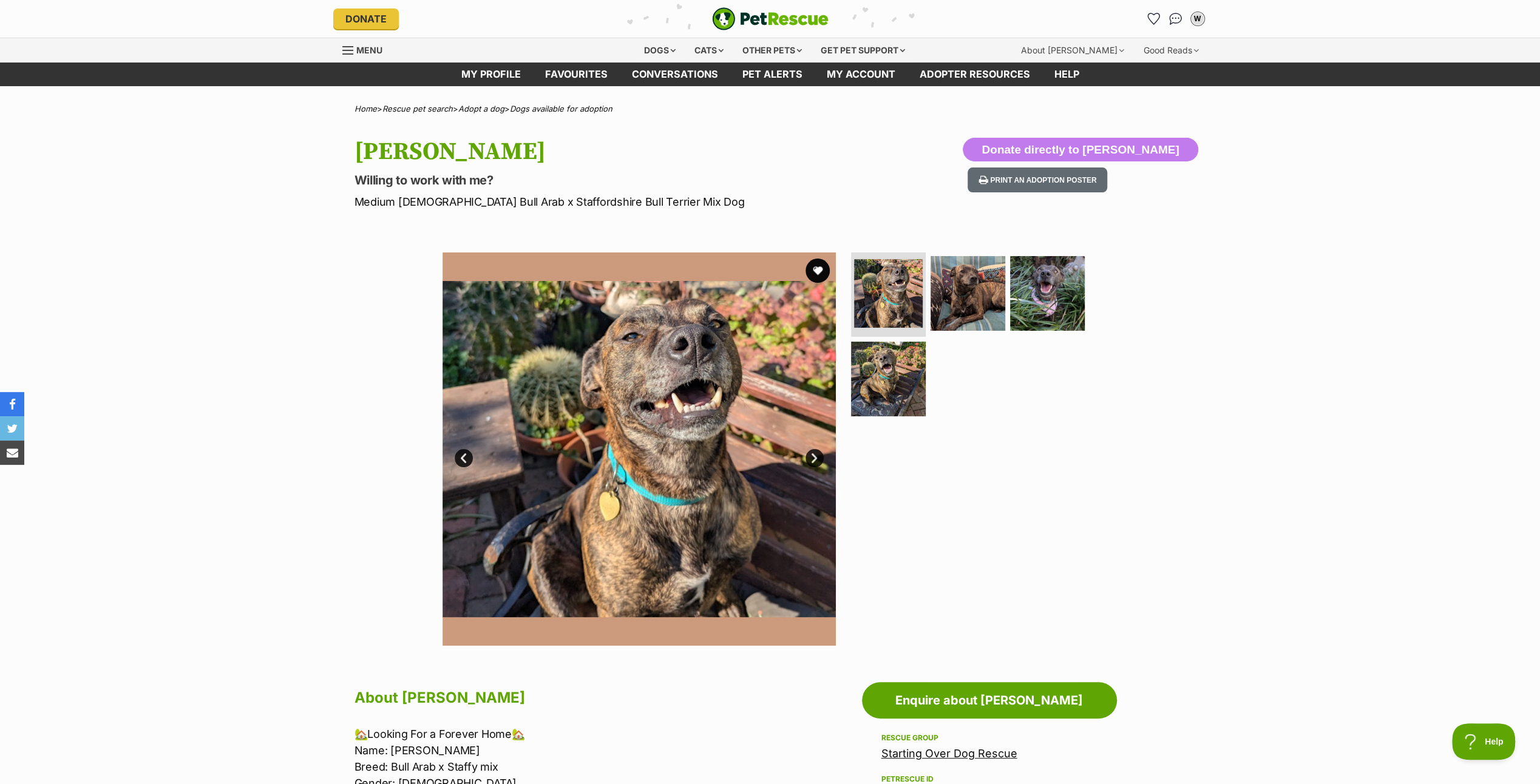
click at [818, 454] on link "Next" at bounding box center [814, 458] width 18 height 18
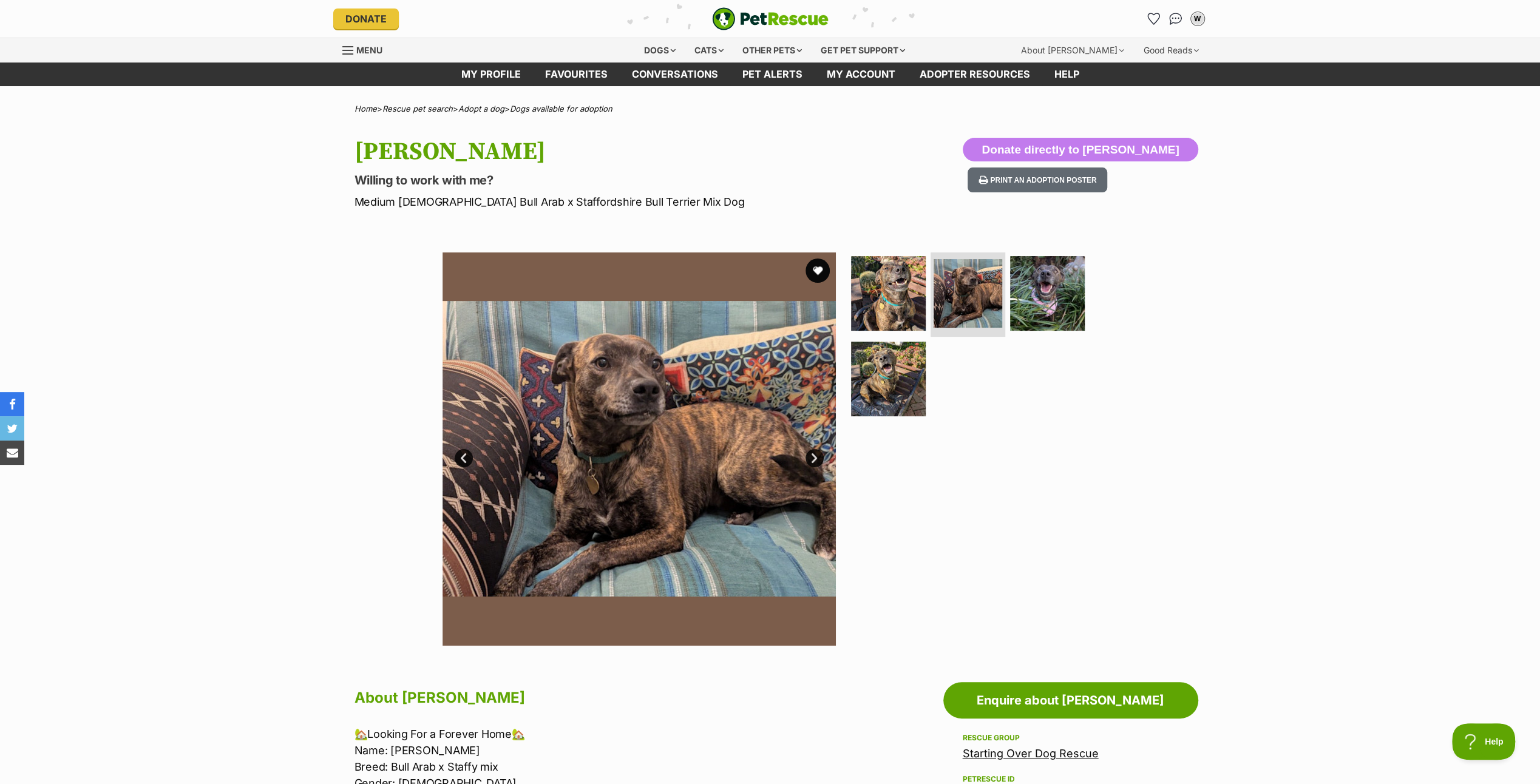
click at [818, 454] on link "Next" at bounding box center [814, 458] width 18 height 18
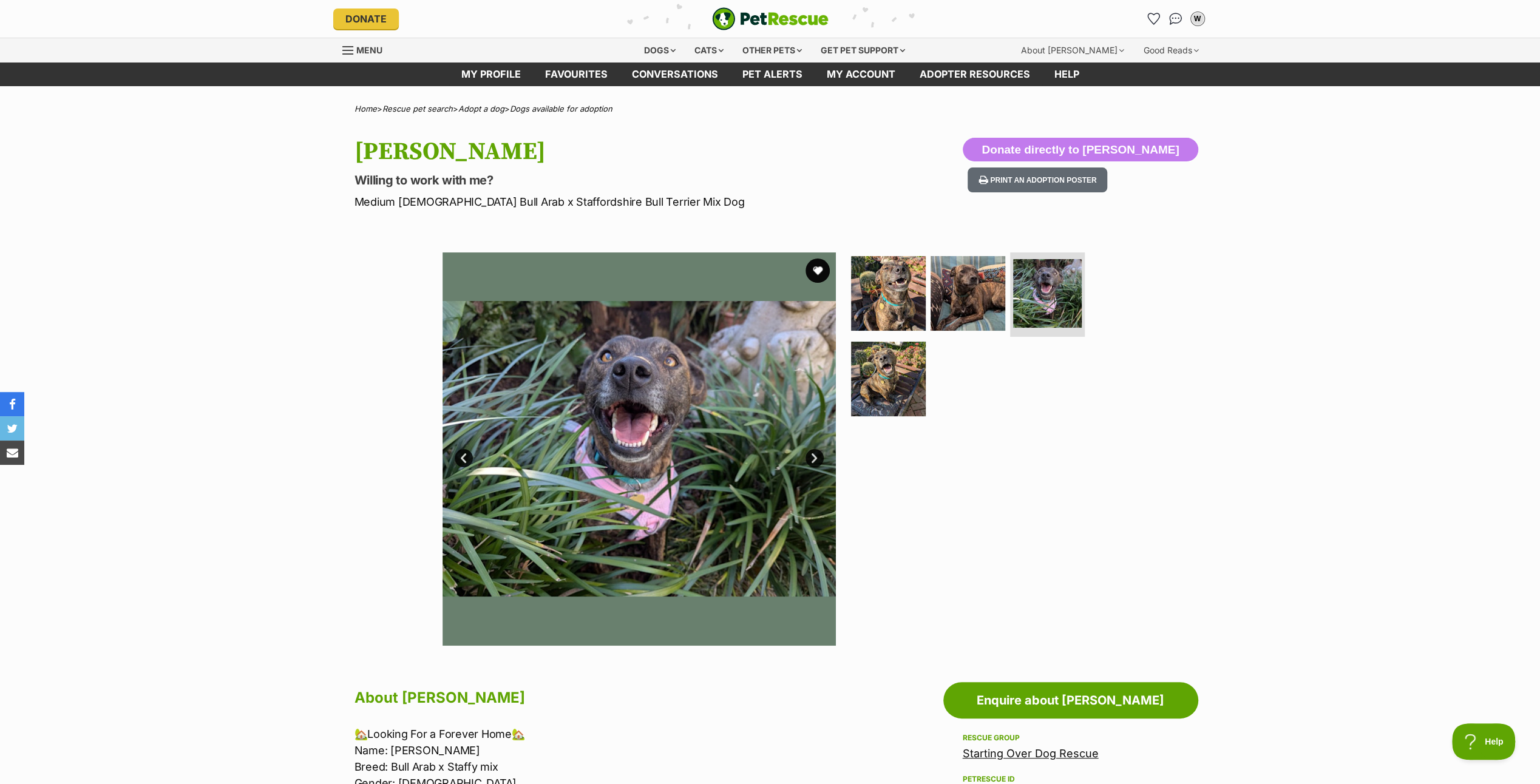
click at [818, 454] on link "Next" at bounding box center [814, 458] width 18 height 18
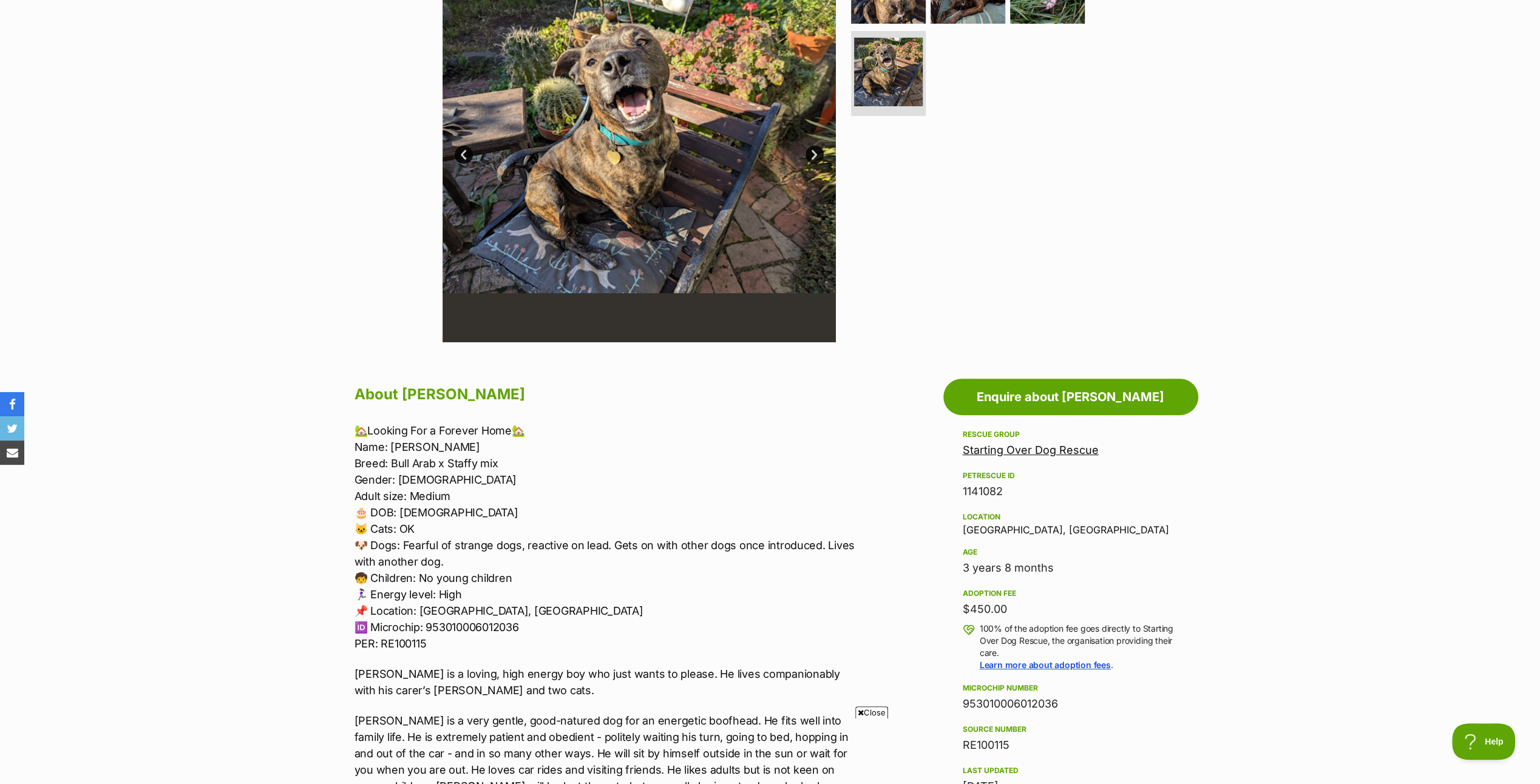
scroll to position [121, 0]
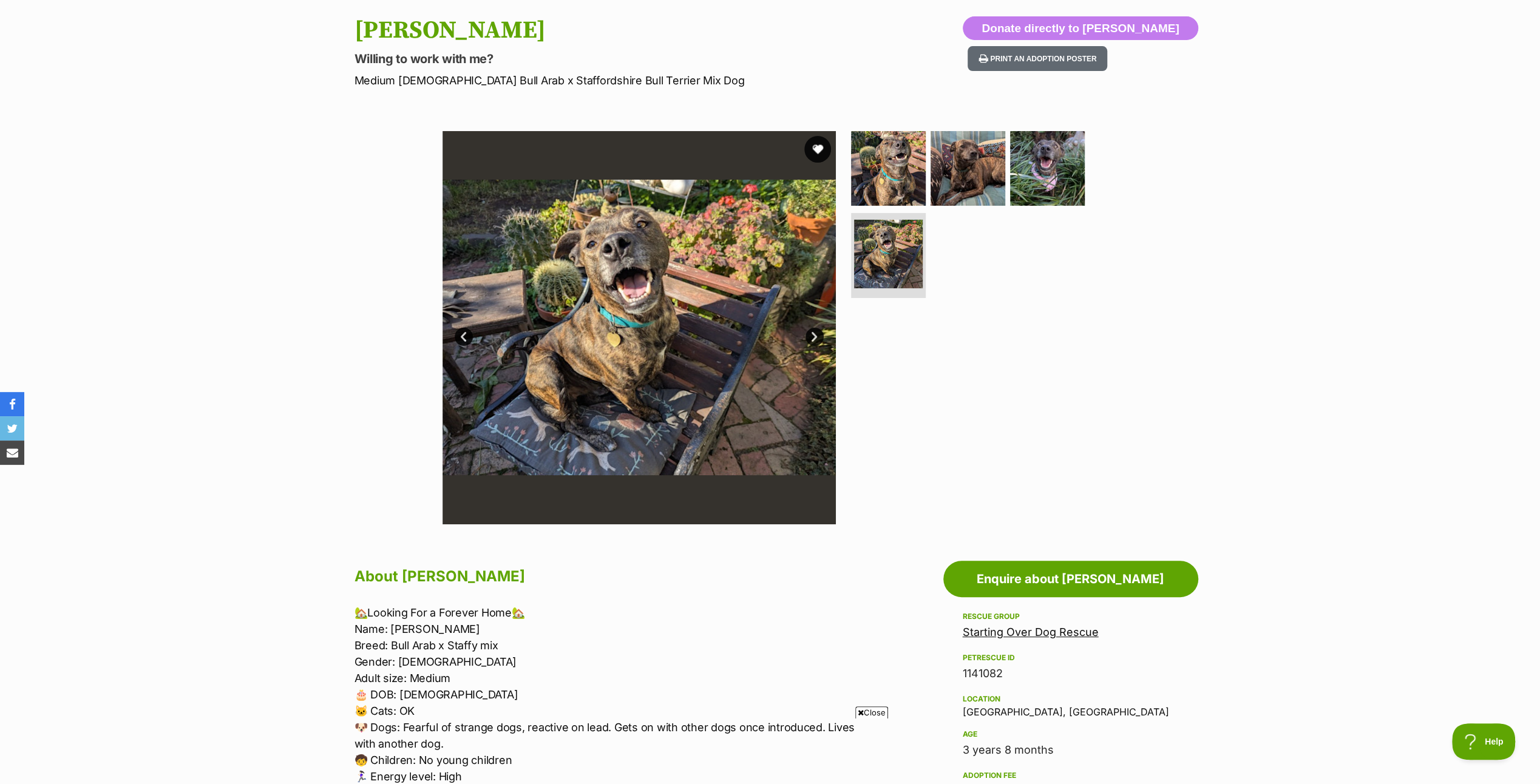
click at [819, 146] on button "favourite" at bounding box center [817, 149] width 27 height 27
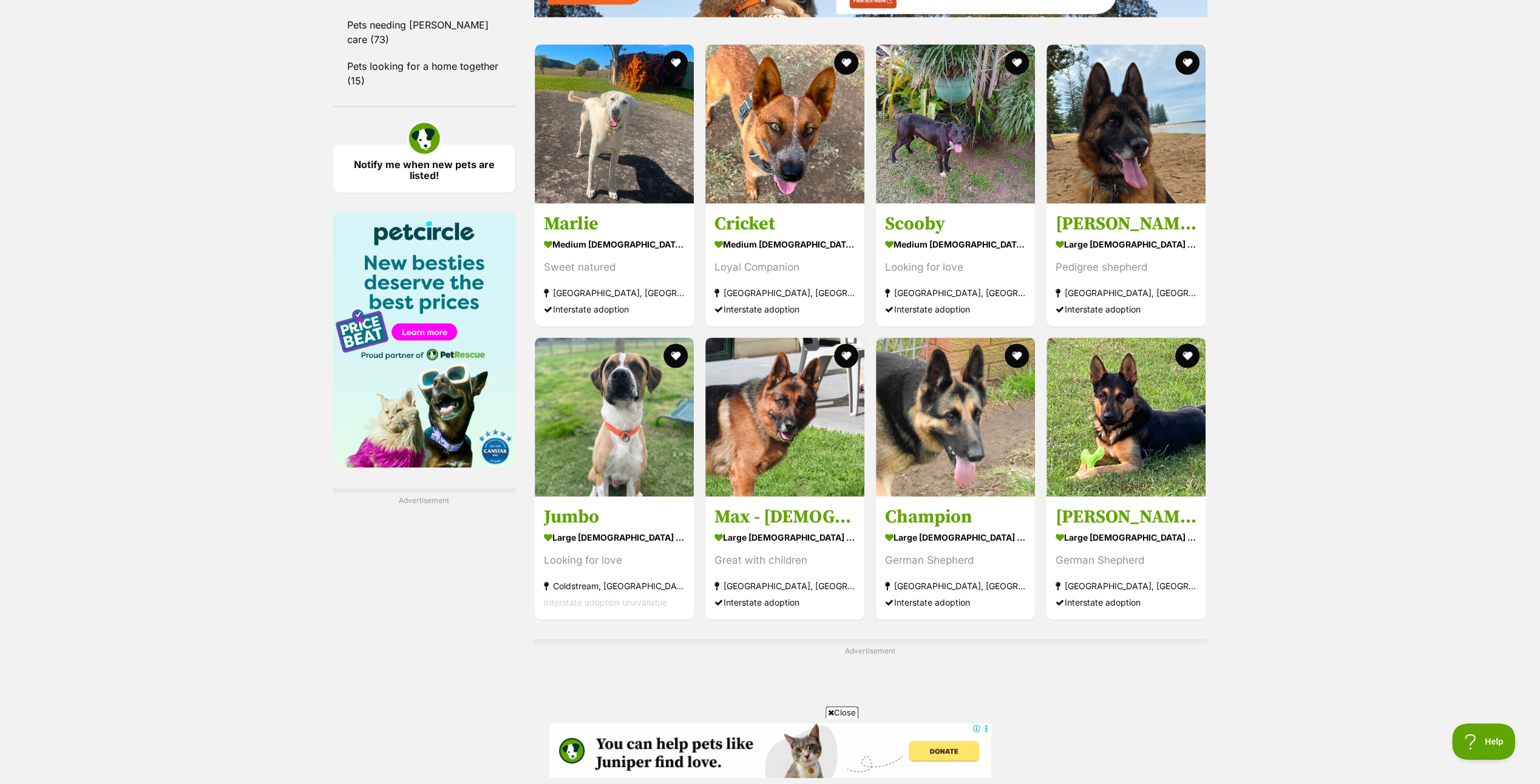
scroll to position [1821, 0]
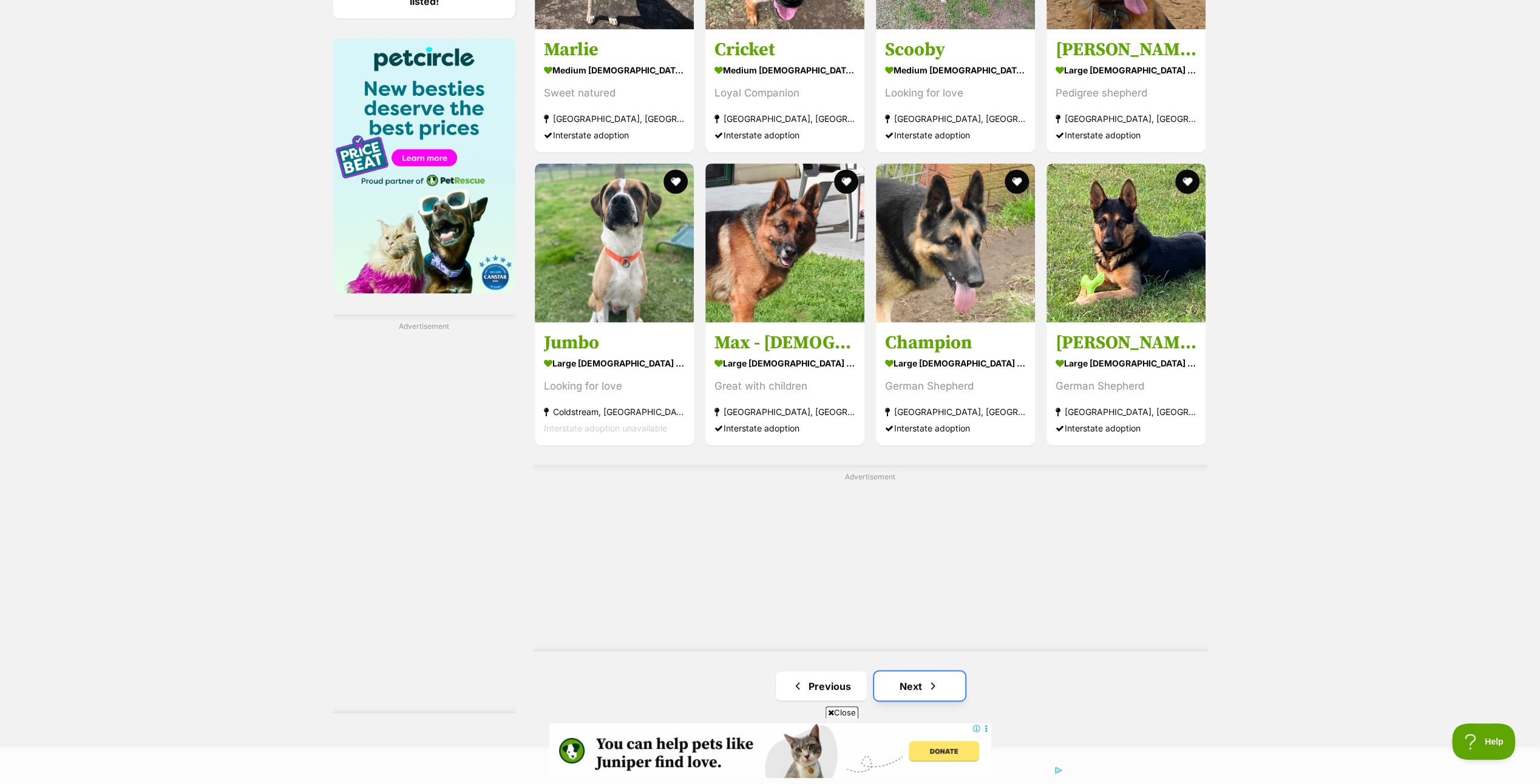
click at [903, 676] on link "Next" at bounding box center [920, 686] width 91 height 29
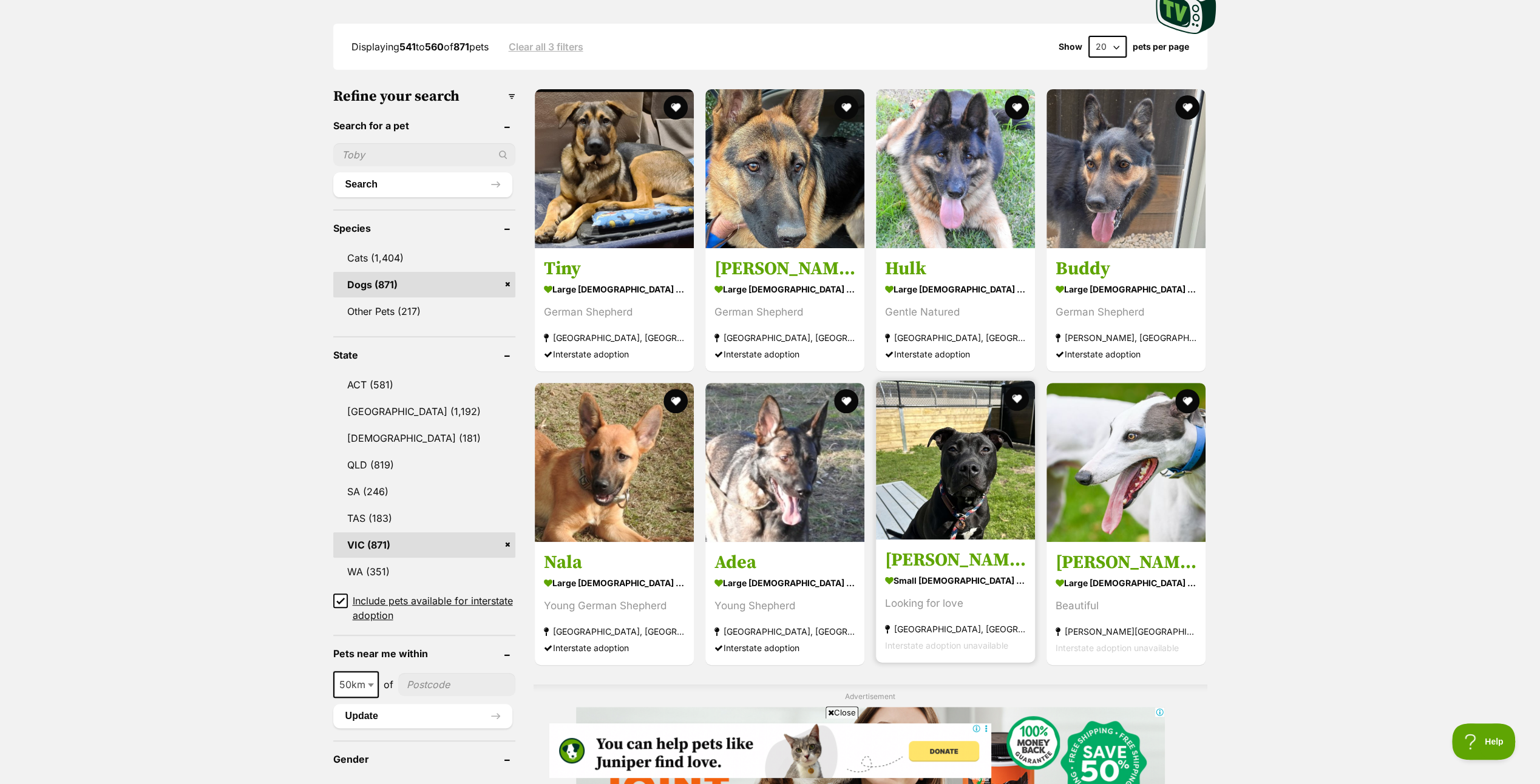
click at [944, 452] on img at bounding box center [956, 460] width 159 height 159
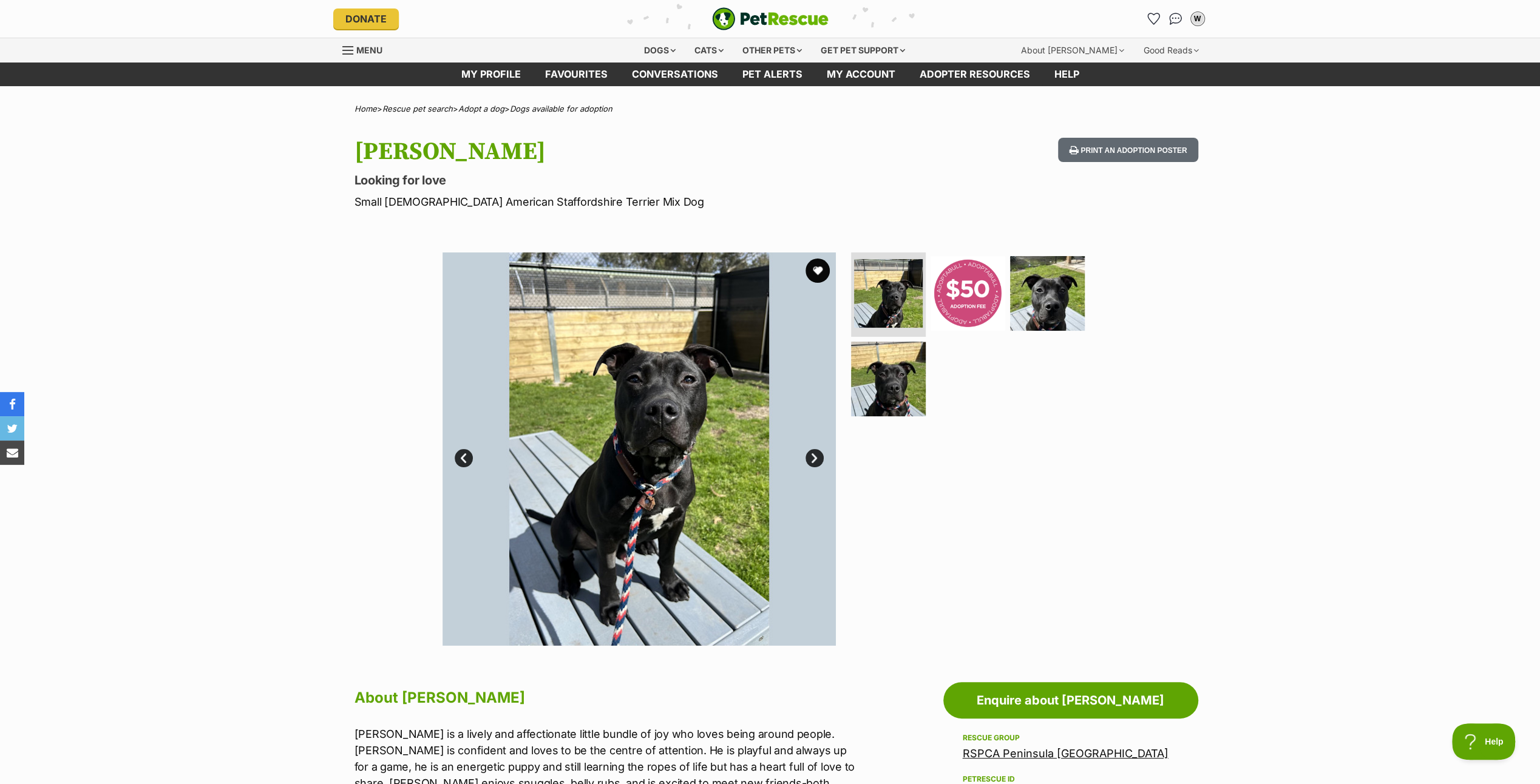
click at [818, 453] on link "Next" at bounding box center [814, 458] width 18 height 18
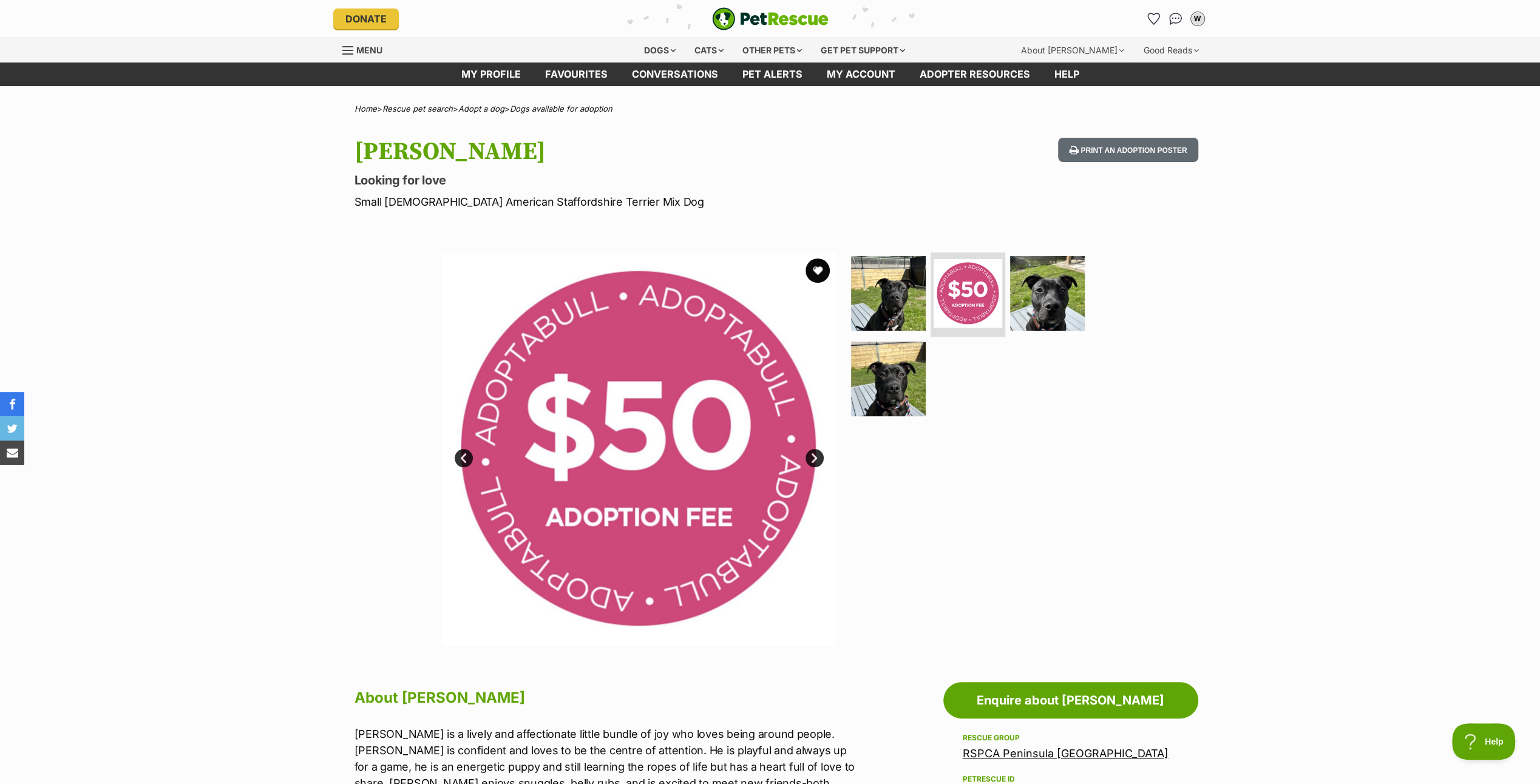
click at [818, 453] on link "Next" at bounding box center [814, 458] width 18 height 18
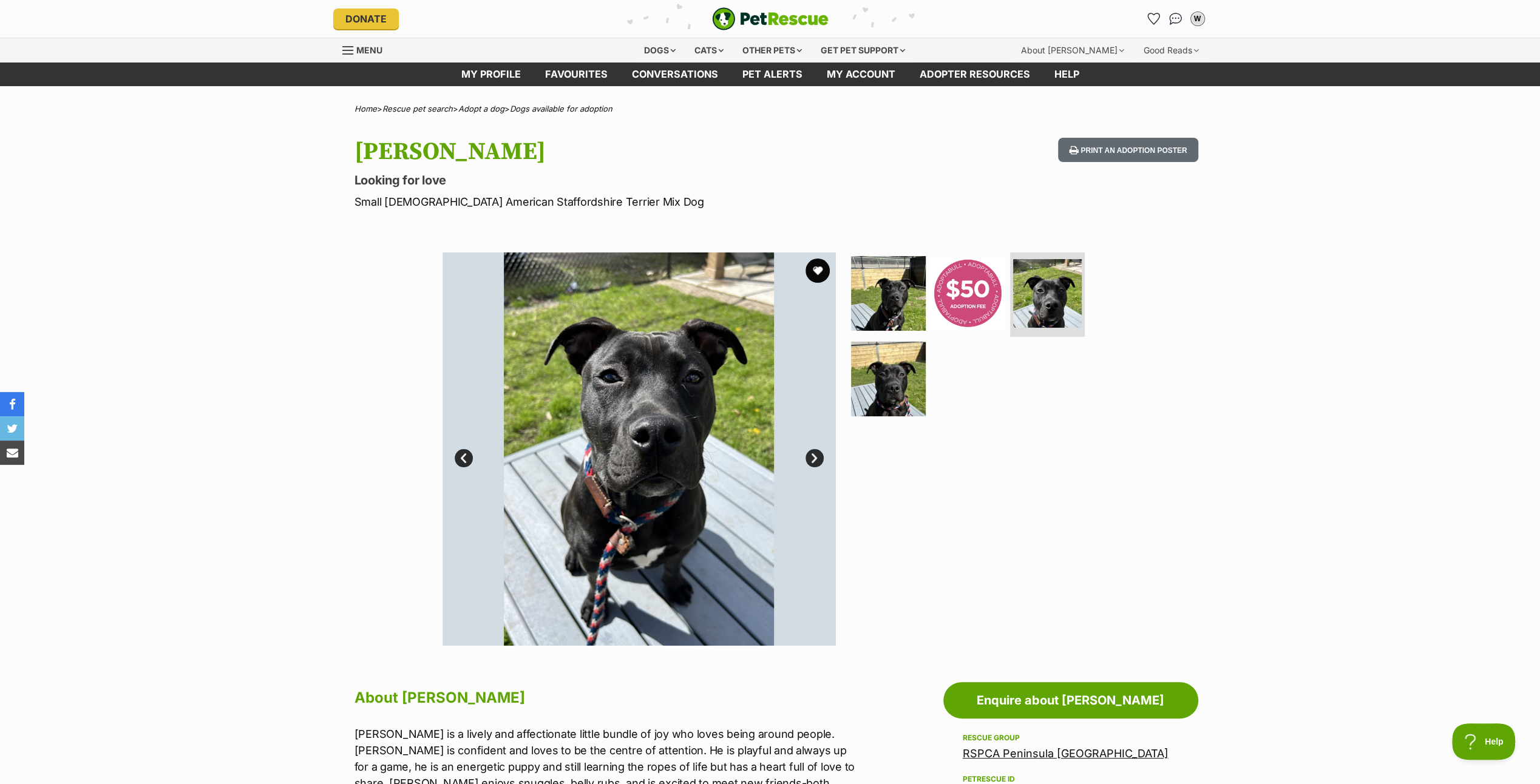
click at [818, 453] on link "Next" at bounding box center [814, 458] width 18 height 18
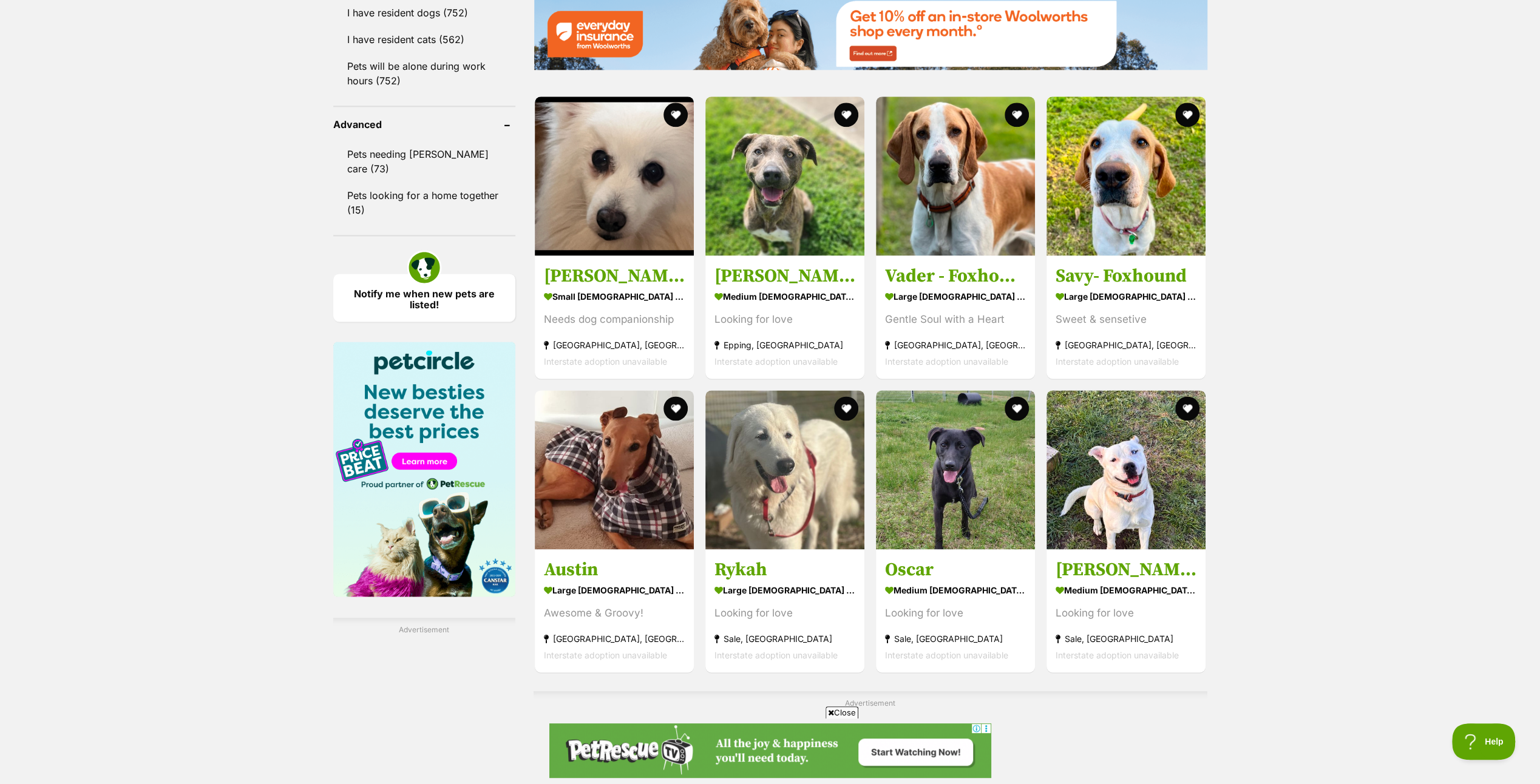
scroll to position [1821, 0]
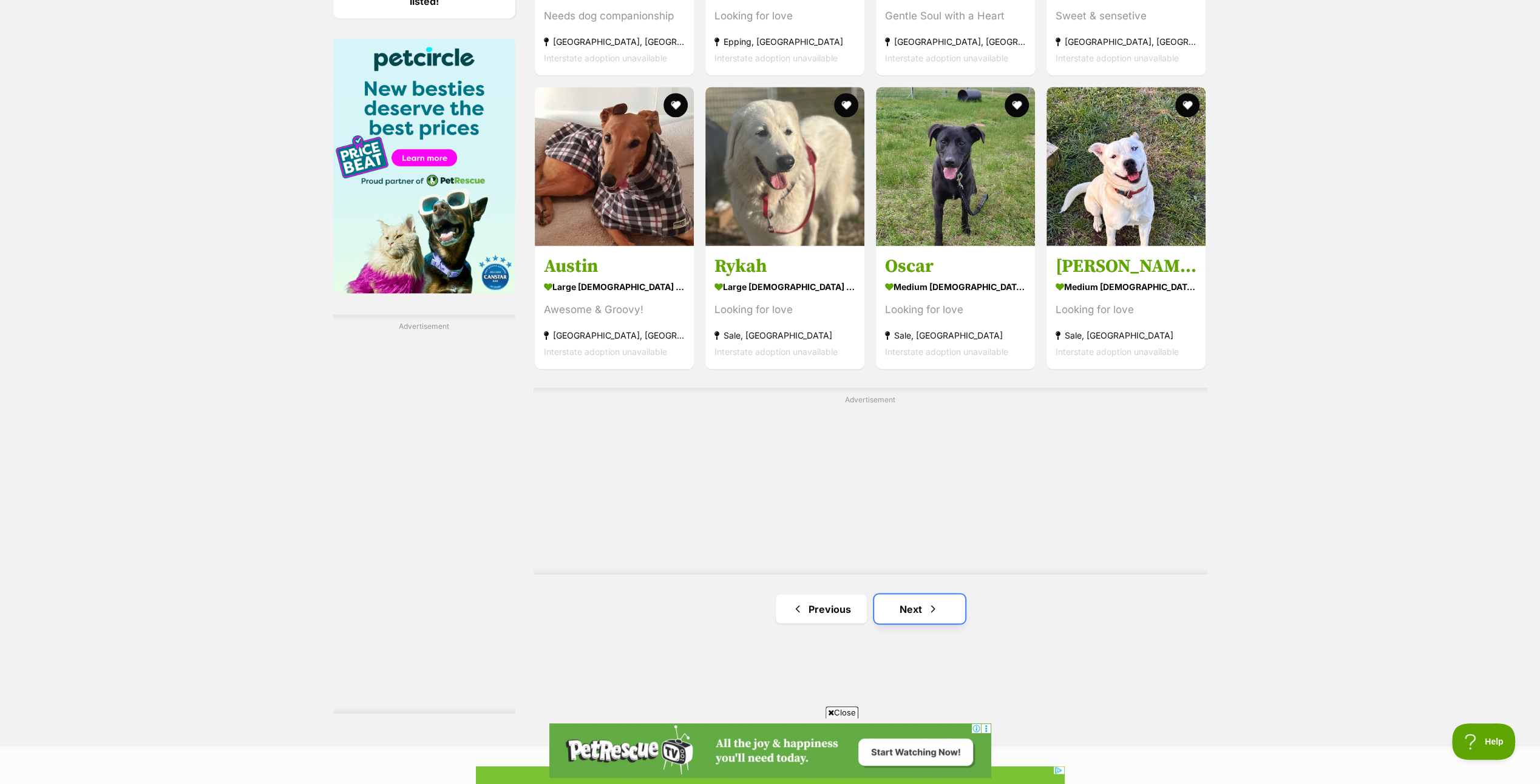
click at [927, 603] on span "Next page" at bounding box center [933, 609] width 12 height 15
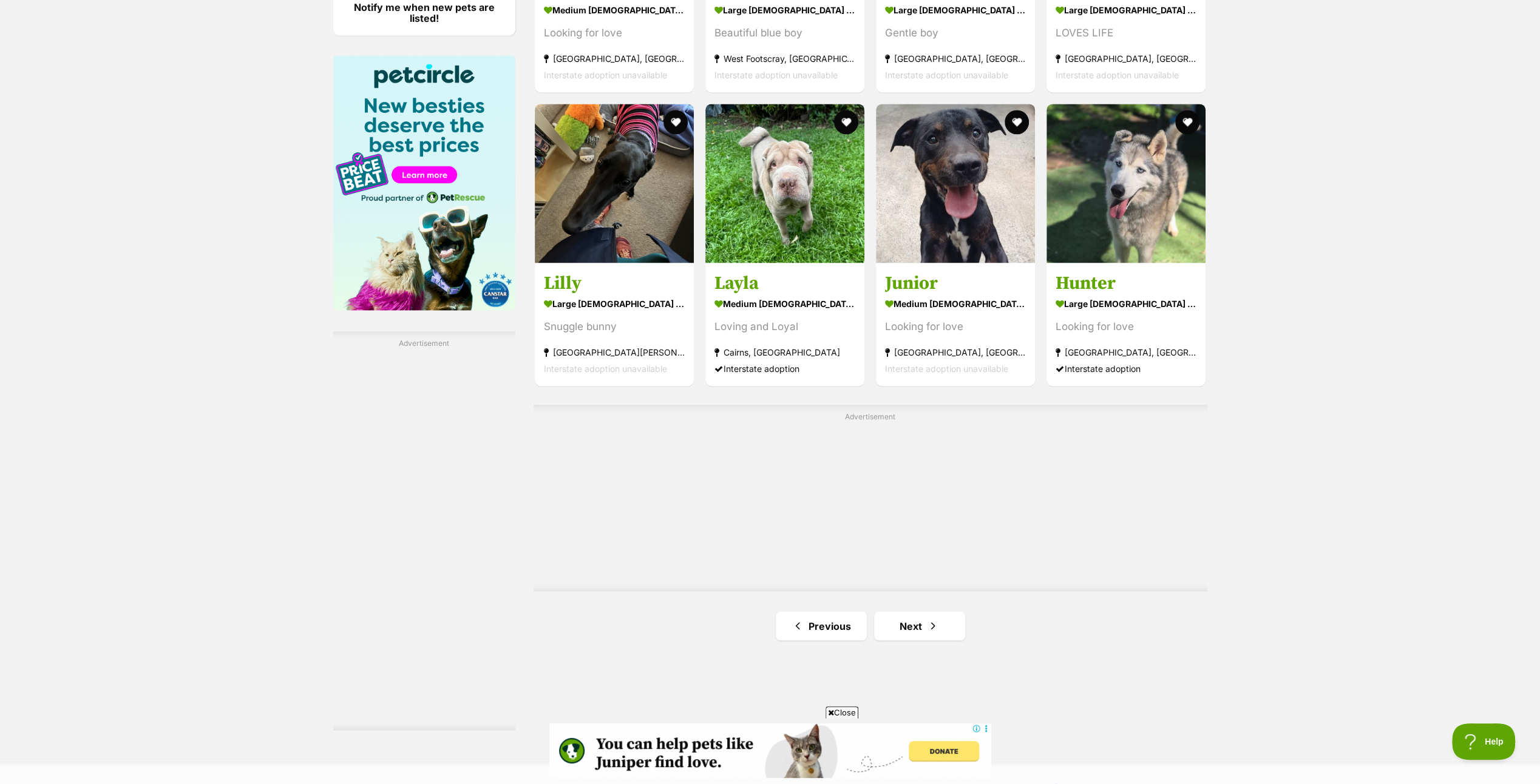
scroll to position [1882, 0]
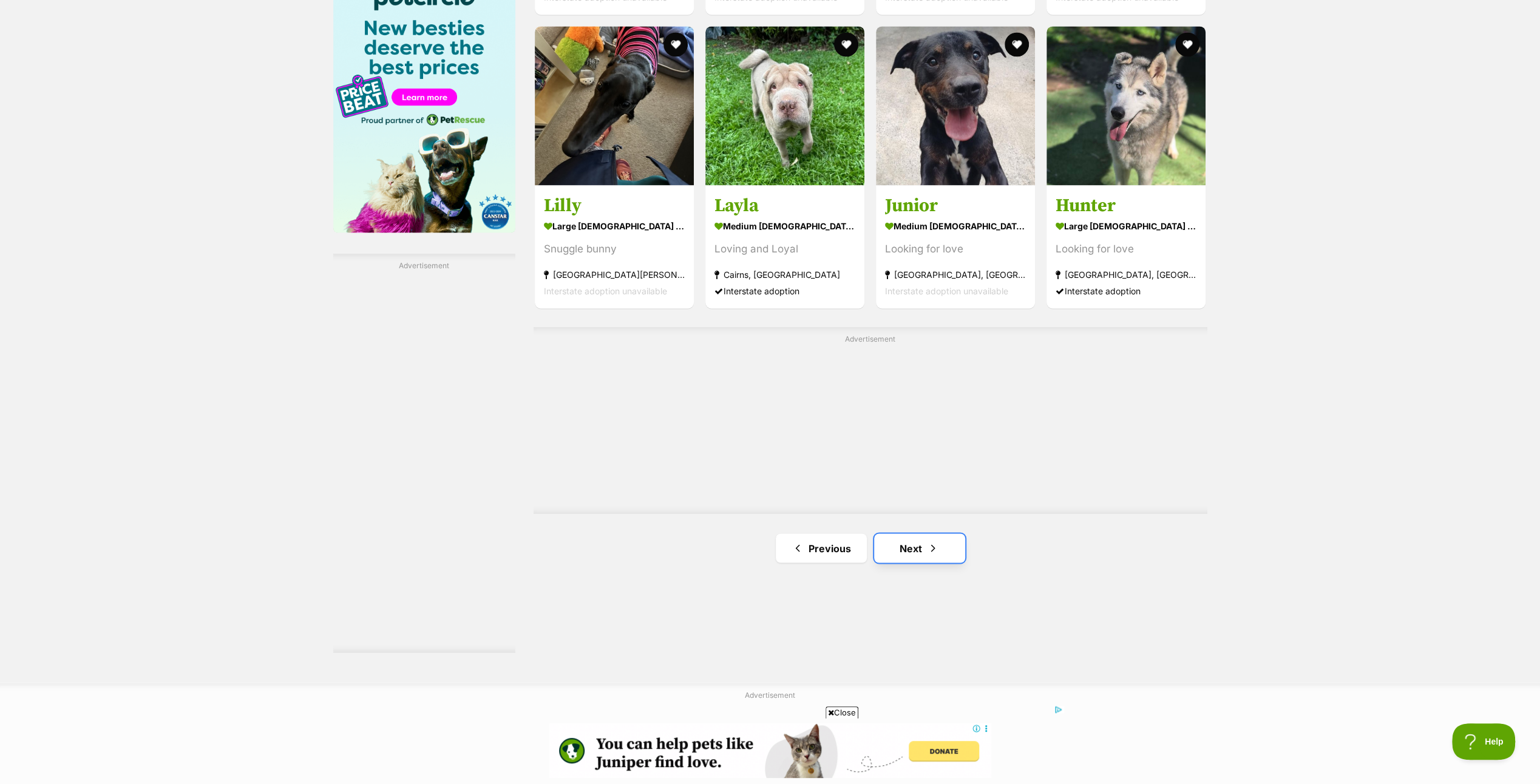
click at [910, 541] on link "Next" at bounding box center [920, 549] width 91 height 29
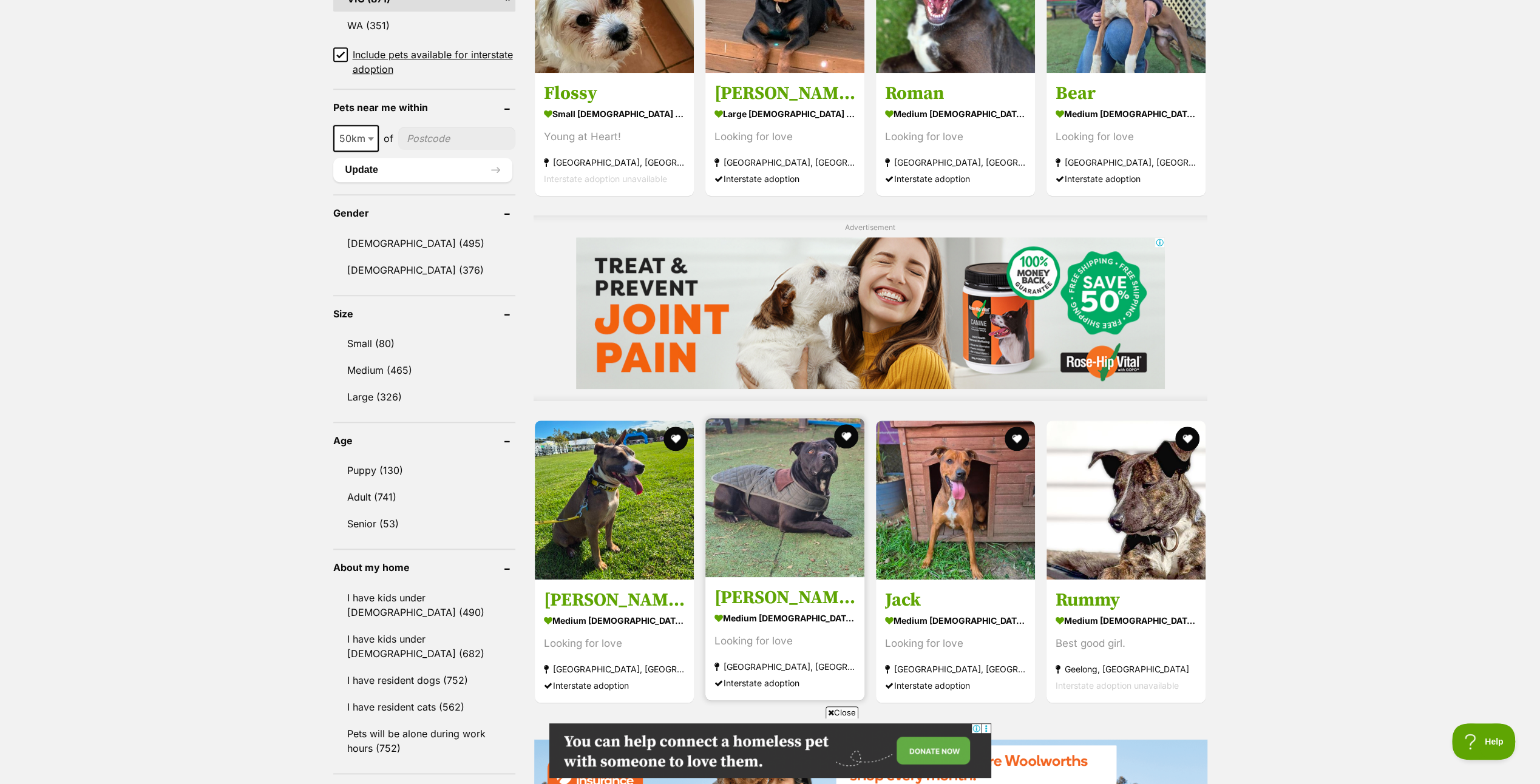
click at [776, 494] on img at bounding box center [785, 498] width 159 height 159
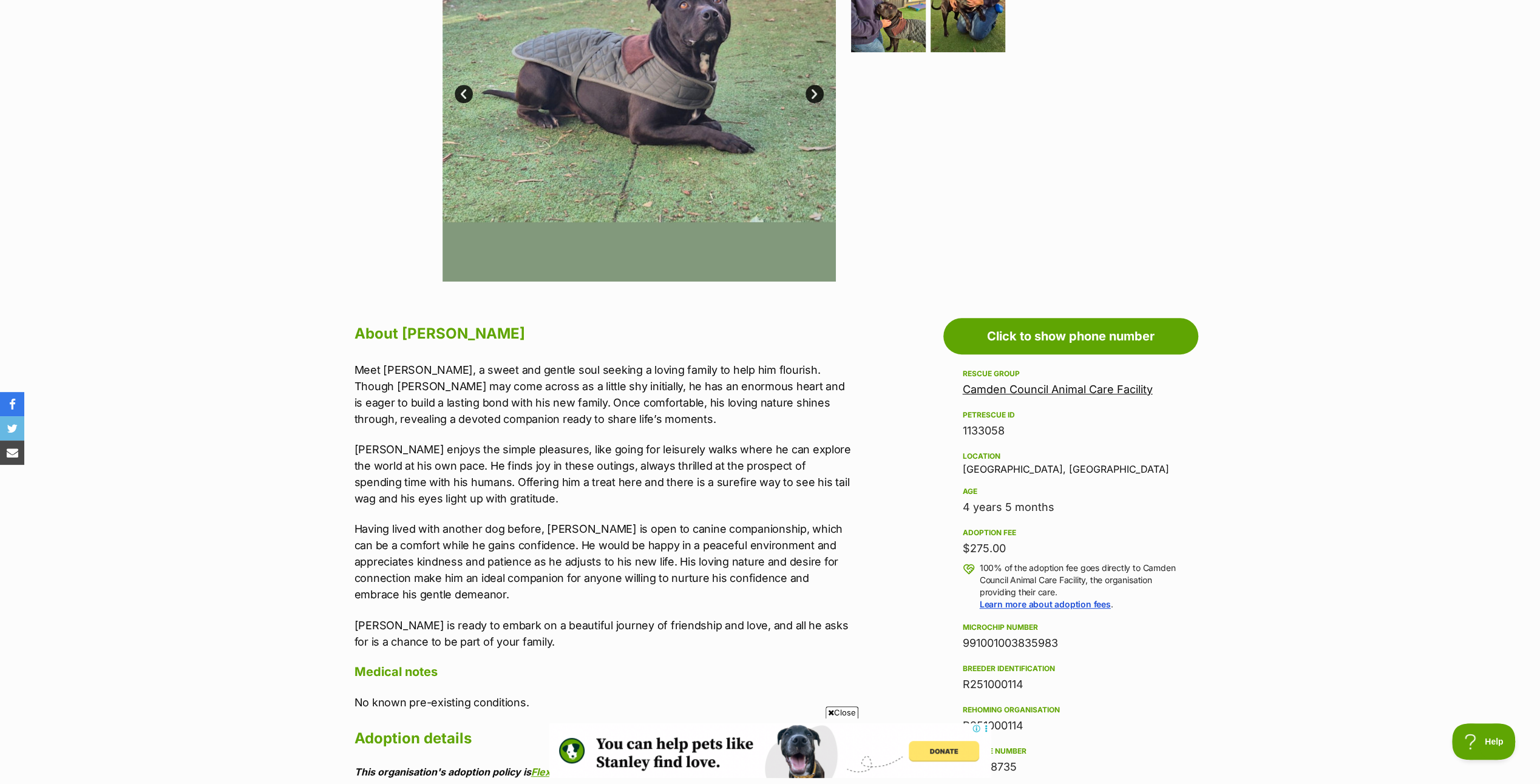
scroll to position [182, 0]
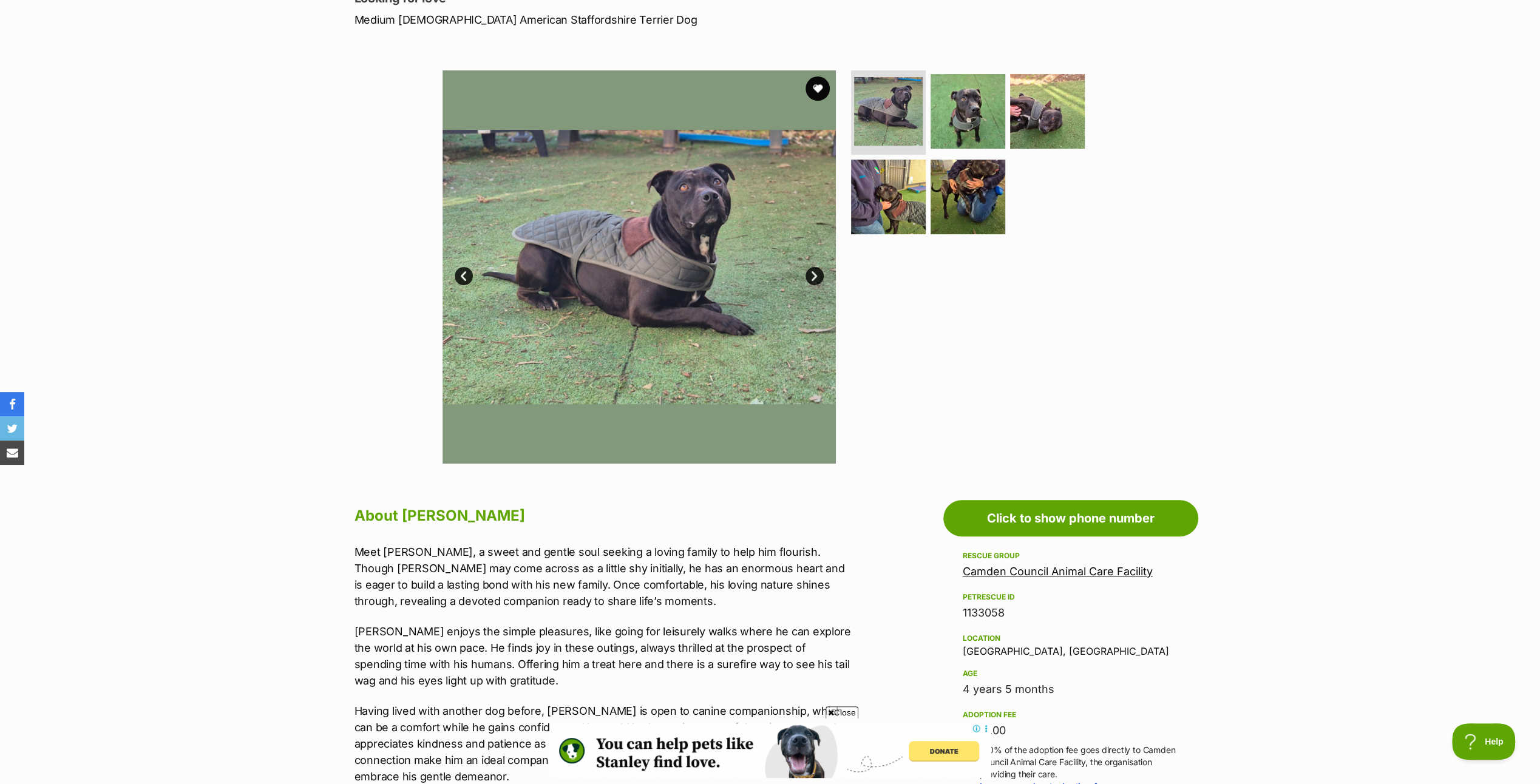
click at [812, 269] on link "Next" at bounding box center [814, 276] width 18 height 18
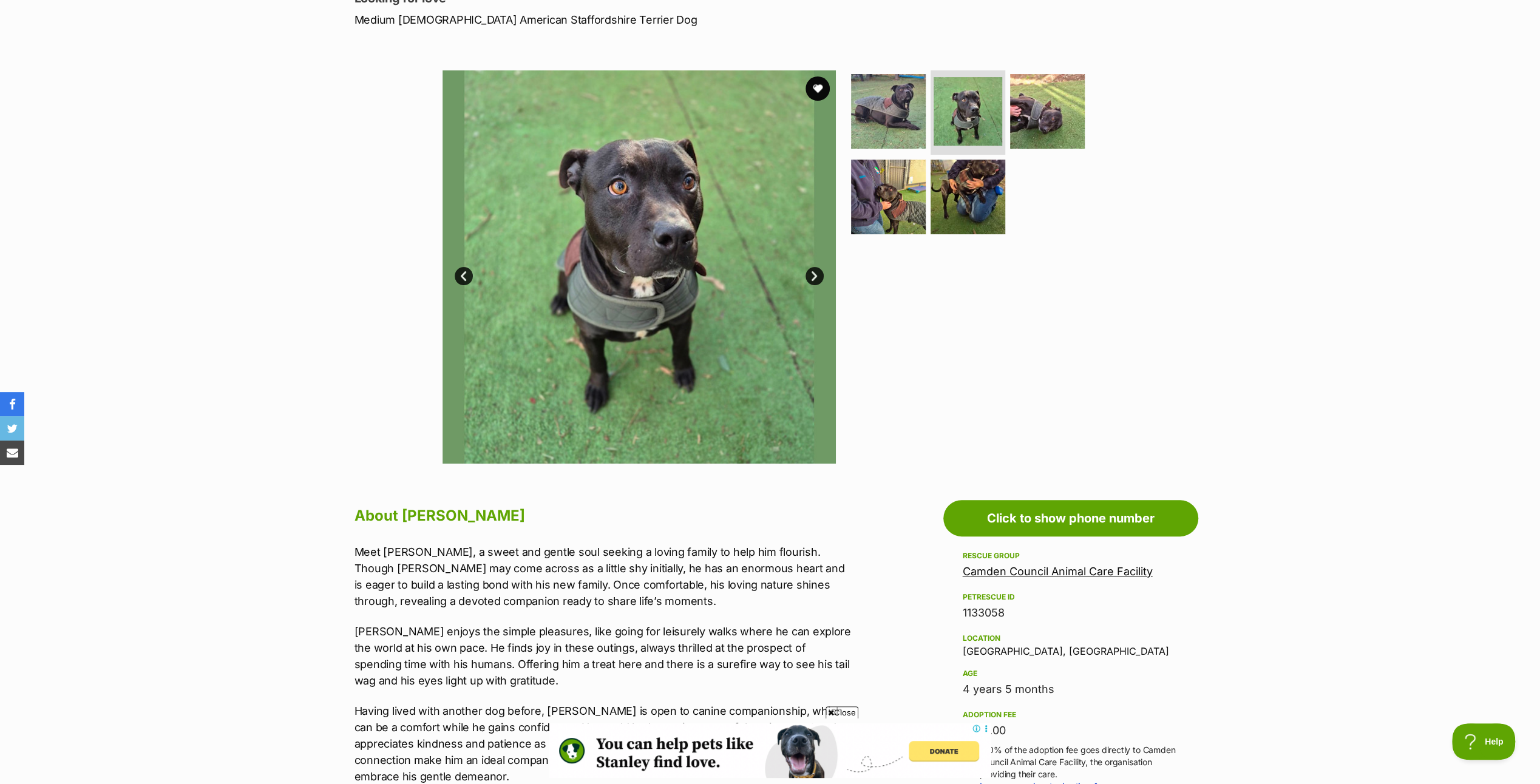
click at [812, 269] on link "Next" at bounding box center [814, 276] width 18 height 18
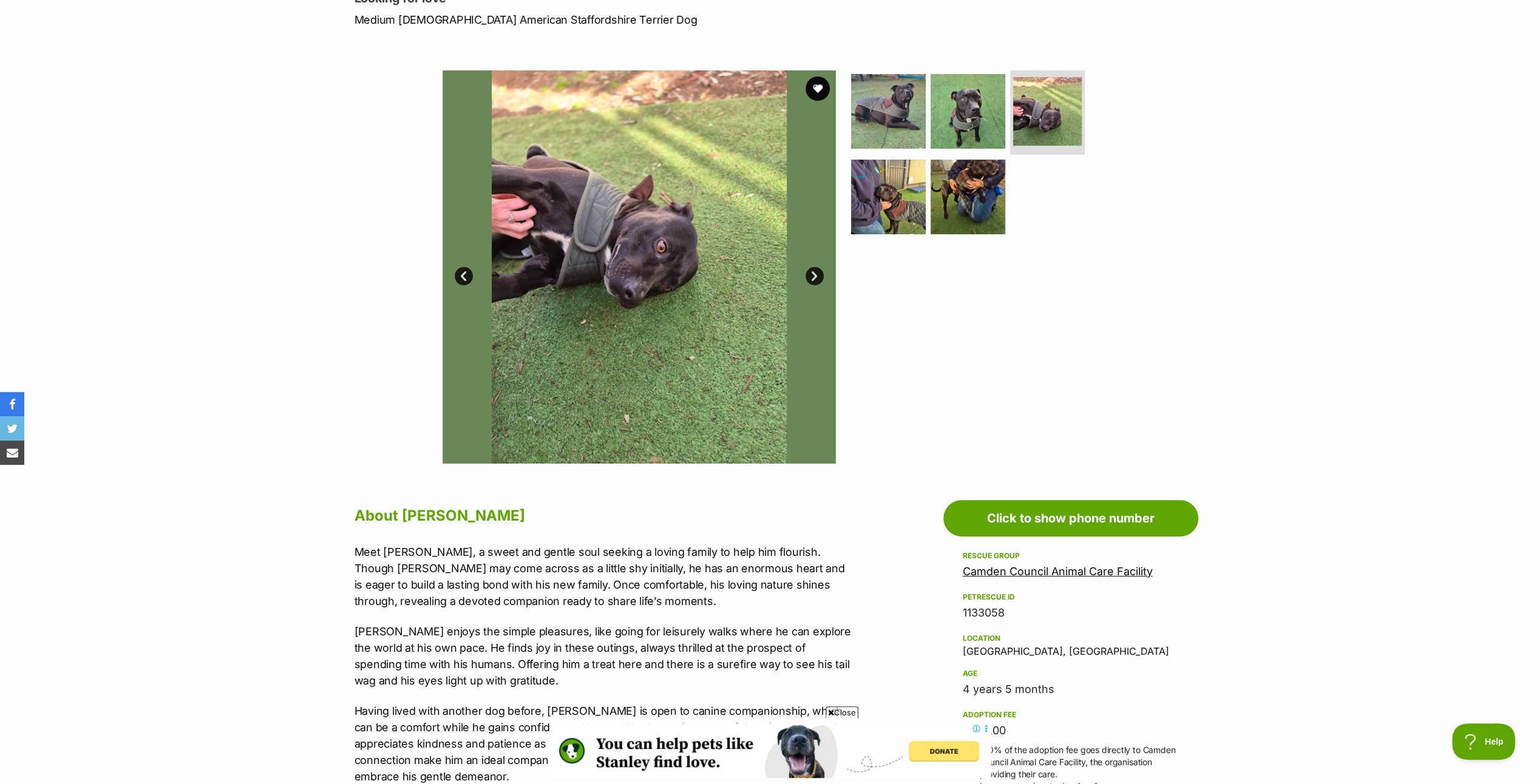
click at [812, 269] on link "Next" at bounding box center [814, 276] width 18 height 18
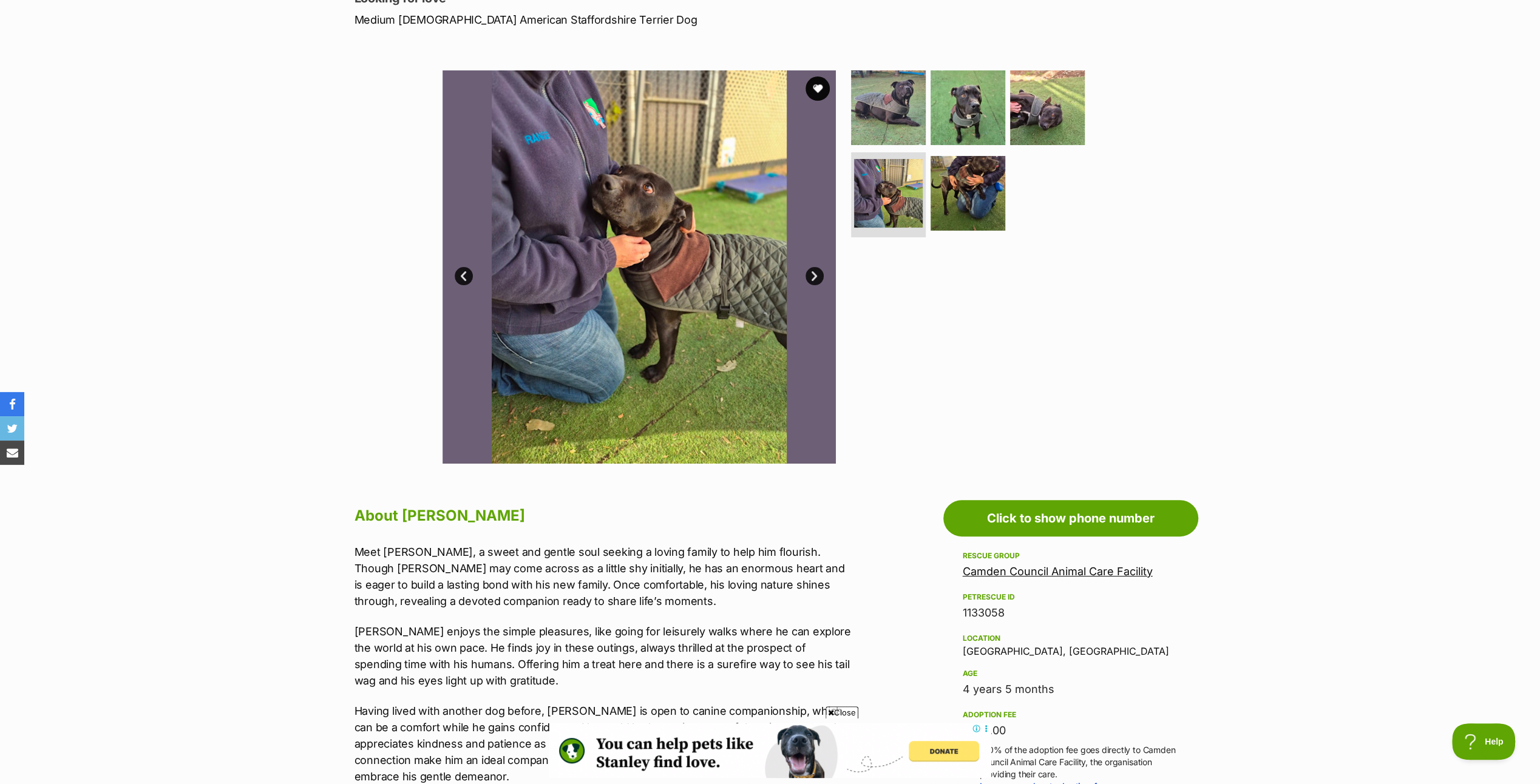
click at [812, 269] on link "Next" at bounding box center [814, 276] width 18 height 18
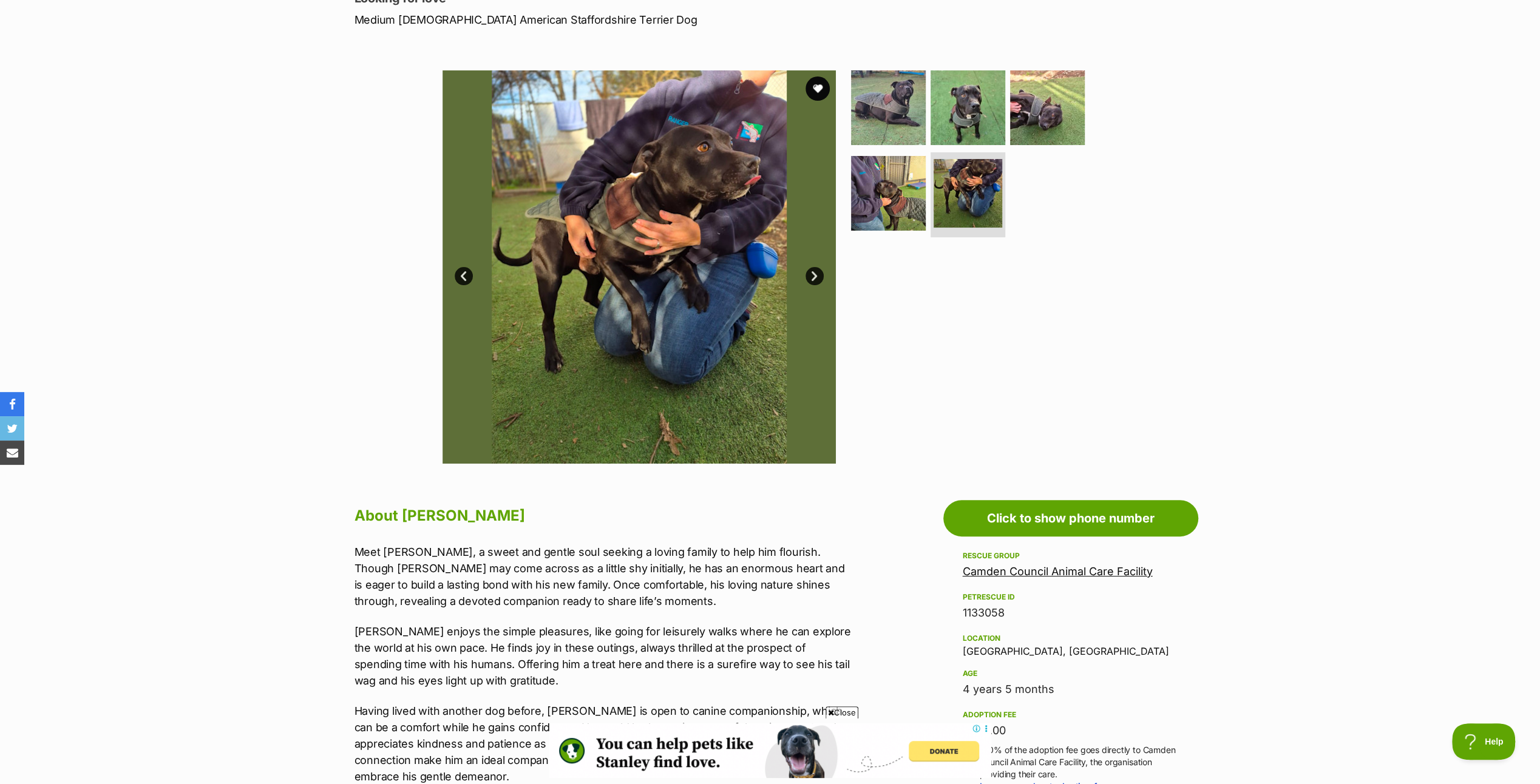
click at [812, 269] on link "Next" at bounding box center [814, 276] width 18 height 18
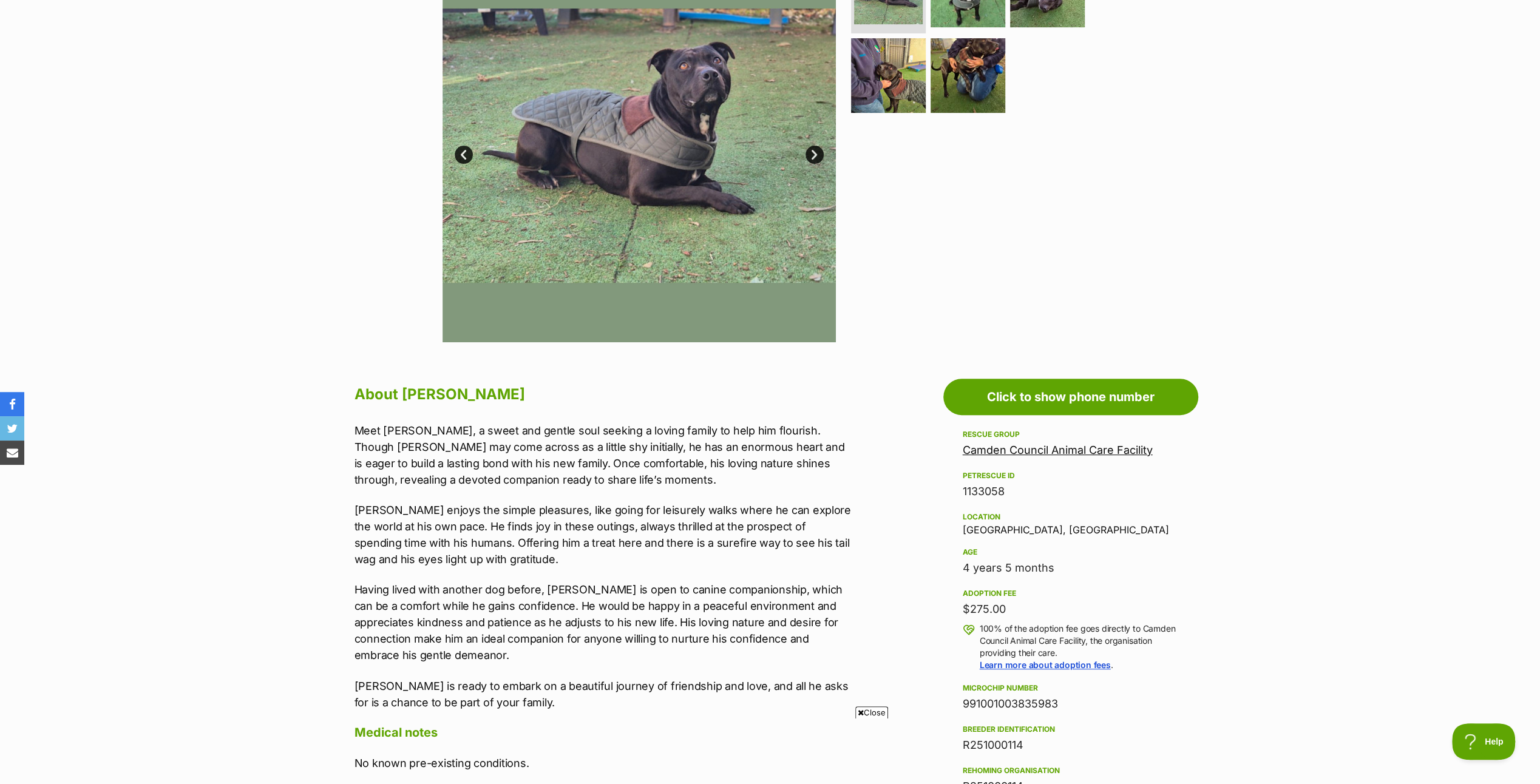
scroll to position [61, 0]
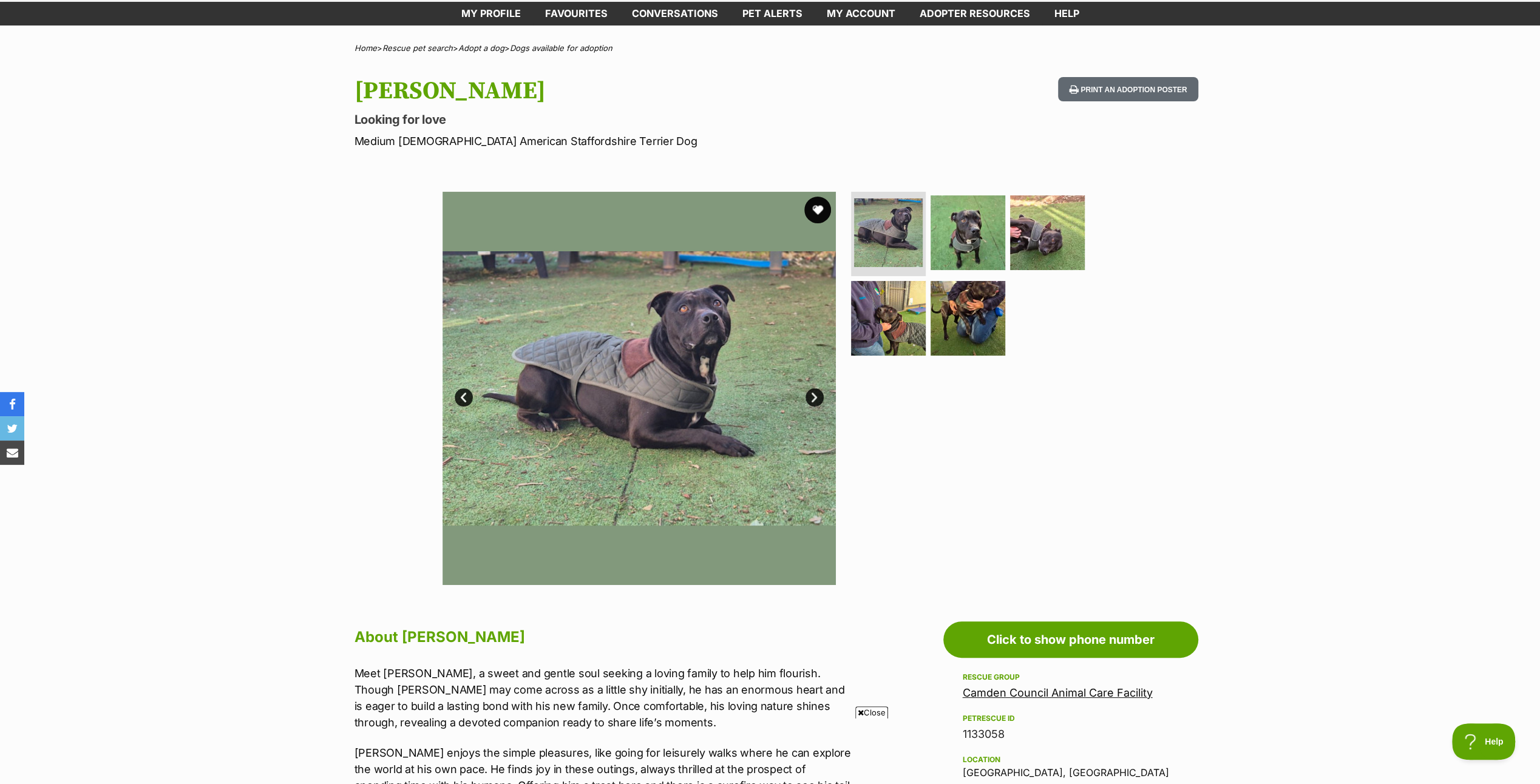
click at [820, 203] on button "favourite" at bounding box center [817, 210] width 27 height 27
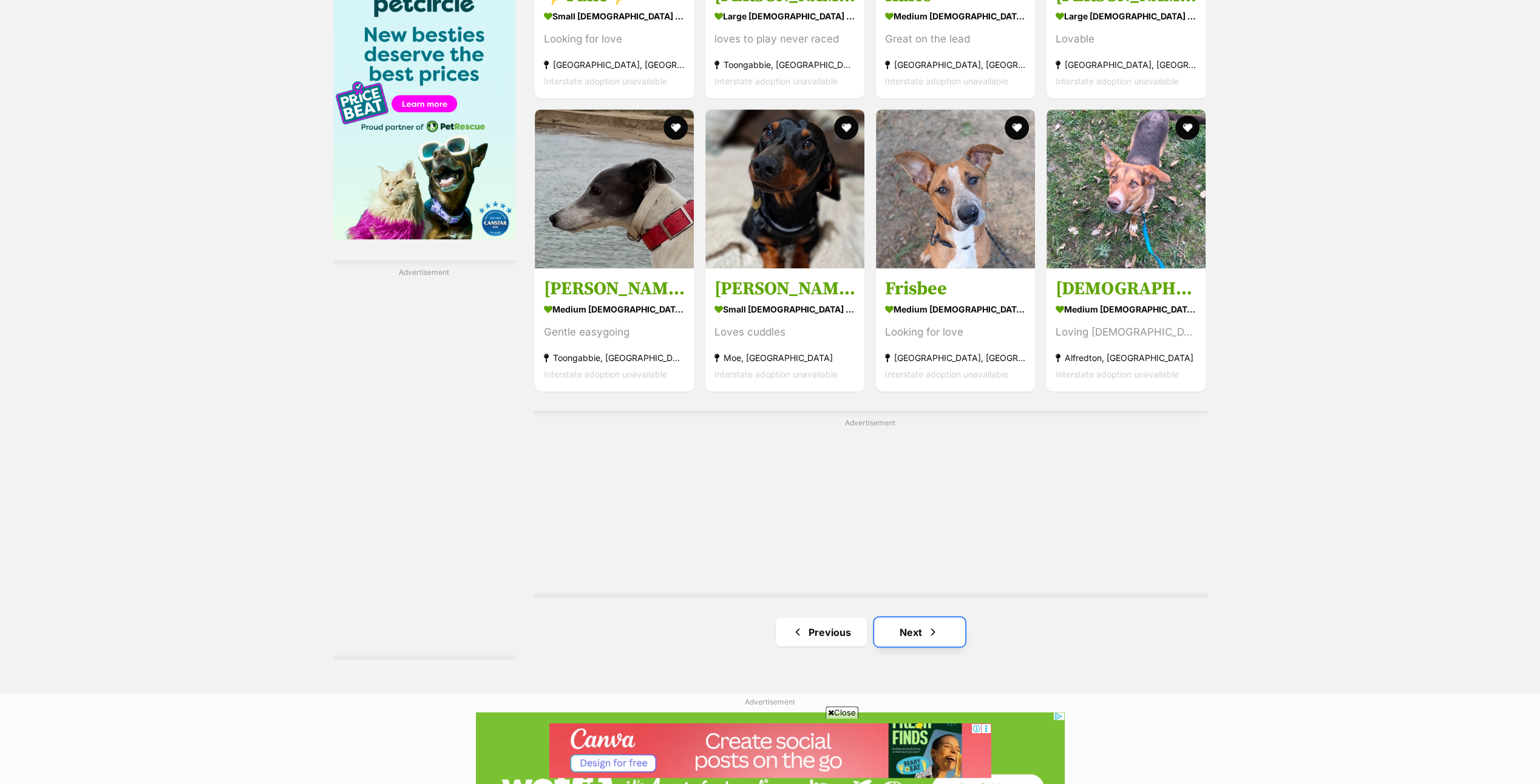
click at [918, 631] on link "Next" at bounding box center [920, 632] width 91 height 29
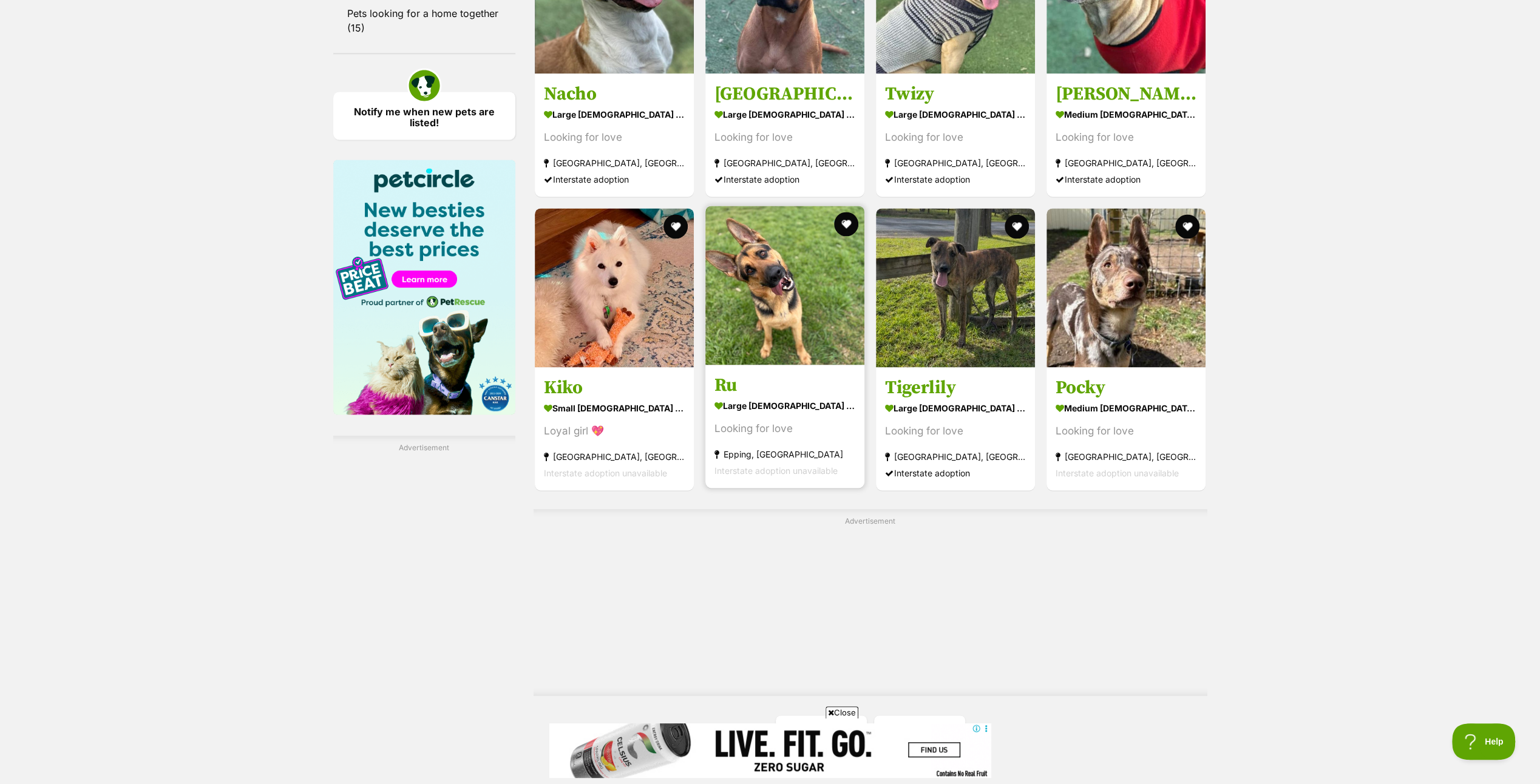
scroll to position [1882, 0]
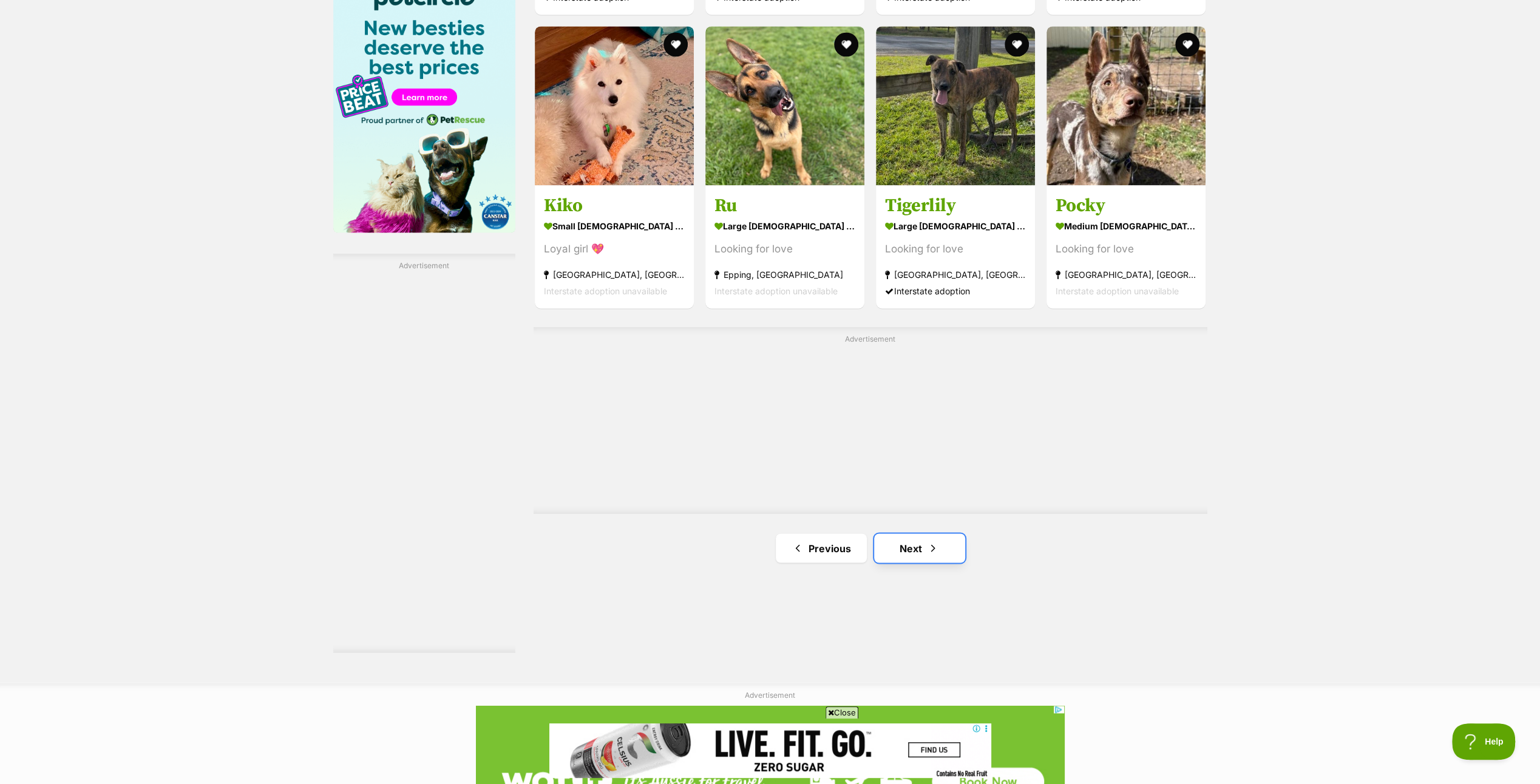
click at [925, 545] on link "Next" at bounding box center [920, 549] width 91 height 29
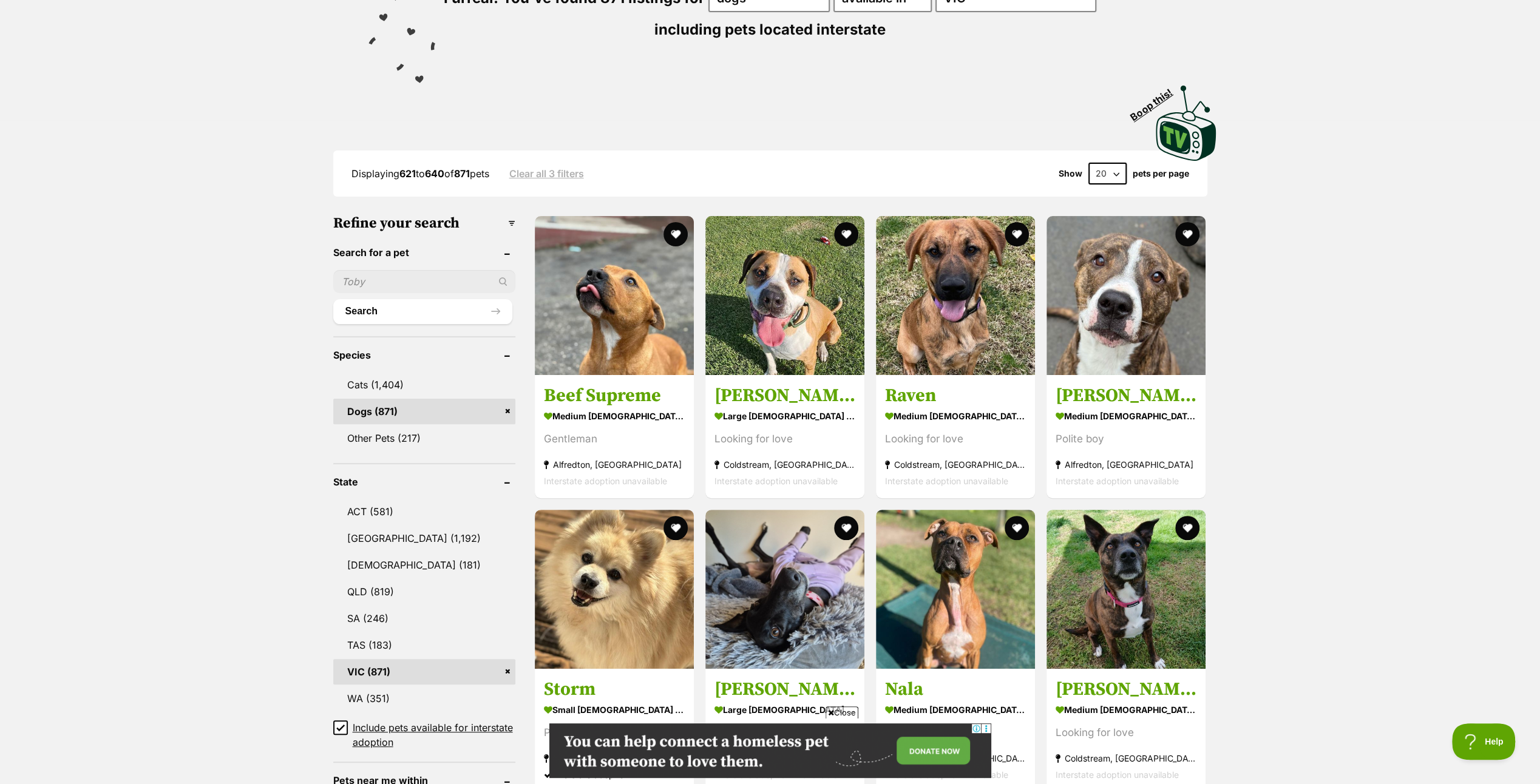
scroll to position [182, 0]
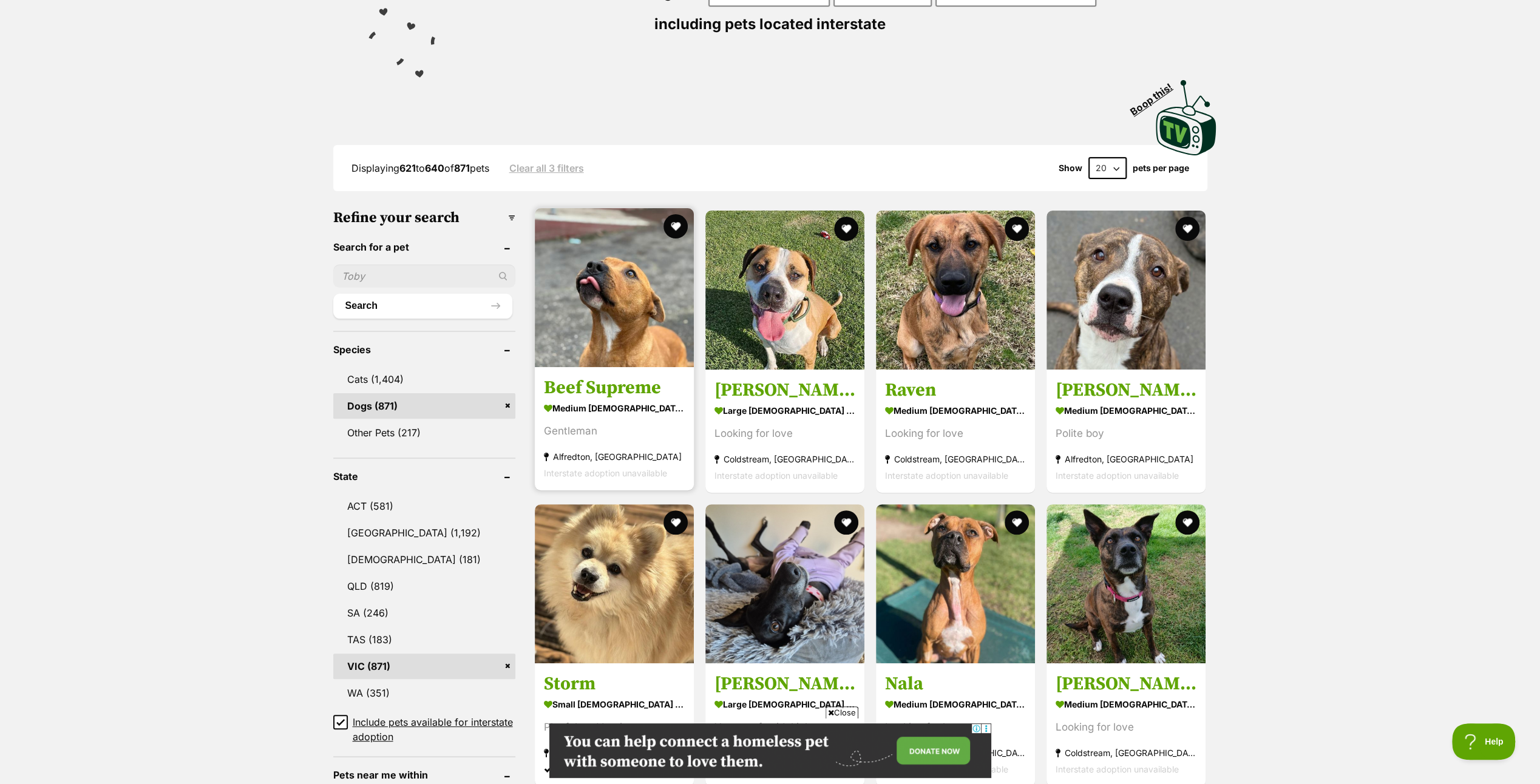
click at [611, 318] on img at bounding box center [615, 288] width 159 height 159
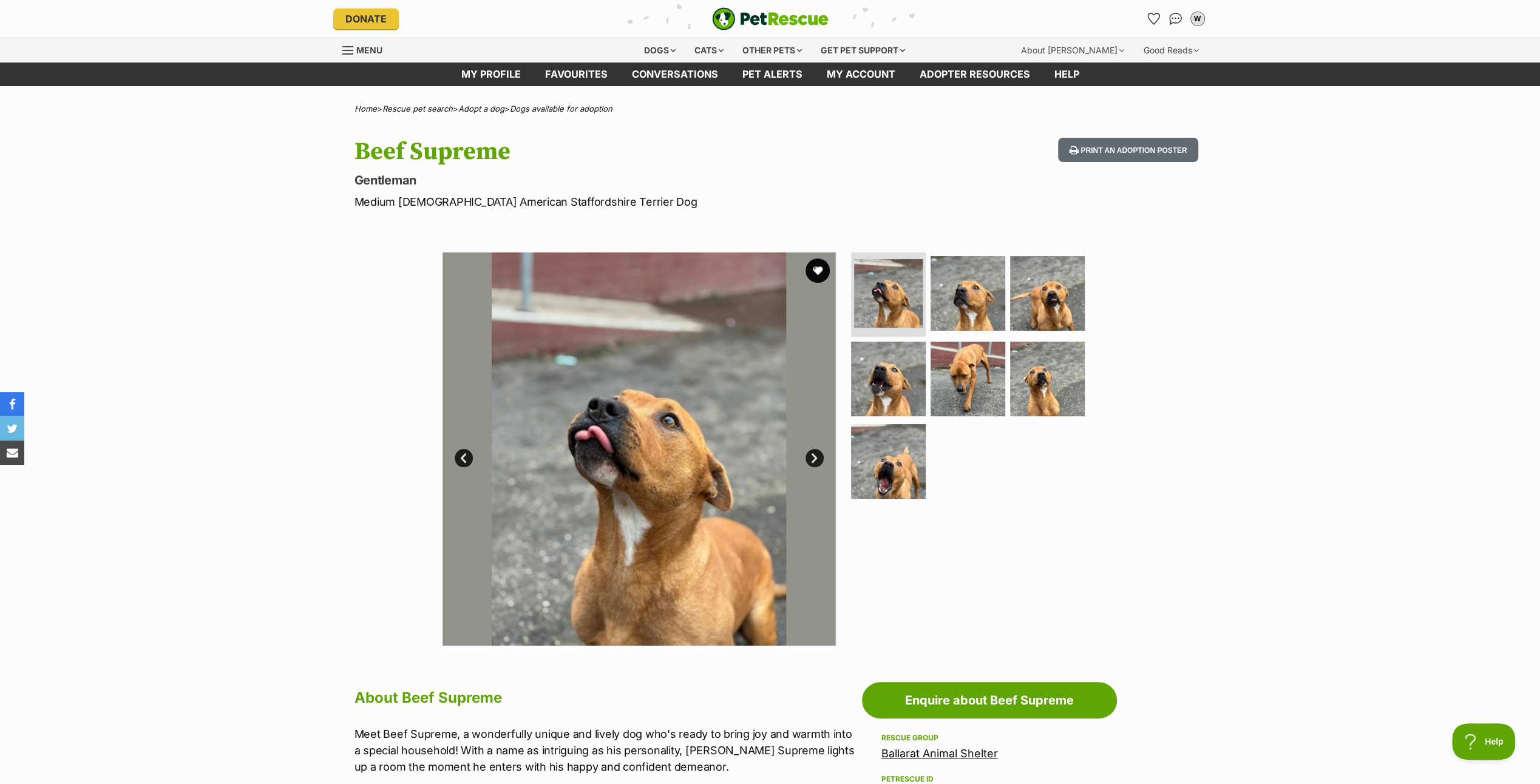
click at [817, 456] on link "Next" at bounding box center [814, 458] width 18 height 18
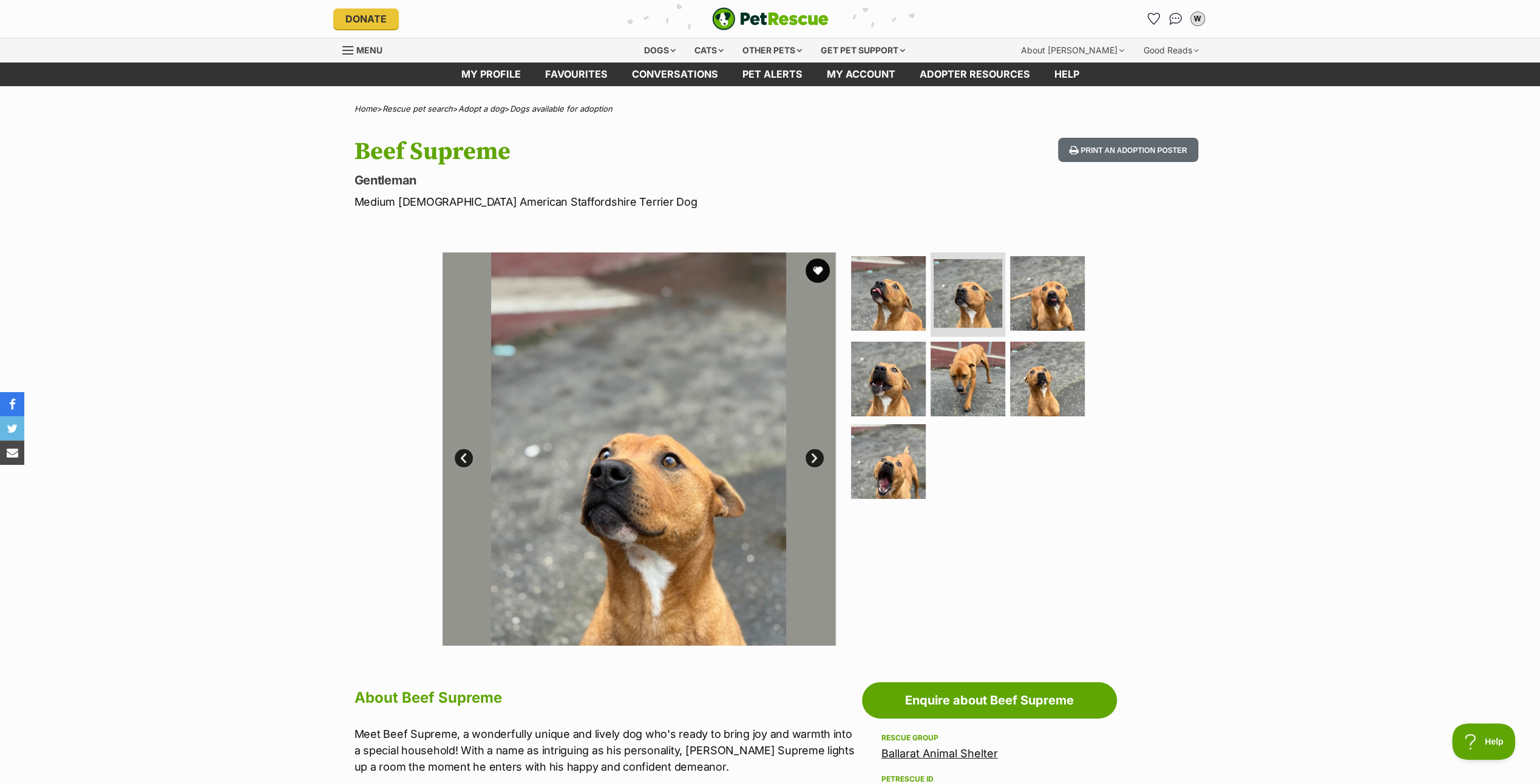
click at [817, 456] on link "Next" at bounding box center [814, 458] width 18 height 18
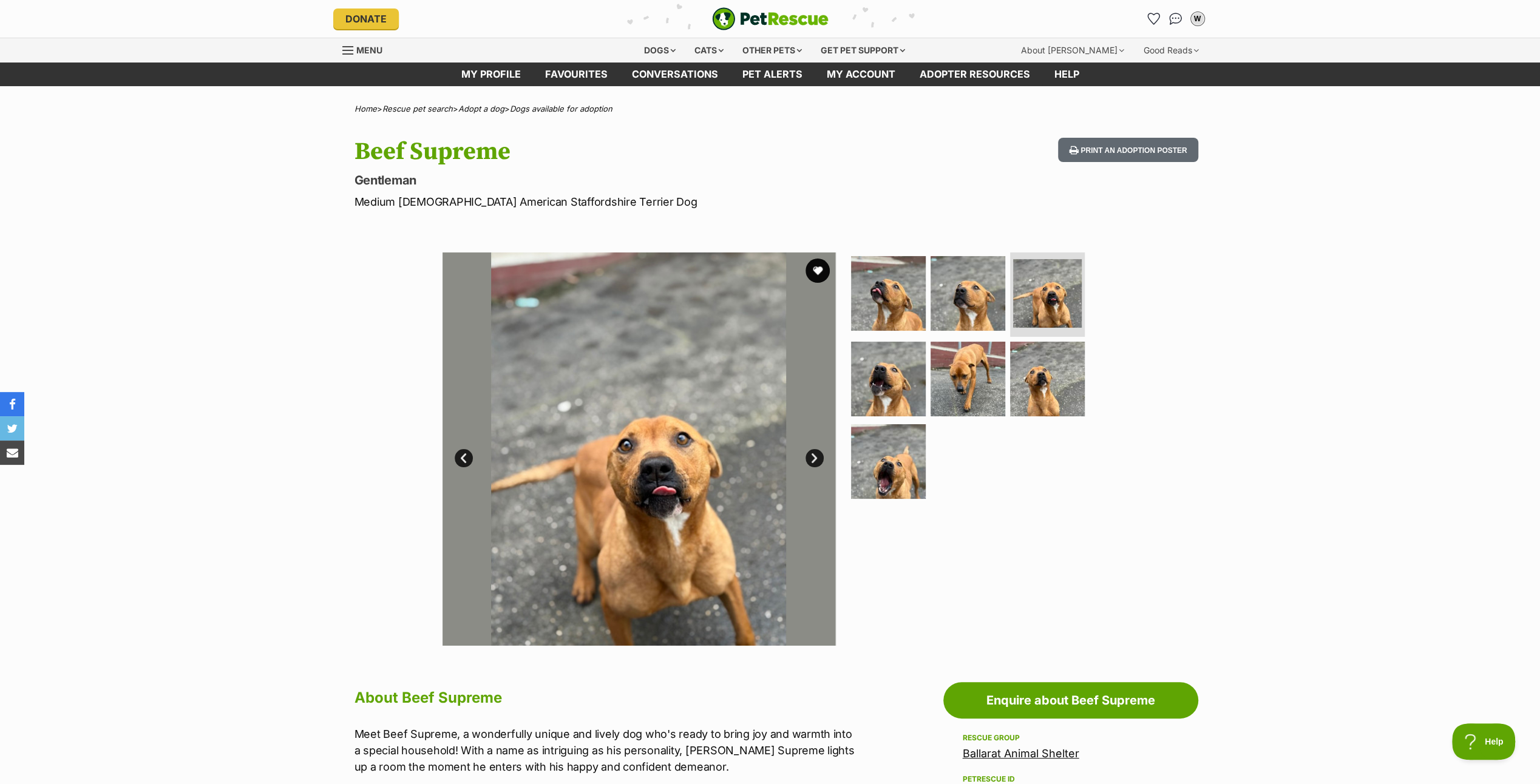
click at [817, 456] on link "Next" at bounding box center [814, 458] width 18 height 18
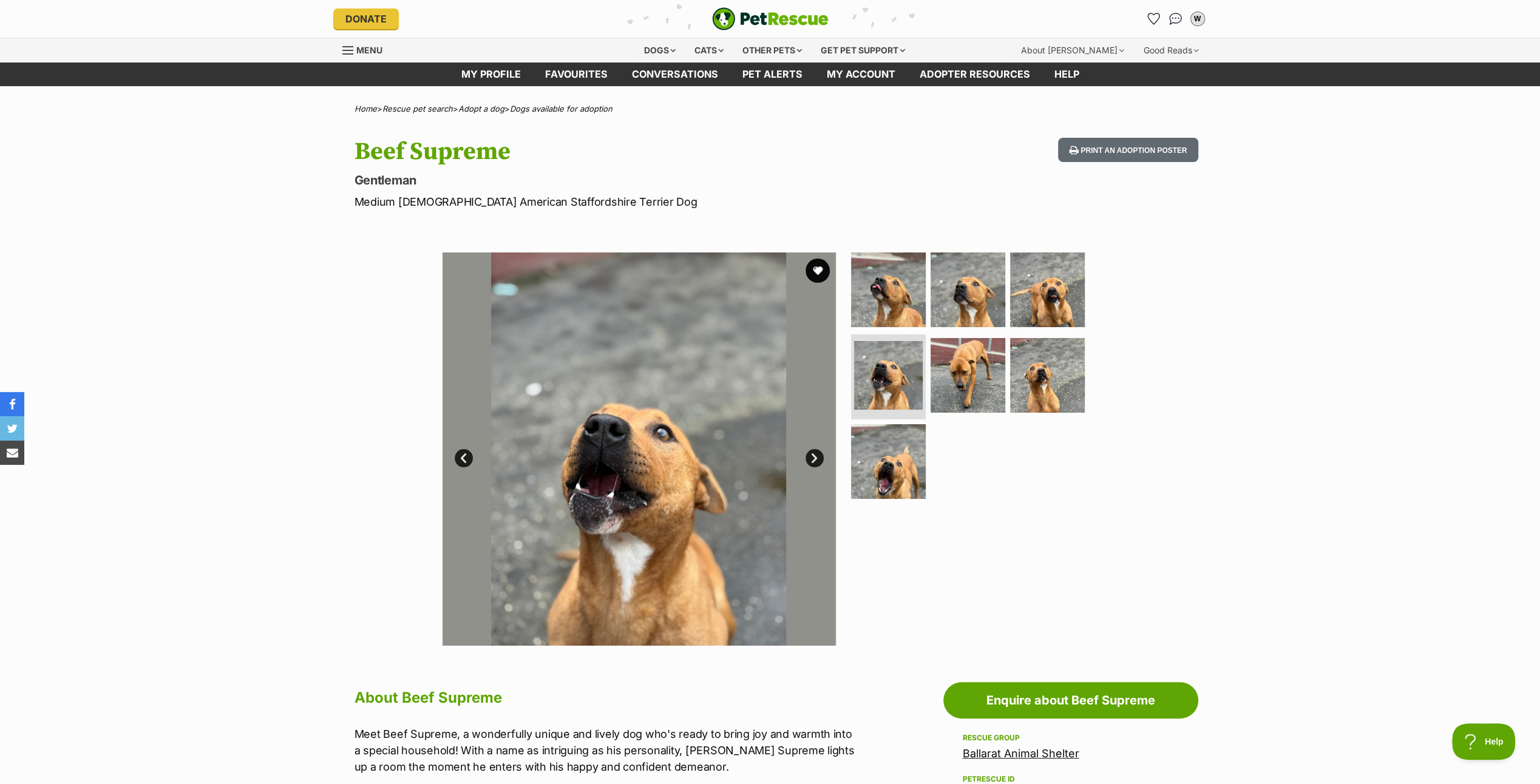
click at [817, 456] on link "Next" at bounding box center [814, 458] width 18 height 18
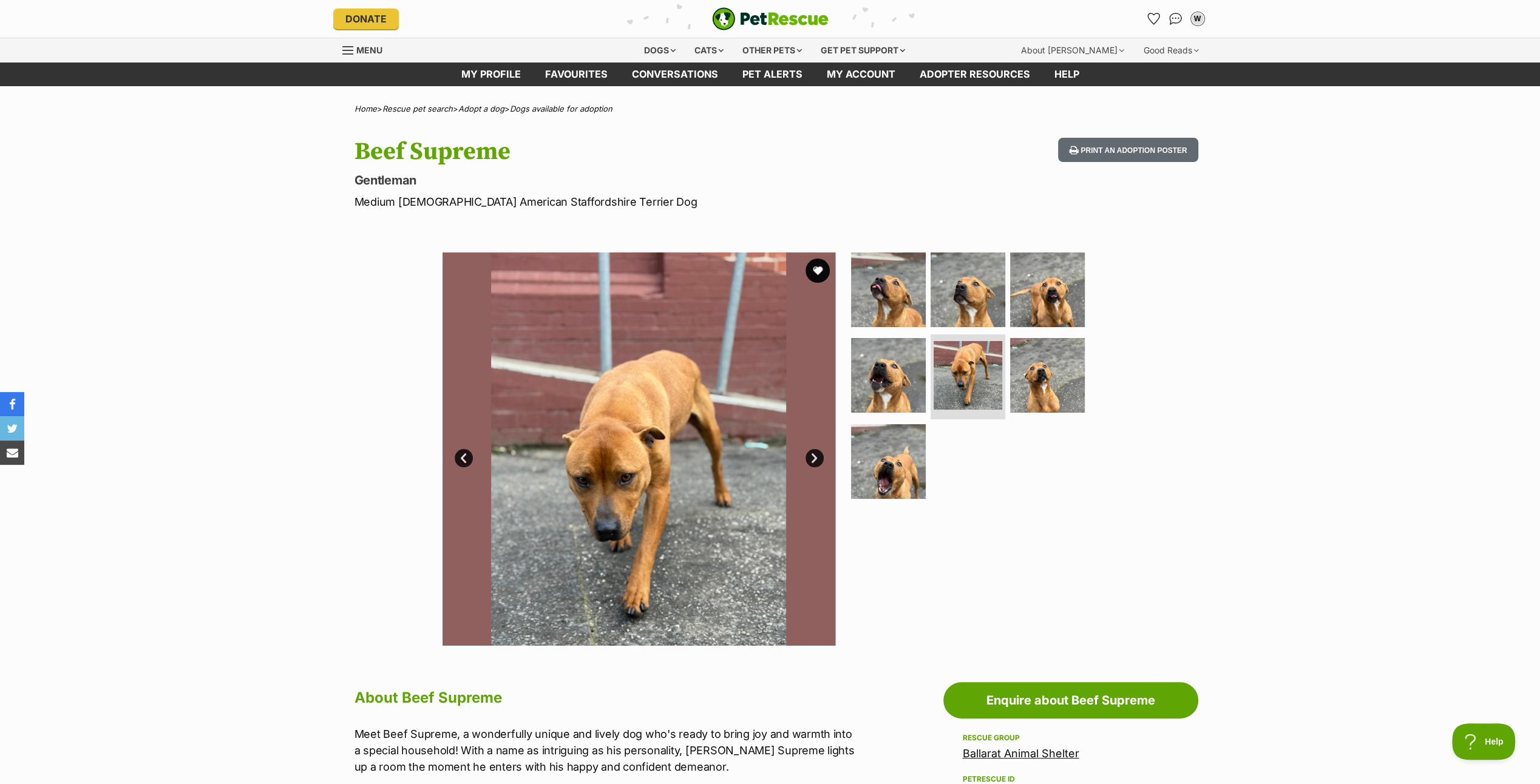
click at [817, 456] on link "Next" at bounding box center [814, 458] width 18 height 18
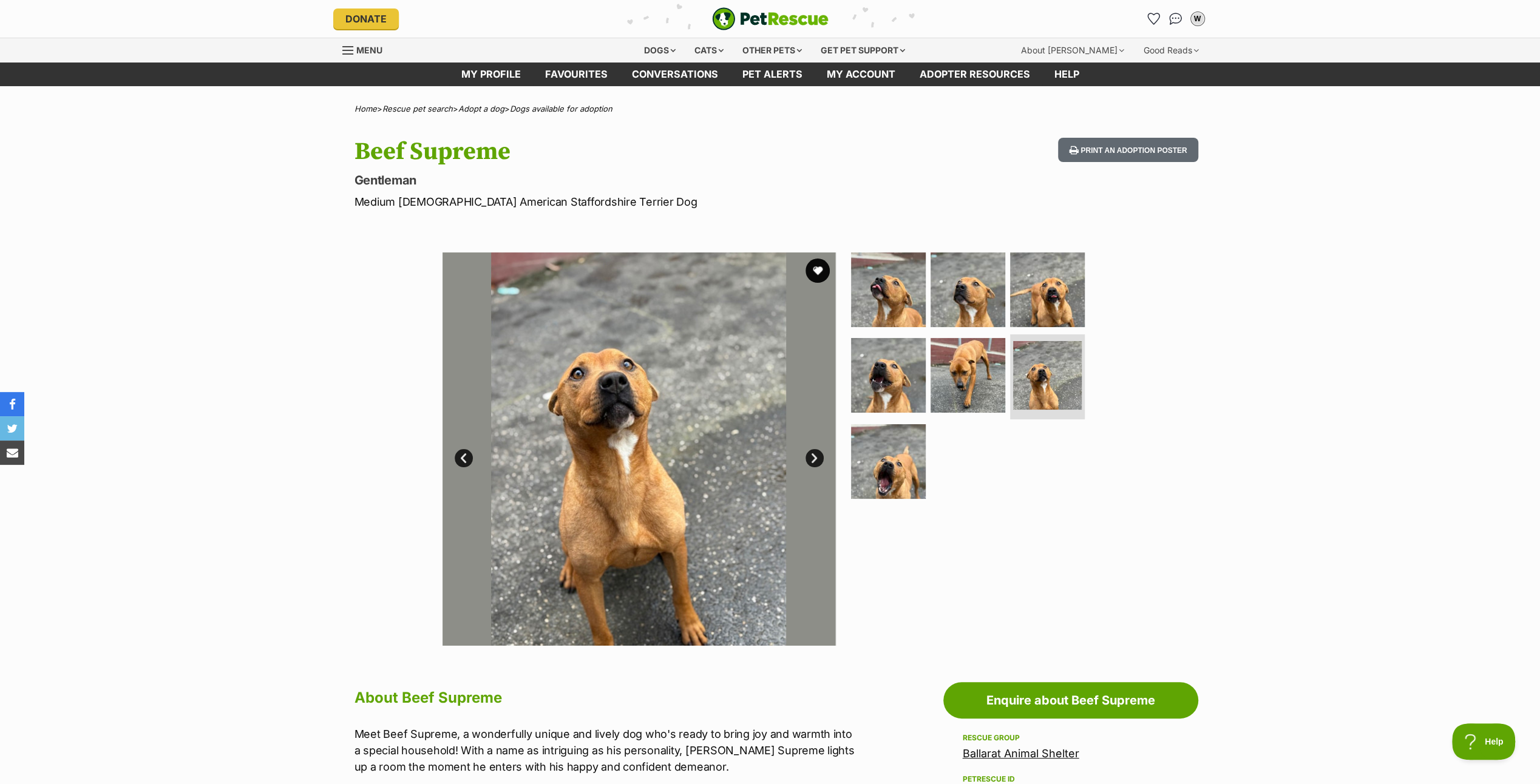
click at [817, 456] on link "Next" at bounding box center [814, 458] width 18 height 18
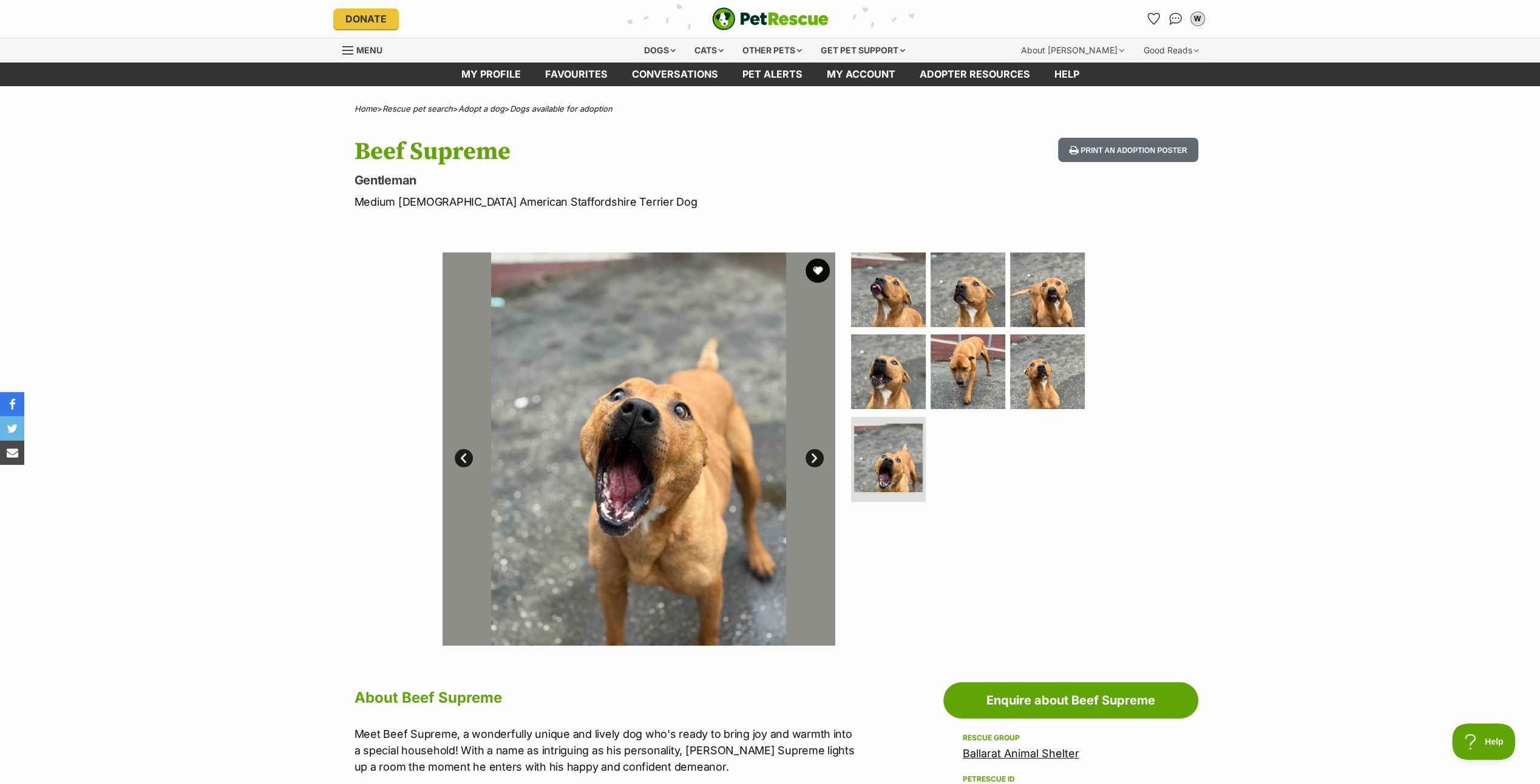
click at [817, 456] on link "Next" at bounding box center [814, 458] width 18 height 18
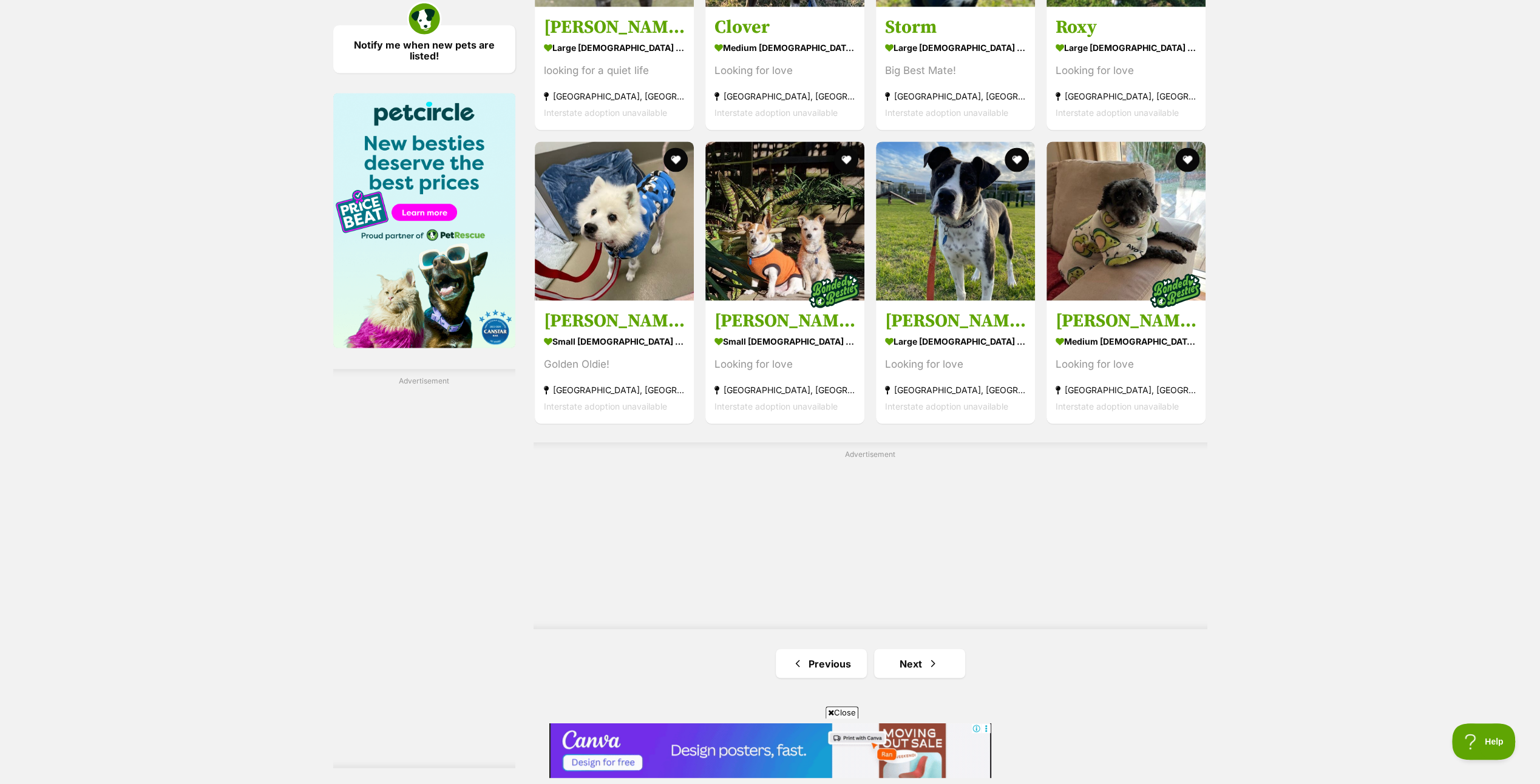
scroll to position [1943, 0]
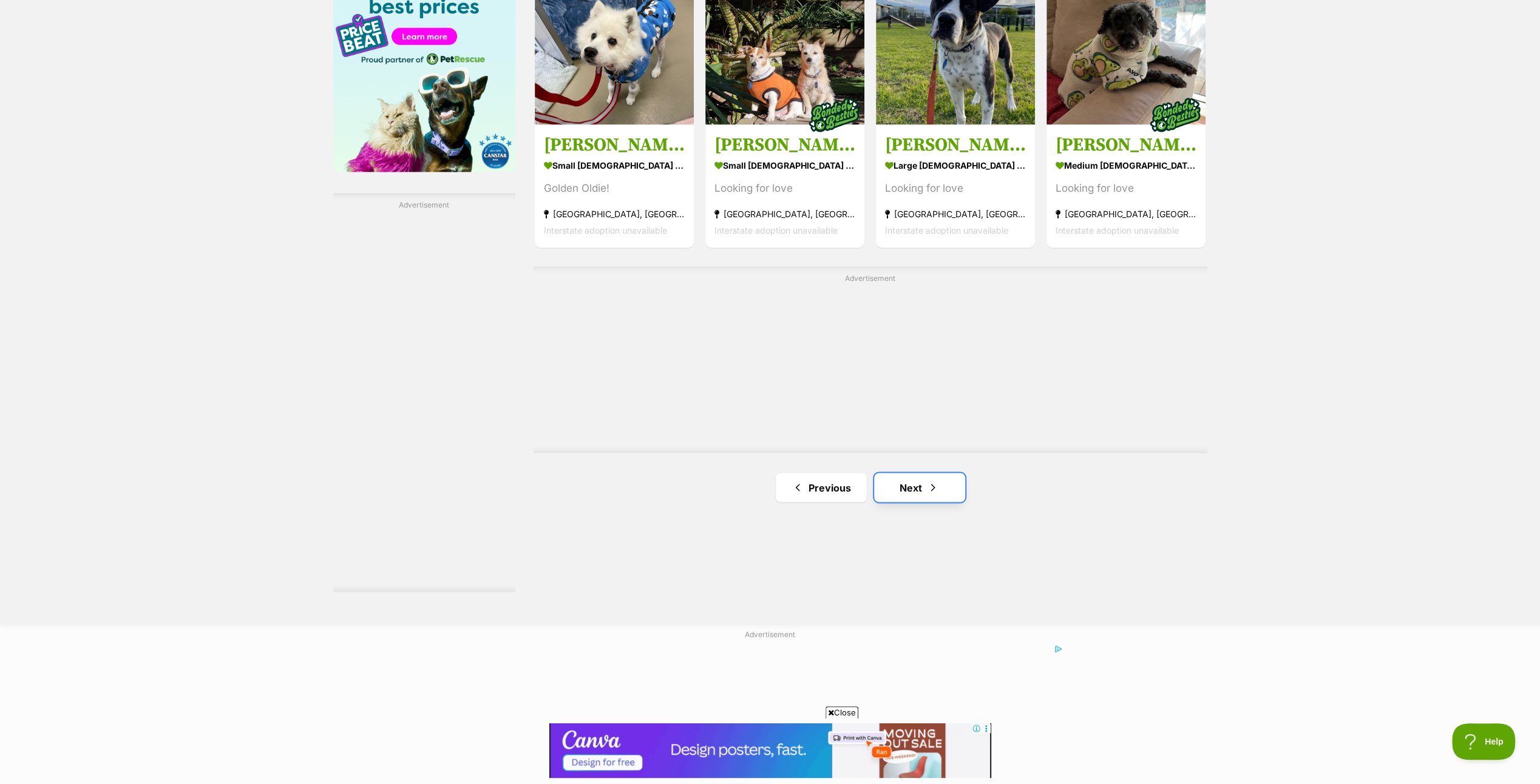
click at [927, 485] on span "Next page" at bounding box center [933, 488] width 12 height 15
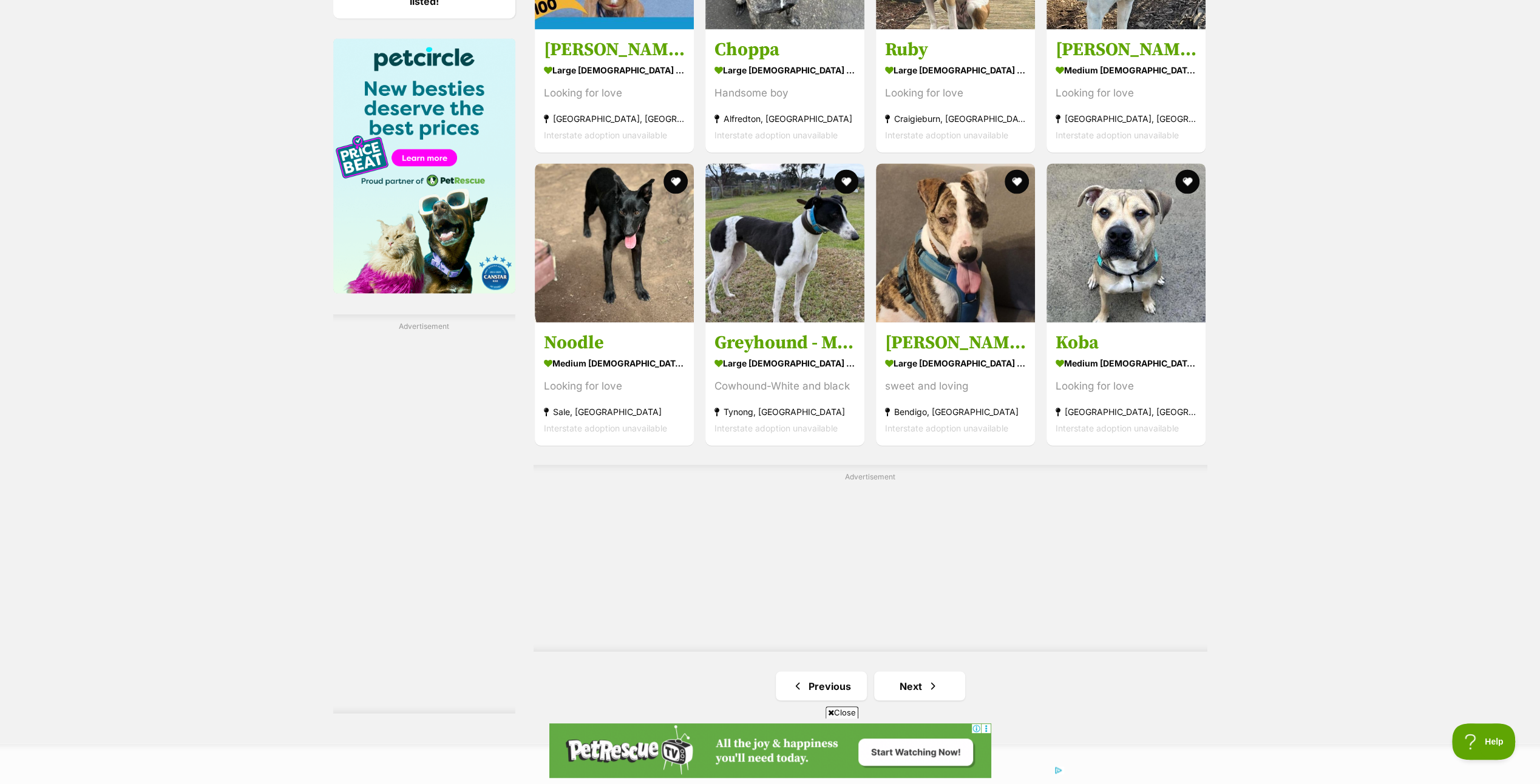
scroll to position [2125, 0]
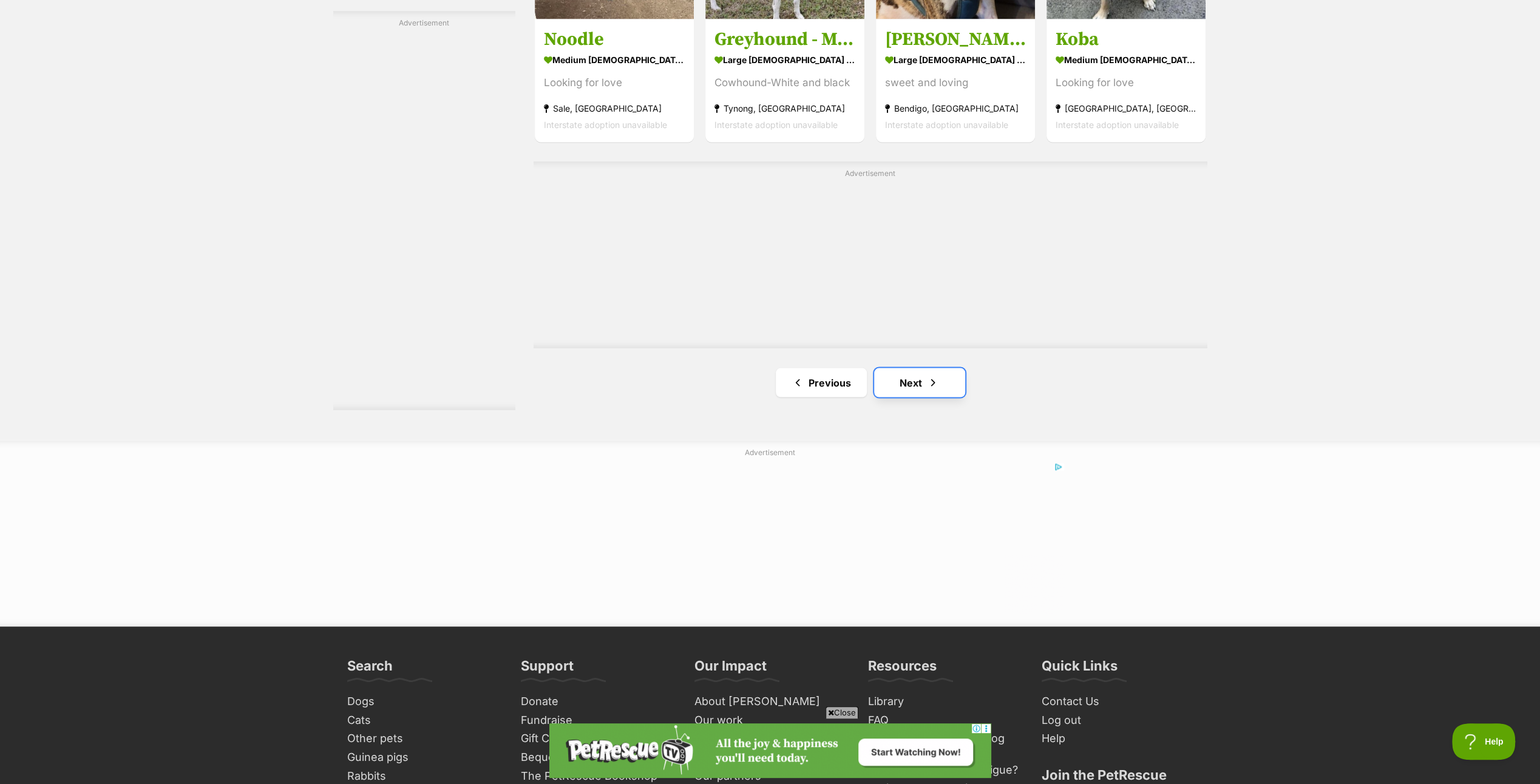
click at [902, 381] on link "Next" at bounding box center [920, 383] width 91 height 29
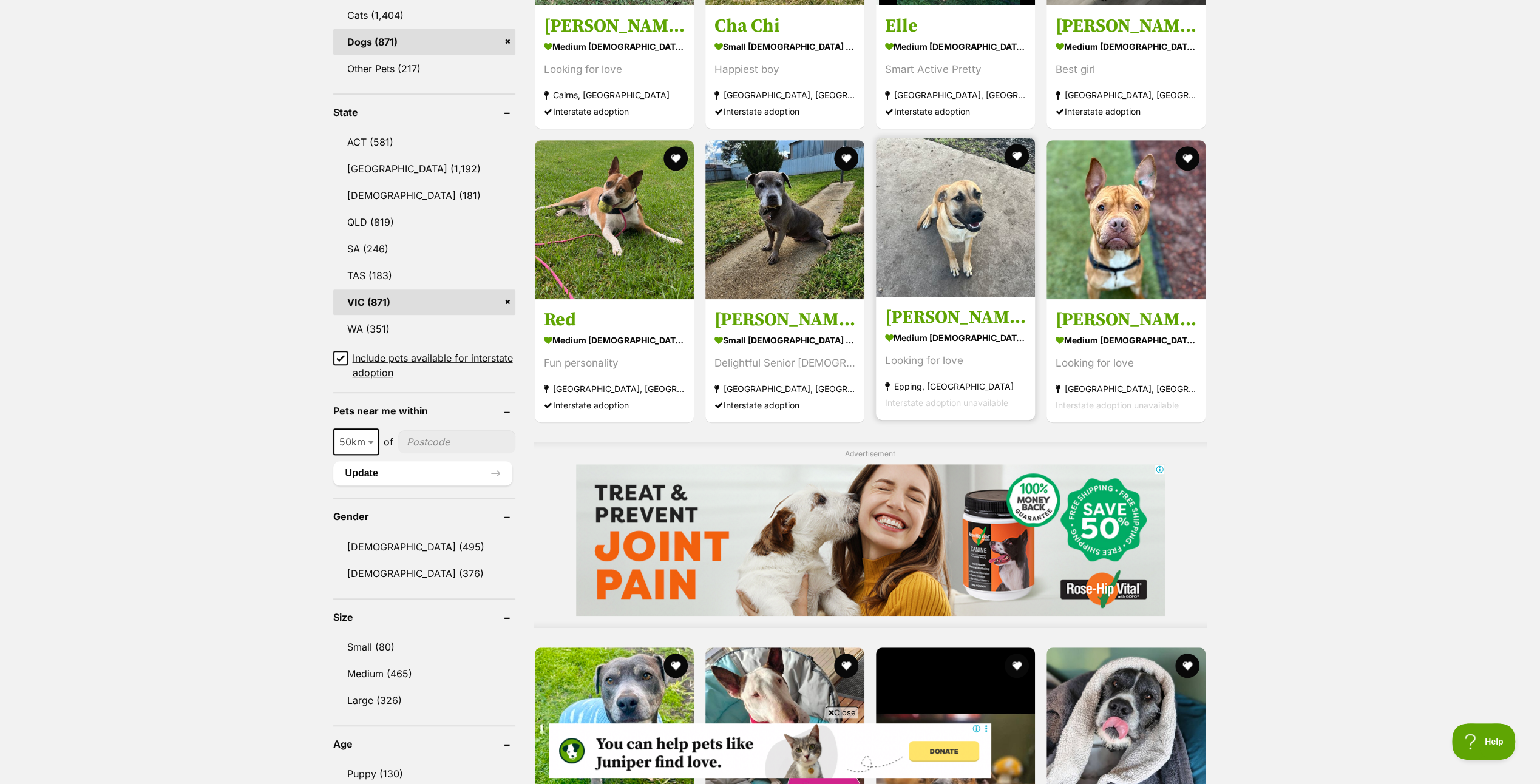
scroll to position [789, 0]
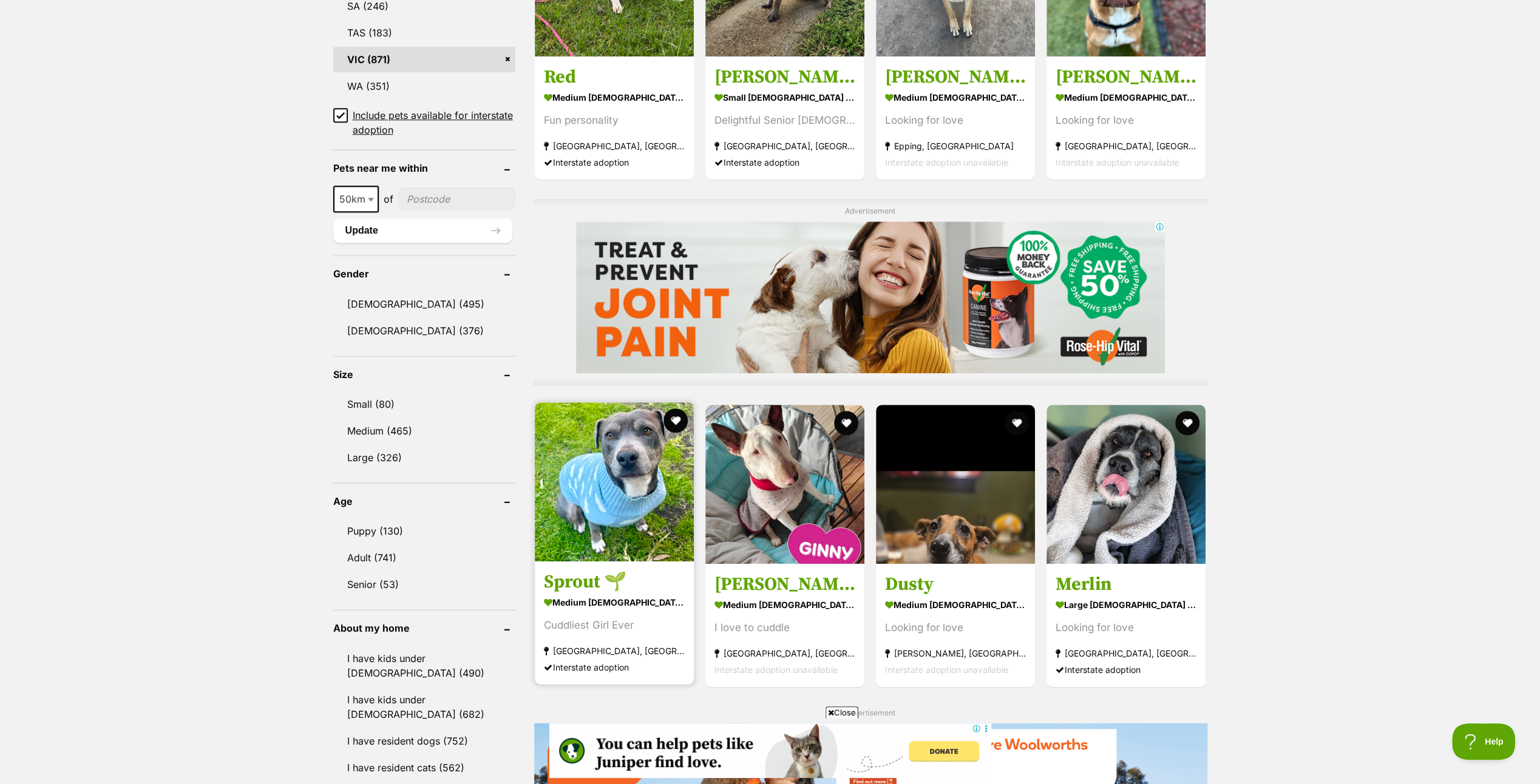
click at [615, 465] on img at bounding box center [615, 482] width 159 height 159
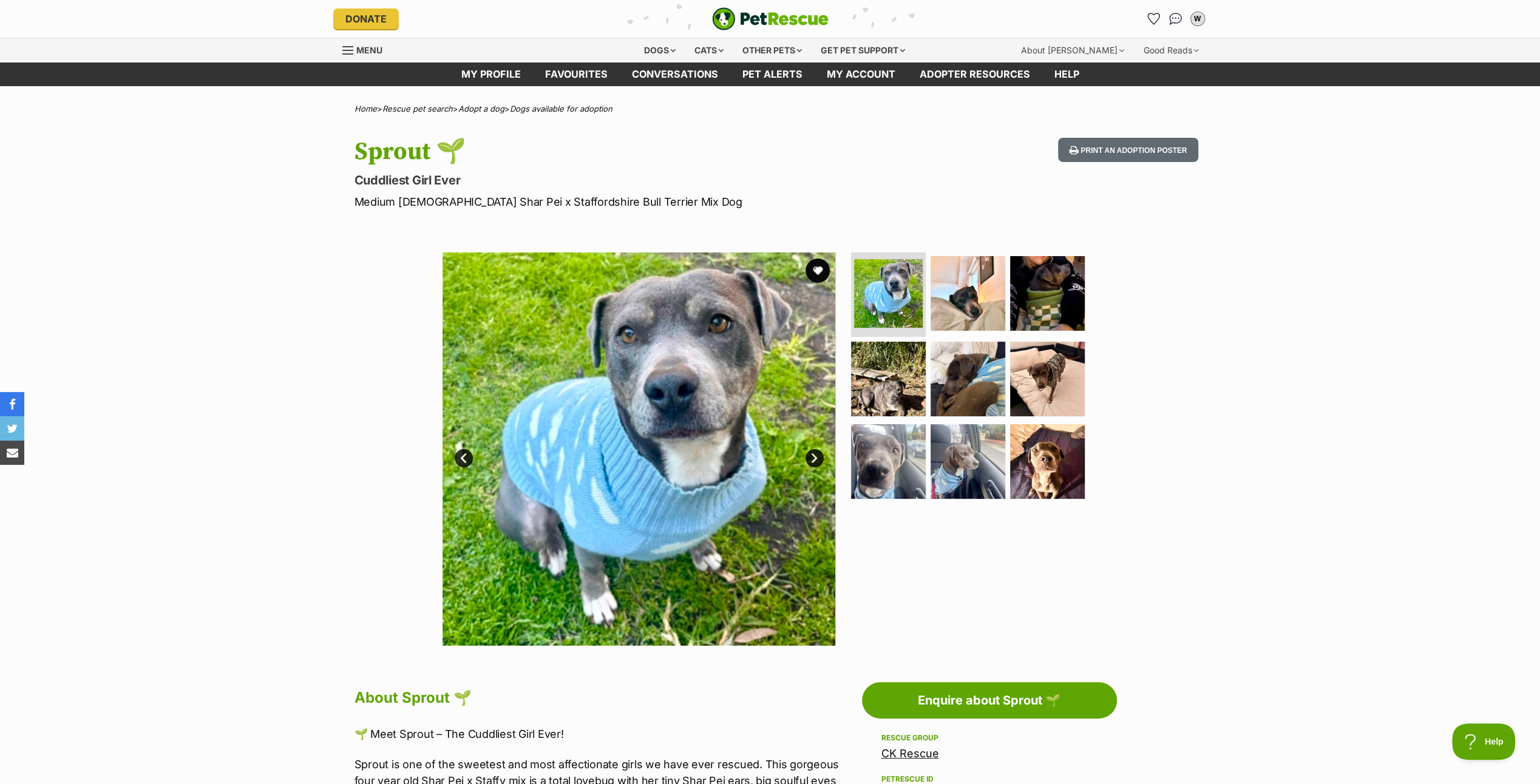
click at [811, 451] on link "Next" at bounding box center [814, 458] width 18 height 18
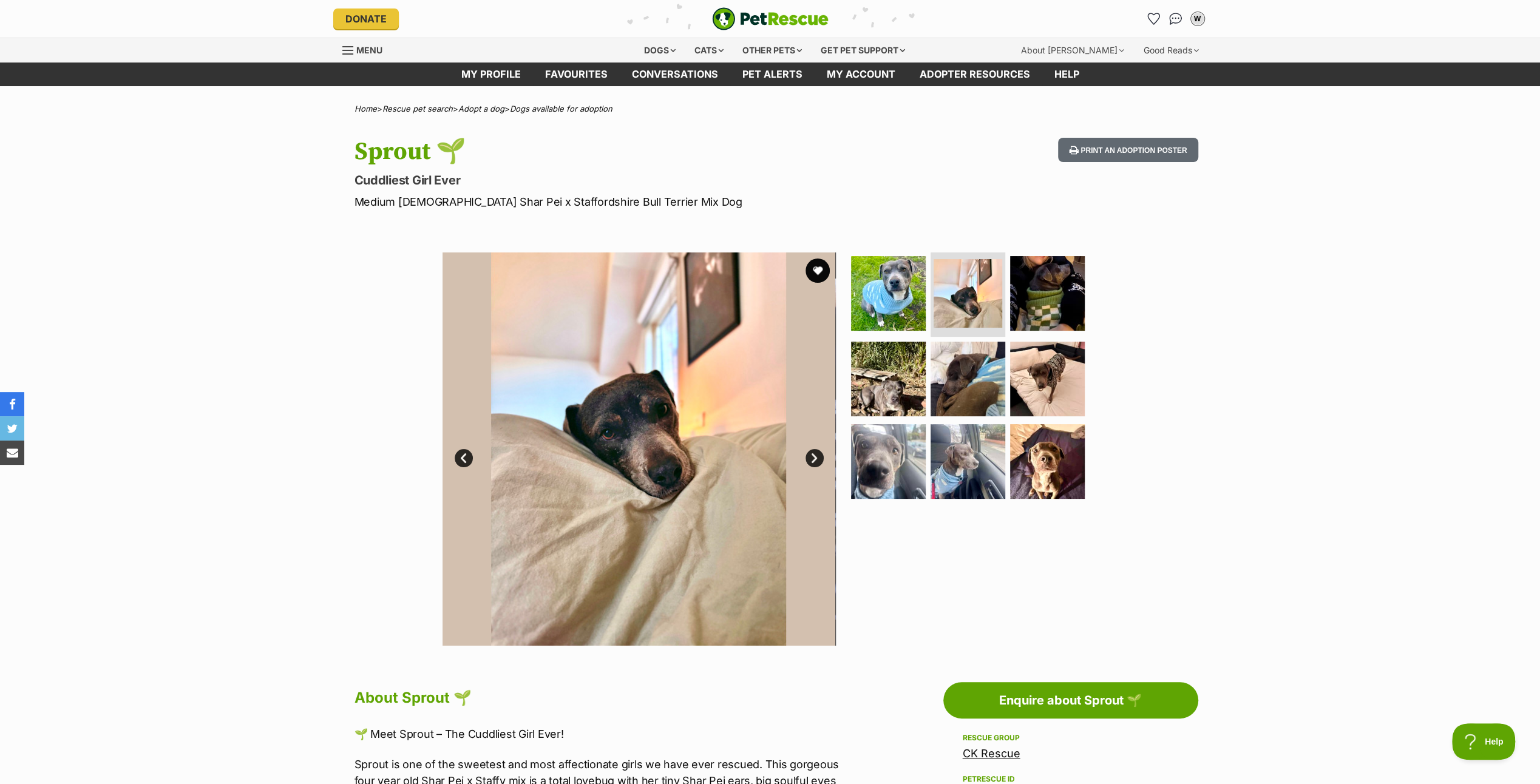
click at [811, 451] on link "Next" at bounding box center [814, 458] width 18 height 18
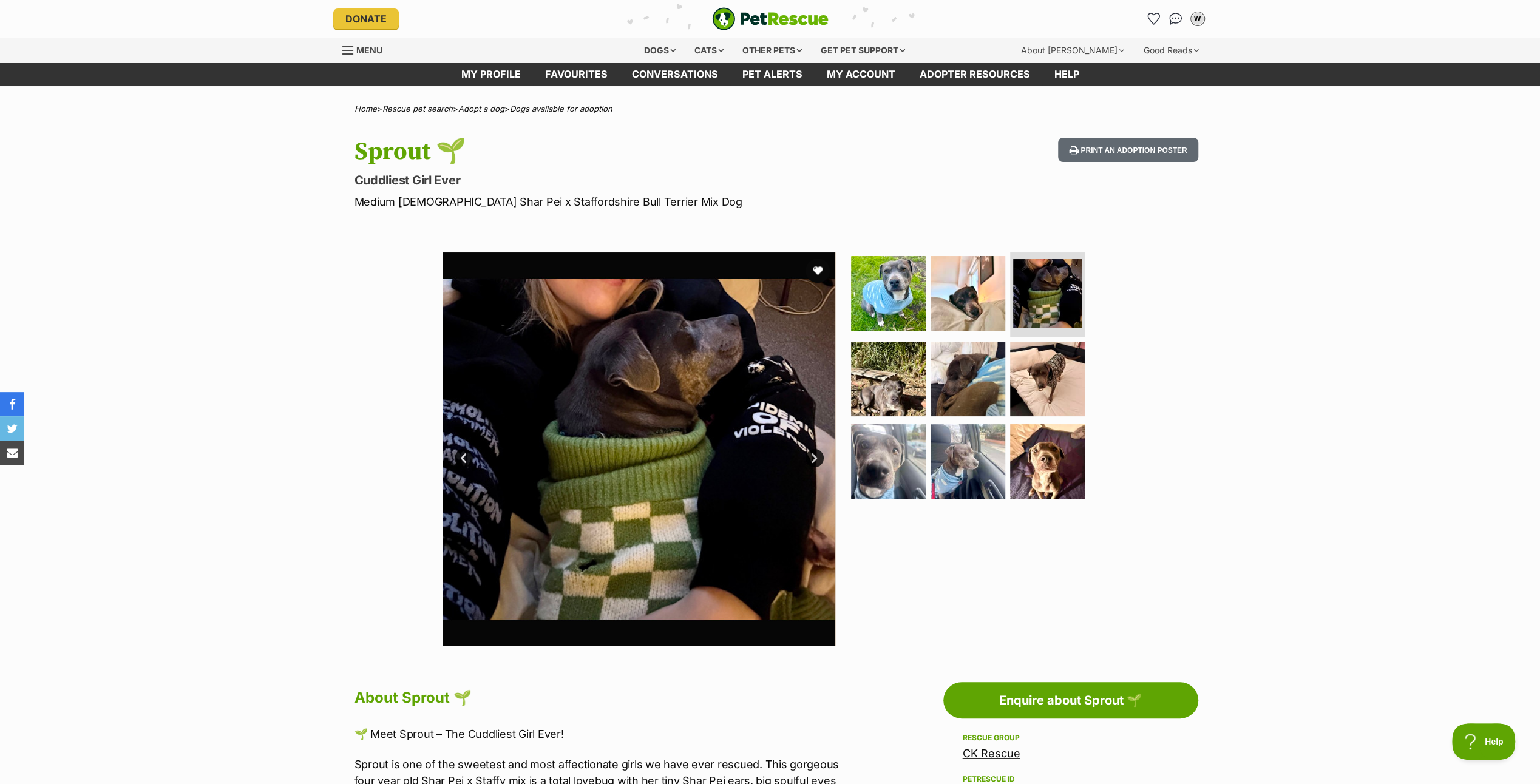
click at [811, 451] on link "Next" at bounding box center [814, 458] width 18 height 18
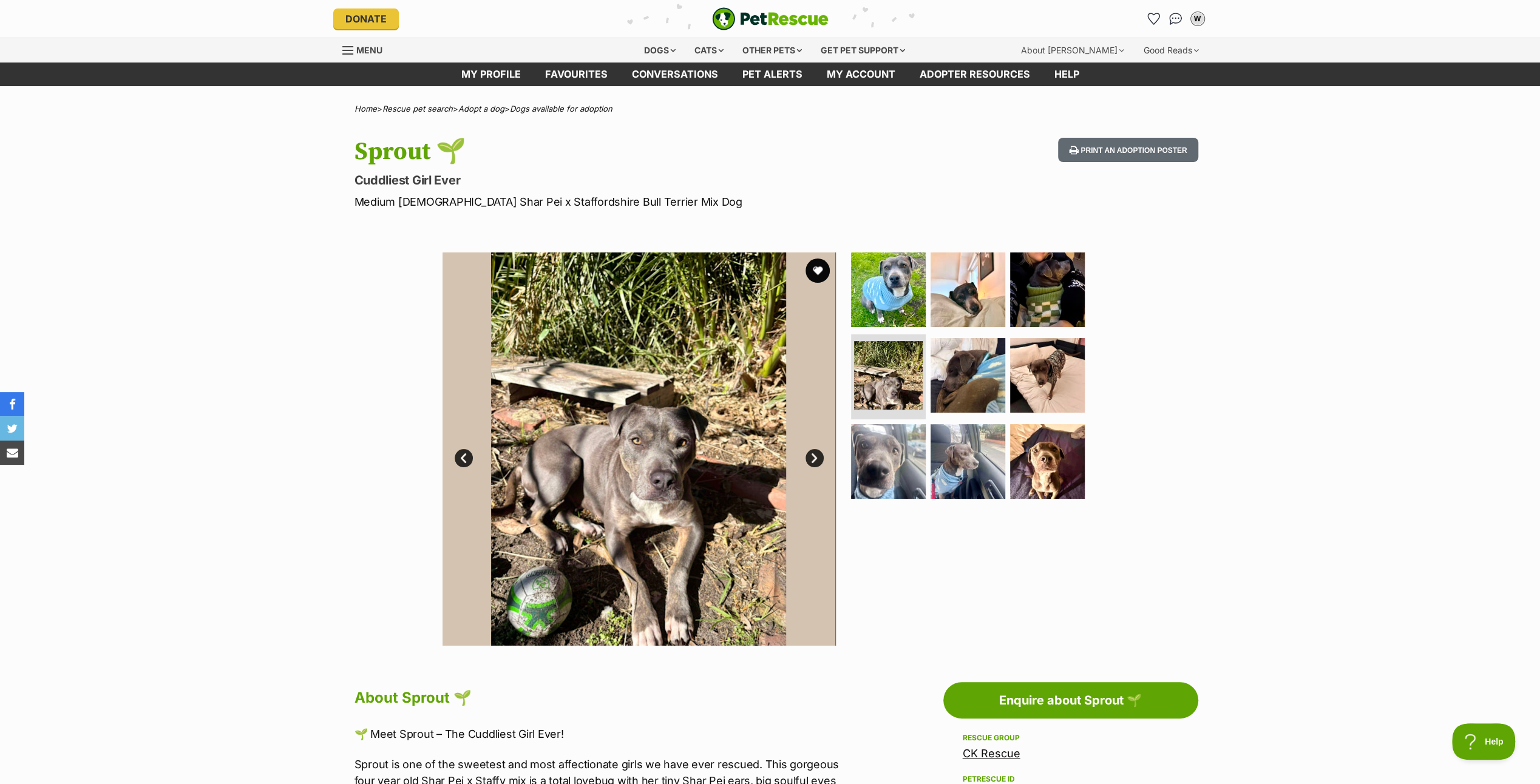
click at [811, 451] on link "Next" at bounding box center [814, 458] width 18 height 18
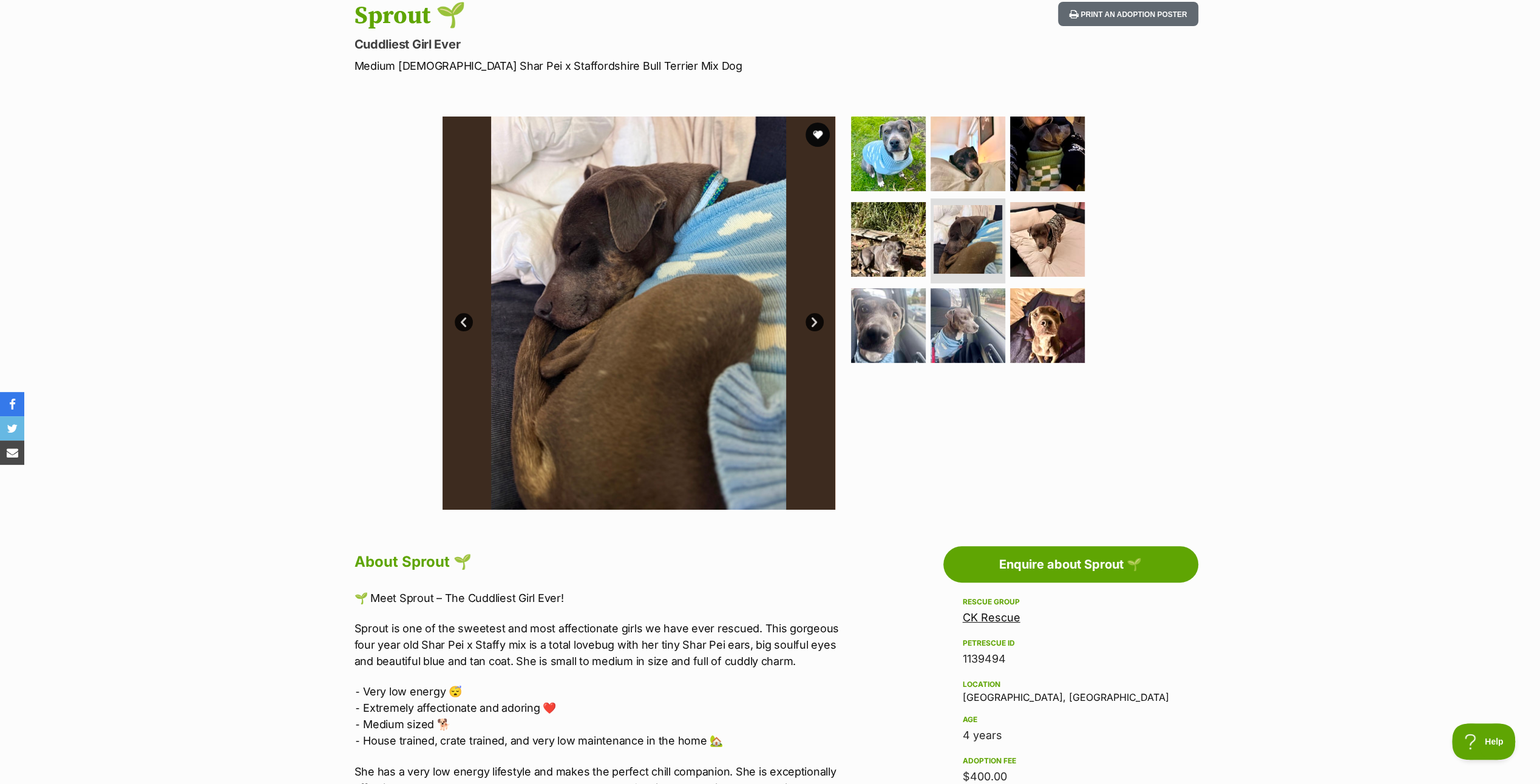
scroll to position [243, 0]
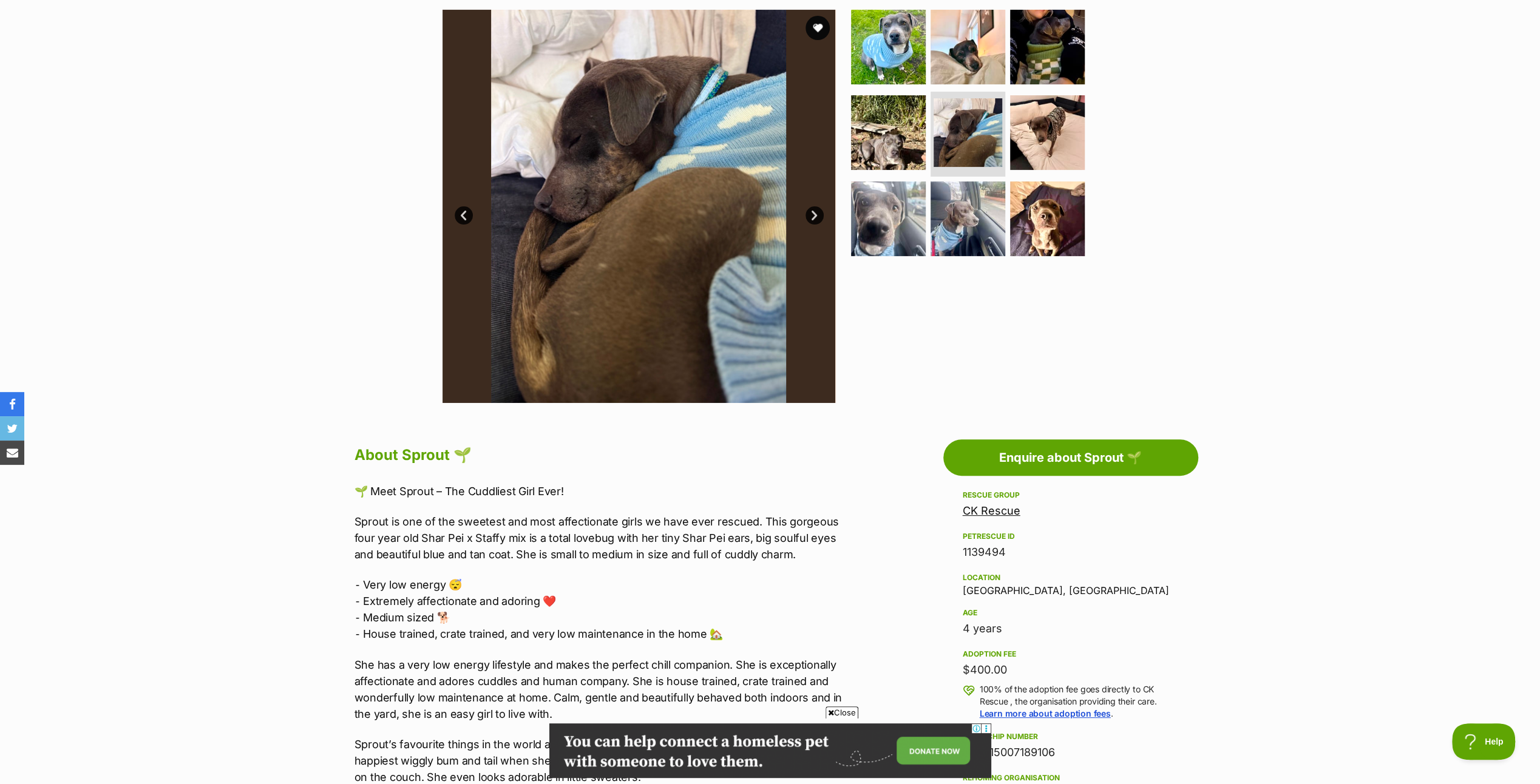
click at [817, 210] on link "Next" at bounding box center [814, 215] width 18 height 18
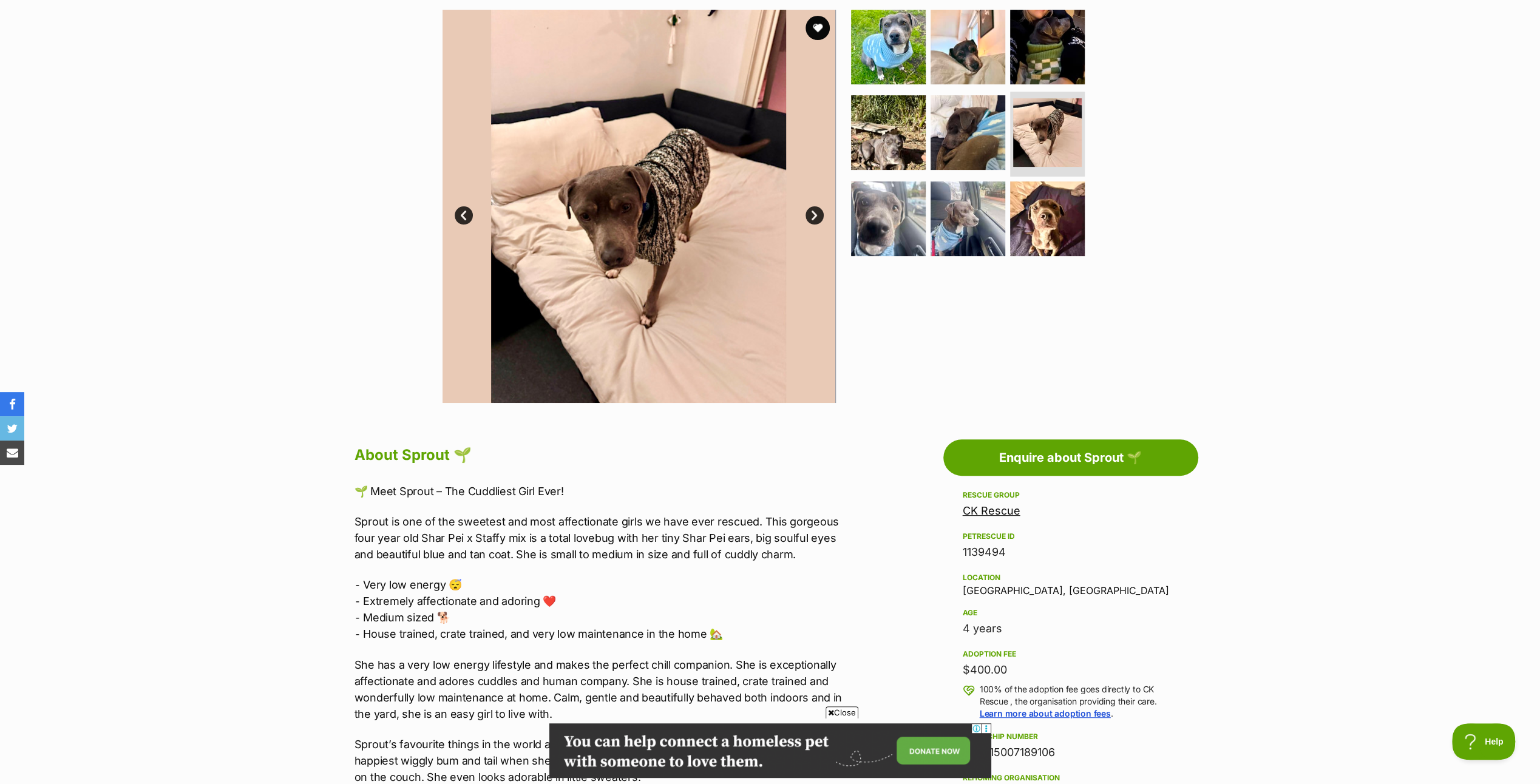
click at [817, 210] on link "Next" at bounding box center [814, 215] width 18 height 18
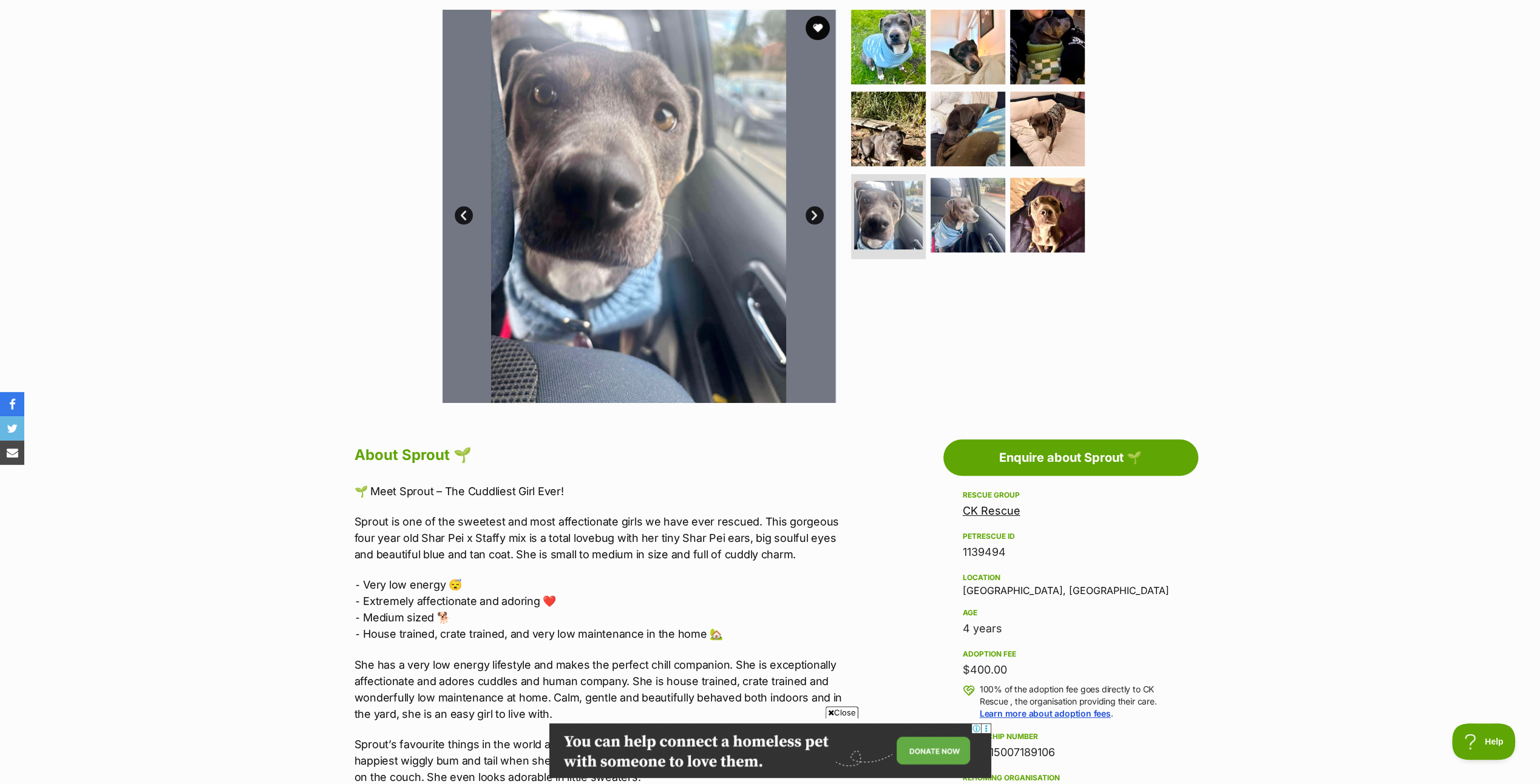
click at [817, 210] on link "Next" at bounding box center [814, 215] width 18 height 18
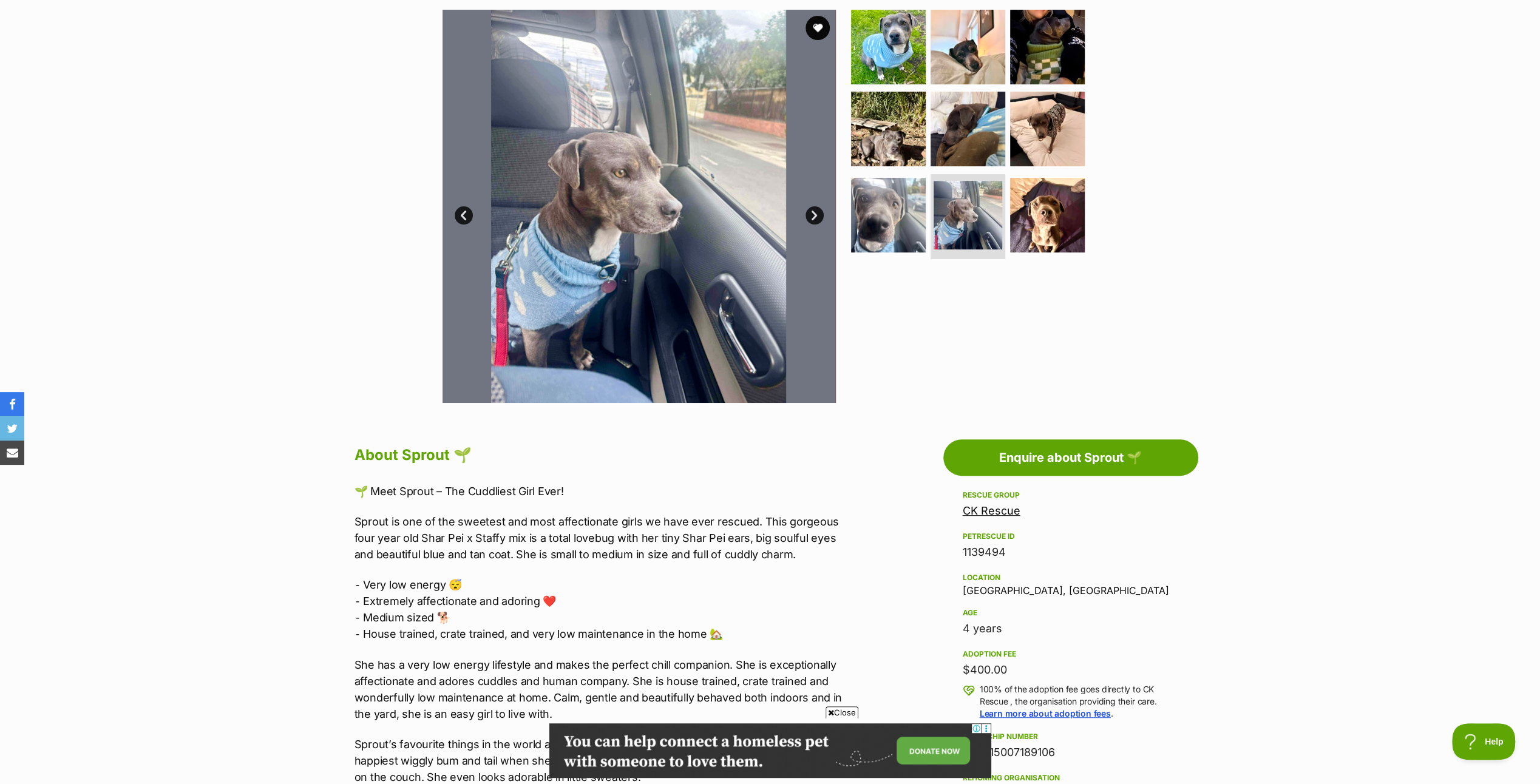
click at [817, 210] on link "Next" at bounding box center [814, 215] width 18 height 18
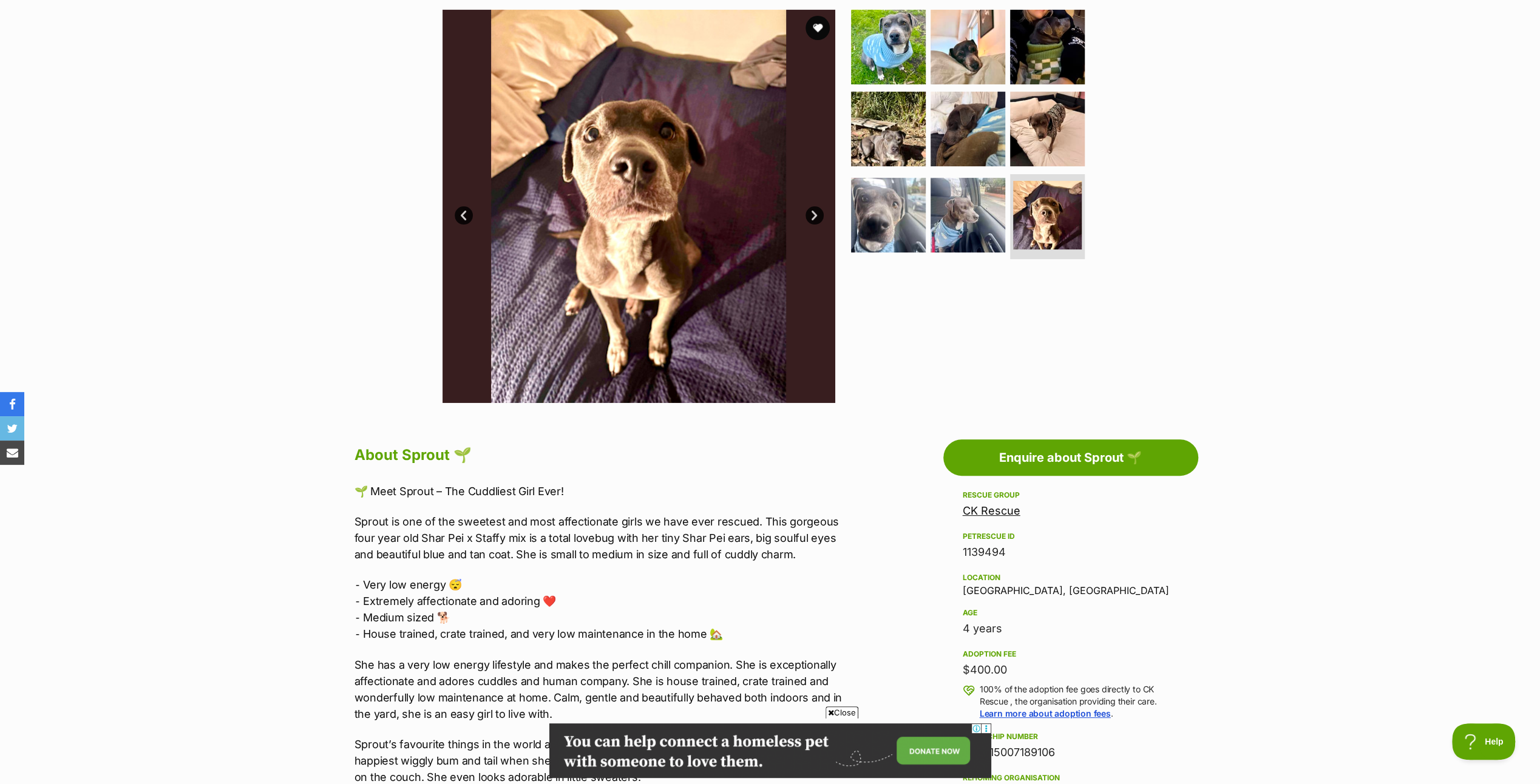
click at [817, 210] on link "Next" at bounding box center [814, 215] width 18 height 18
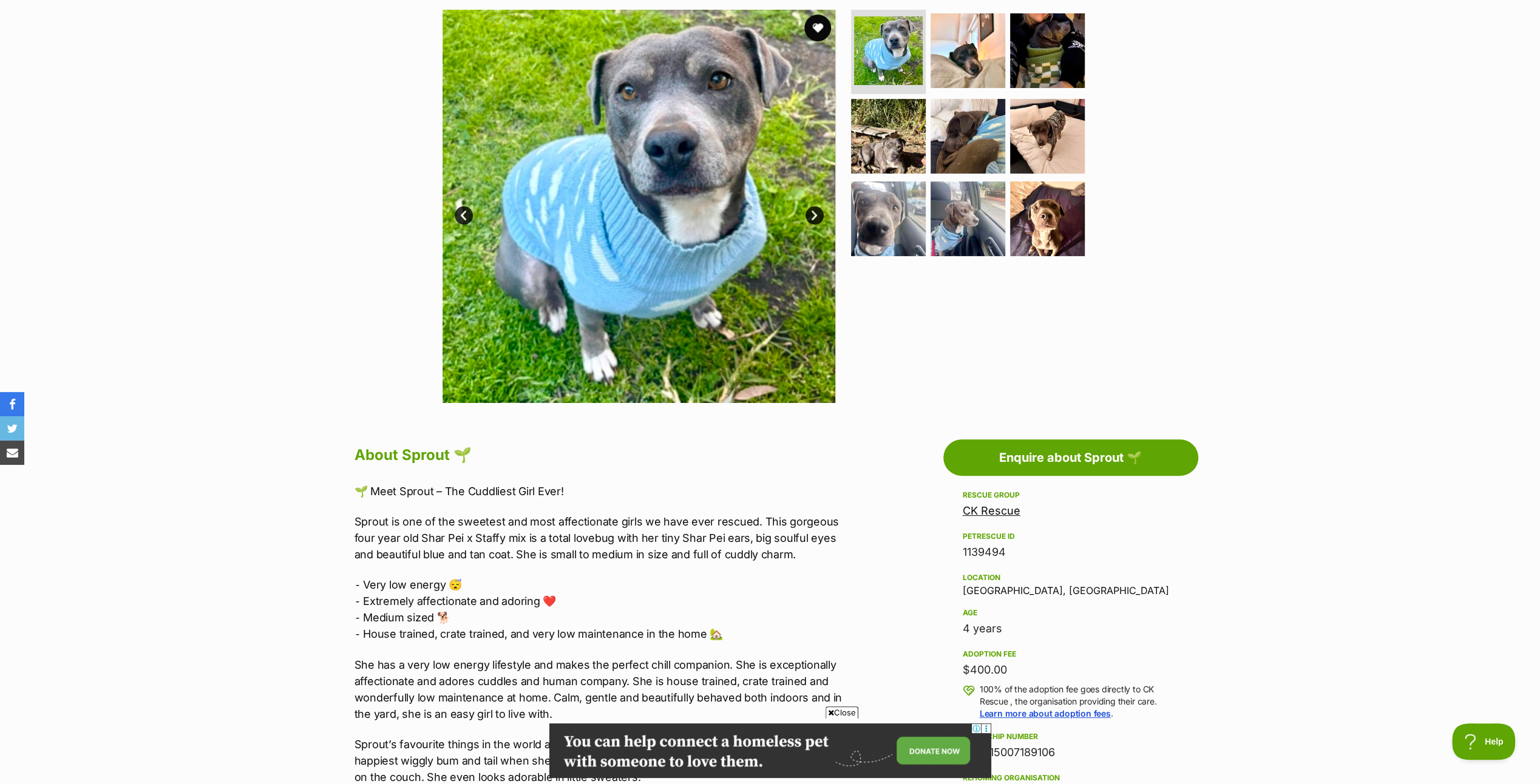
click at [814, 23] on button "favourite" at bounding box center [817, 28] width 27 height 27
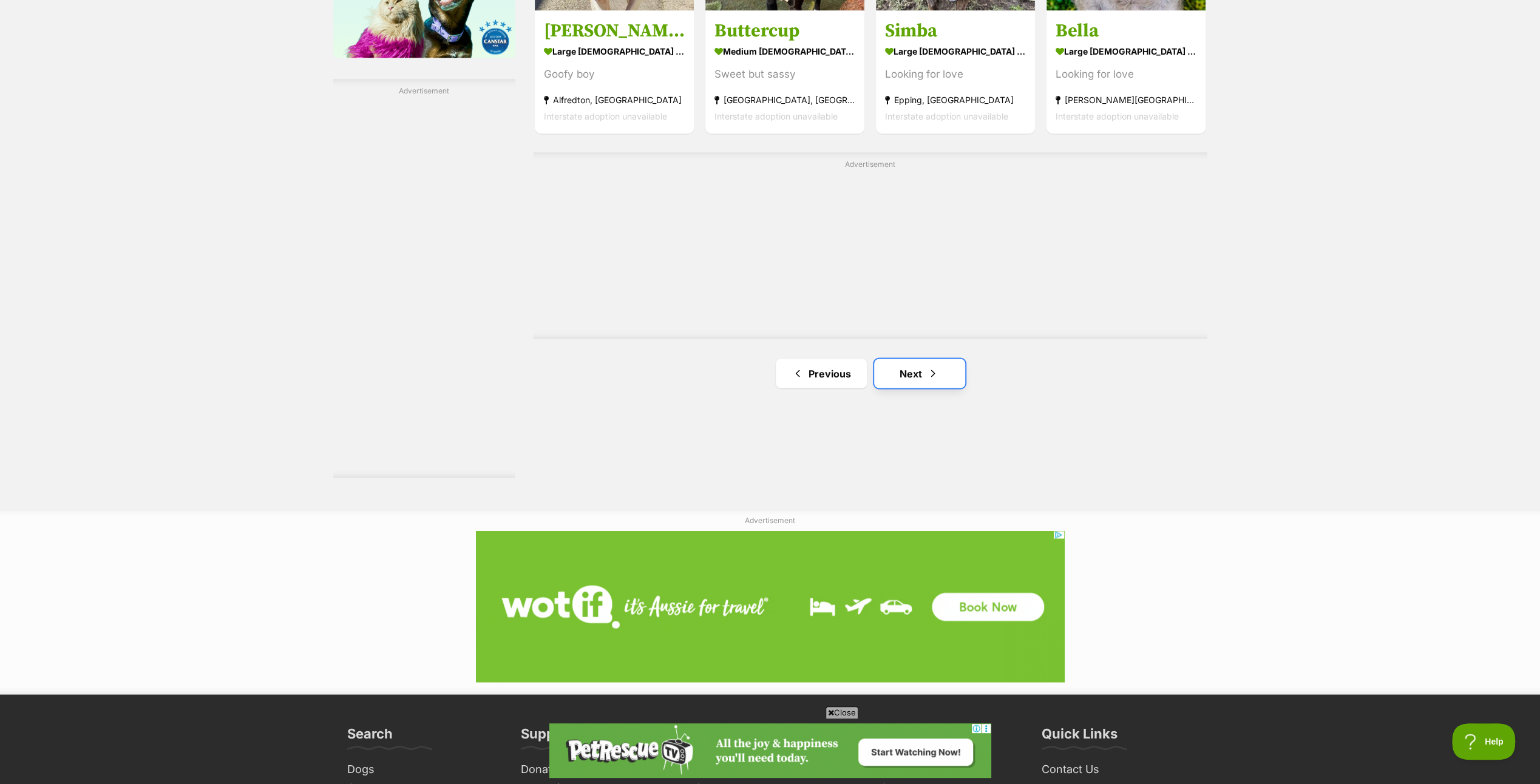
click at [927, 370] on link "Next" at bounding box center [920, 373] width 91 height 29
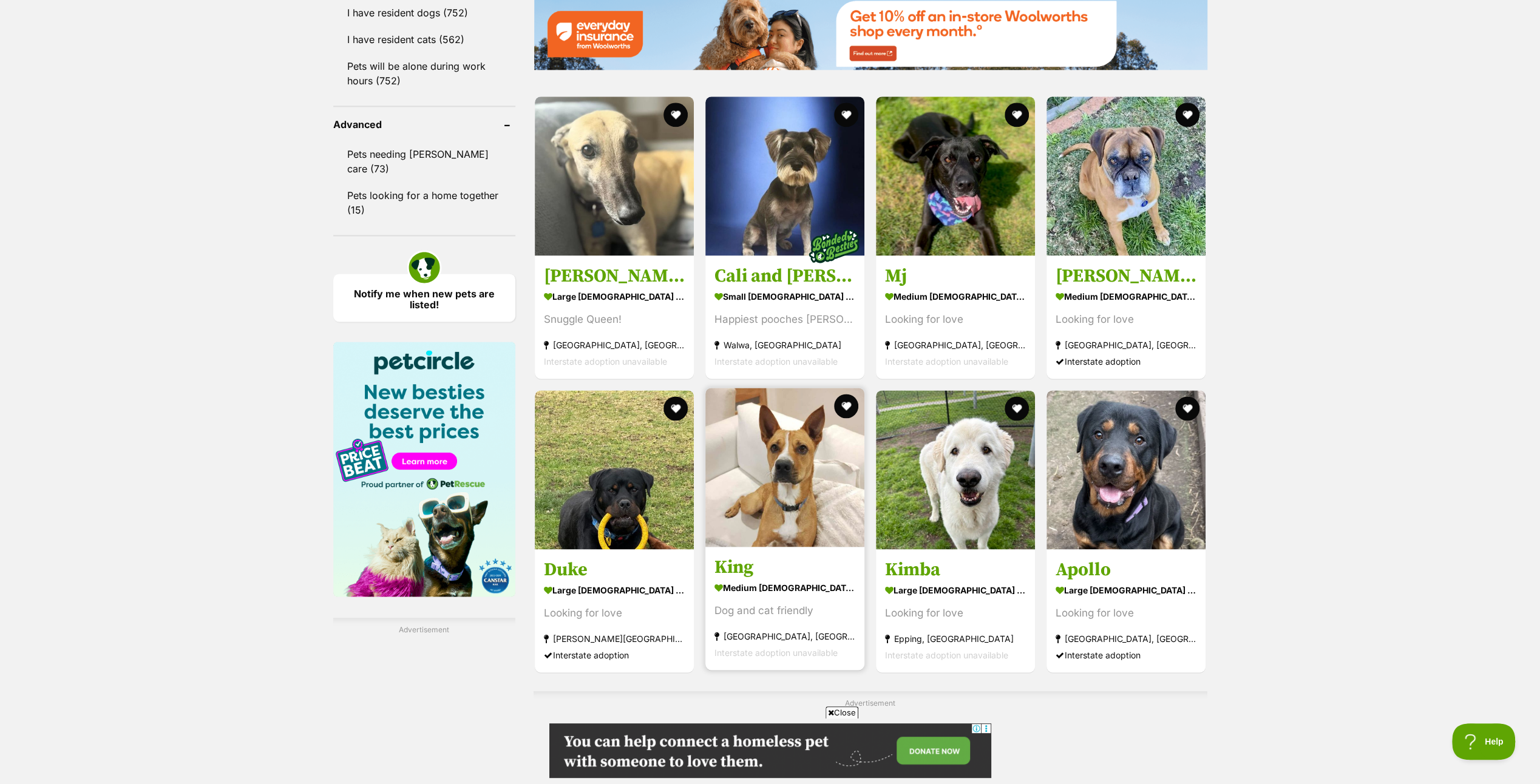
scroll to position [1821, 0]
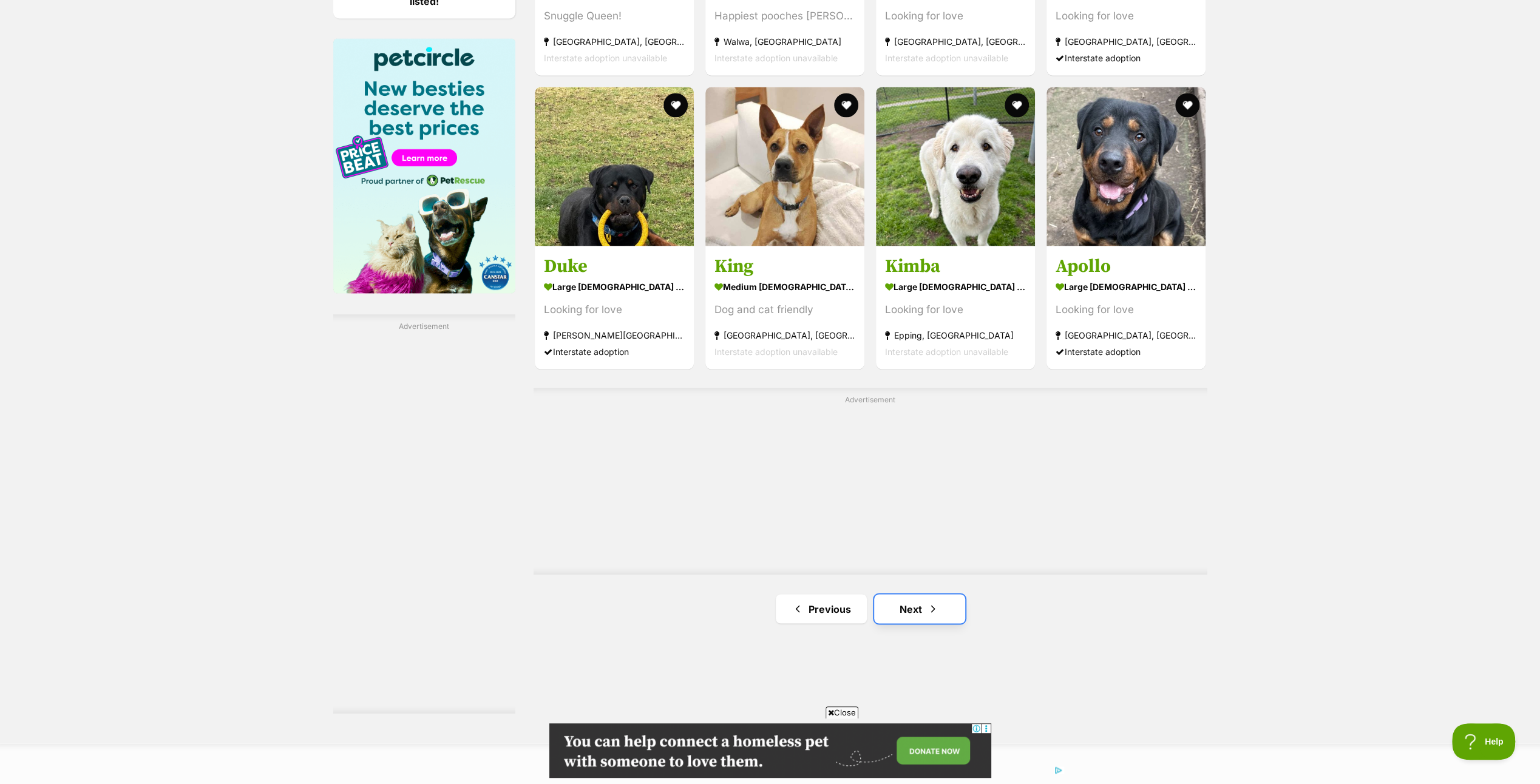
click at [927, 607] on link "Next" at bounding box center [920, 609] width 91 height 29
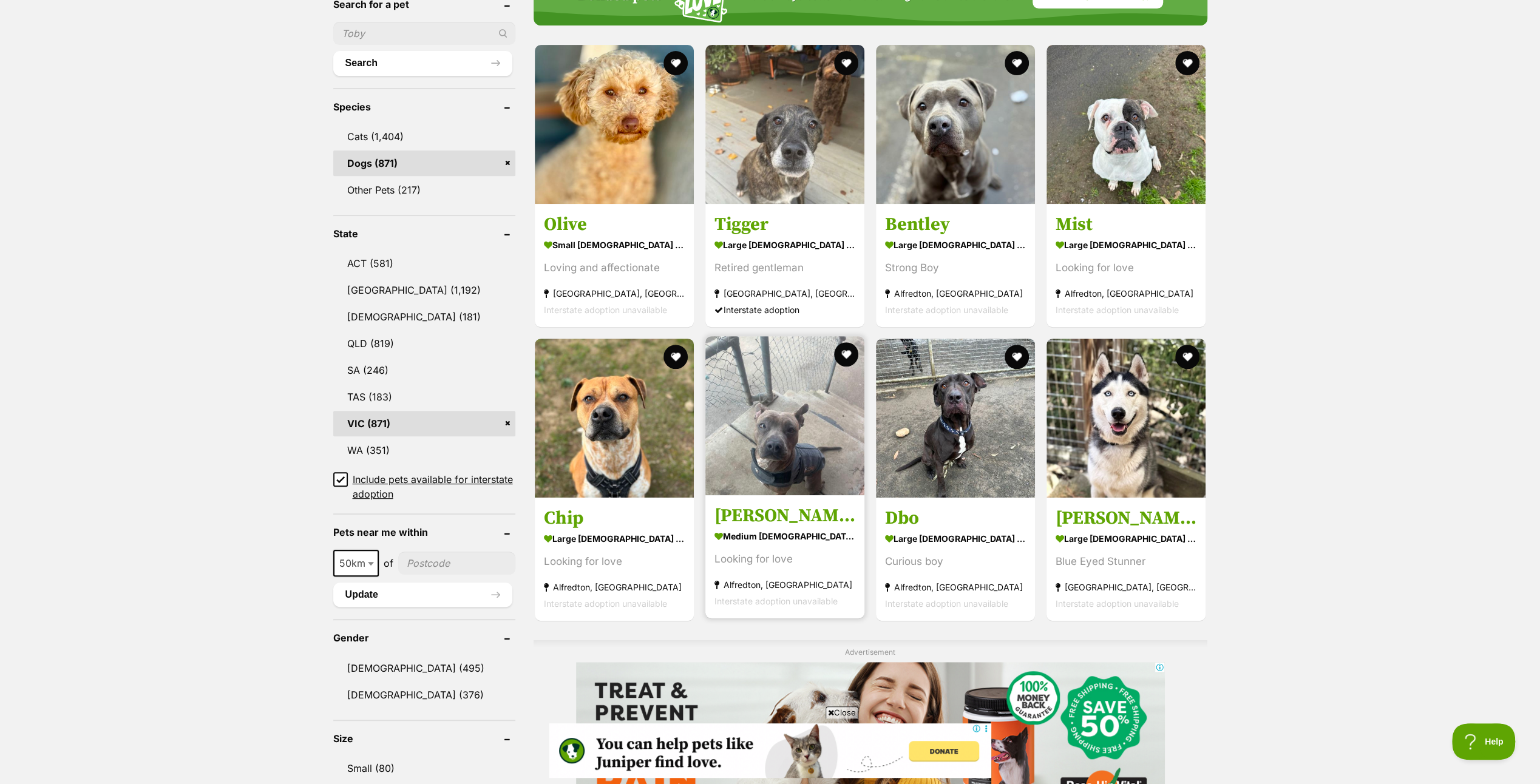
click at [795, 429] on img at bounding box center [785, 416] width 159 height 159
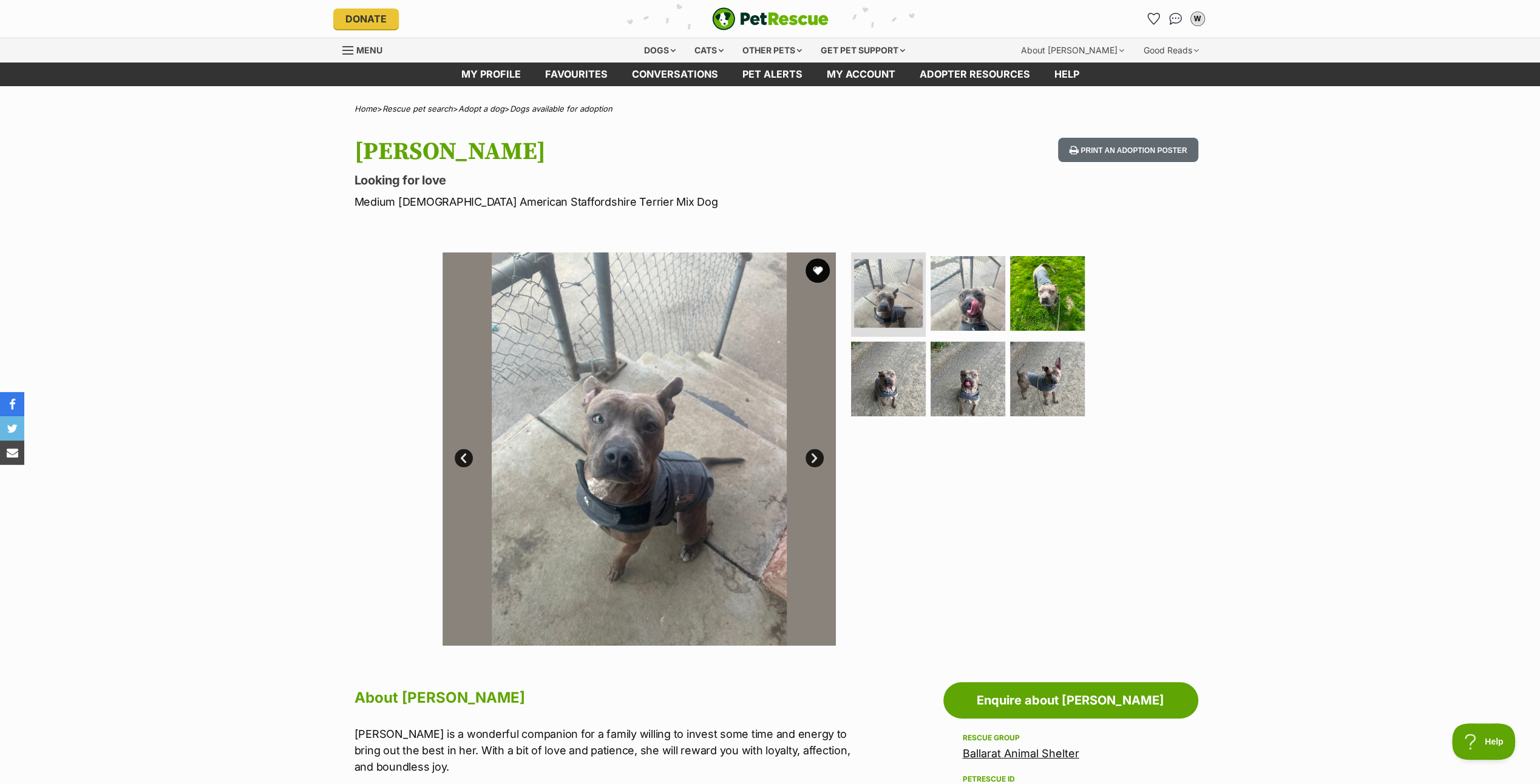
click at [813, 452] on link "Next" at bounding box center [814, 458] width 18 height 18
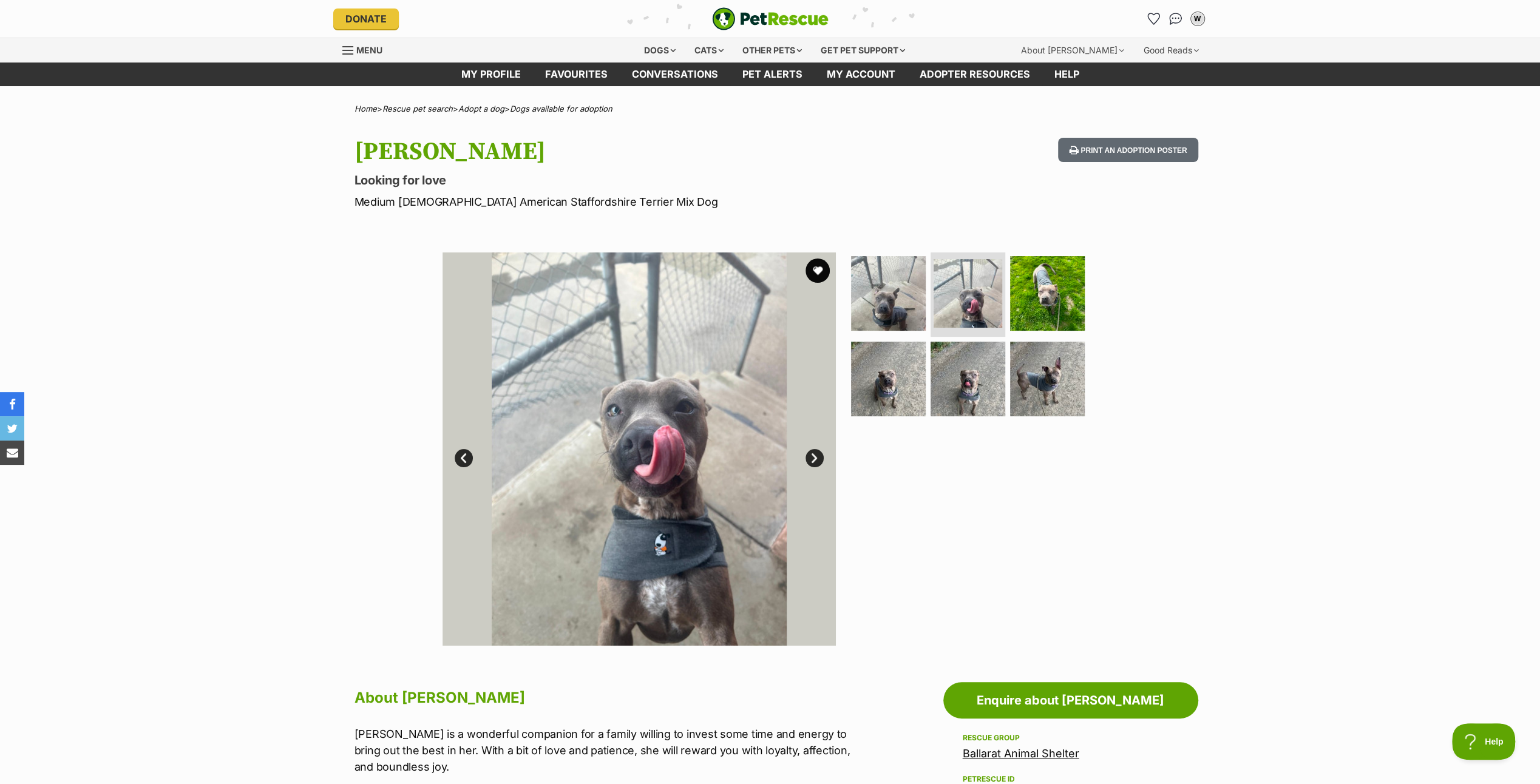
click at [813, 451] on link "Next" at bounding box center [814, 458] width 18 height 18
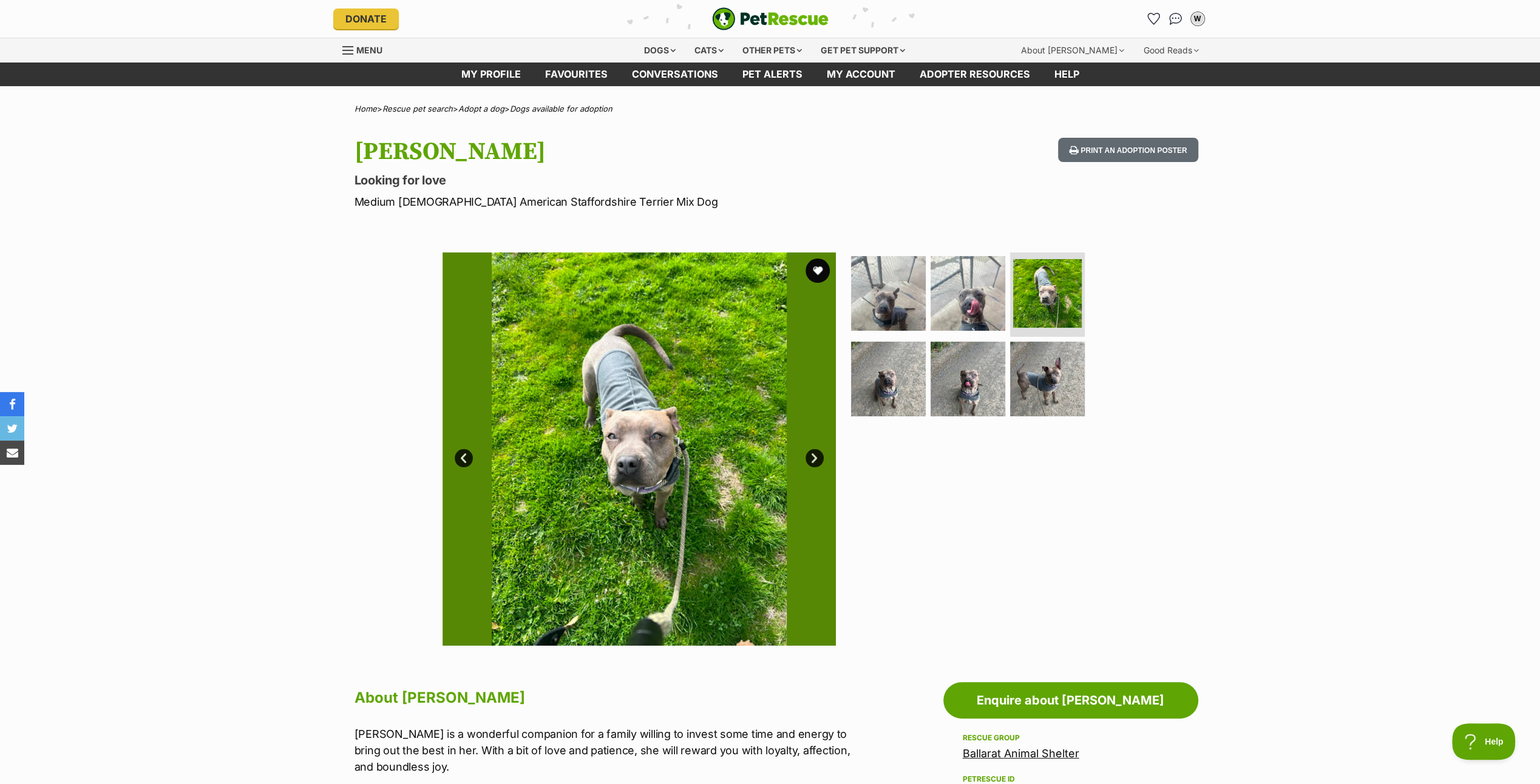
click at [814, 450] on link "Next" at bounding box center [814, 458] width 18 height 18
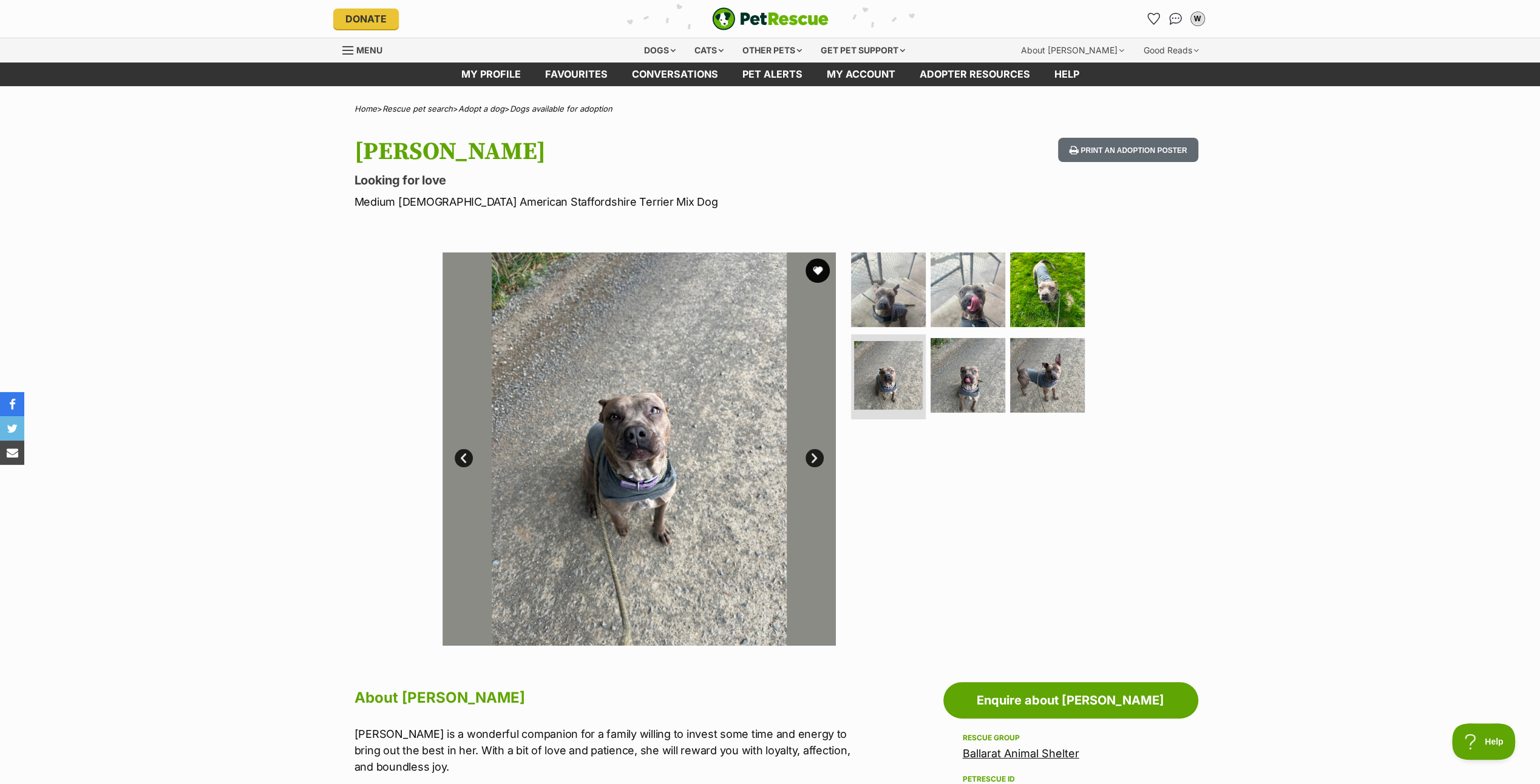
click at [814, 450] on link "Next" at bounding box center [814, 458] width 18 height 18
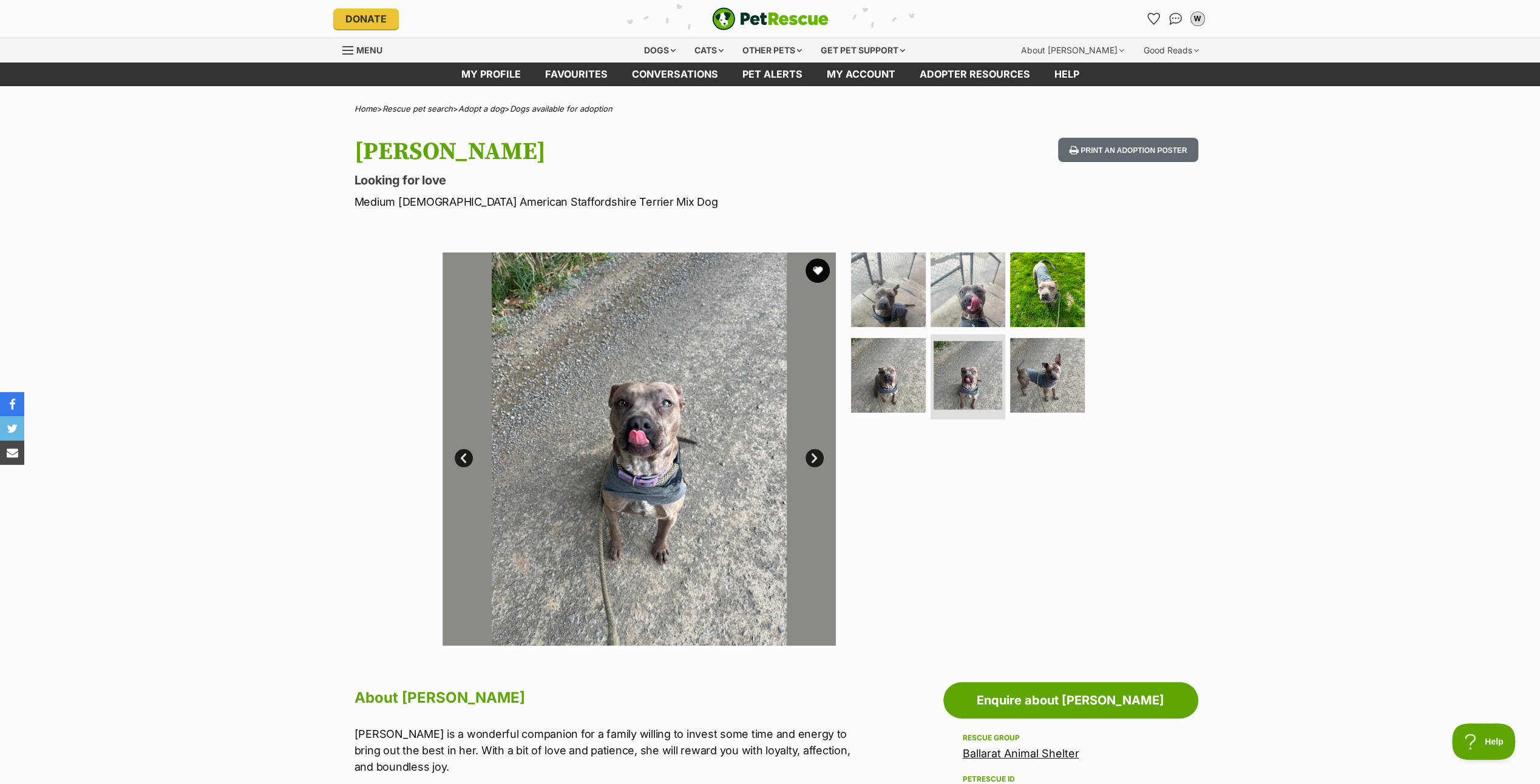
click at [814, 450] on link "Next" at bounding box center [814, 458] width 18 height 18
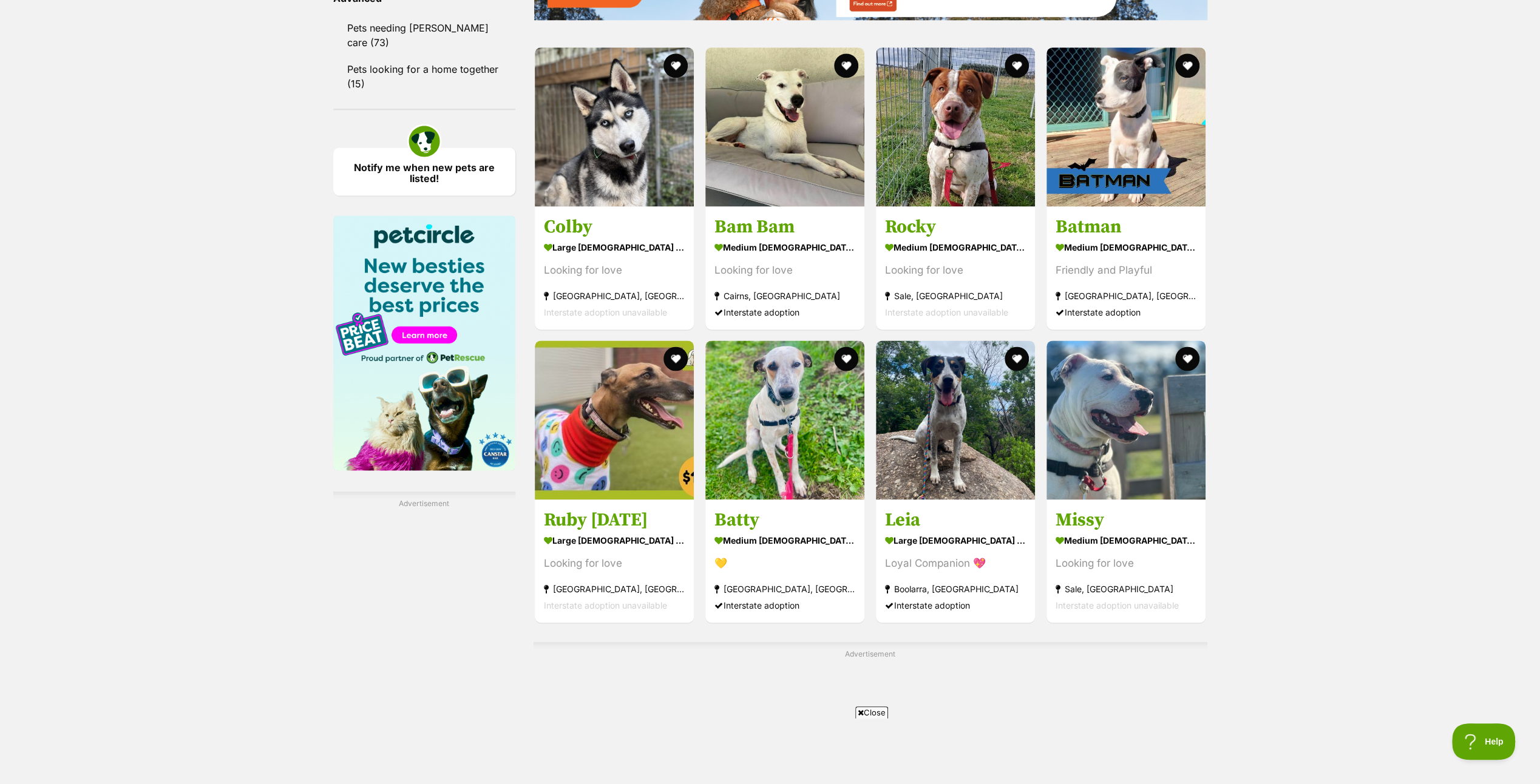
scroll to position [1882, 0]
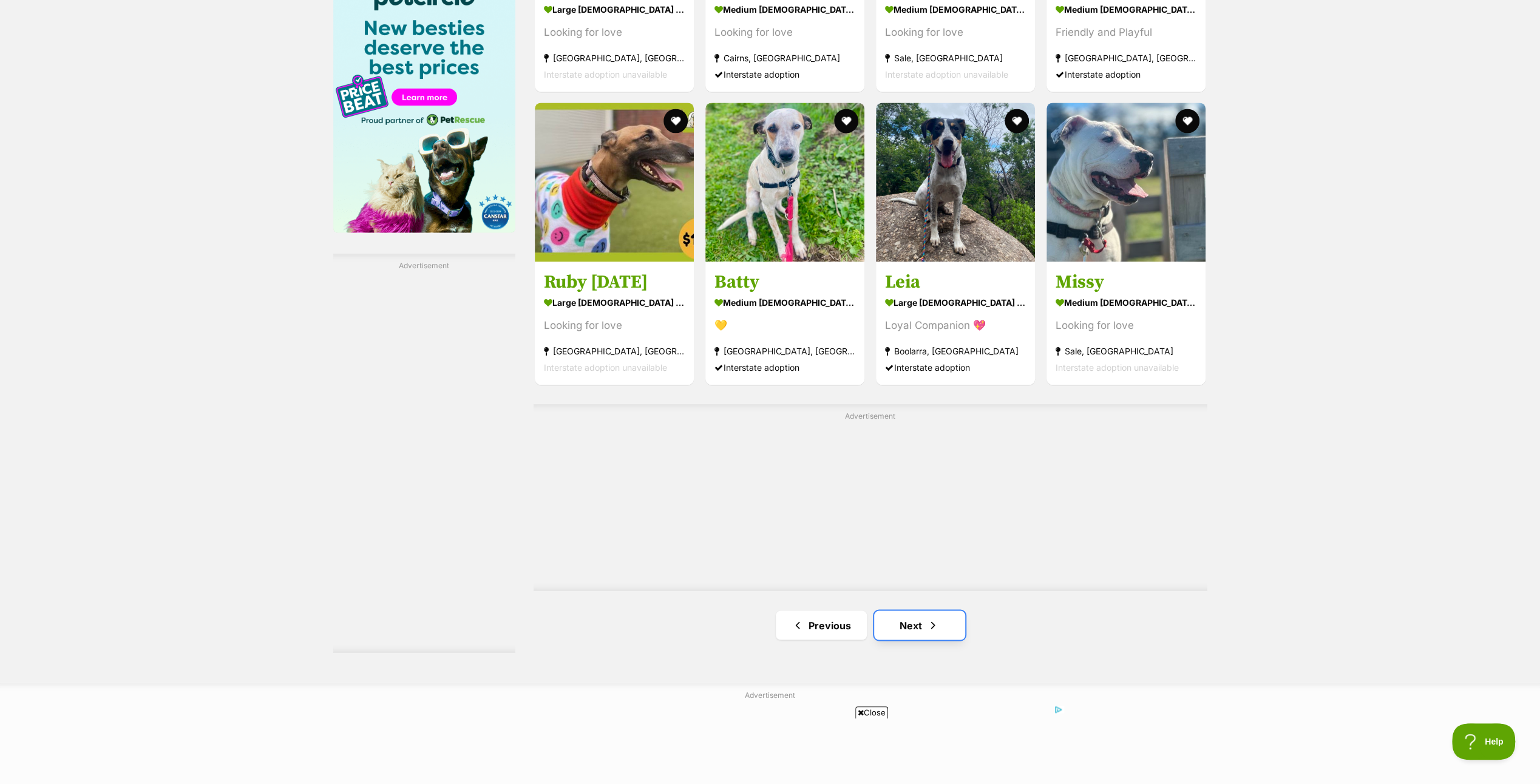
click at [923, 622] on link "Next" at bounding box center [920, 625] width 91 height 29
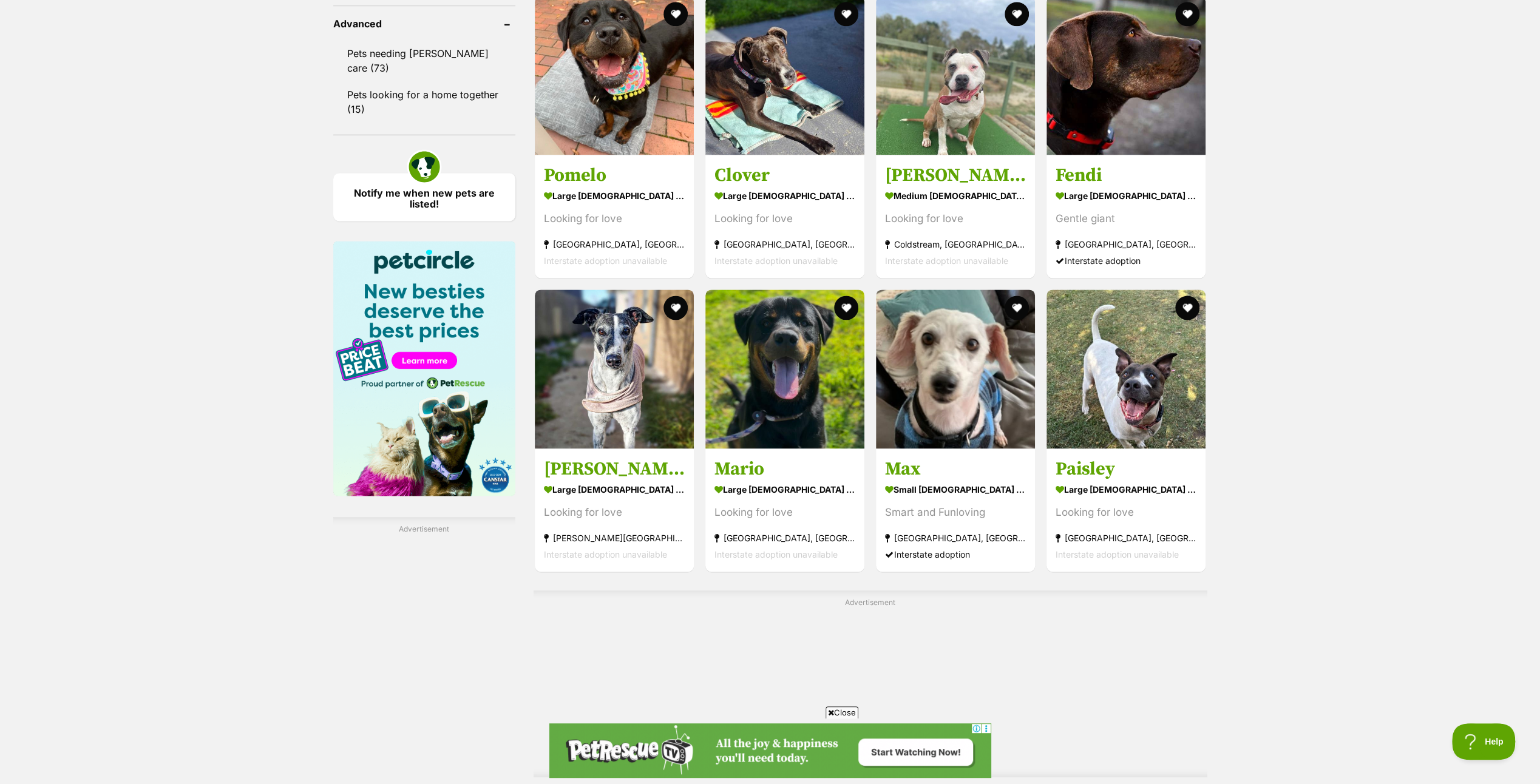
scroll to position [1821, 0]
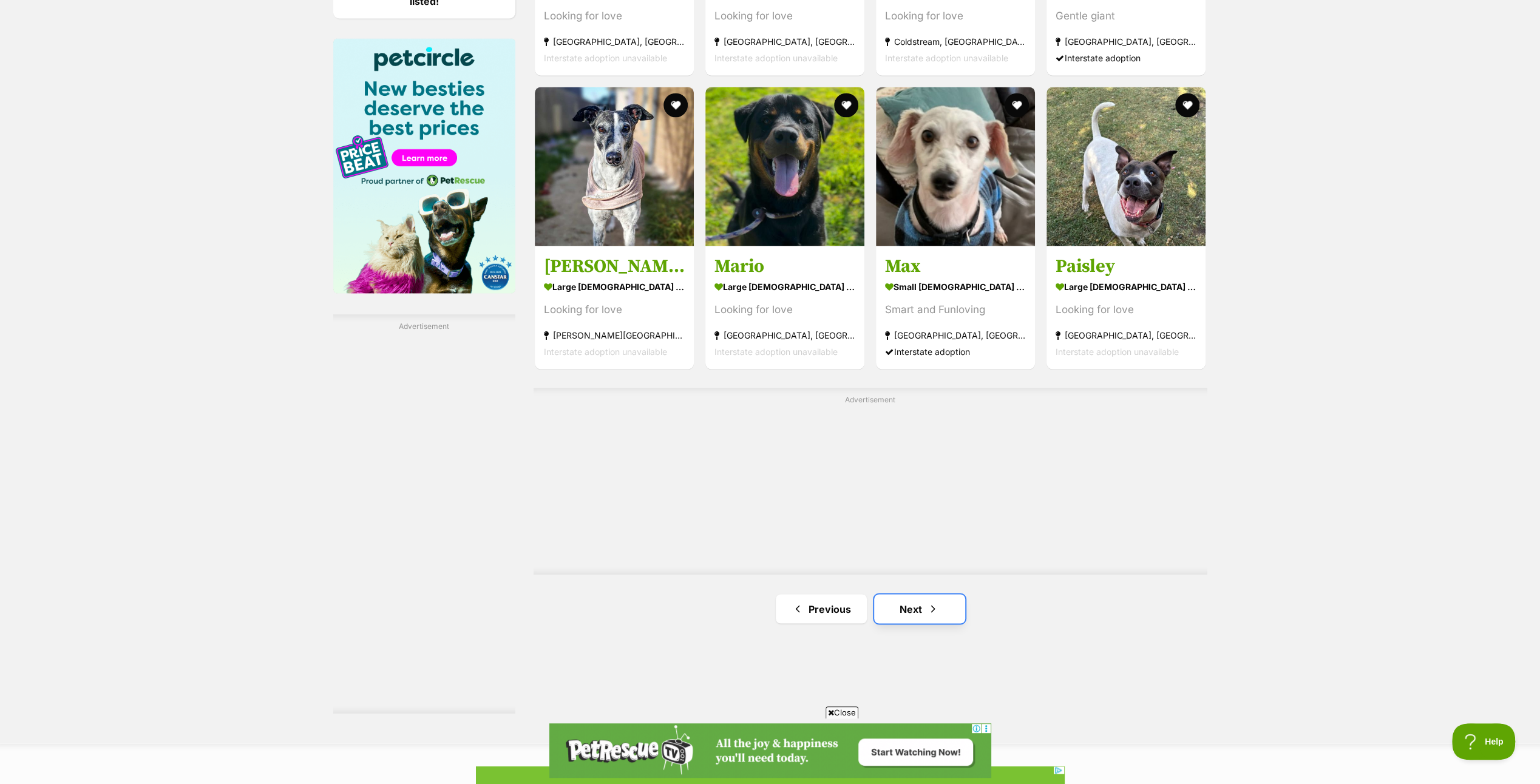
click at [938, 601] on span "Next page" at bounding box center [933, 609] width 12 height 15
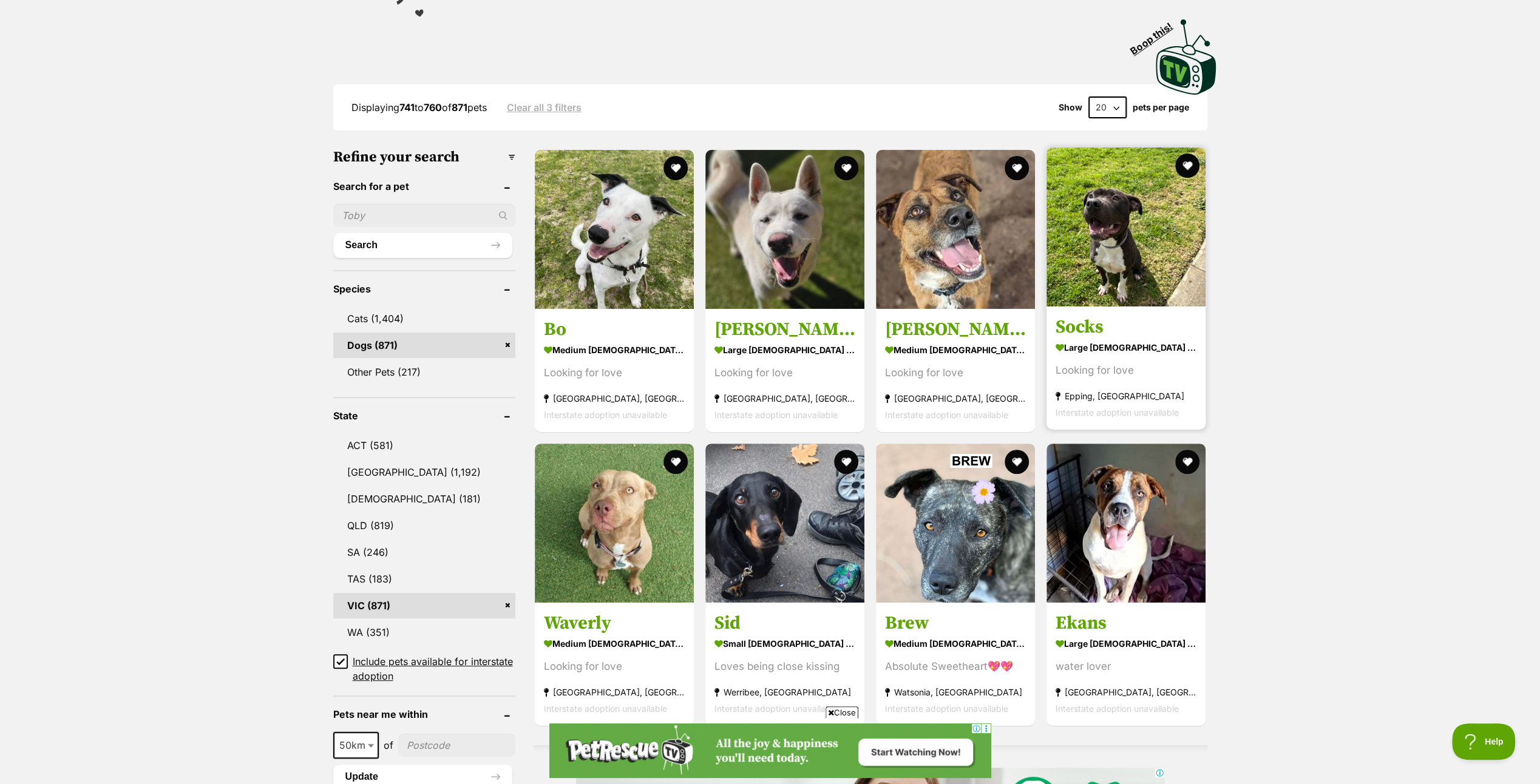
click at [1140, 250] on img at bounding box center [1127, 227] width 159 height 159
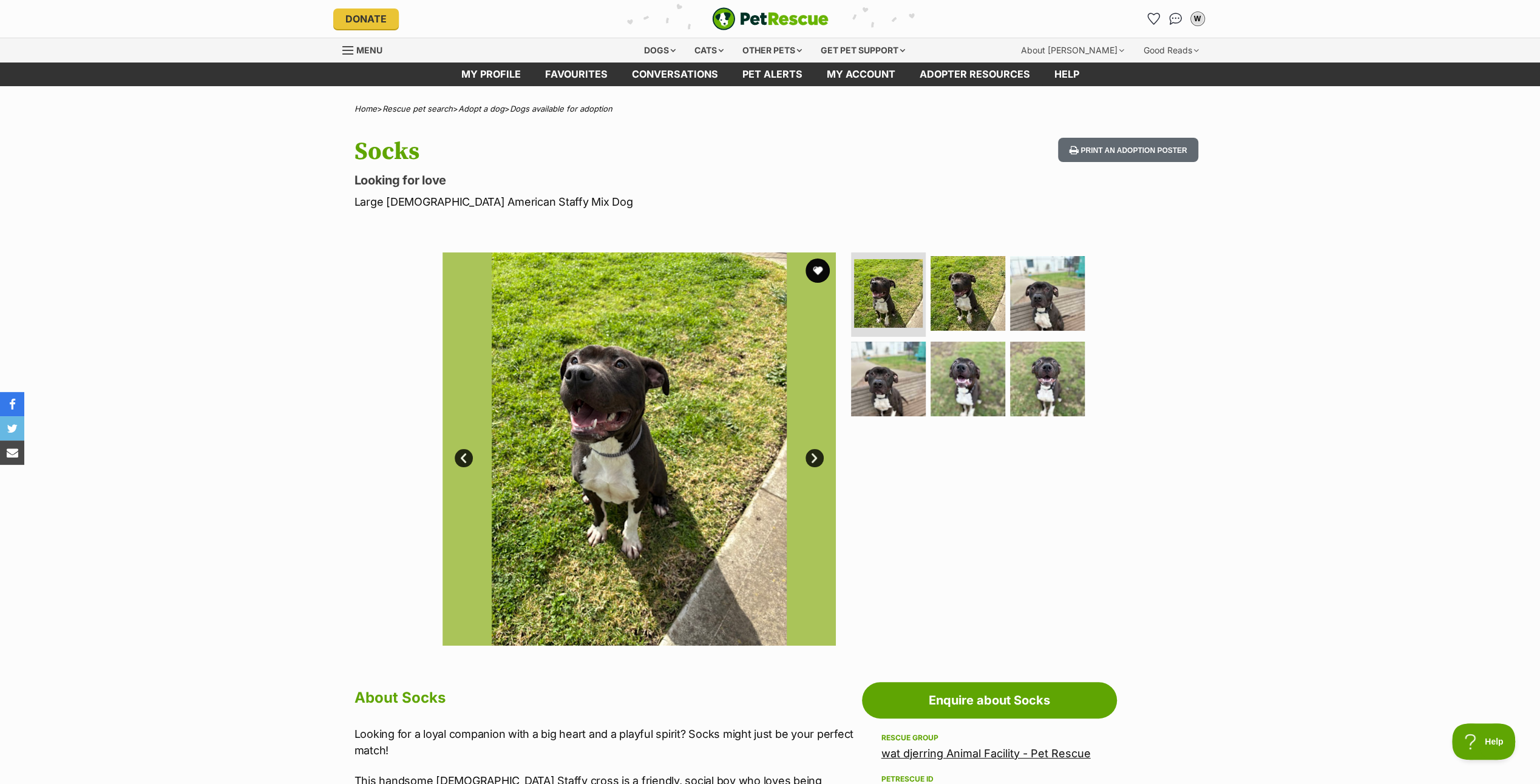
click at [815, 450] on link "Next" at bounding box center [814, 458] width 18 height 18
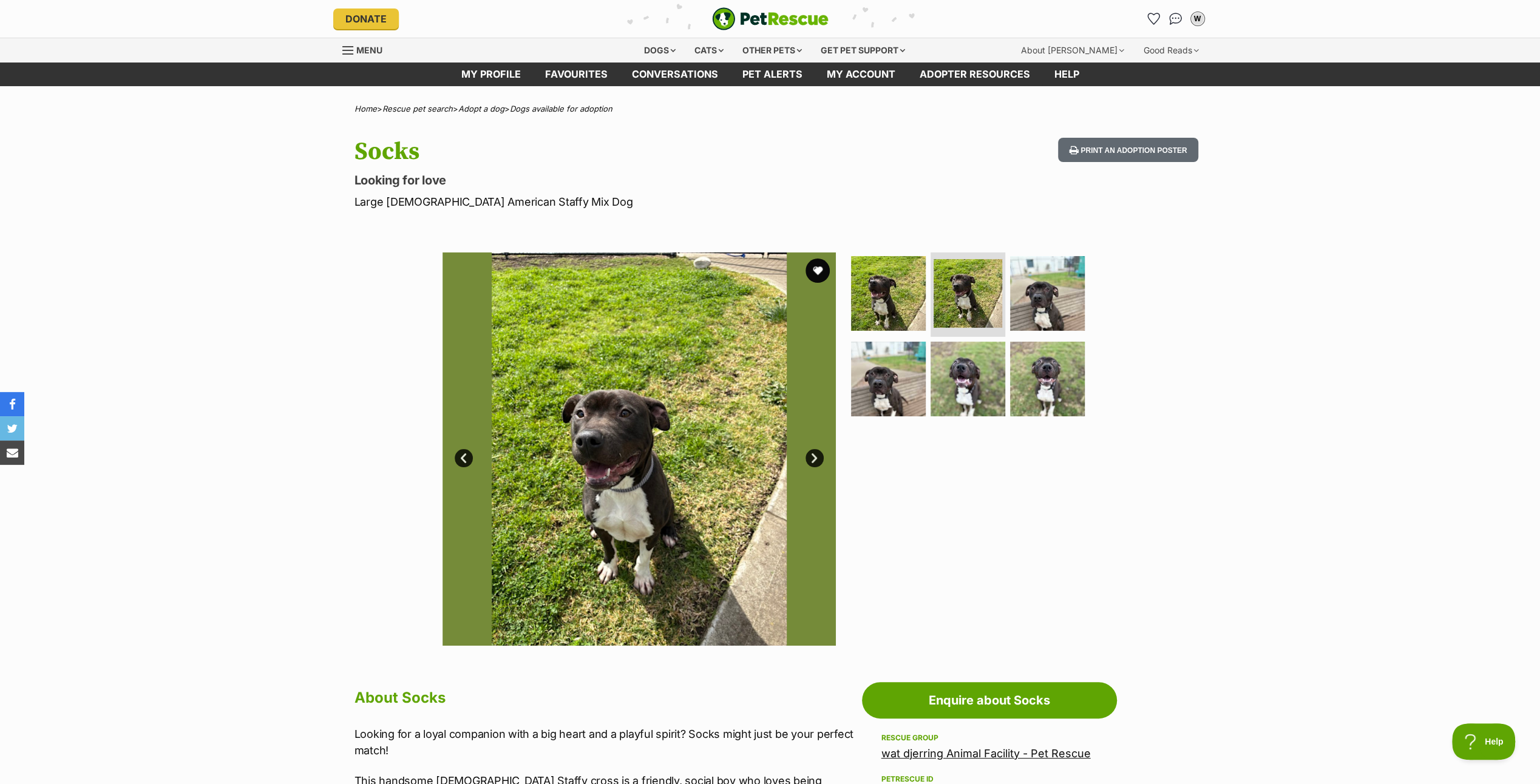
click at [815, 450] on link "Next" at bounding box center [814, 458] width 18 height 18
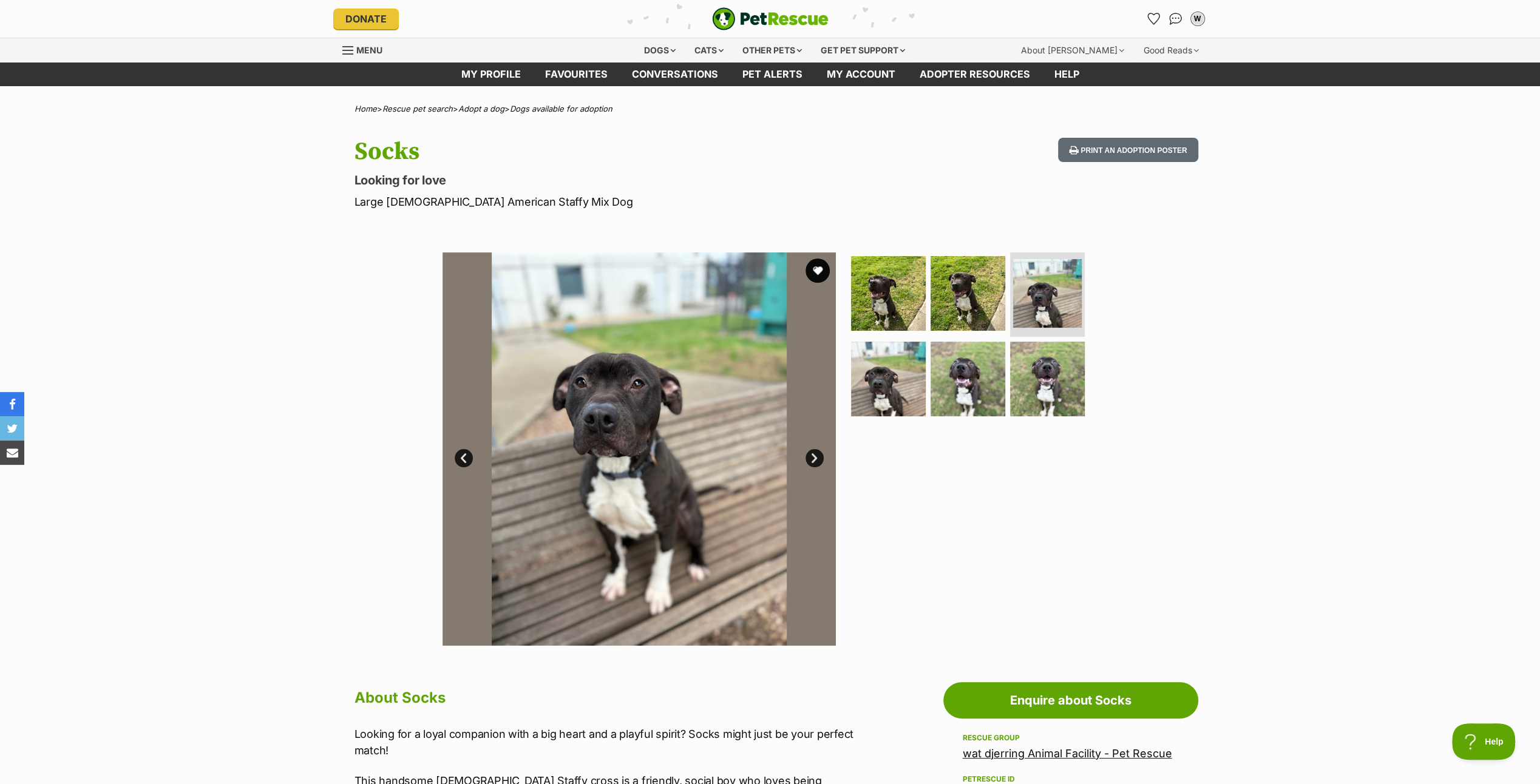
click at [815, 450] on link "Next" at bounding box center [814, 458] width 18 height 18
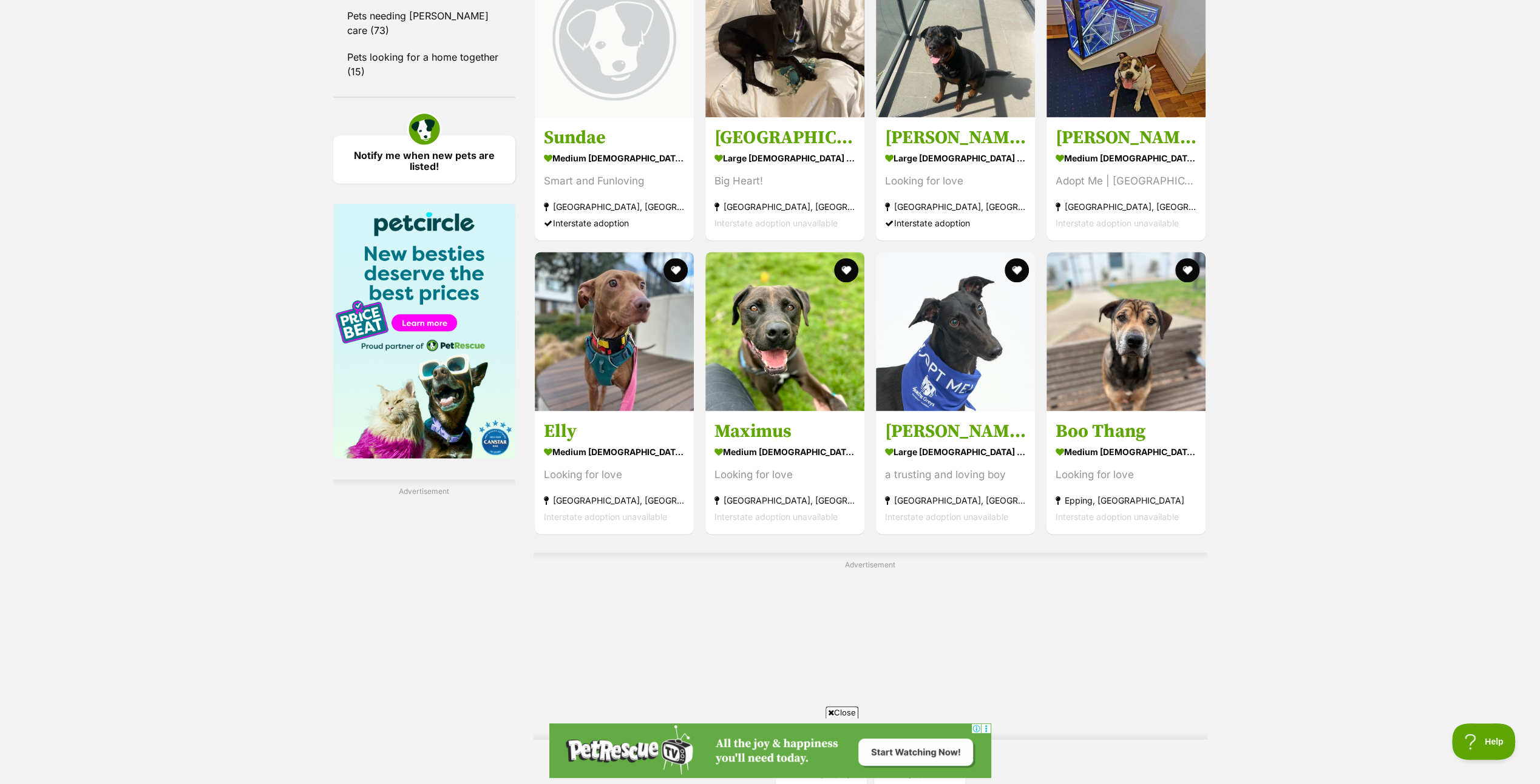
scroll to position [1821, 0]
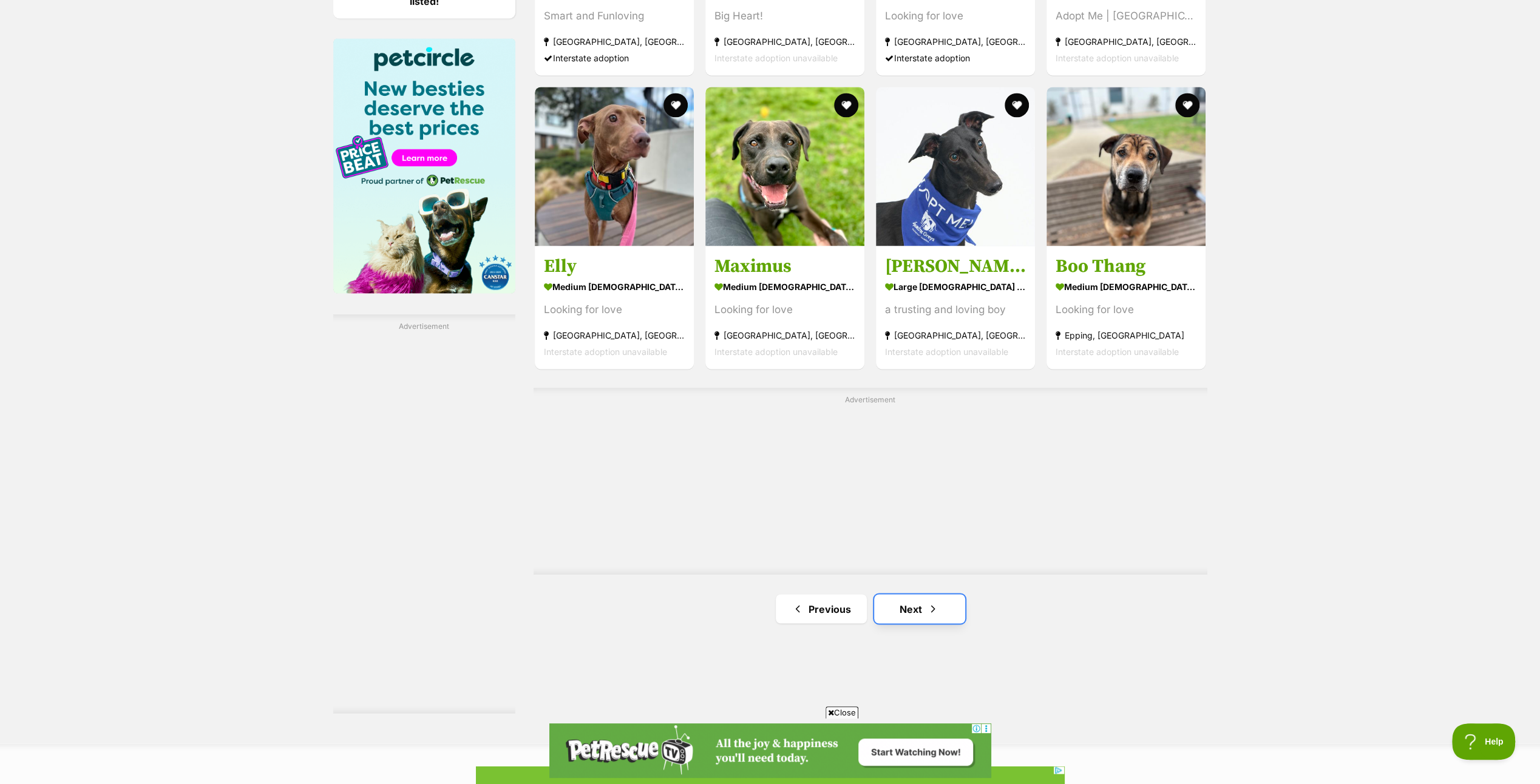
click at [927, 605] on link "Next" at bounding box center [920, 609] width 91 height 29
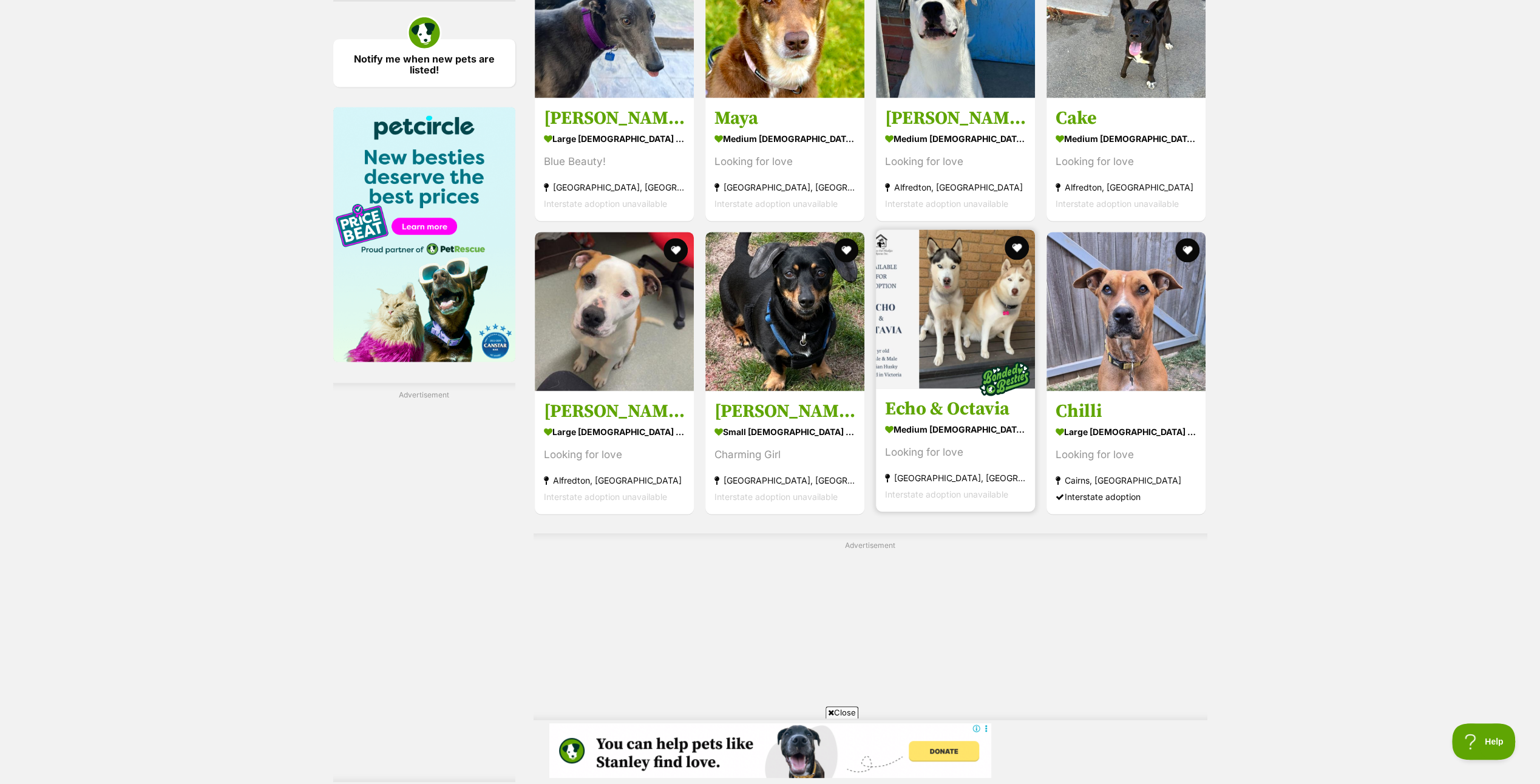
scroll to position [1821, 0]
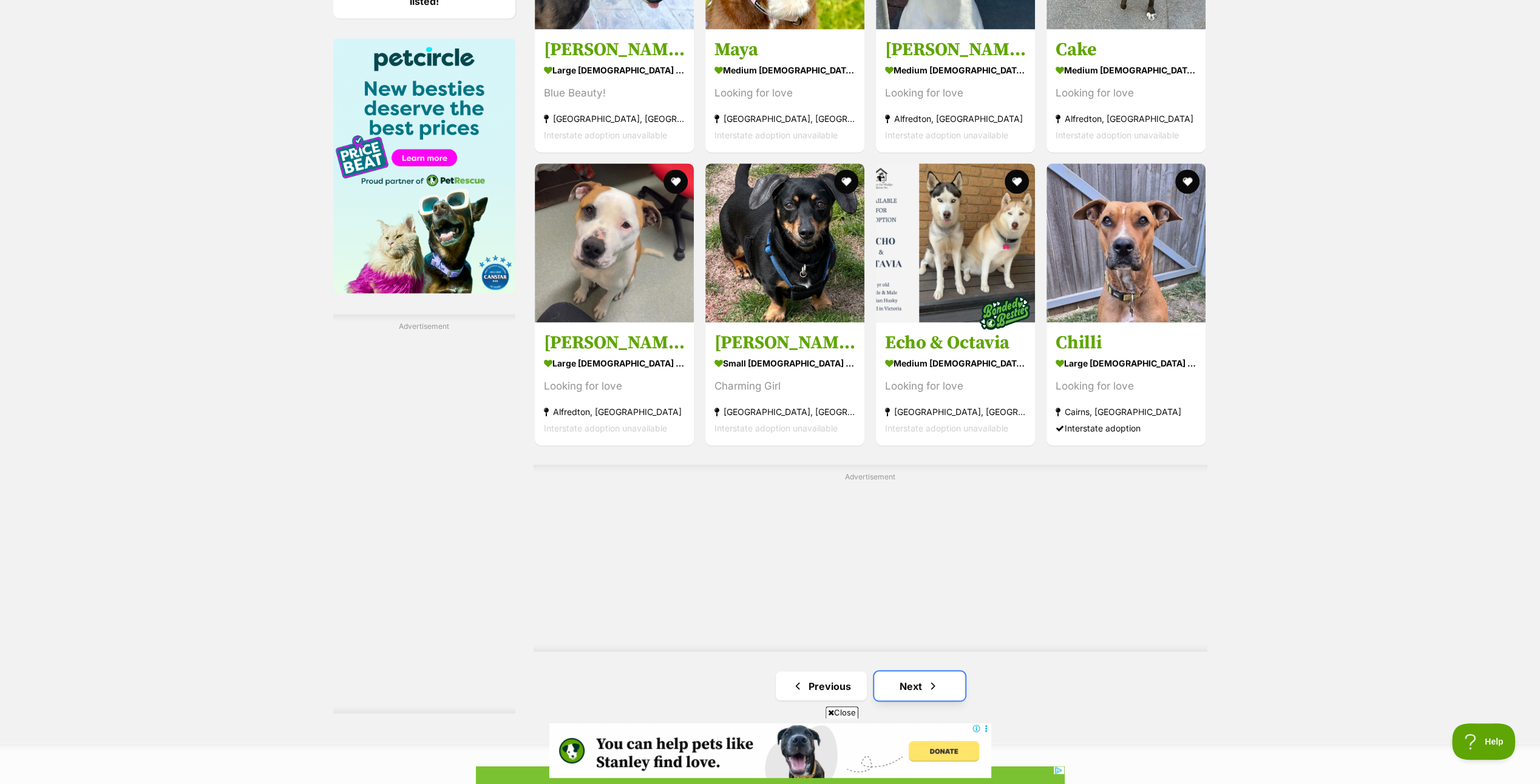
click at [897, 679] on link "Next" at bounding box center [920, 686] width 91 height 29
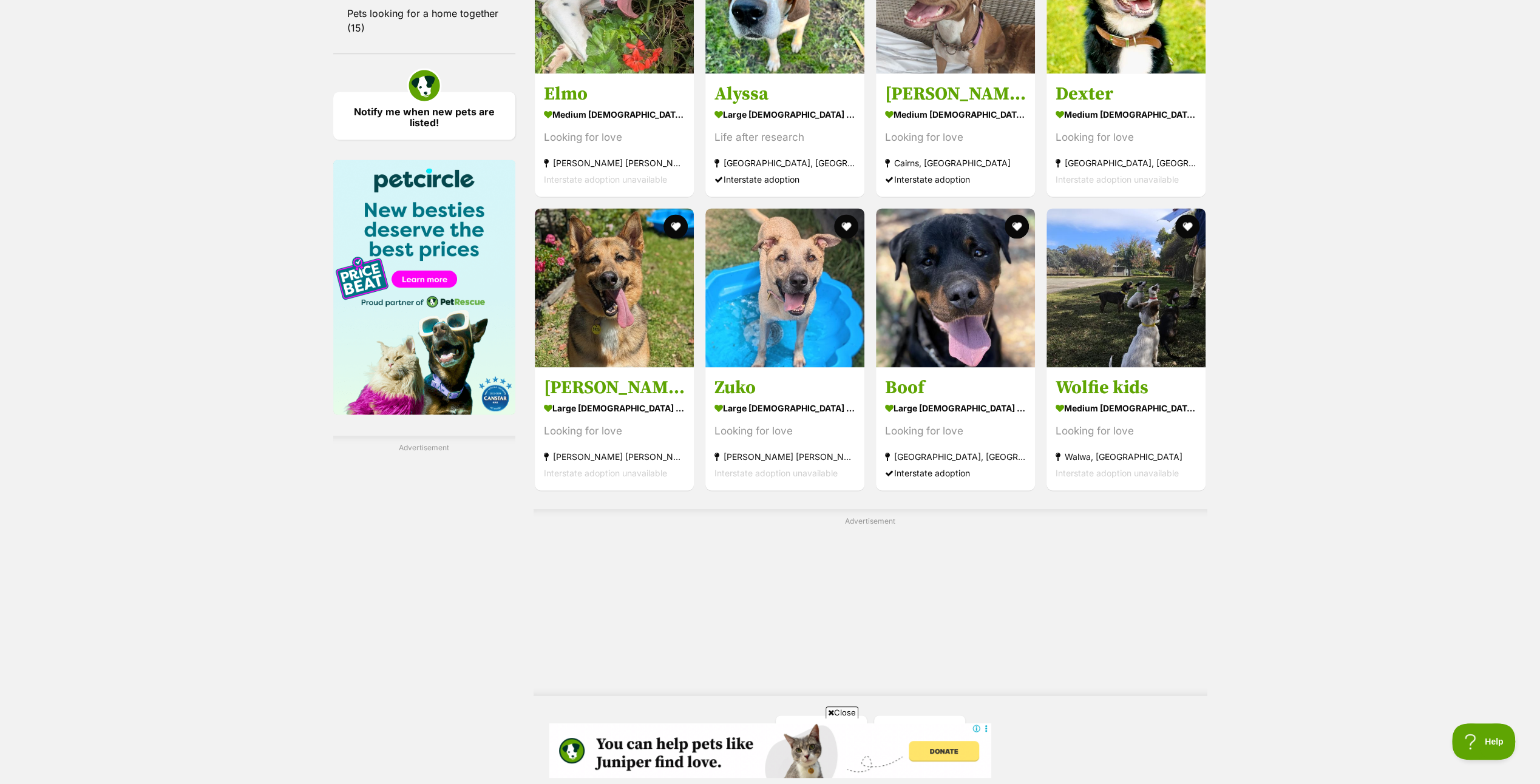
scroll to position [1882, 0]
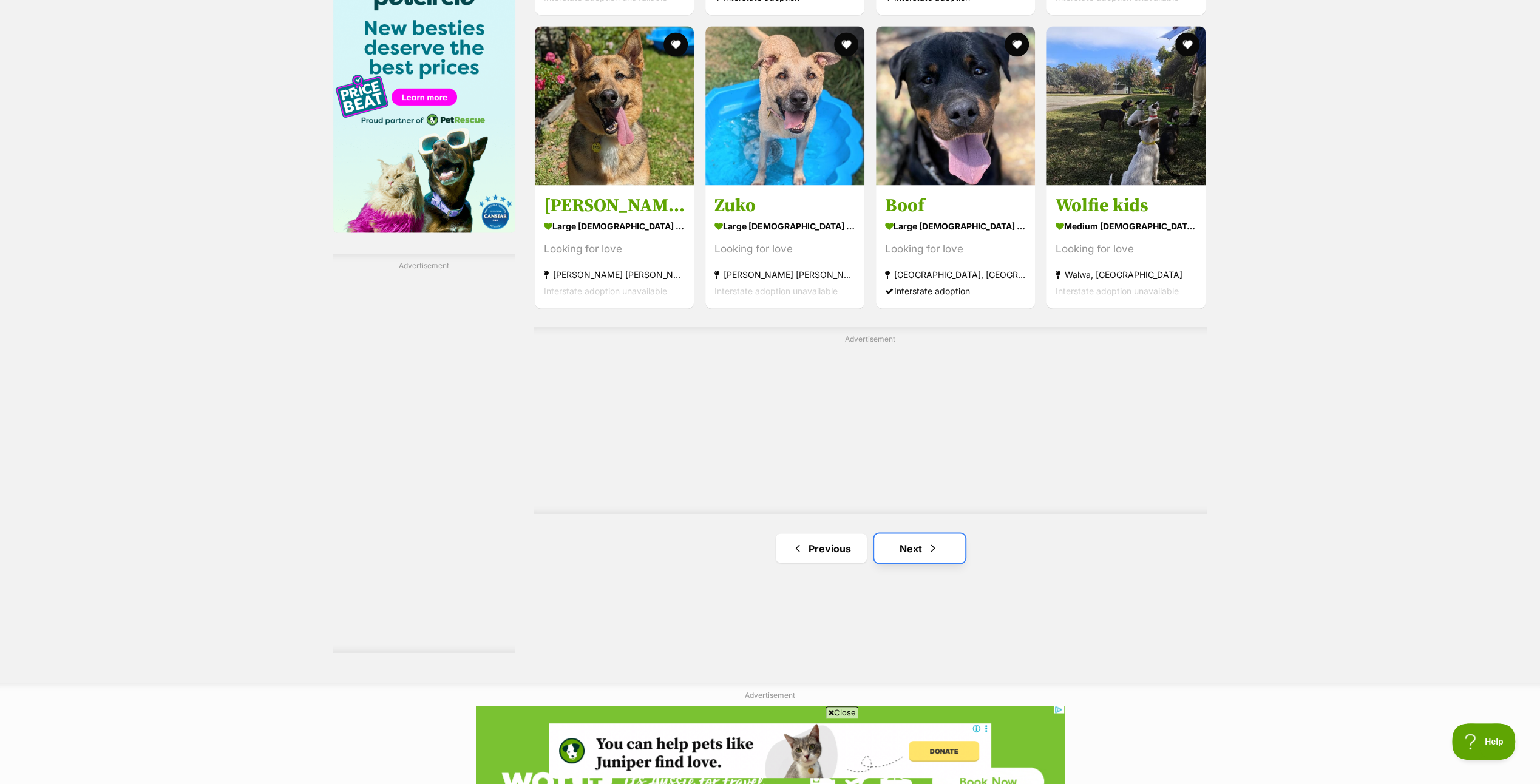
click at [916, 541] on link "Next" at bounding box center [920, 549] width 91 height 29
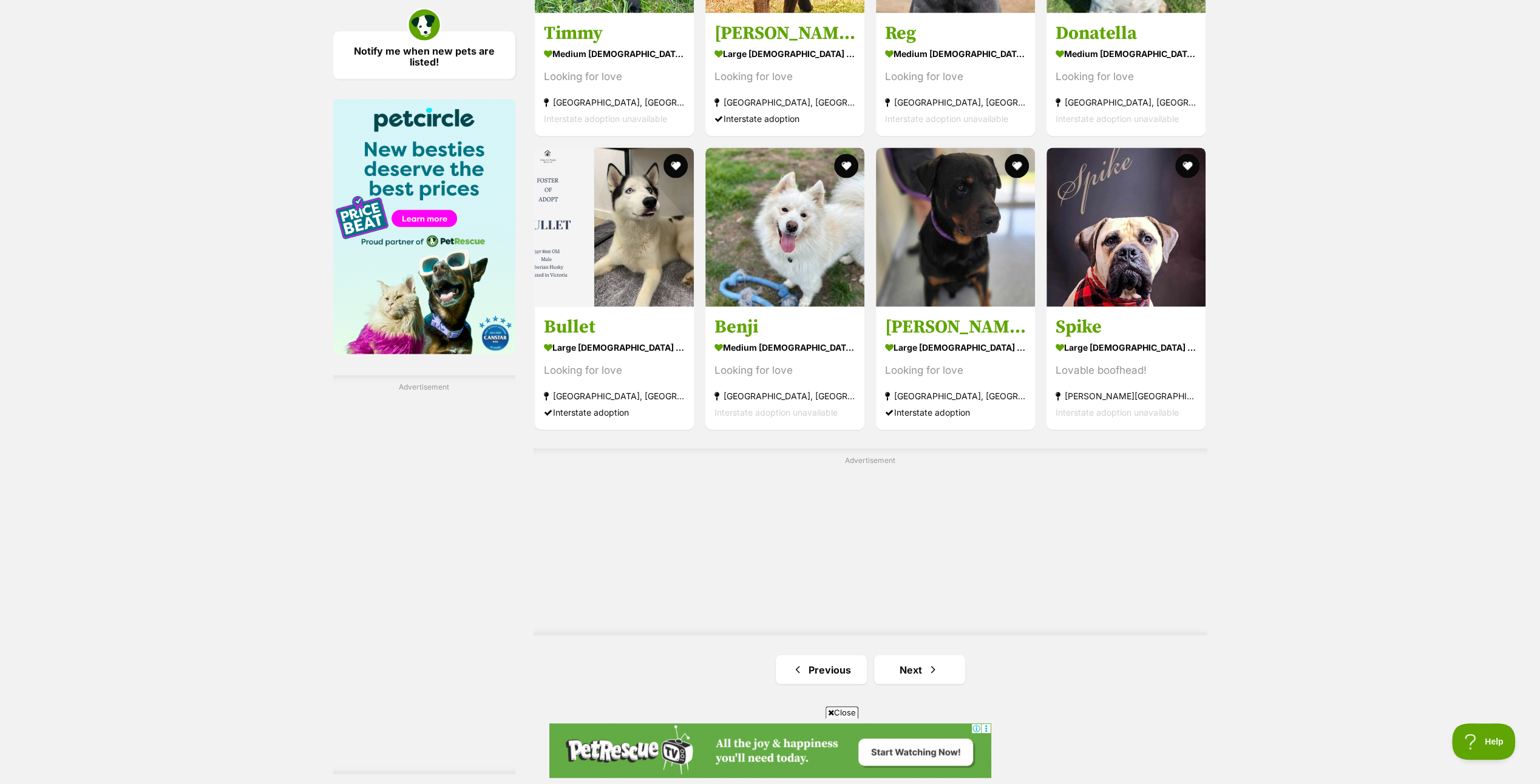
scroll to position [1943, 0]
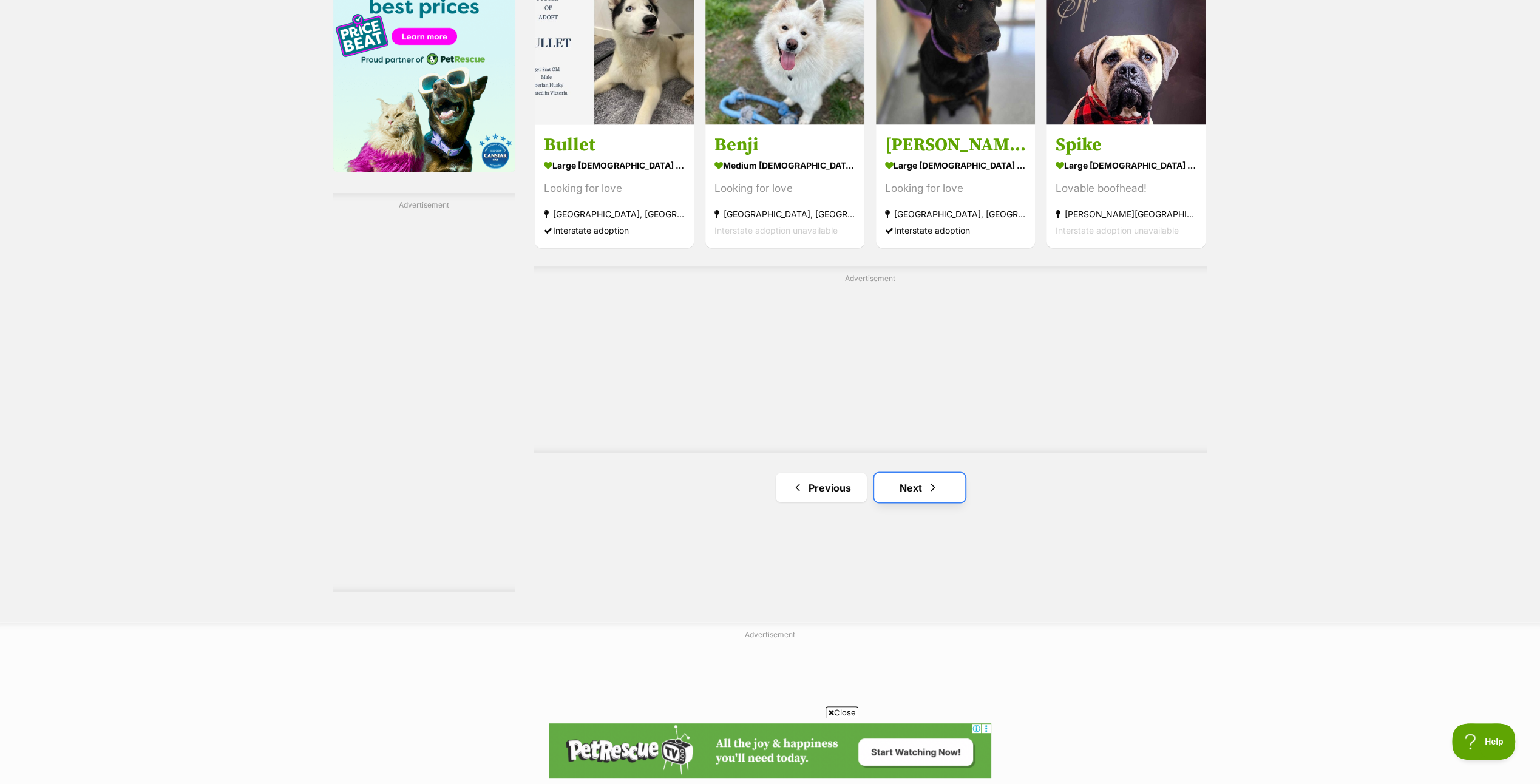
click at [921, 487] on link "Next" at bounding box center [920, 488] width 91 height 29
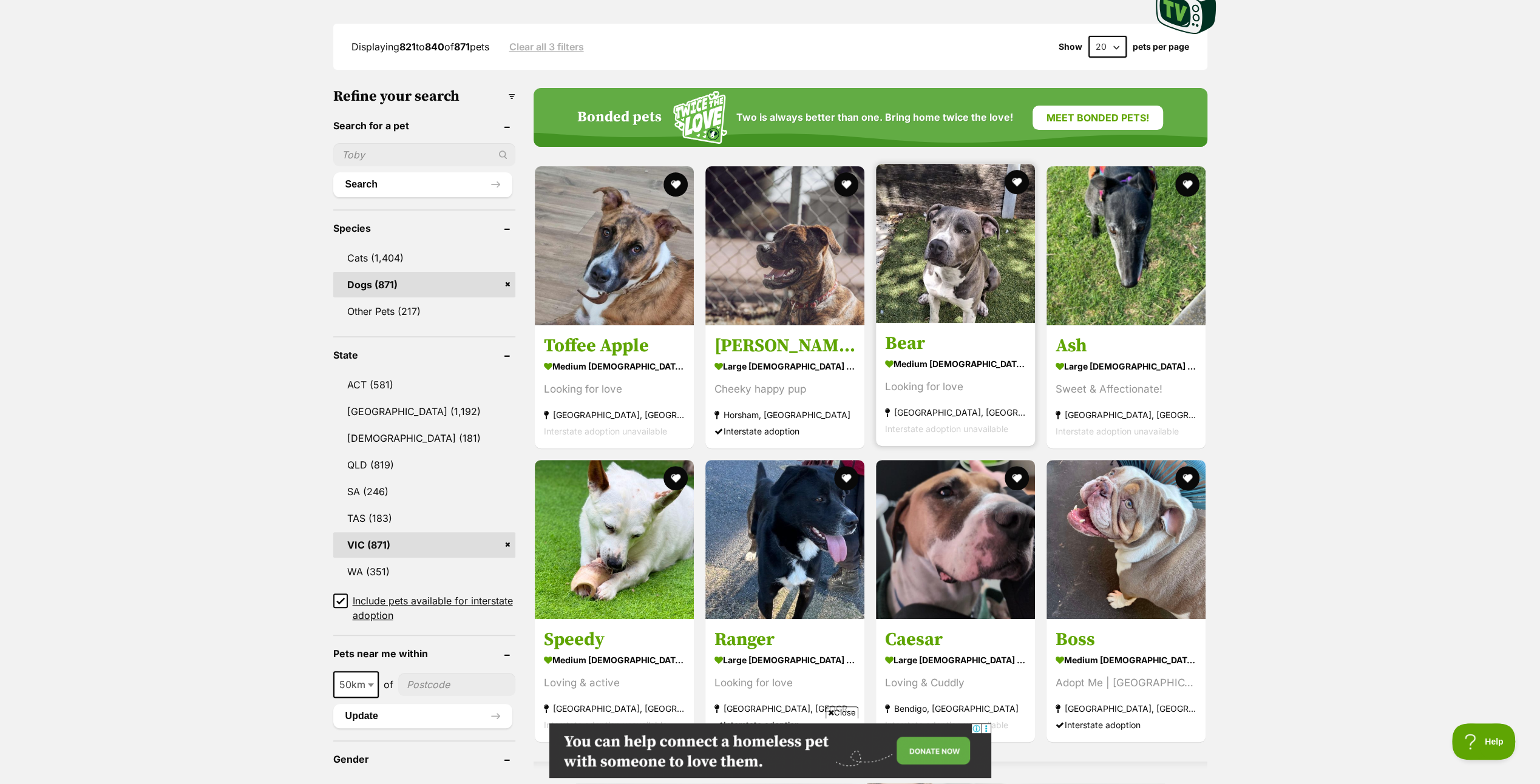
scroll to position [121, 0]
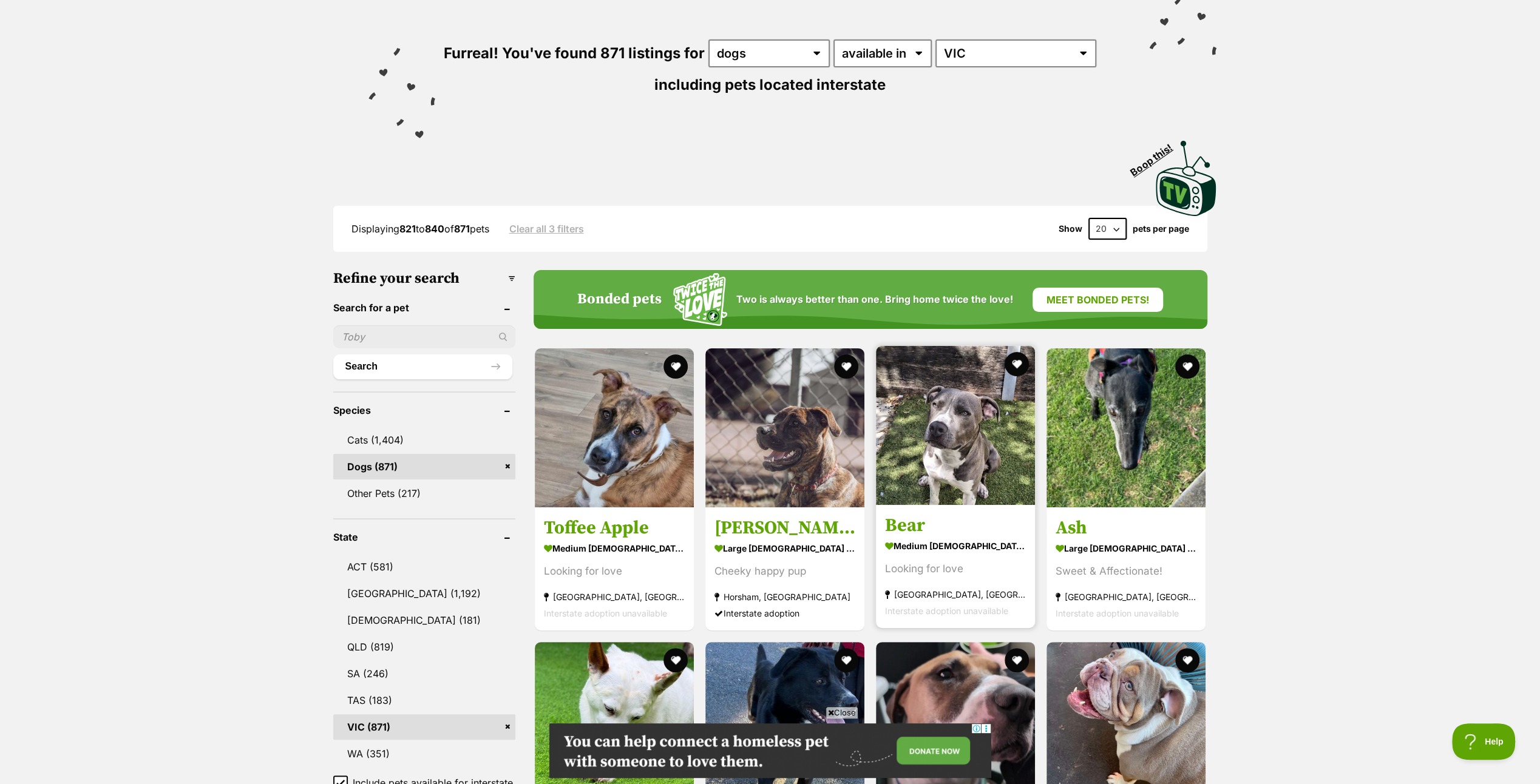
click at [964, 438] on img at bounding box center [956, 425] width 159 height 159
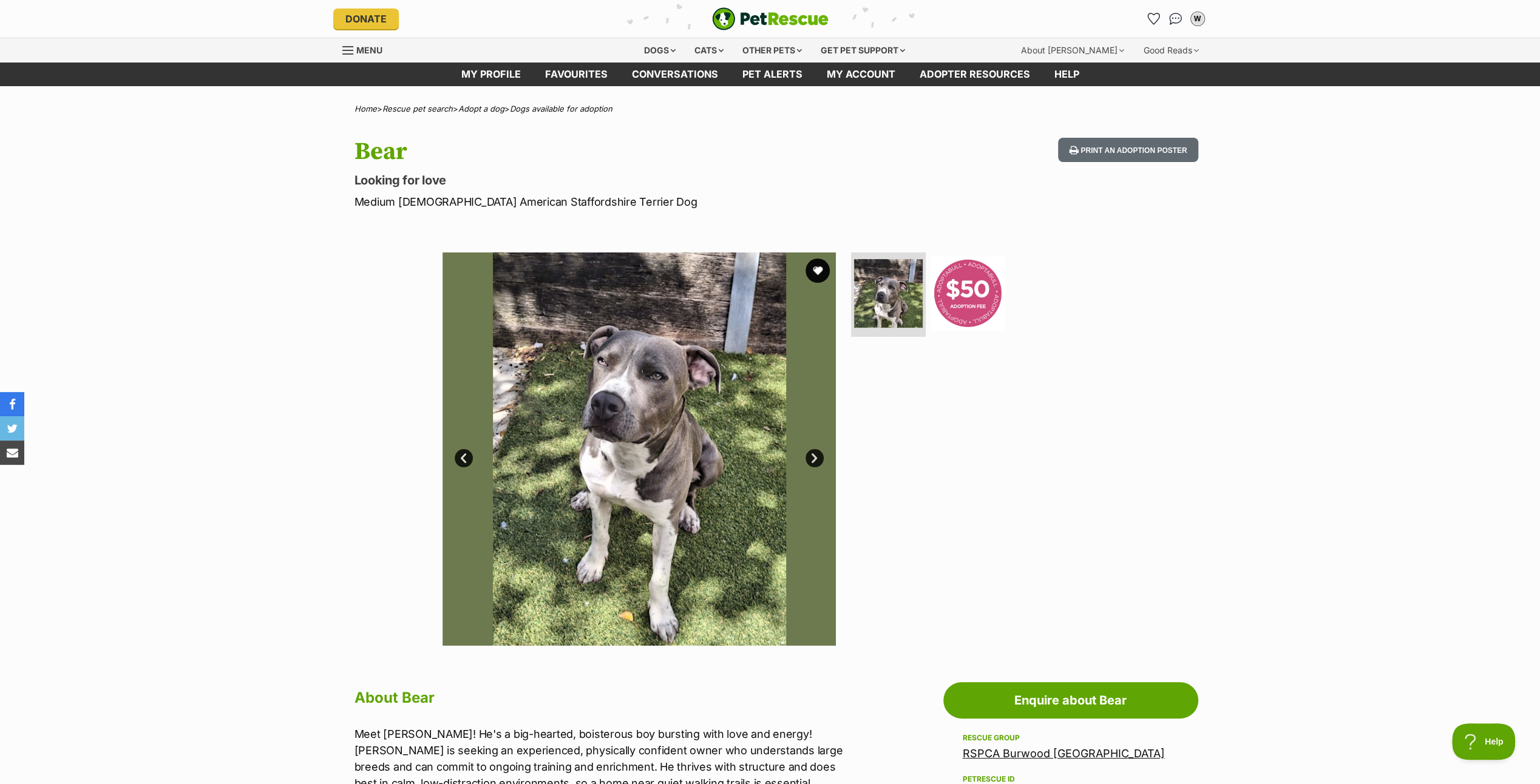
click at [811, 461] on link "Next" at bounding box center [814, 458] width 18 height 18
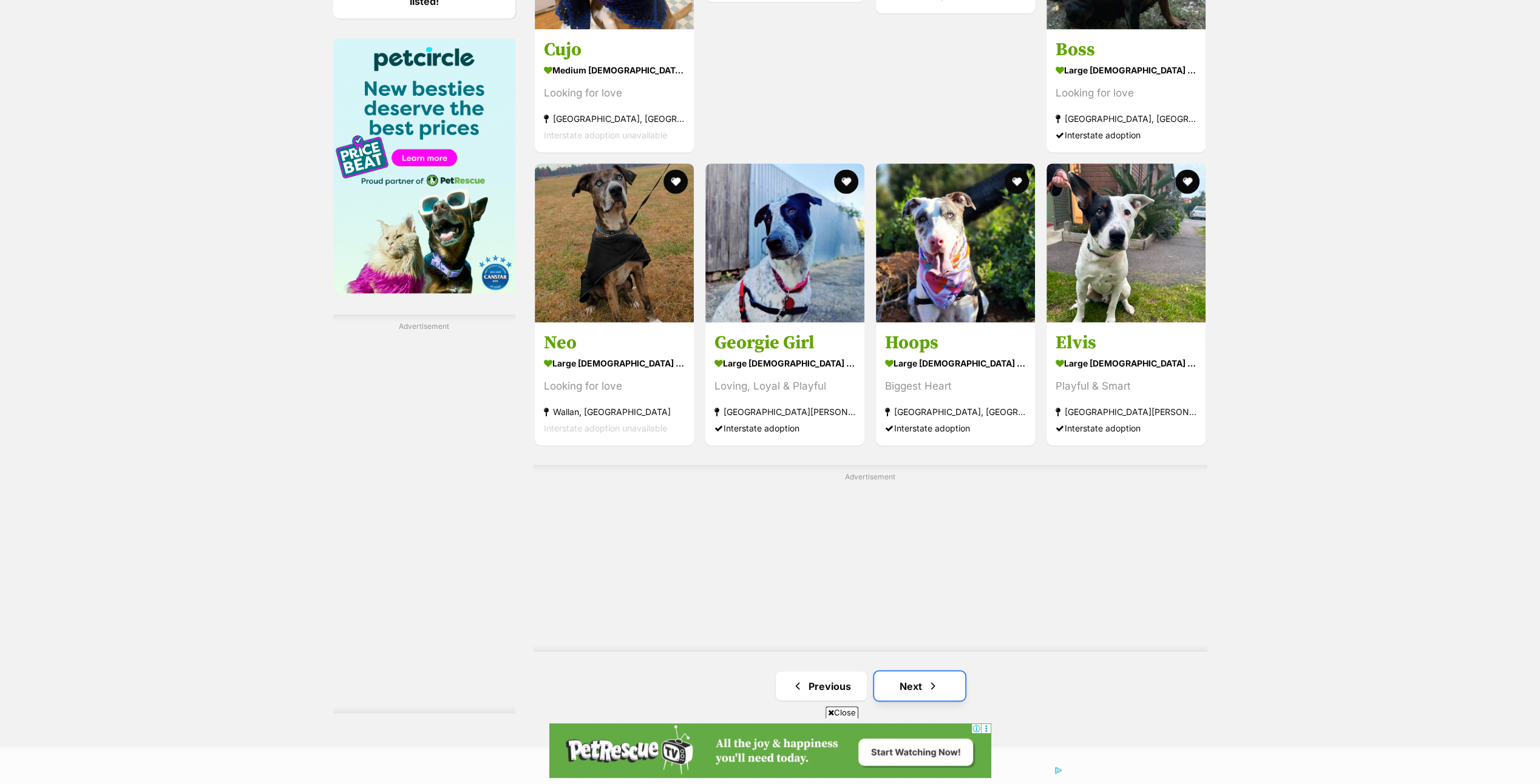
click at [919, 682] on link "Next" at bounding box center [920, 686] width 91 height 29
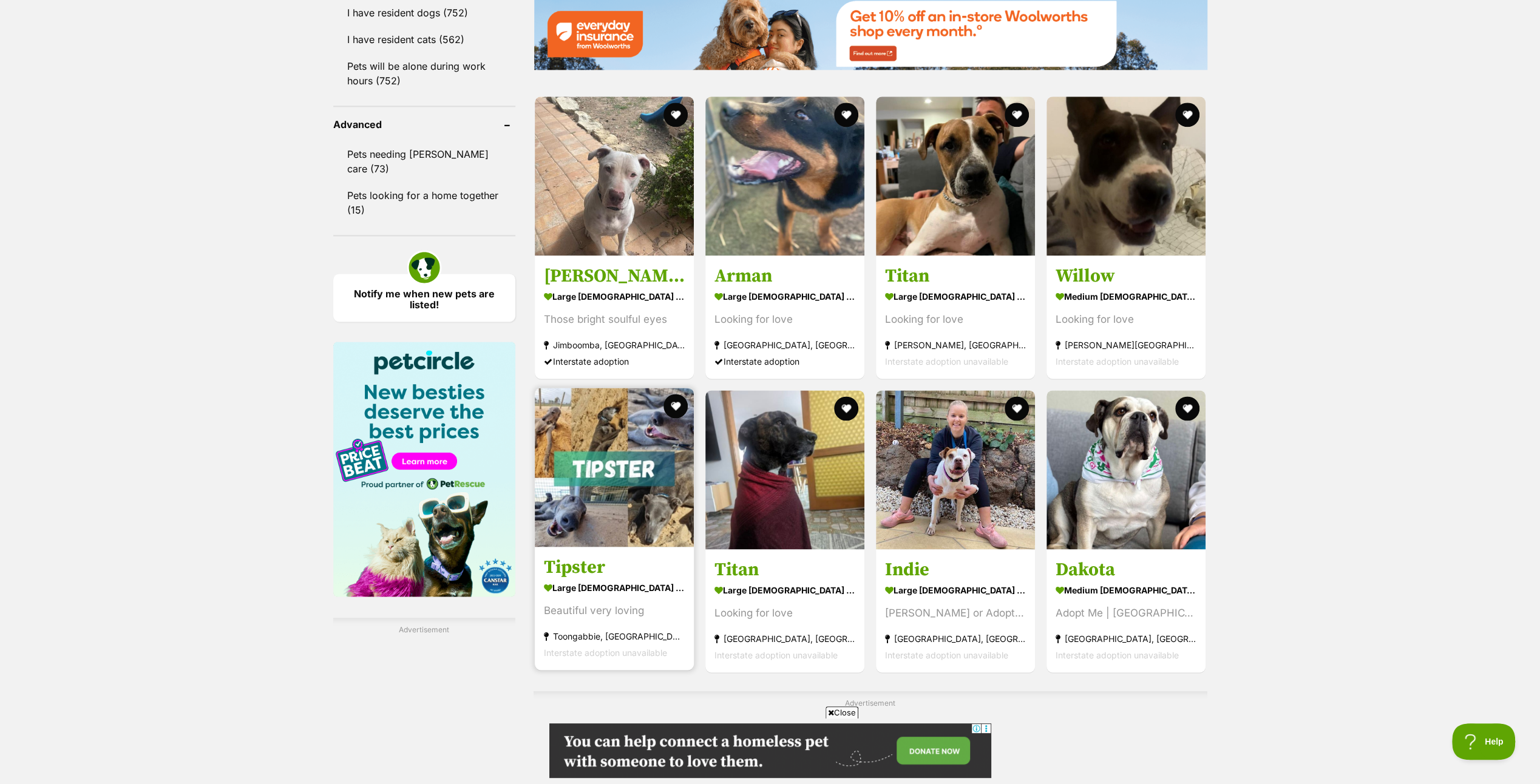
scroll to position [1761, 0]
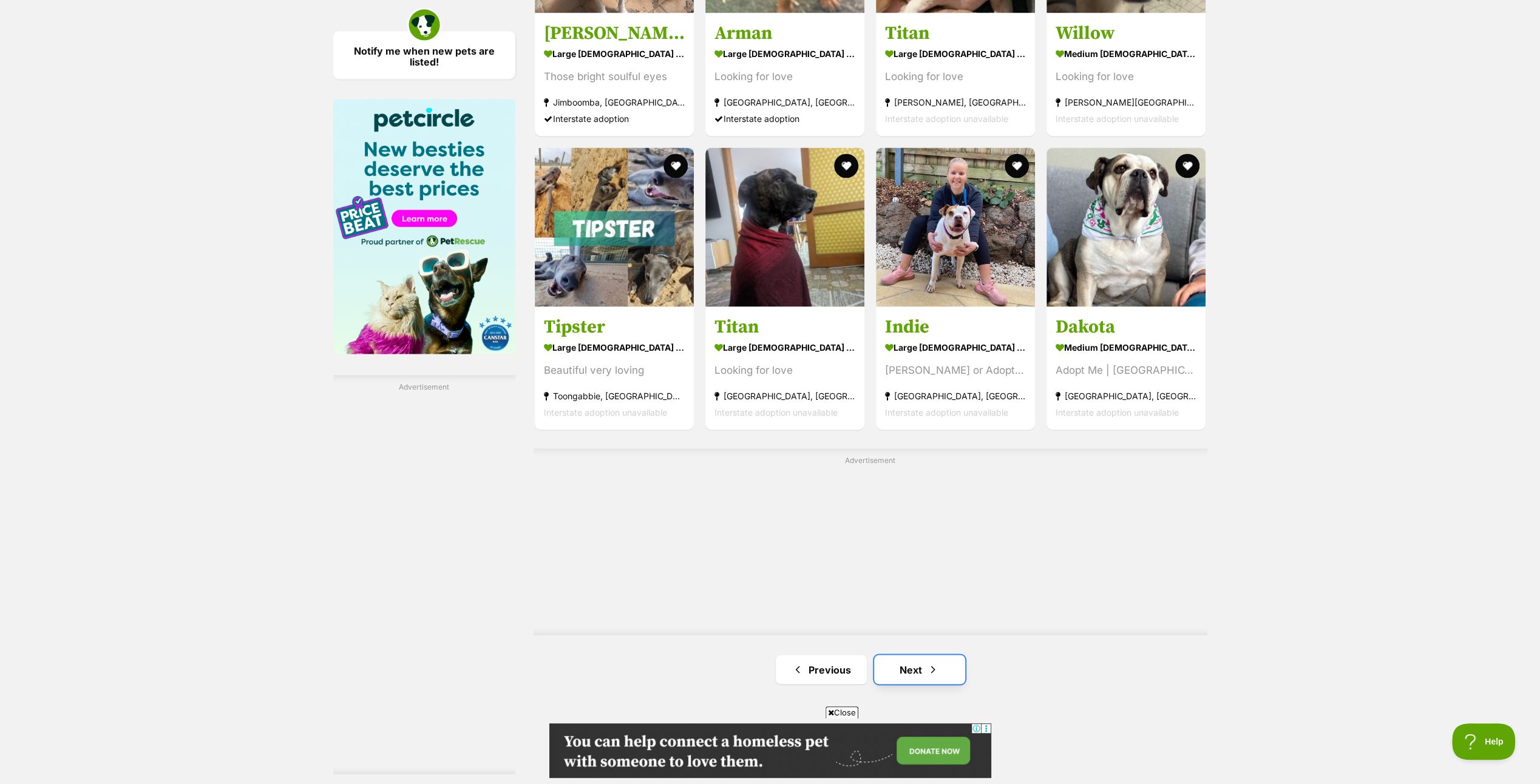
click at [916, 665] on link "Next" at bounding box center [920, 670] width 91 height 29
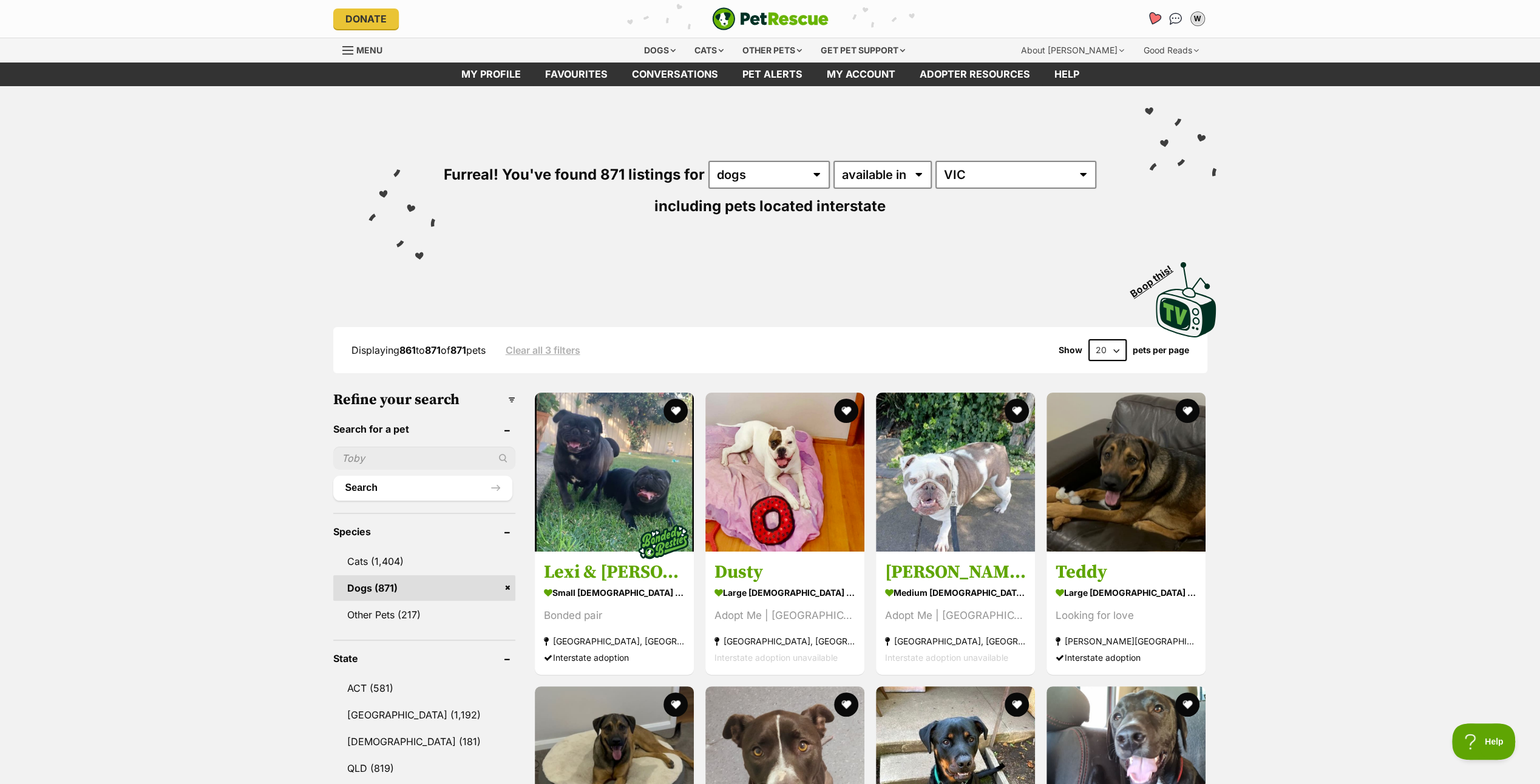
click at [1155, 13] on icon "Favourites" at bounding box center [1153, 18] width 15 height 14
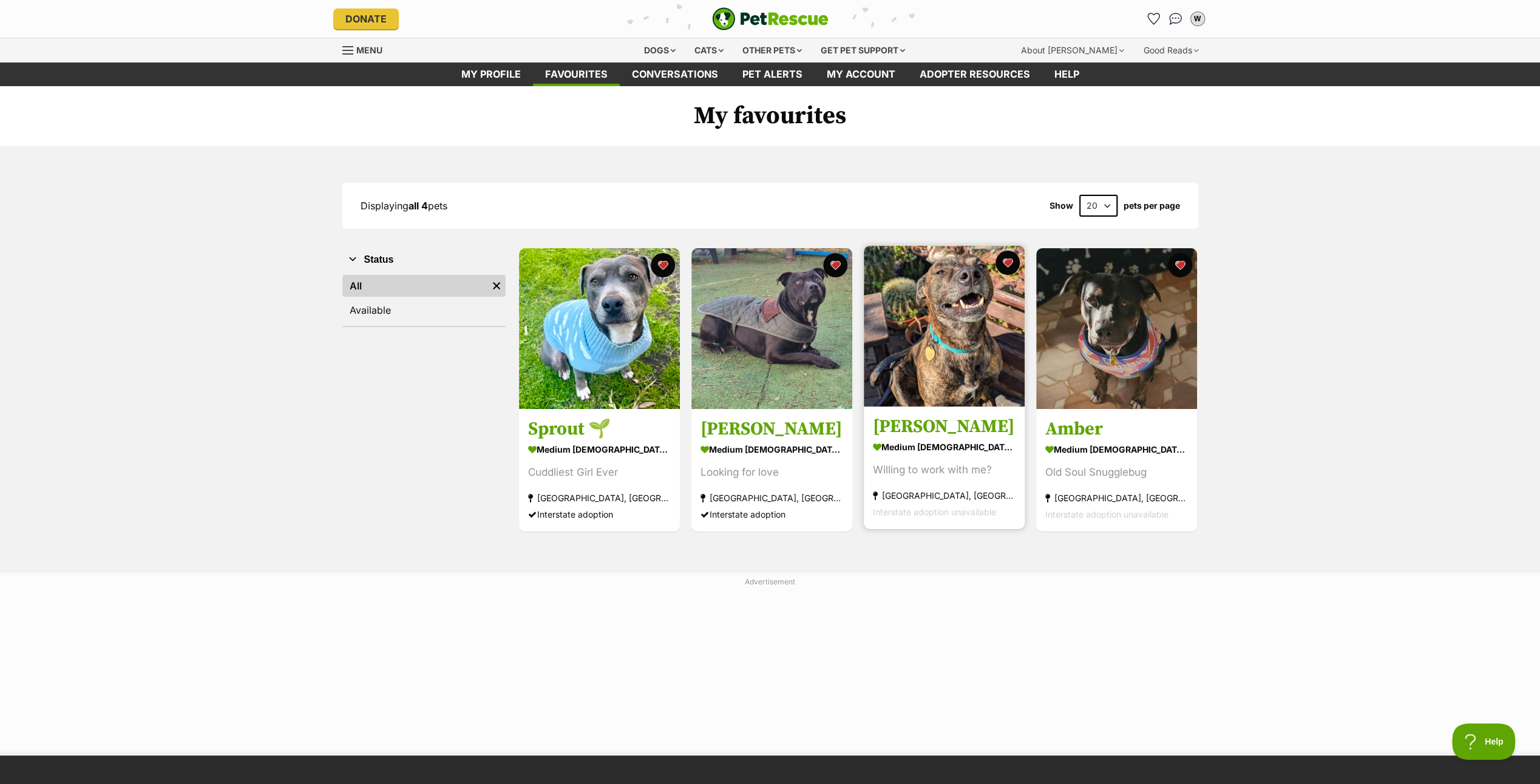
click at [945, 348] on img at bounding box center [944, 326] width 161 height 161
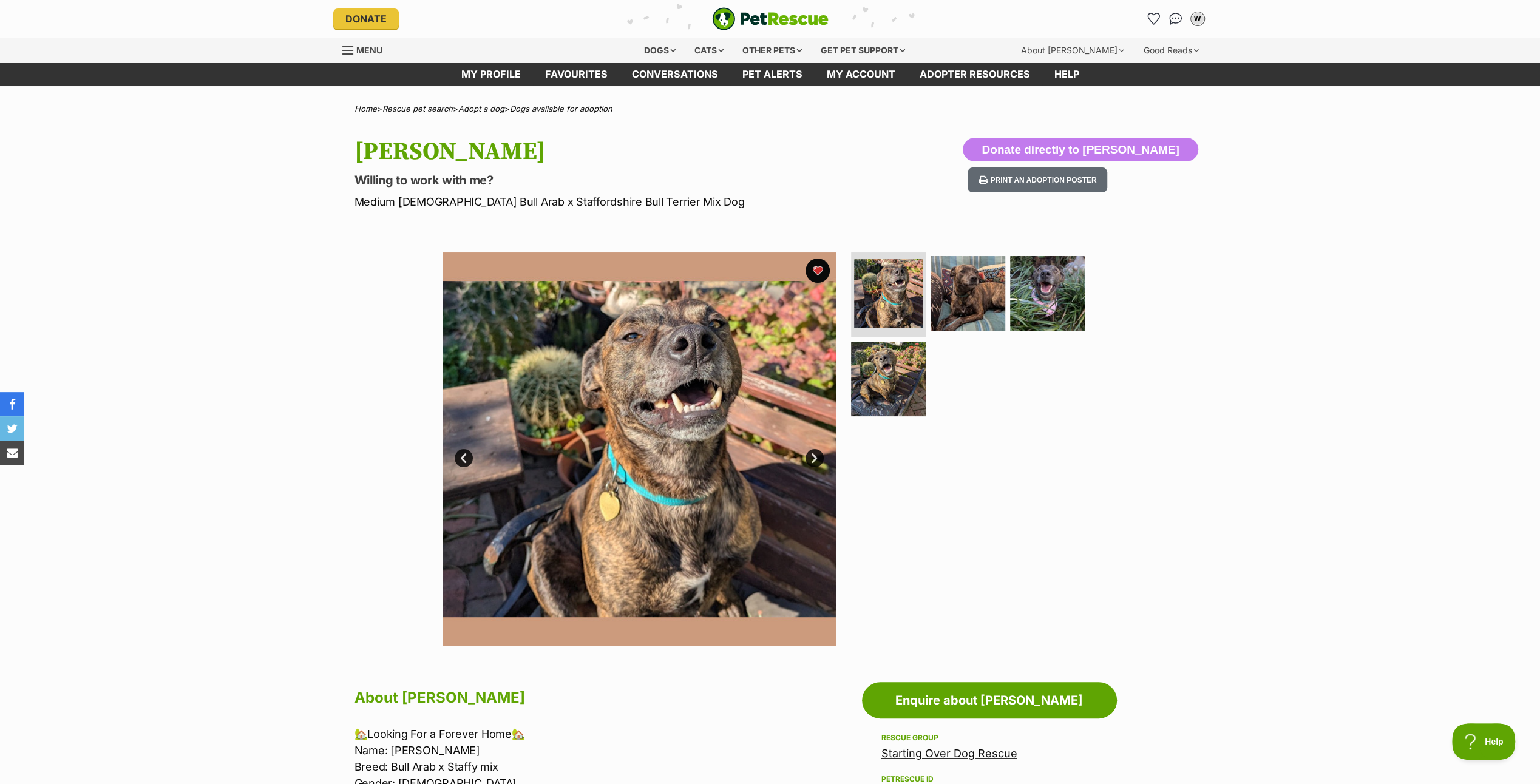
click at [815, 453] on link "Next" at bounding box center [814, 458] width 18 height 18
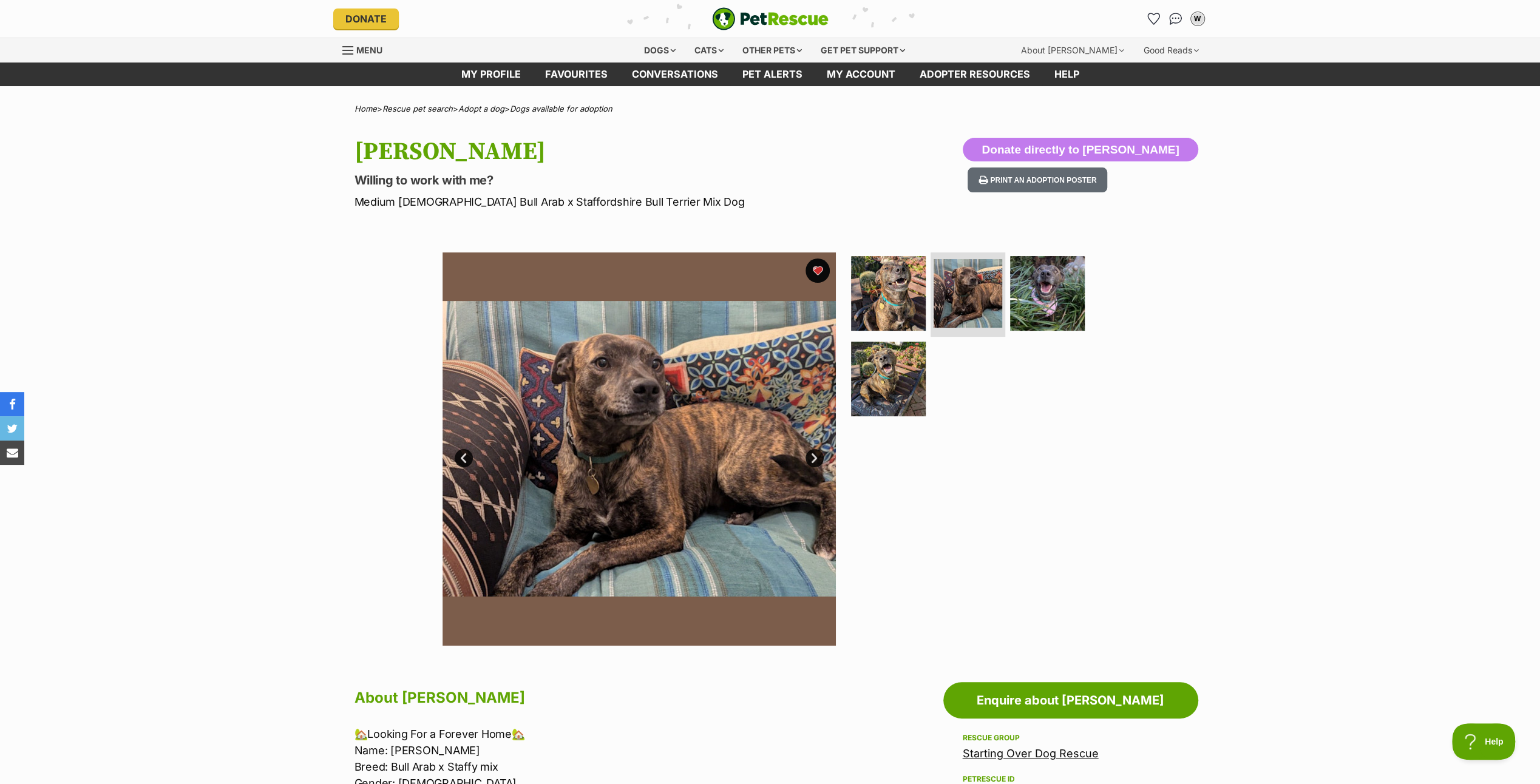
click at [815, 453] on link "Next" at bounding box center [814, 458] width 18 height 18
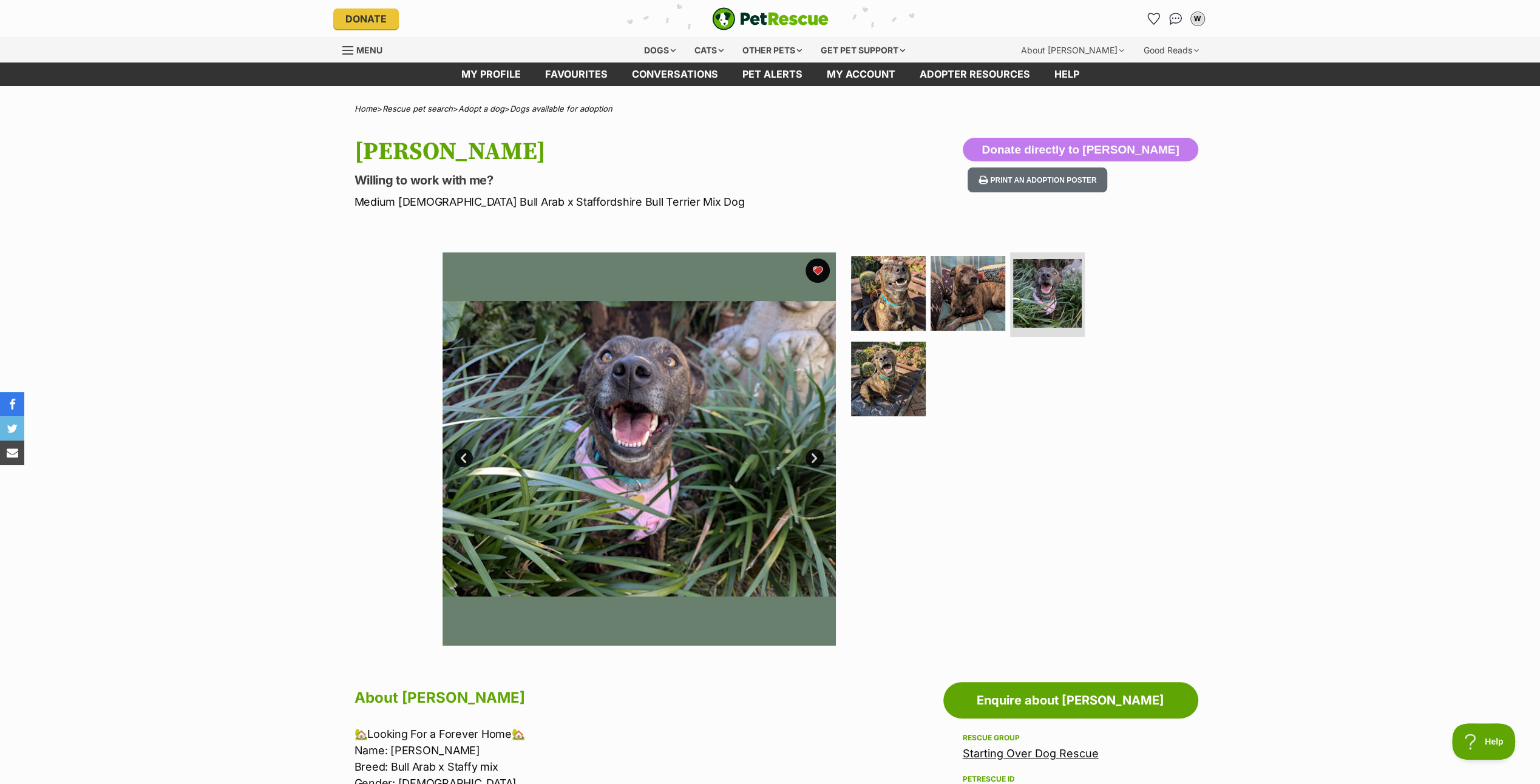
click at [815, 453] on link "Next" at bounding box center [814, 458] width 18 height 18
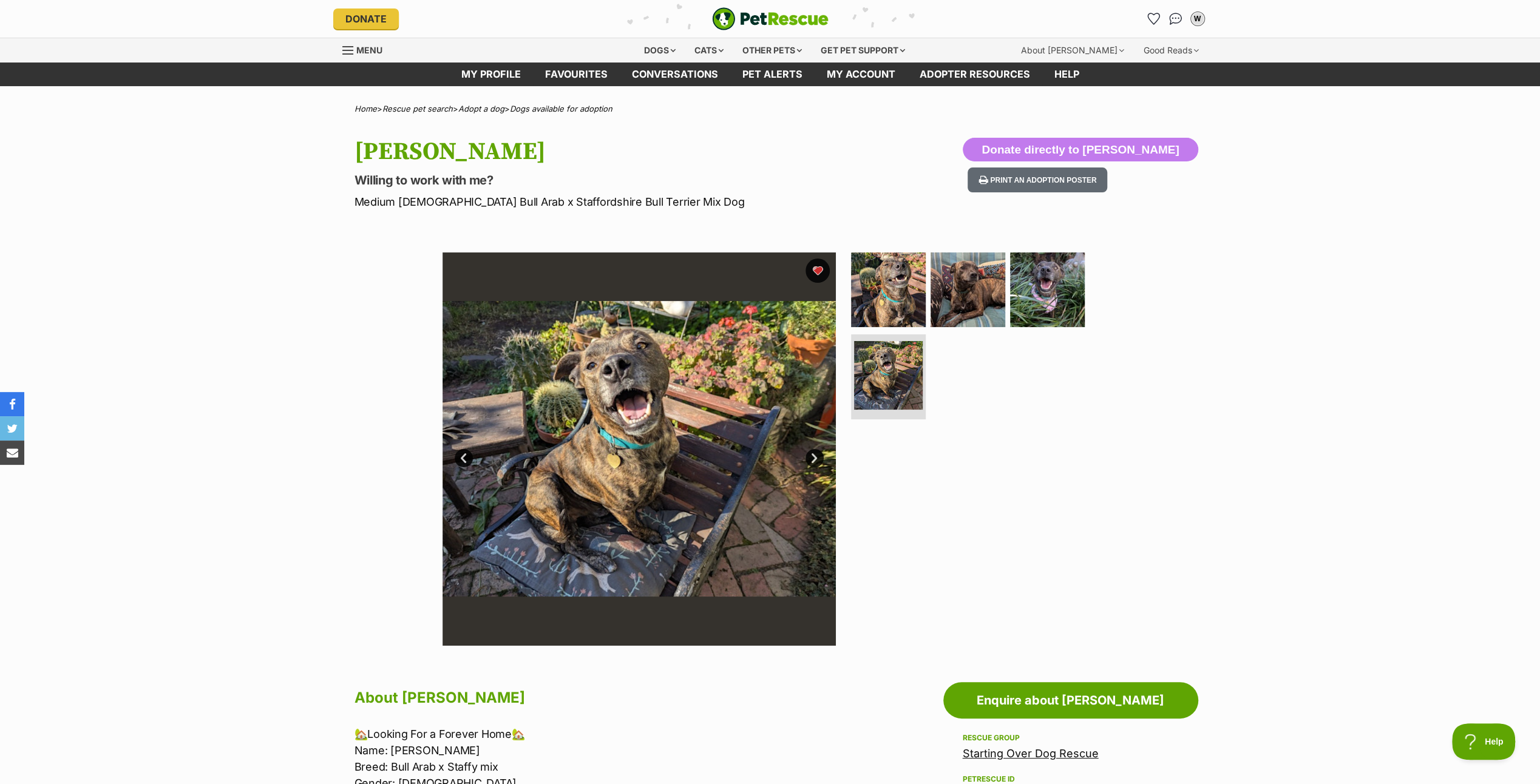
click at [815, 453] on link "Next" at bounding box center [814, 458] width 18 height 18
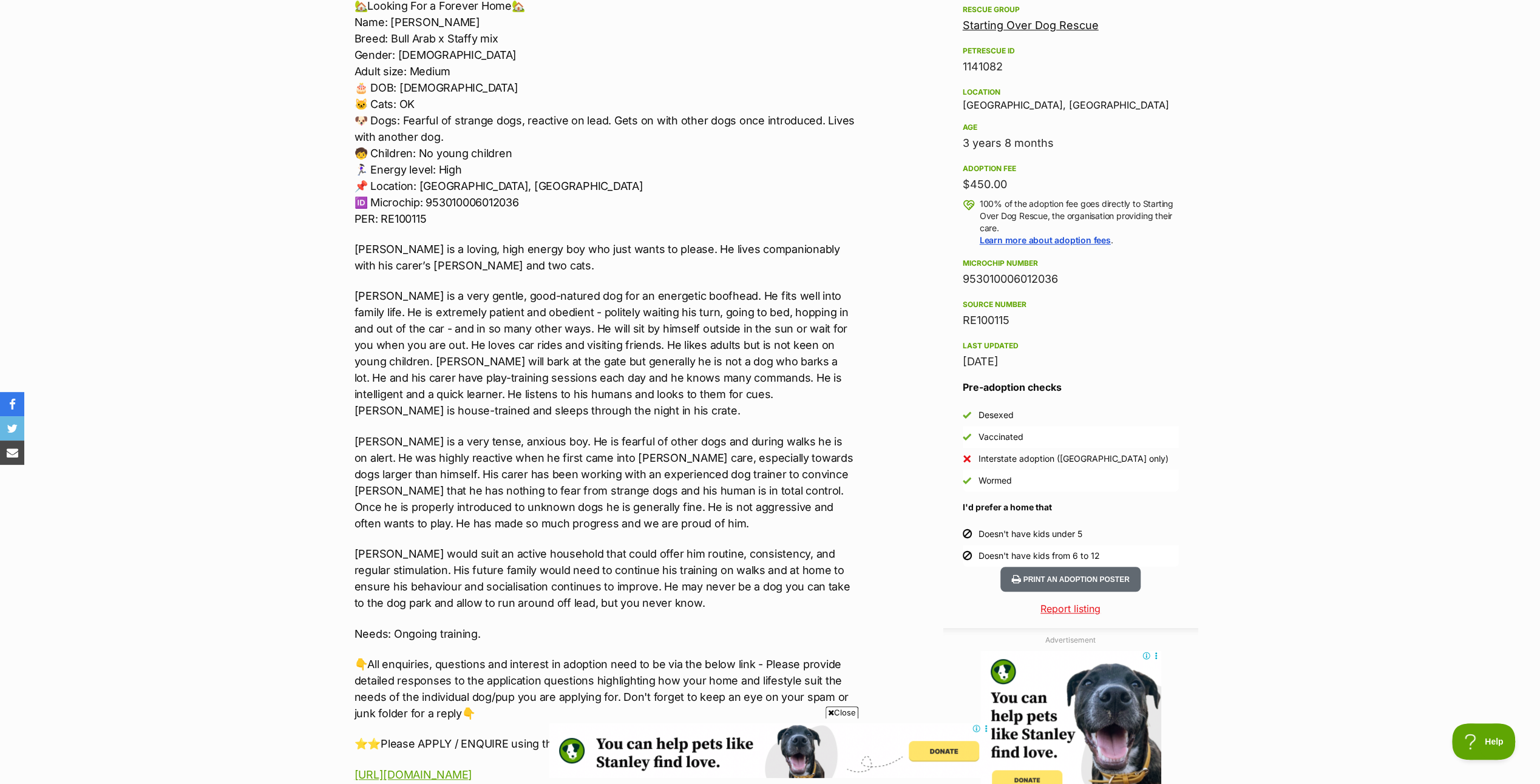
scroll to position [971, 0]
